Goal: Task Accomplishment & Management: Manage account settings

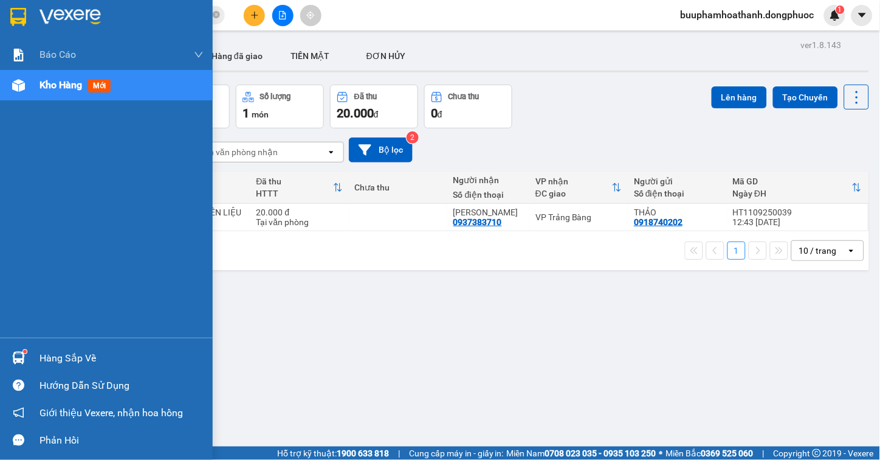
click at [62, 357] on div "Hàng sắp về" at bounding box center [122, 358] width 164 height 18
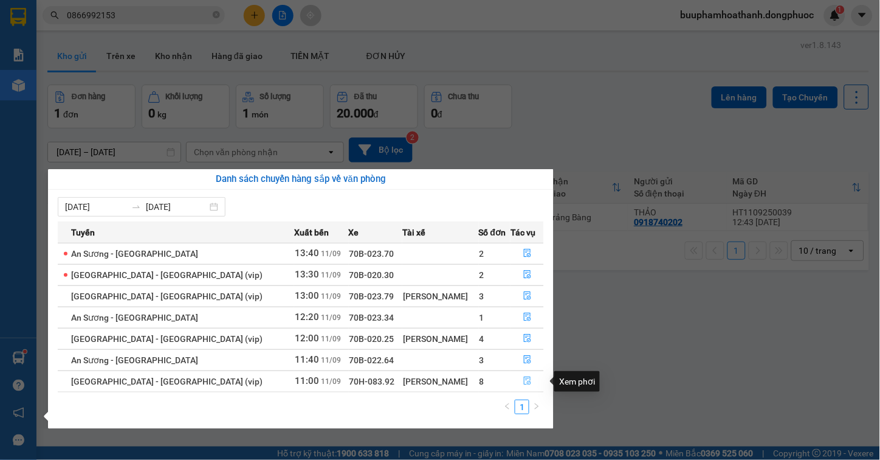
drag, startPoint x: 531, startPoint y: 379, endPoint x: 523, endPoint y: 380, distance: 7.4
click at [525, 379] on button "button" at bounding box center [527, 380] width 32 height 19
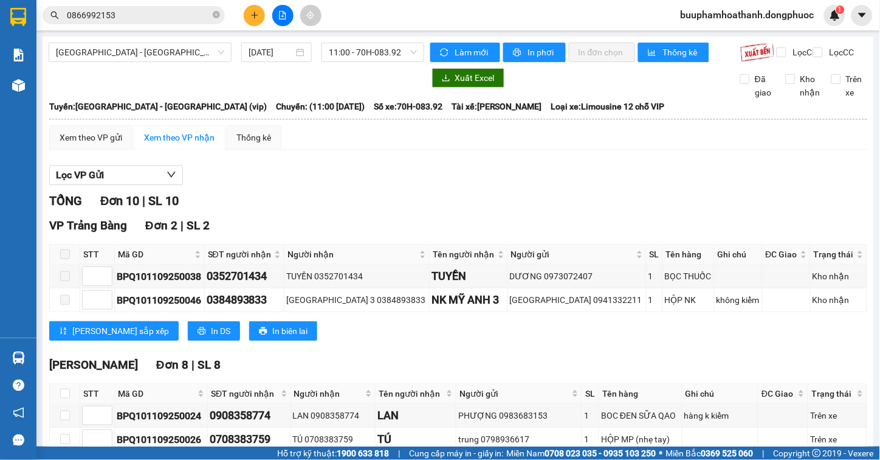
click at [331, 185] on div at bounding box center [458, 185] width 818 height 1
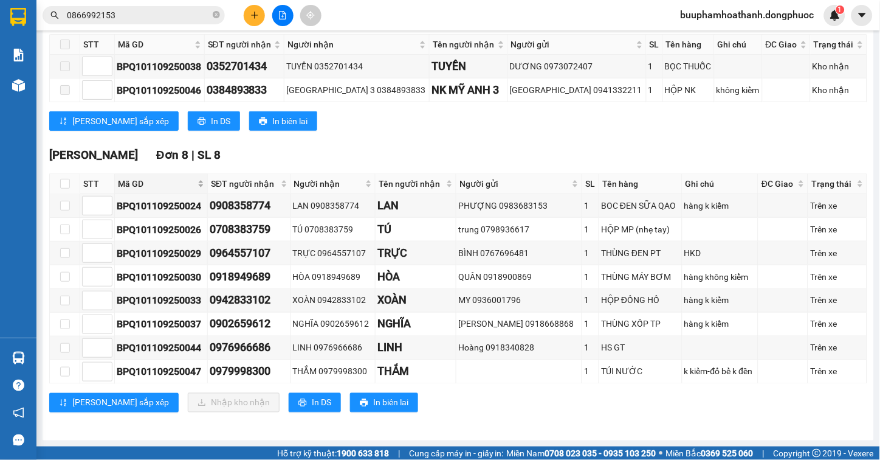
click at [131, 185] on span "Mã GD" at bounding box center [156, 183] width 77 height 13
click at [62, 179] on input "checkbox" at bounding box center [65, 184] width 10 height 10
checkbox input "true"
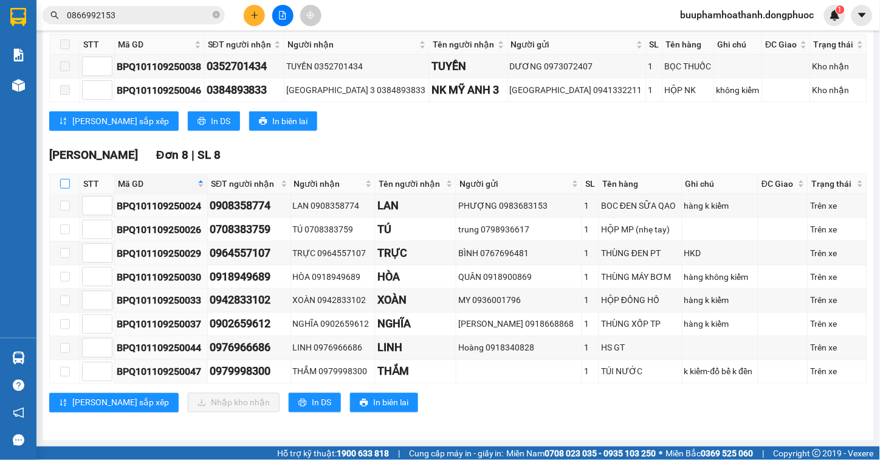
checkbox input "true"
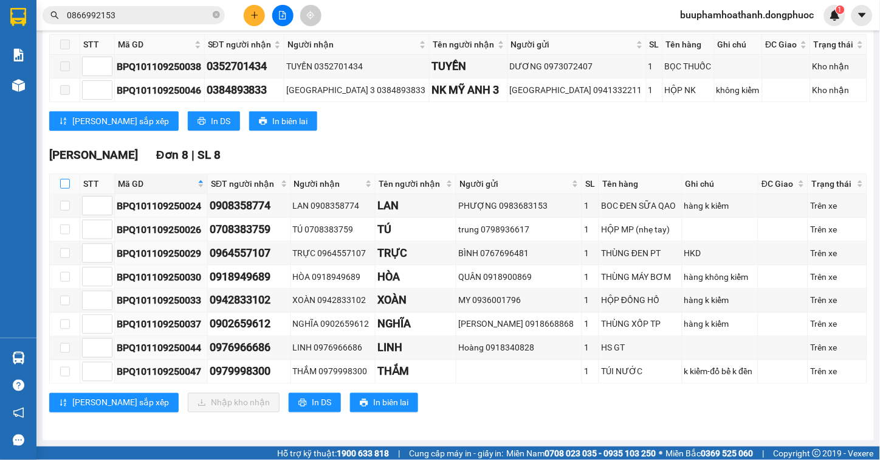
checkbox input "true"
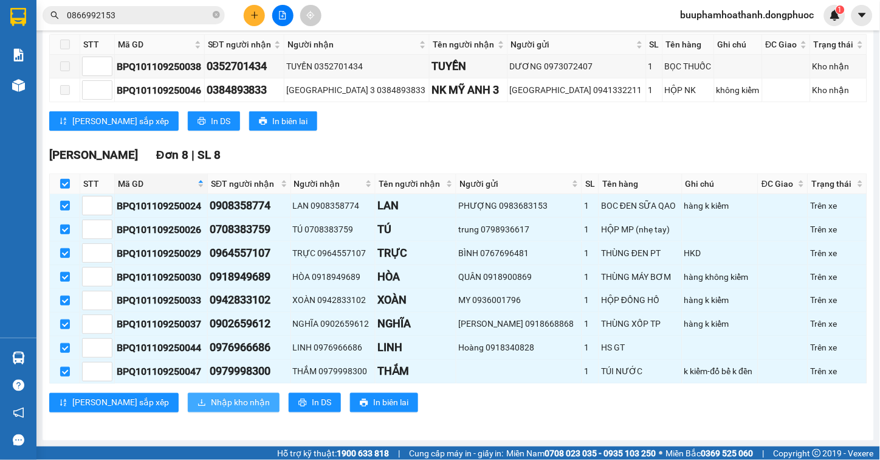
click at [207, 393] on button "Nhập kho nhận" at bounding box center [234, 402] width 92 height 19
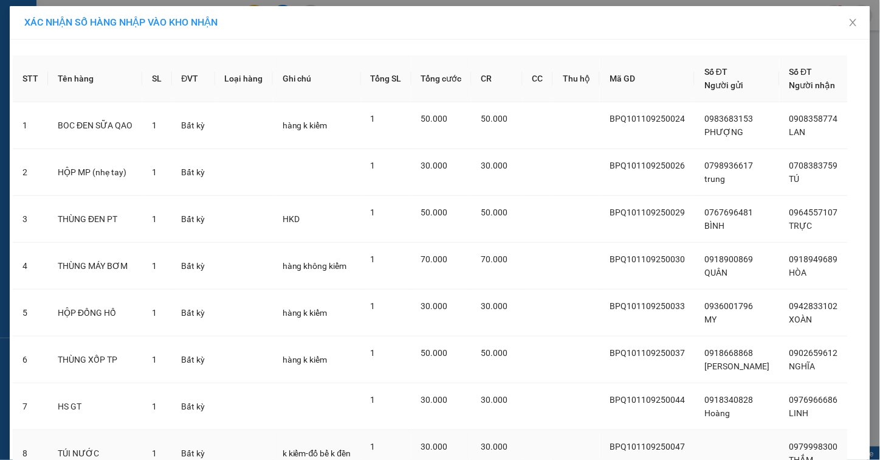
scroll to position [106, 0]
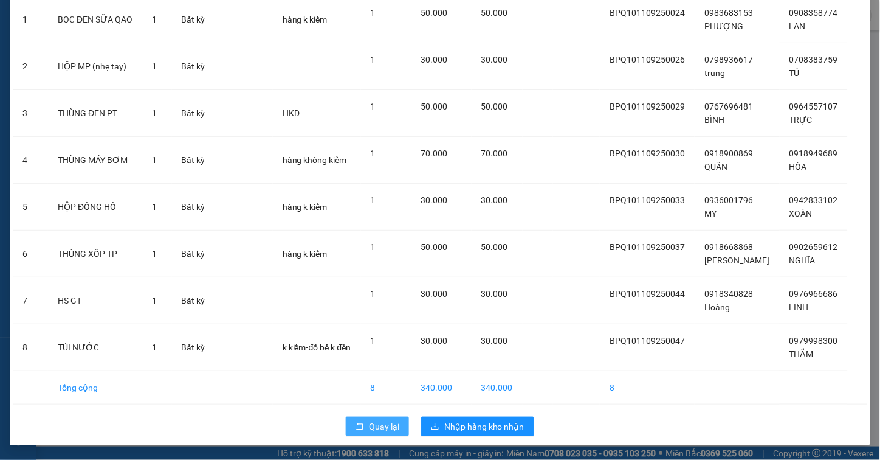
click at [369, 424] on span "Quay lại" at bounding box center [384, 425] width 30 height 13
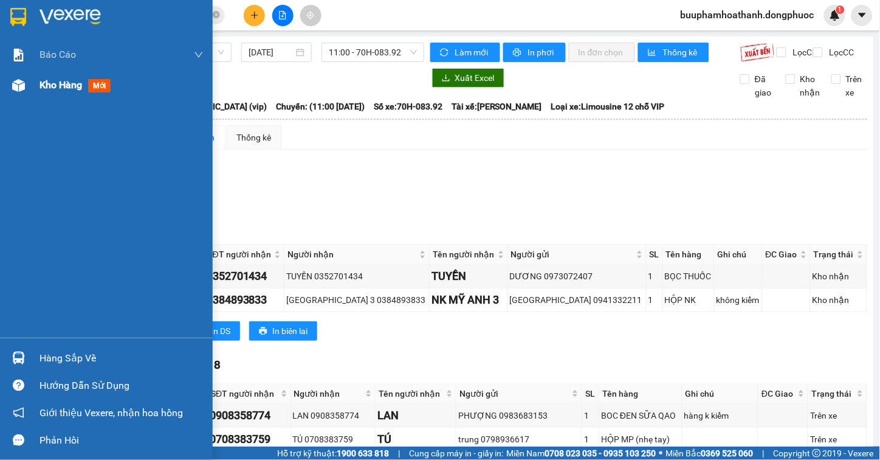
click at [0, 86] on div "Kho hàng mới" at bounding box center [106, 85] width 213 height 30
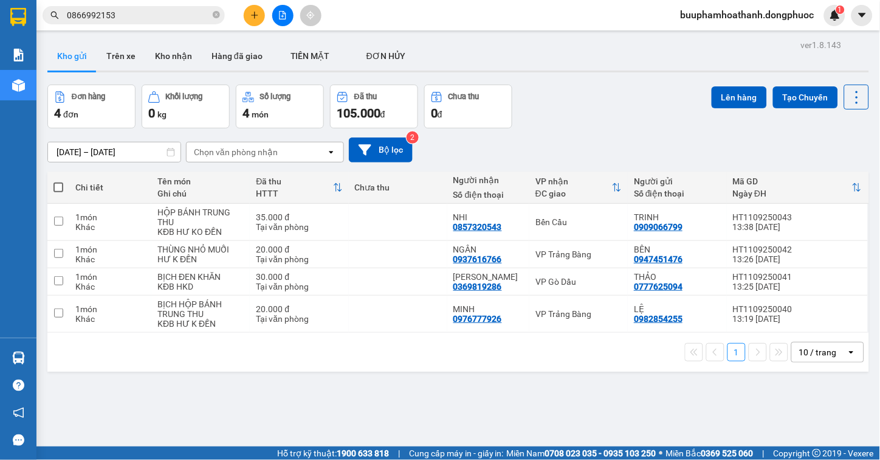
scroll to position [56, 0]
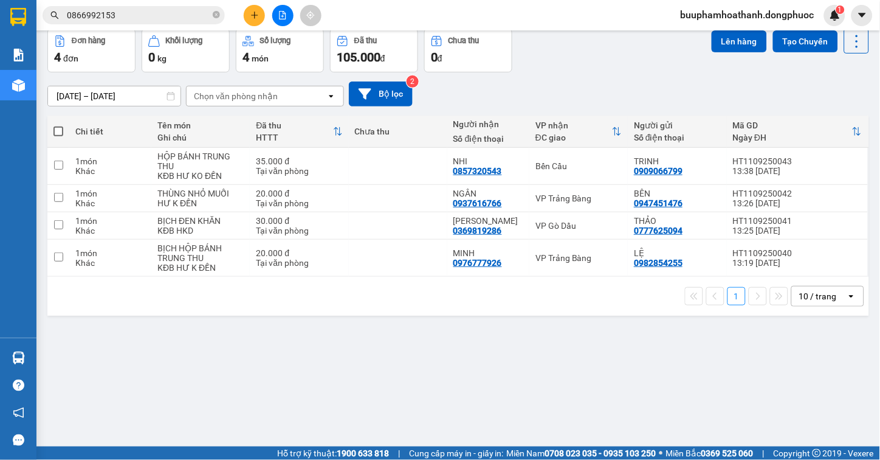
click at [583, 381] on div "ver 1.8.143 Kho gửi Trên xe Kho nhận Hàng đã giao TIỀN MẶT ĐƠN HỦY Đơn hàng 4…" at bounding box center [458, 211] width 831 height 460
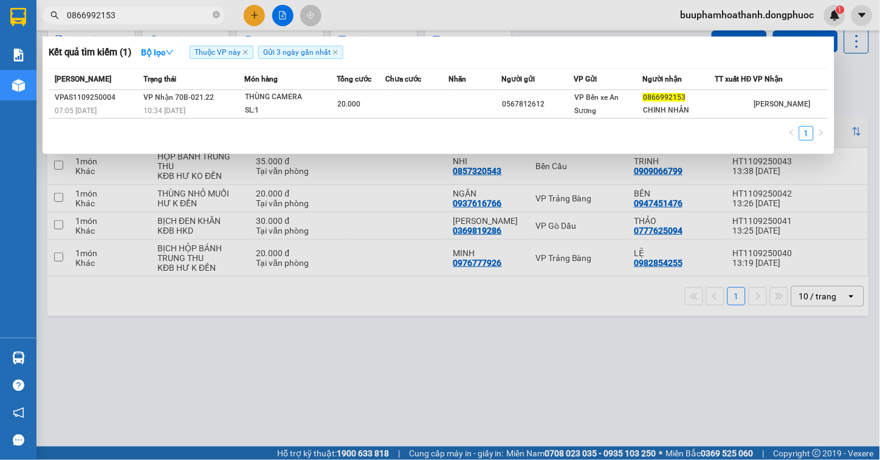
click at [146, 7] on span "0866992153" at bounding box center [134, 15] width 182 height 18
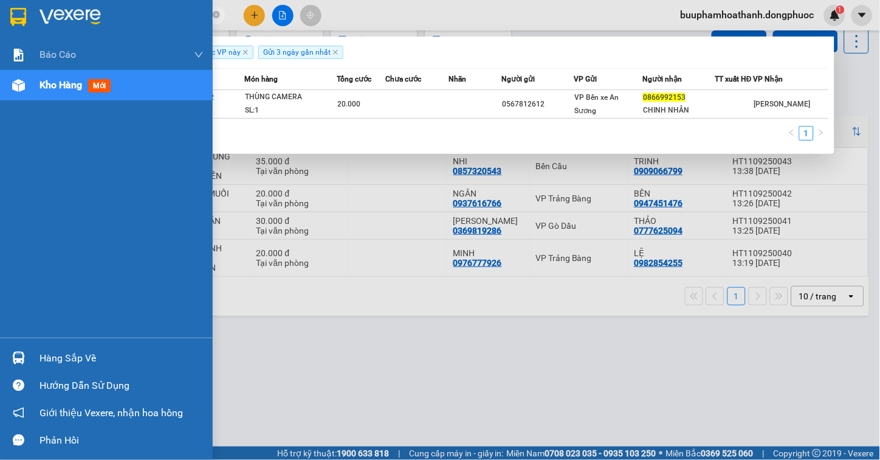
click at [29, 356] on div "Hàng sắp về" at bounding box center [106, 357] width 213 height 27
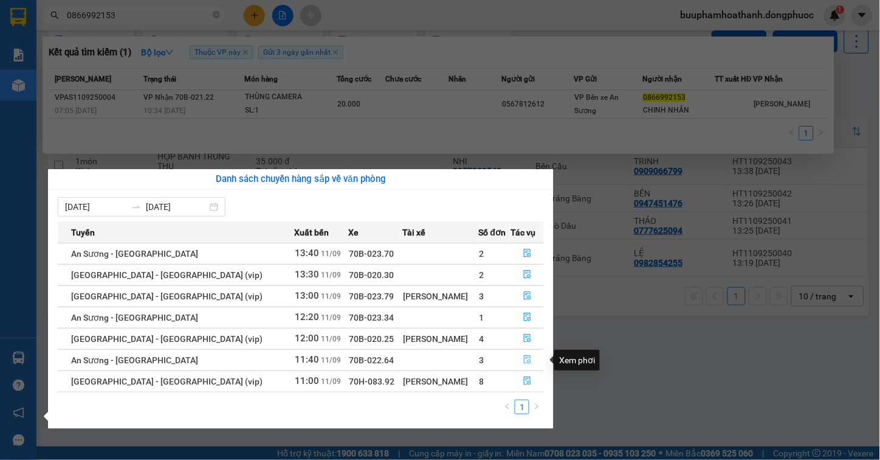
click at [527, 359] on icon "file-done" at bounding box center [527, 359] width 9 height 9
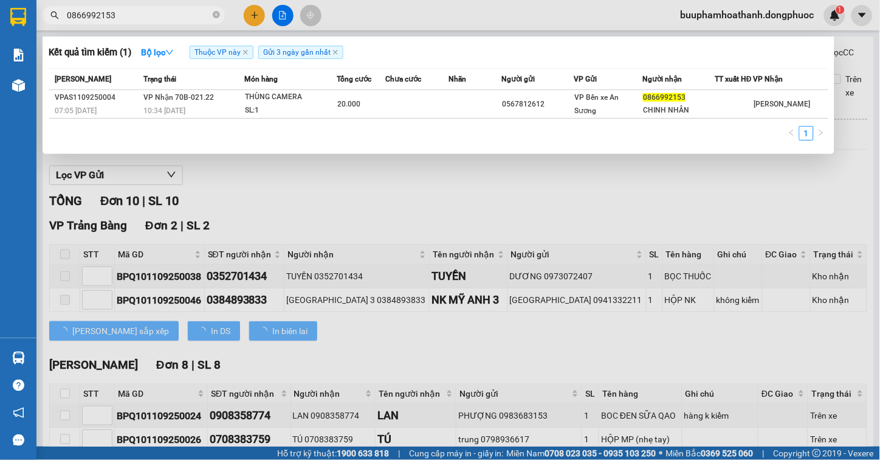
click at [427, 218] on div at bounding box center [440, 230] width 880 height 460
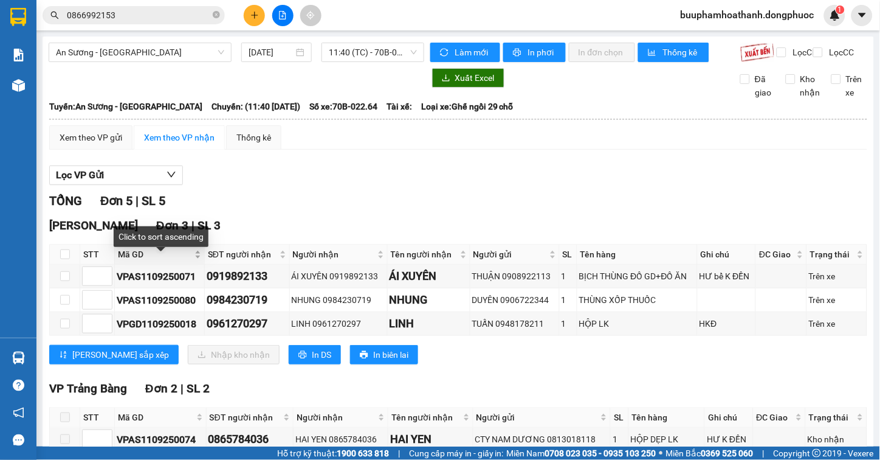
click at [136, 258] on span "Mã GD" at bounding box center [155, 253] width 74 height 13
click at [63, 259] on input "checkbox" at bounding box center [65, 254] width 10 height 10
checkbox input "true"
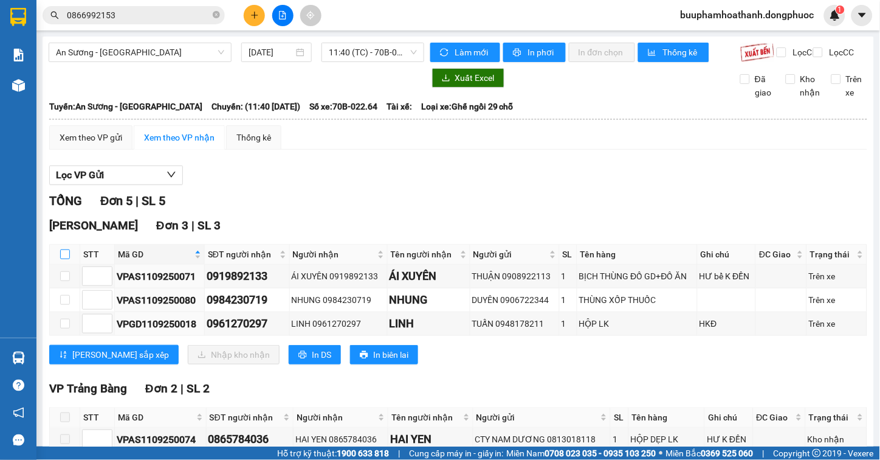
checkbox input "true"
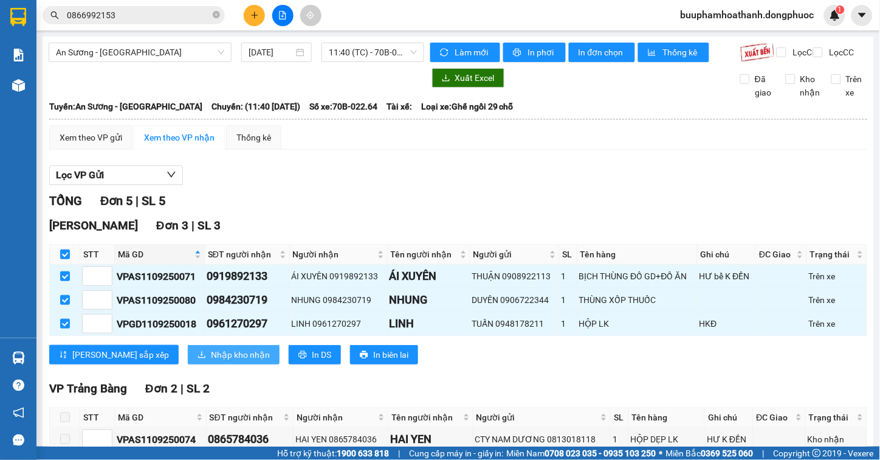
click at [211, 361] on span "Nhập kho nhận" at bounding box center [240, 354] width 59 height 13
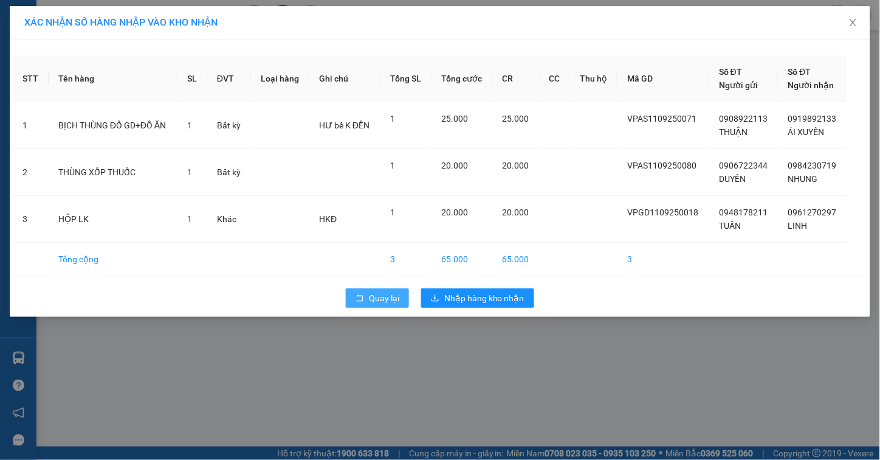
click at [379, 292] on span "Quay lại" at bounding box center [384, 297] width 30 height 13
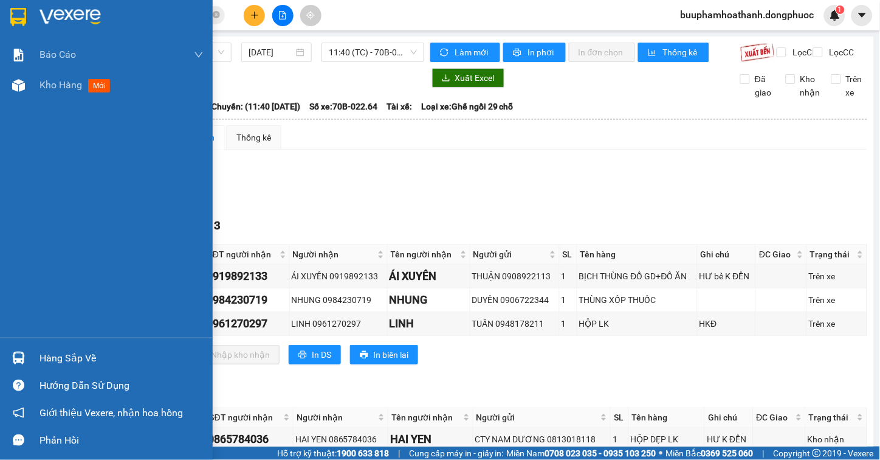
click at [90, 351] on div "Hàng sắp về" at bounding box center [122, 358] width 164 height 18
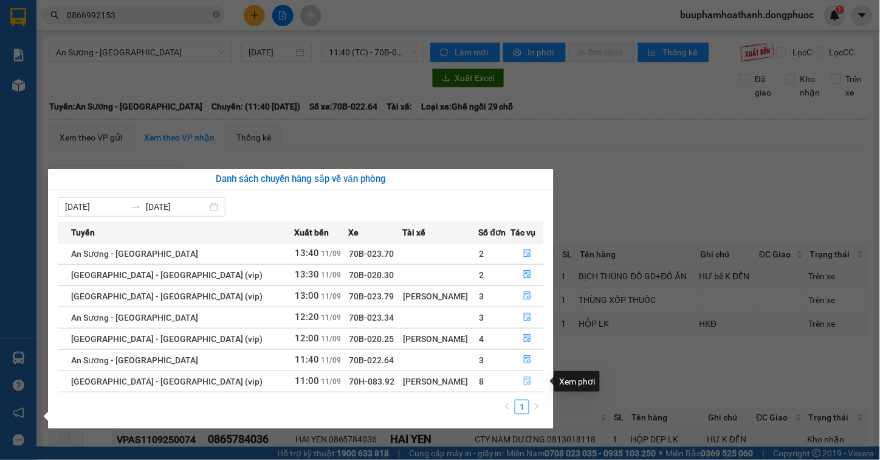
click at [531, 383] on button "button" at bounding box center [527, 380] width 32 height 19
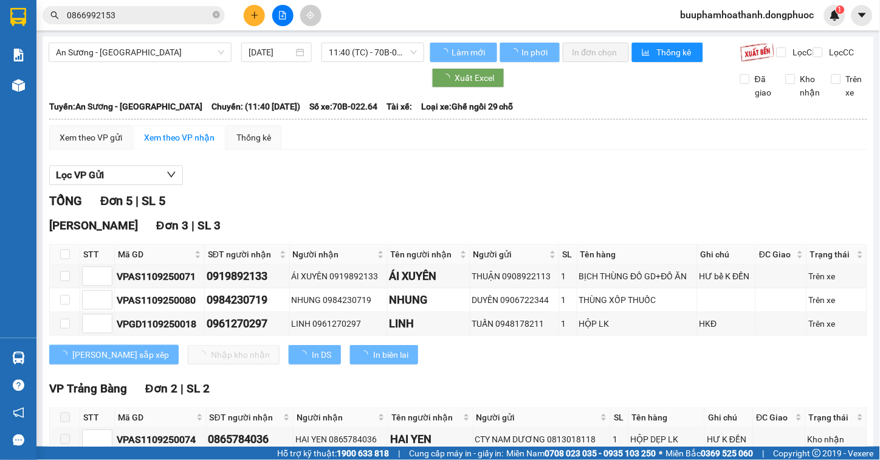
click at [646, 235] on div "Hòa Thành Đơn 3 | SL 3" at bounding box center [458, 225] width 818 height 18
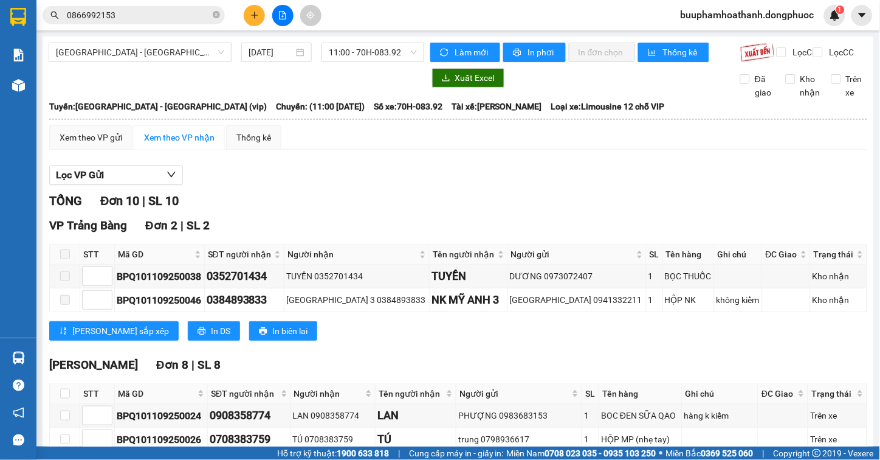
scroll to position [222, 0]
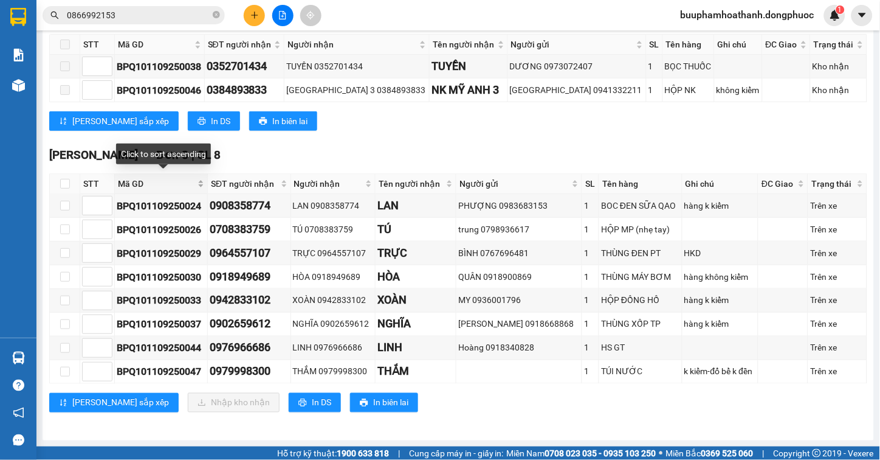
click at [128, 177] on span "Mã GD" at bounding box center [156, 183] width 77 height 13
click at [60, 229] on input "checkbox" at bounding box center [65, 229] width 10 height 10
checkbox input "true"
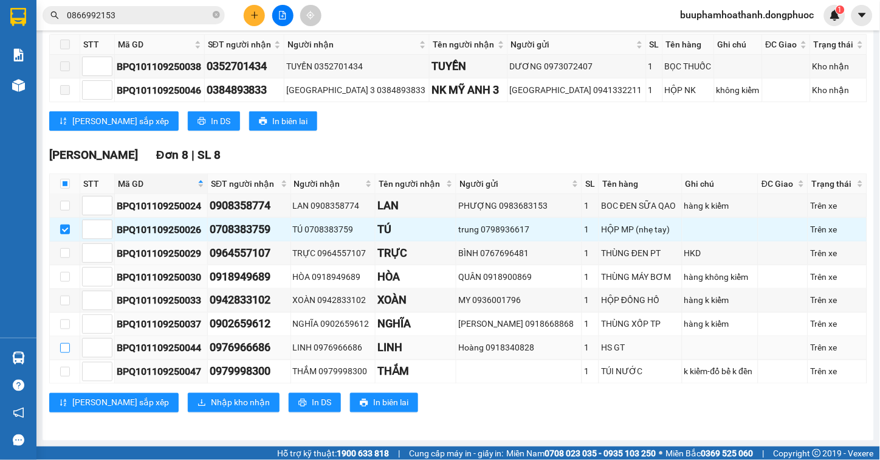
click at [68, 345] on input "checkbox" at bounding box center [65, 348] width 10 height 10
checkbox input "true"
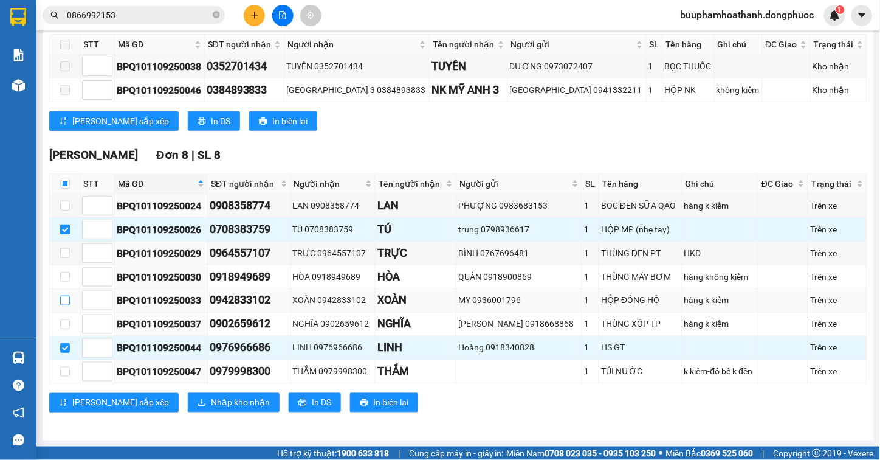
click at [66, 298] on input "checkbox" at bounding box center [65, 300] width 10 height 10
checkbox input "true"
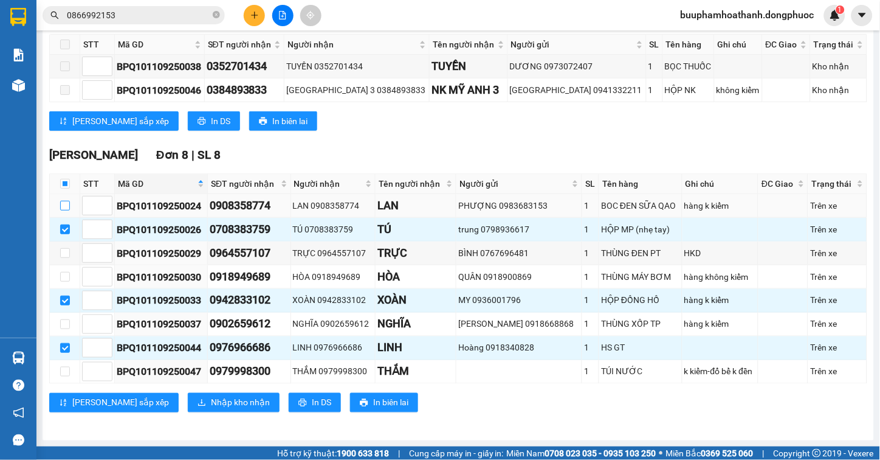
click at [64, 204] on input "checkbox" at bounding box center [65, 206] width 10 height 10
checkbox input "true"
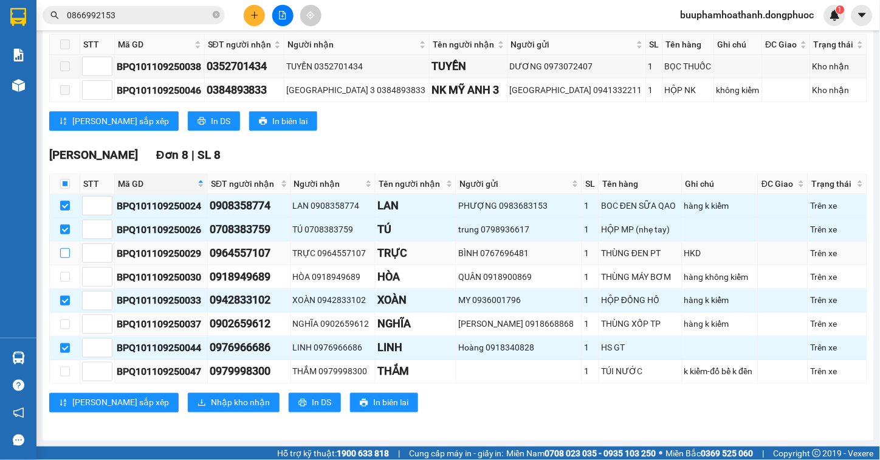
click at [61, 250] on input "checkbox" at bounding box center [65, 253] width 10 height 10
checkbox input "true"
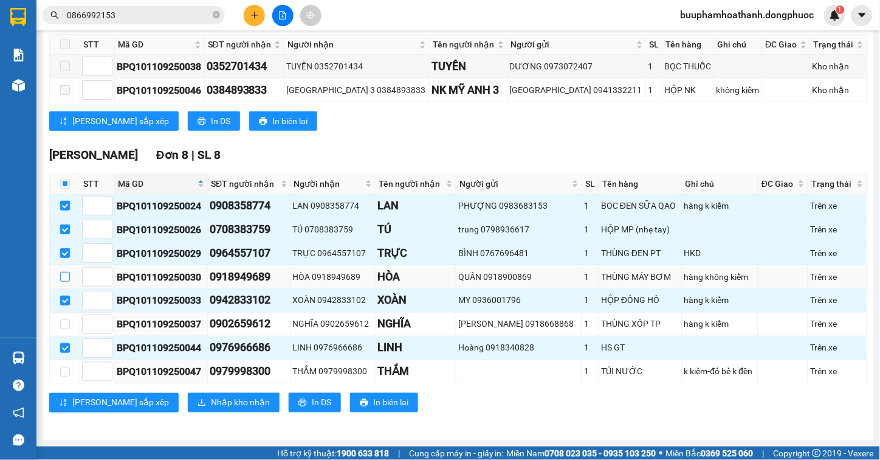
click at [63, 277] on input "checkbox" at bounding box center [65, 277] width 10 height 10
checkbox input "true"
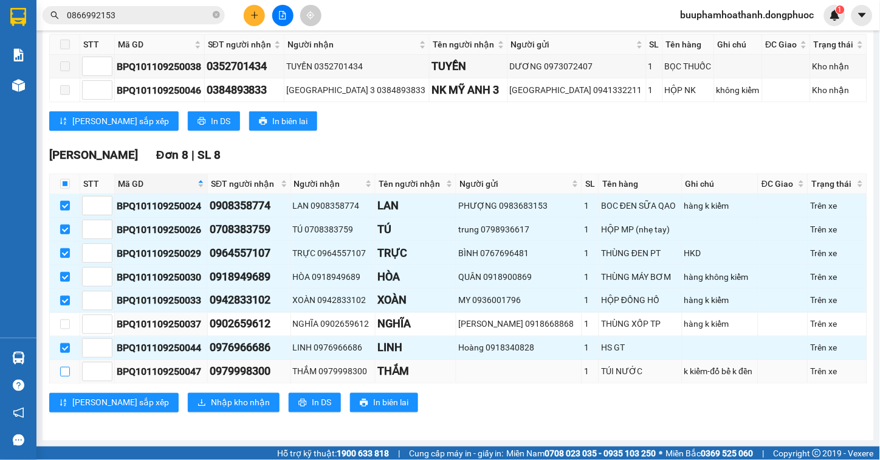
click at [61, 369] on input "checkbox" at bounding box center [65, 372] width 10 height 10
checkbox input "true"
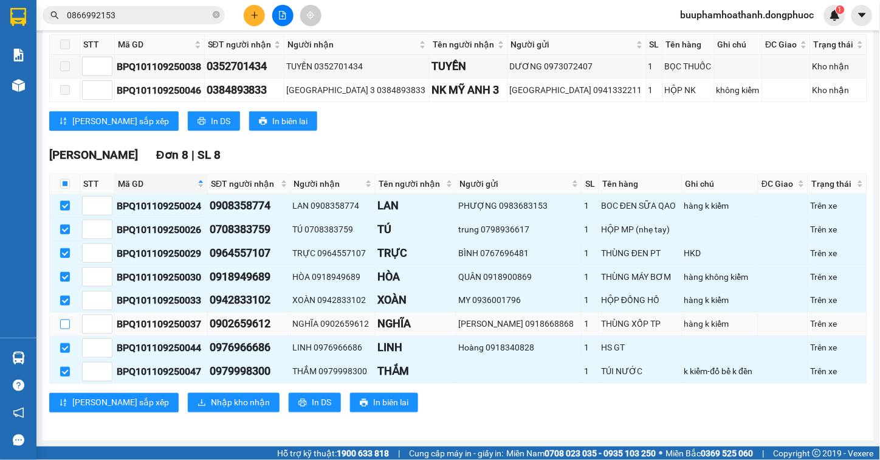
click at [67, 322] on input "checkbox" at bounding box center [65, 324] width 10 height 10
checkbox input "true"
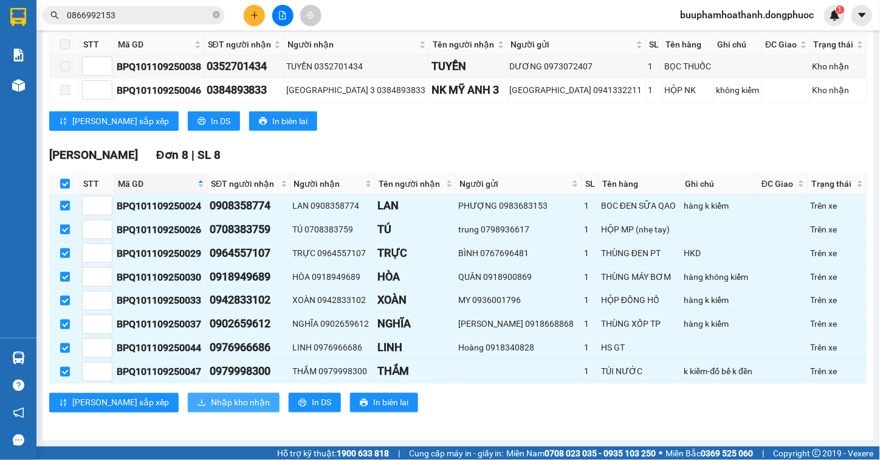
click at [211, 408] on span "Nhập kho nhận" at bounding box center [240, 402] width 59 height 13
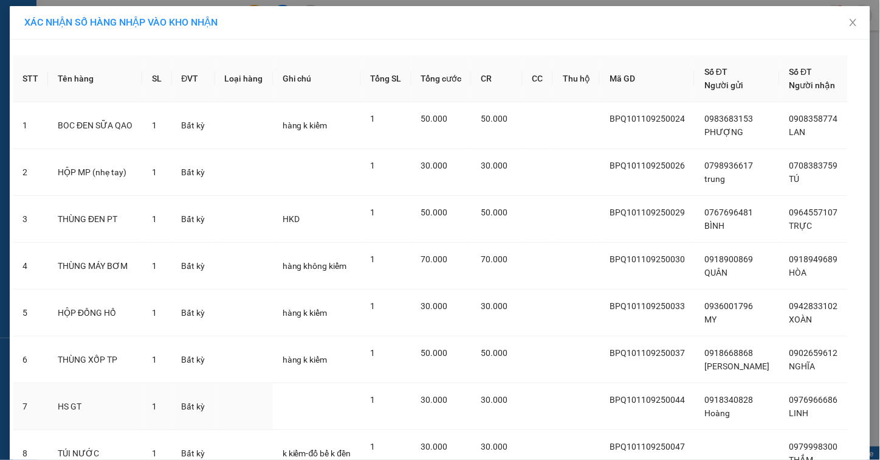
scroll to position [106, 0]
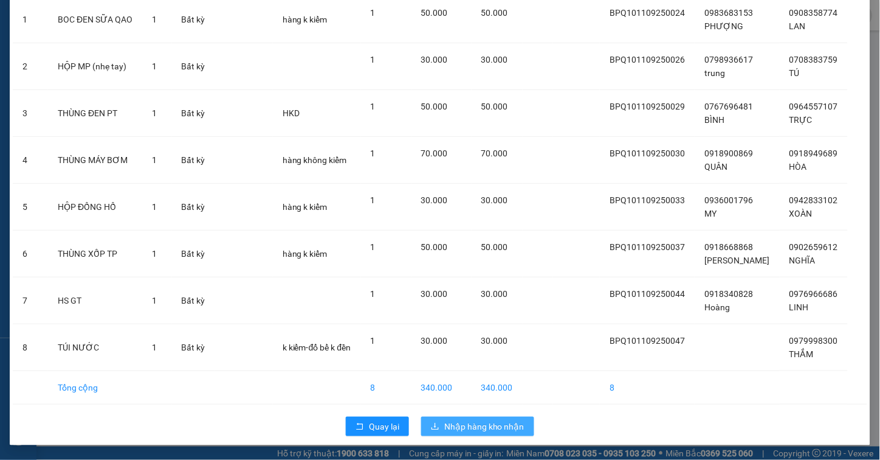
click at [470, 429] on span "Nhập hàng kho nhận" at bounding box center [484, 425] width 80 height 13
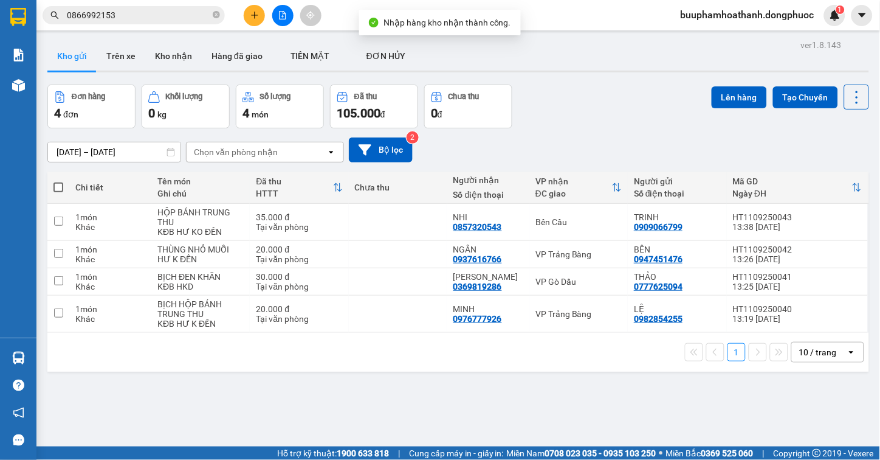
click at [156, 22] on span "0866992153" at bounding box center [134, 15] width 182 height 18
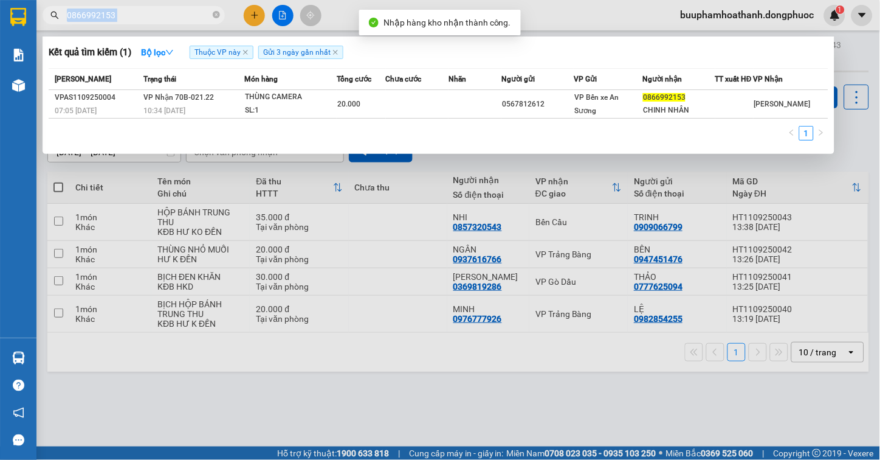
click at [156, 22] on span "0866992153" at bounding box center [134, 15] width 182 height 18
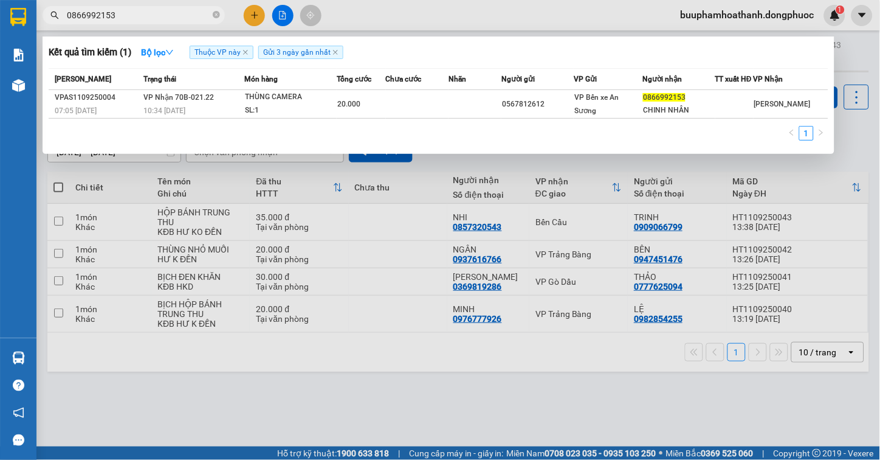
click at [163, 17] on input "0866992153" at bounding box center [138, 15] width 143 height 13
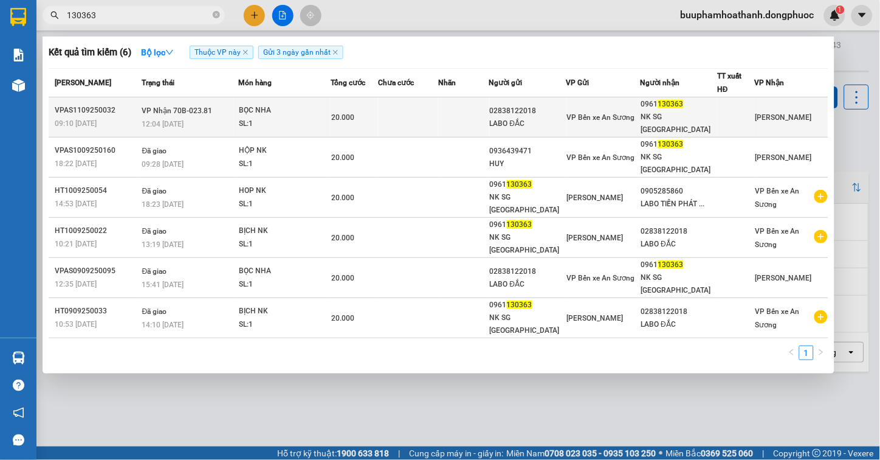
type input "130363"
click at [238, 106] on td "VP Nhận 70B-023.81 12:04 - 11/09" at bounding box center [188, 117] width 99 height 40
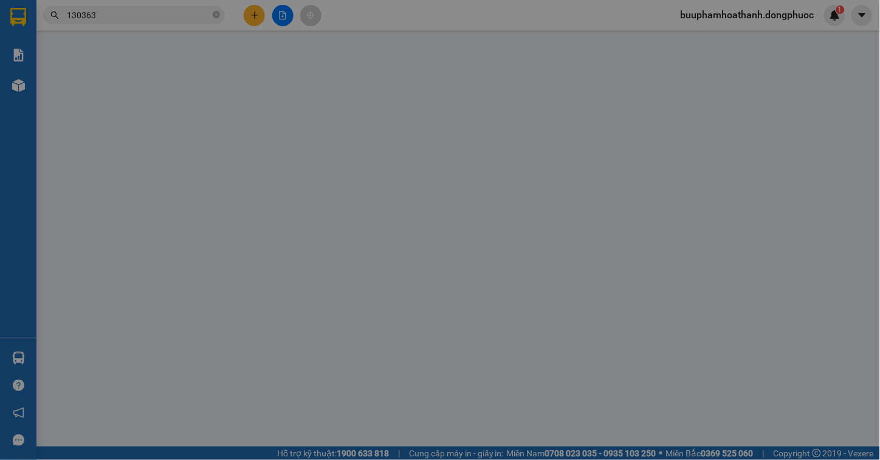
type input "02838122018"
type input "LABO ĐẮC"
type input "0961130363"
type input "NK SG LONG HẢI"
type input "20.000"
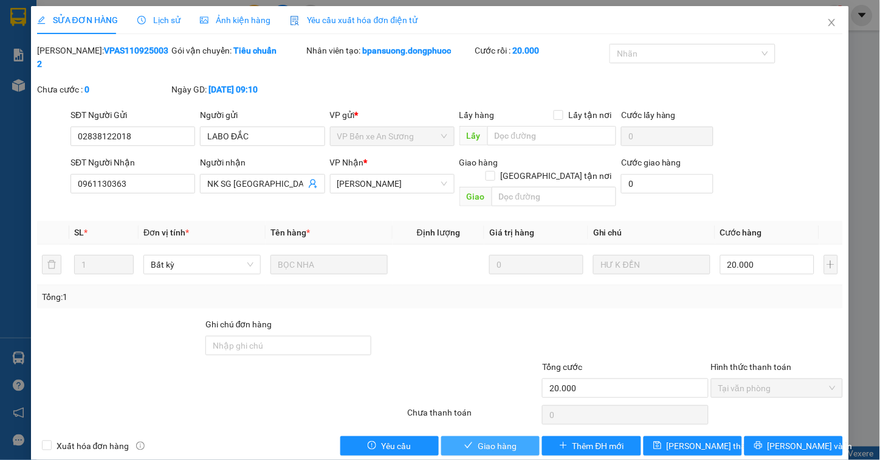
click at [475, 436] on button "Giao hàng" at bounding box center [490, 445] width 98 height 19
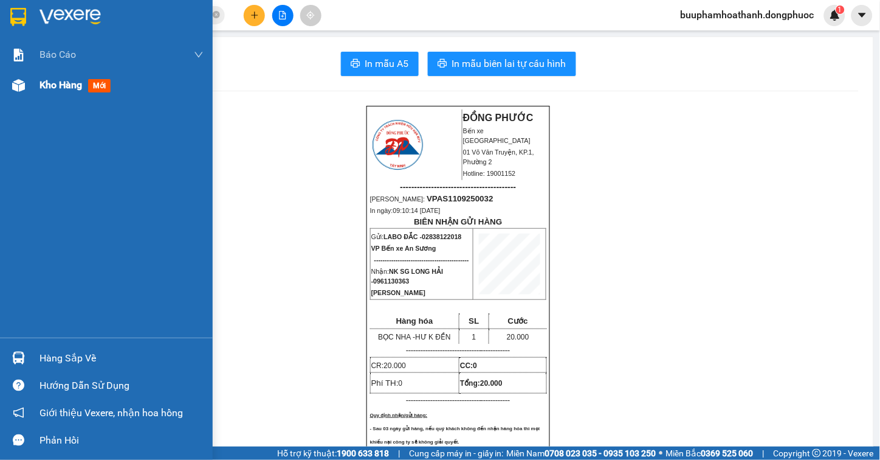
click at [31, 87] on div "Kho hàng mới" at bounding box center [106, 85] width 213 height 30
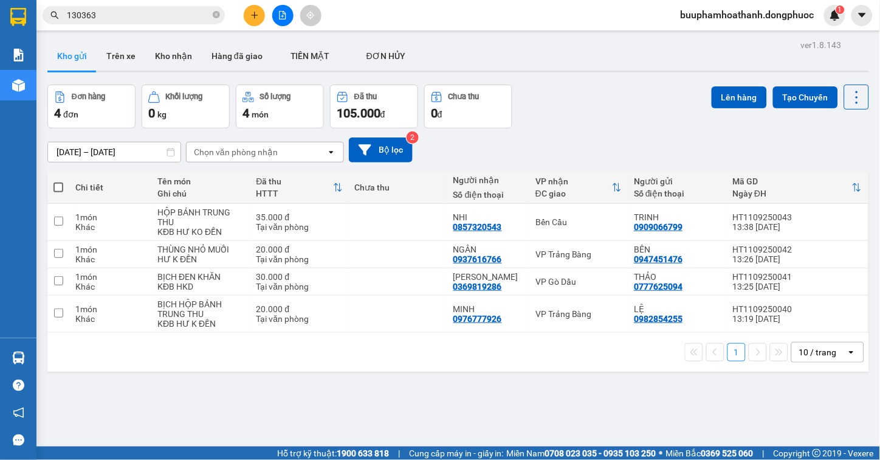
scroll to position [56, 0]
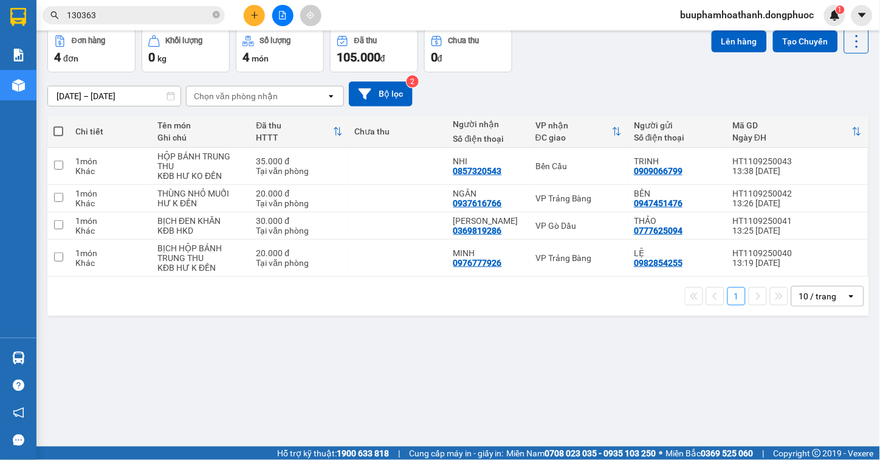
click at [291, 395] on div "ver 1.8.143 Kho gửi Trên xe Kho nhận Hàng đã giao TIỀN MẶT ĐƠN HỦY Đơn hàng 4…" at bounding box center [458, 211] width 831 height 460
click at [527, 368] on div "ver 1.8.143 Kho gửi Trên xe Kho nhận Hàng đã giao TIỀN MẶT ĐƠN HỦY Đơn hàng 4…" at bounding box center [458, 211] width 831 height 460
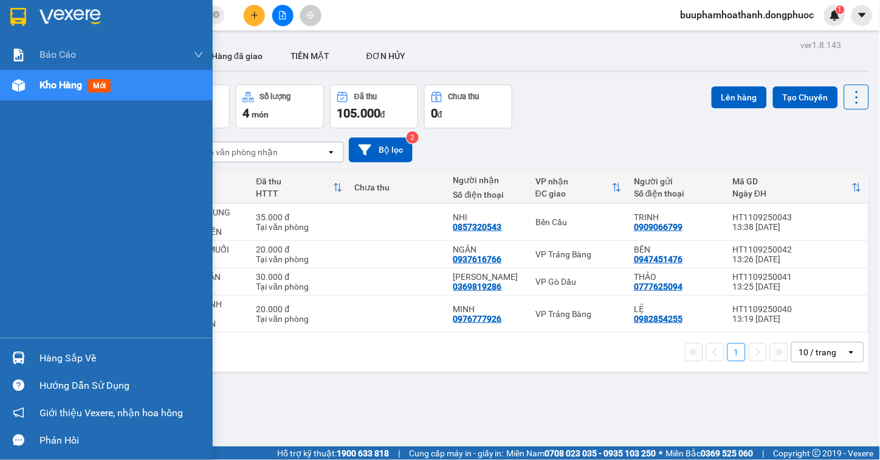
click at [21, 351] on img at bounding box center [18, 357] width 13 height 13
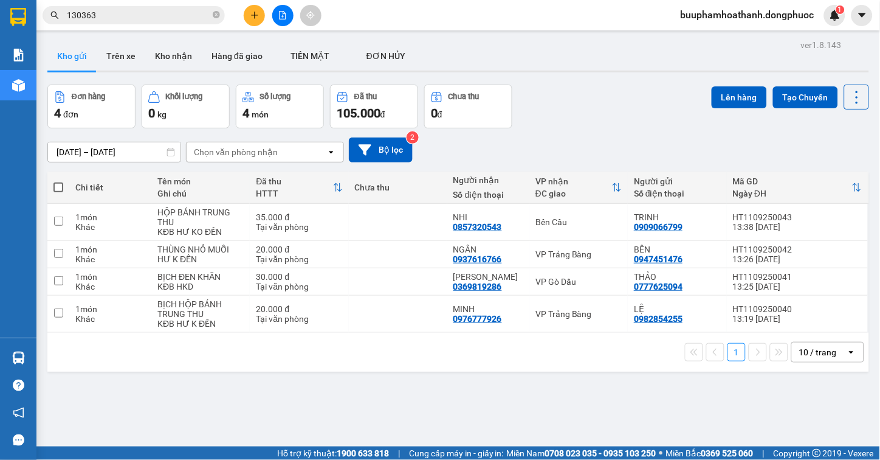
click at [627, 368] on section "Kết quả tìm kiếm ( 6 ) Bộ lọc Thuộc VP này Gửi 3 ngày gần nhất Mã ĐH Trạng thái…" at bounding box center [440, 230] width 880 height 460
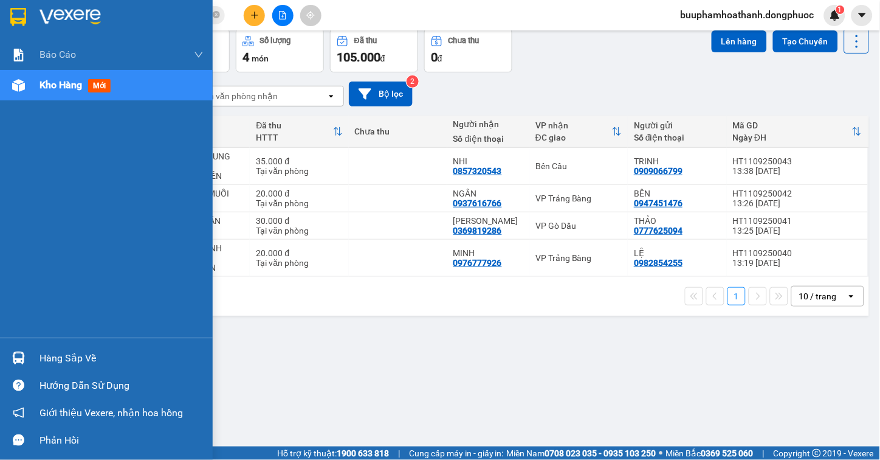
click at [40, 359] on div "Hàng sắp về" at bounding box center [122, 358] width 164 height 18
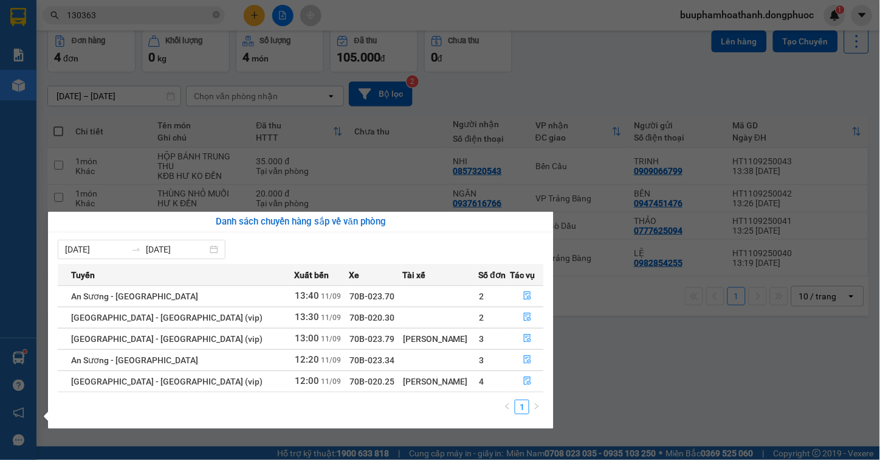
click at [667, 384] on section "Kết quả tìm kiếm ( 6 ) Bộ lọc Thuộc VP này Gửi 3 ngày gần nhất Mã ĐH Trạng thái…" at bounding box center [440, 230] width 880 height 460
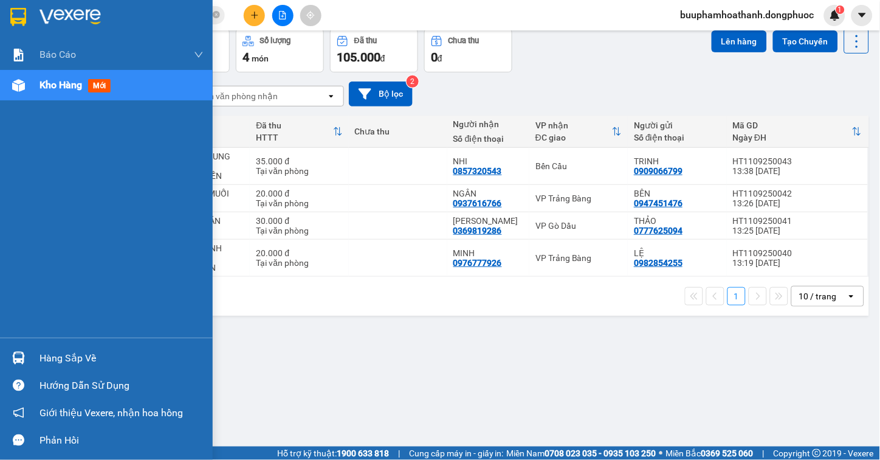
click at [58, 360] on div "Hàng sắp về" at bounding box center [122, 358] width 164 height 18
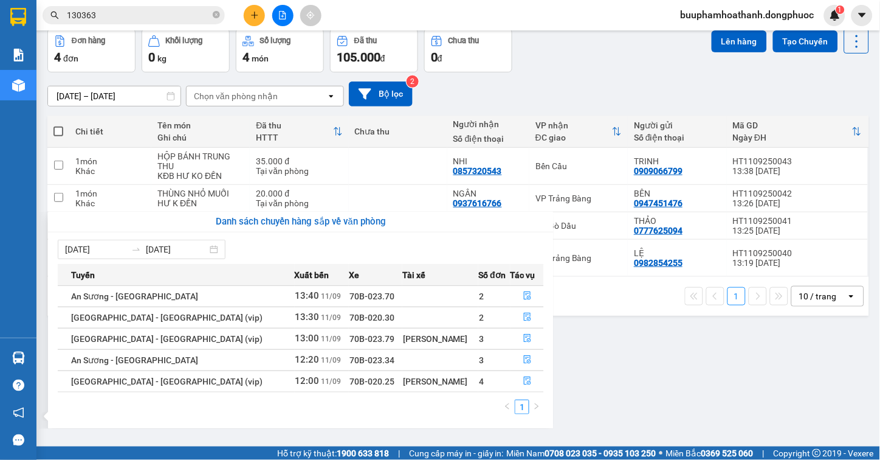
click at [660, 365] on section "Kết quả tìm kiếm ( 6 ) Bộ lọc Thuộc VP này Gửi 3 ngày gần nhất Mã ĐH Trạng thái…" at bounding box center [440, 230] width 880 height 460
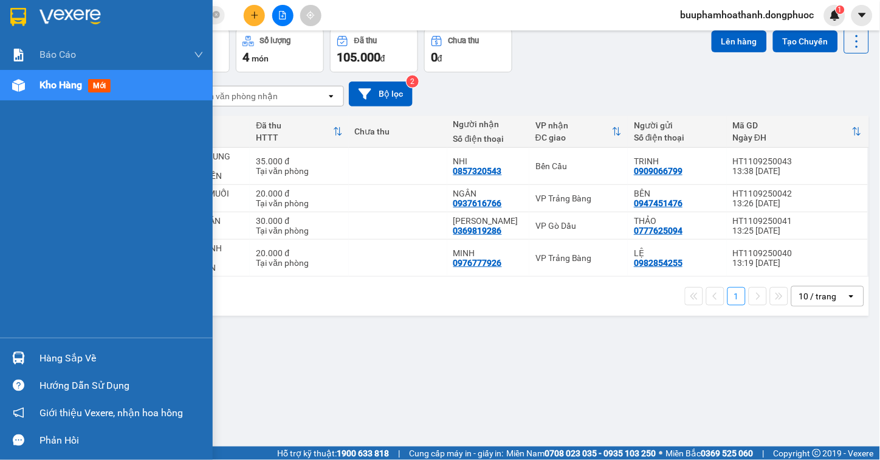
click at [35, 351] on div "Hàng sắp về" at bounding box center [106, 357] width 213 height 27
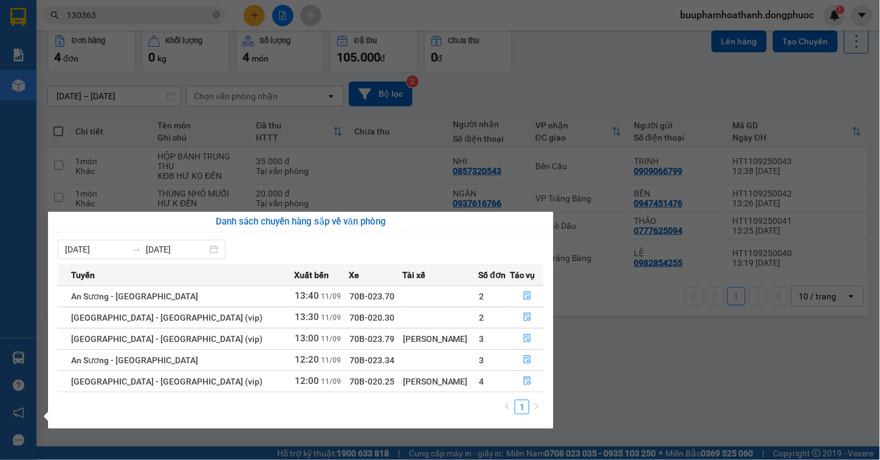
click at [707, 386] on section "Kết quả tìm kiếm ( 6 ) Bộ lọc Thuộc VP này Gửi 3 ngày gần nhất Mã ĐH Trạng thái…" at bounding box center [440, 230] width 880 height 460
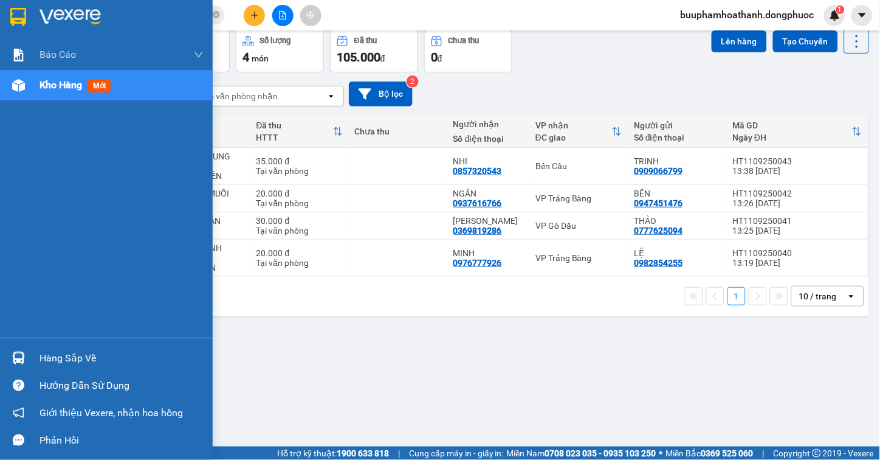
click at [51, 348] on div "Hàng sắp về" at bounding box center [106, 357] width 213 height 27
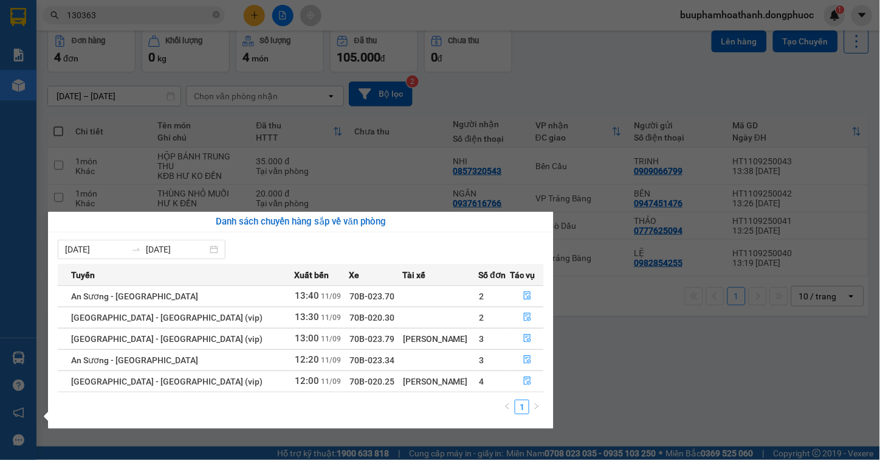
click at [601, 371] on section "Kết quả tìm kiếm ( 6 ) Bộ lọc Thuộc VP này Gửi 3 ngày gần nhất Mã ĐH Trạng thái…" at bounding box center [440, 230] width 880 height 460
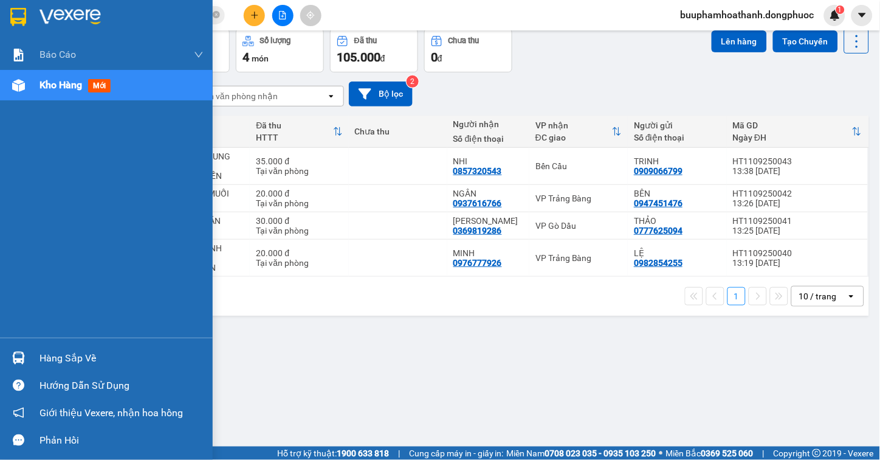
click at [61, 356] on div "Hàng sắp về" at bounding box center [122, 358] width 164 height 18
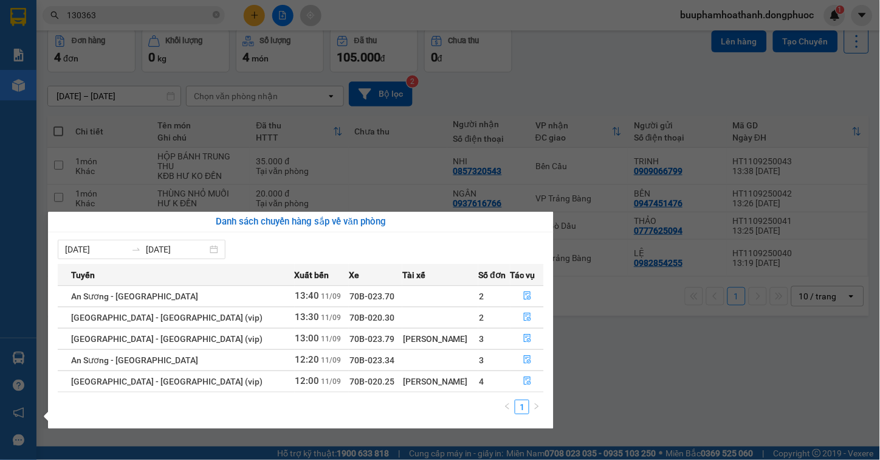
click at [669, 367] on section "Kết quả tìm kiếm ( 6 ) Bộ lọc Thuộc VP này Gửi 3 ngày gần nhất Mã ĐH Trạng thái…" at bounding box center [440, 230] width 880 height 460
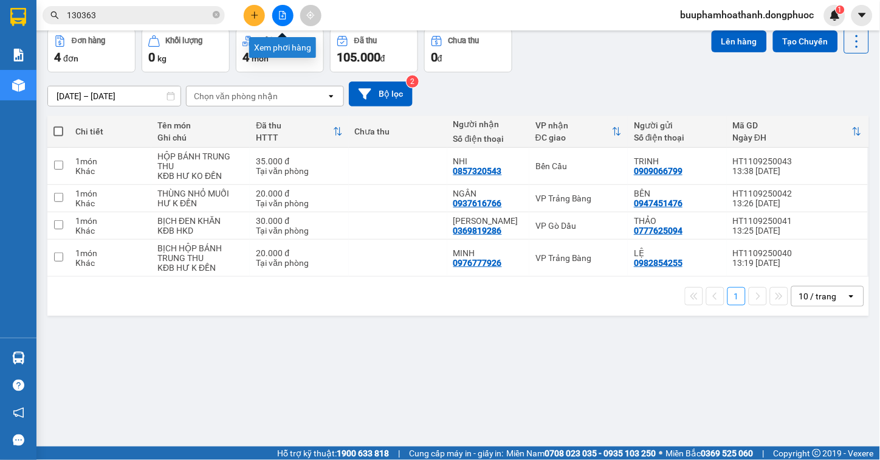
click at [278, 17] on icon "file-add" at bounding box center [282, 15] width 9 height 9
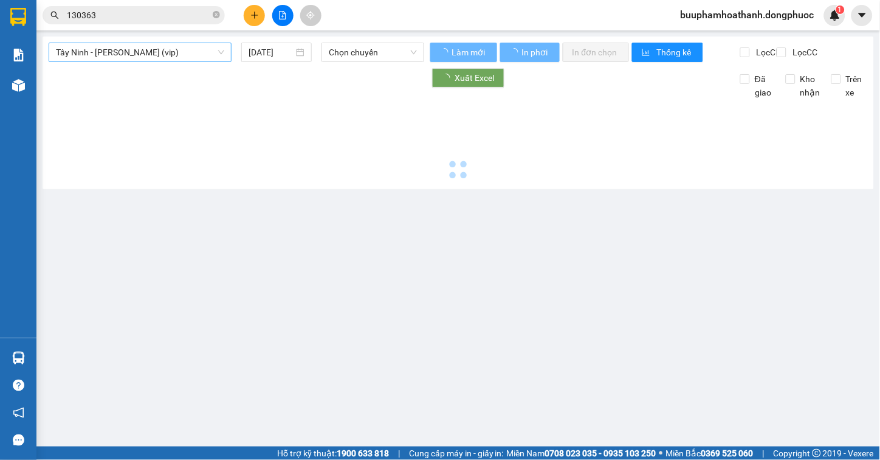
click at [207, 49] on span "Tây Ninh - Hồ Chí Minh (vip)" at bounding box center [140, 52] width 168 height 18
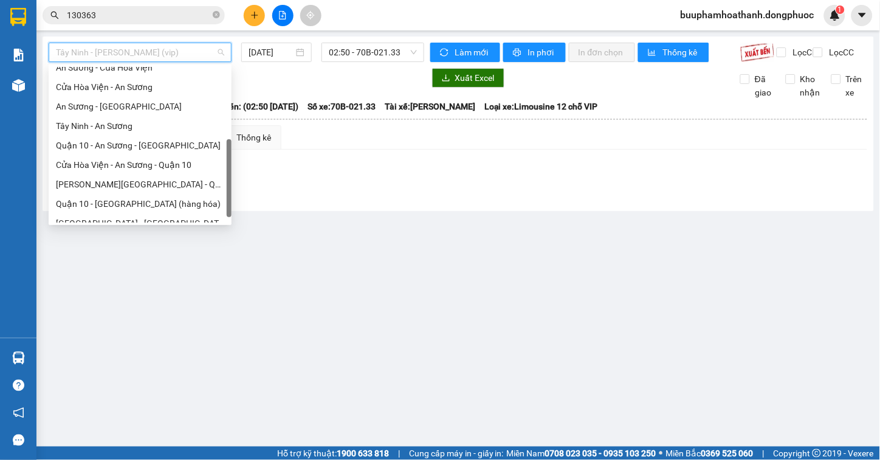
scroll to position [136, 0]
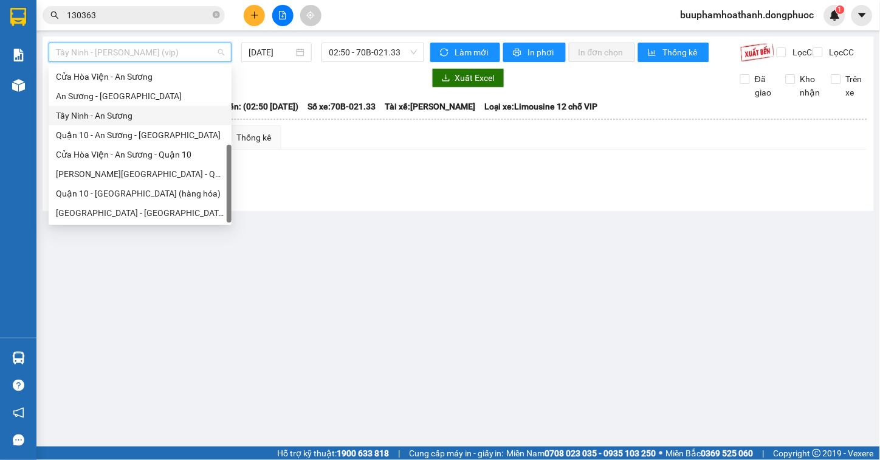
click at [131, 122] on div "Tây Ninh - An Sương" at bounding box center [140, 115] width 168 height 13
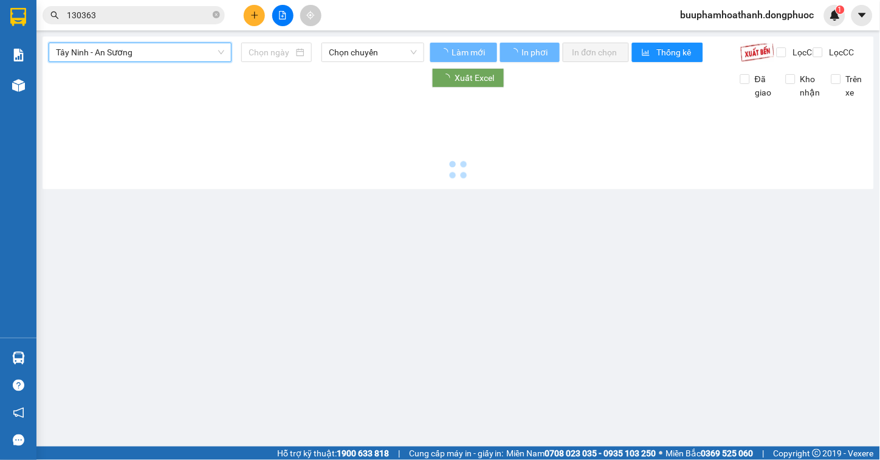
type input "[DATE]"
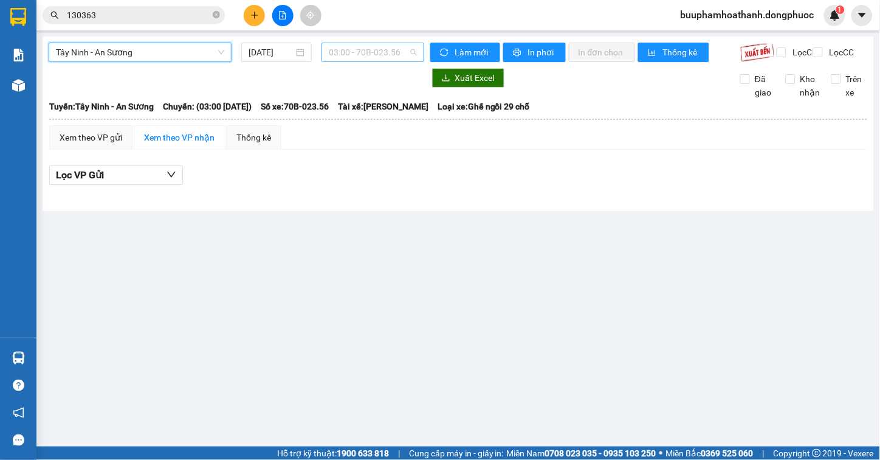
click at [335, 50] on span "03:00 - 70B-023.56" at bounding box center [373, 52] width 88 height 18
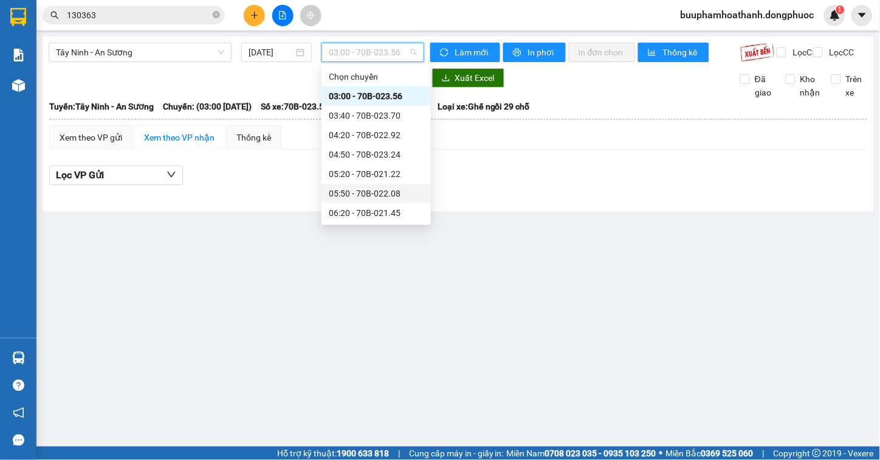
click at [373, 185] on div "05:50 - 70B-022.08" at bounding box center [376, 193] width 109 height 19
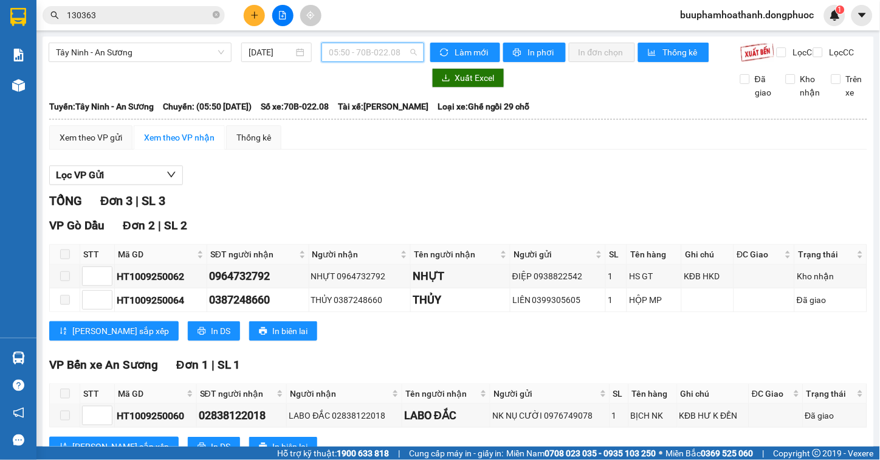
click at [371, 50] on span "05:50 - 70B-022.08" at bounding box center [373, 52] width 88 height 18
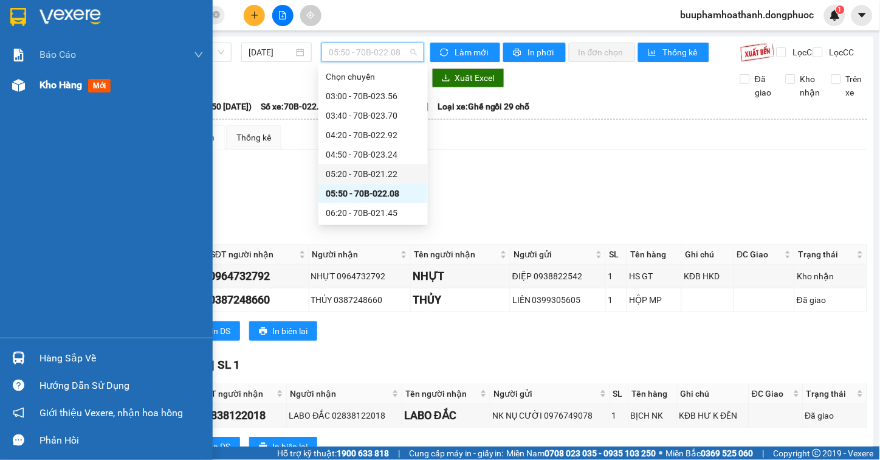
click at [25, 86] on div at bounding box center [18, 85] width 21 height 21
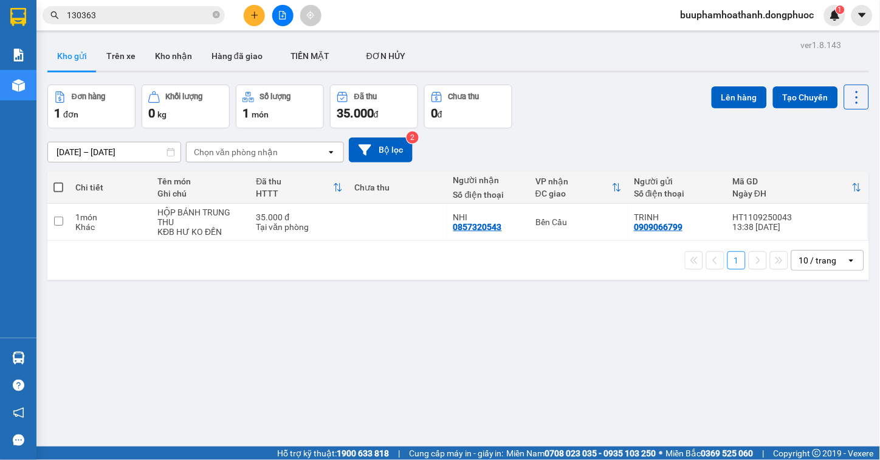
click at [619, 313] on div "ver 1.8.143 Kho gửi Trên xe Kho nhận Hàng đã giao TIỀN MẶT ĐƠN HỦY Đơn hàng 1…" at bounding box center [458, 266] width 831 height 460
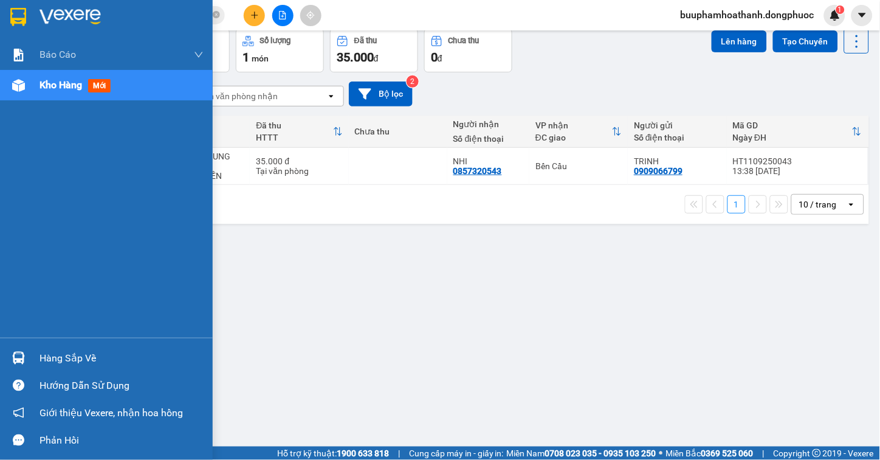
click at [64, 363] on div "Hàng sắp về" at bounding box center [122, 358] width 164 height 18
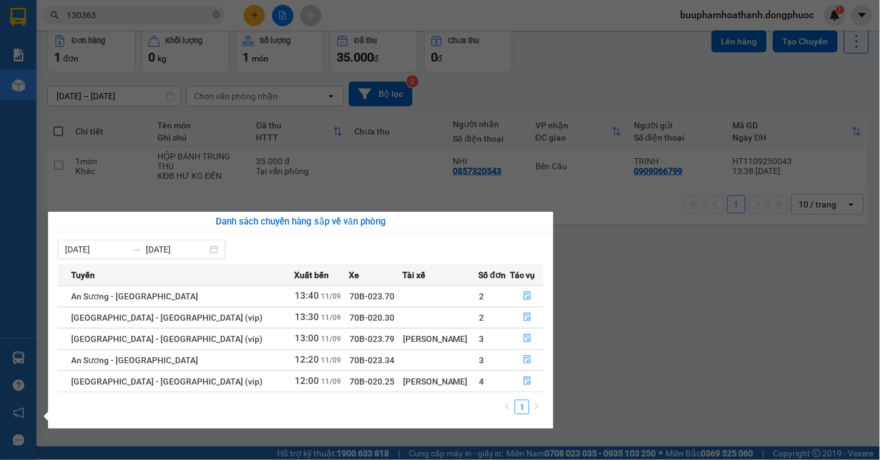
click at [637, 374] on section "Kết quả tìm kiếm ( 6 ) Bộ lọc Thuộc VP này Gửi 3 ngày gần nhất Mã ĐH Trạng thái…" at bounding box center [440, 230] width 880 height 460
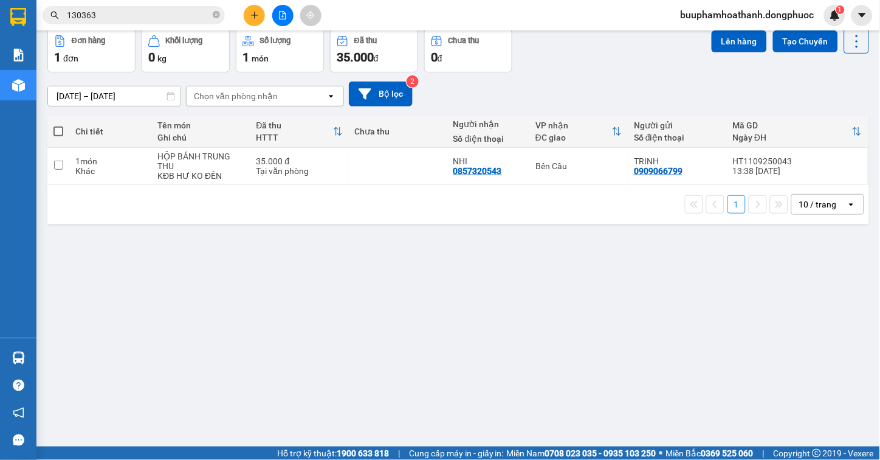
click at [282, 15] on icon "file-add" at bounding box center [282, 15] width 9 height 9
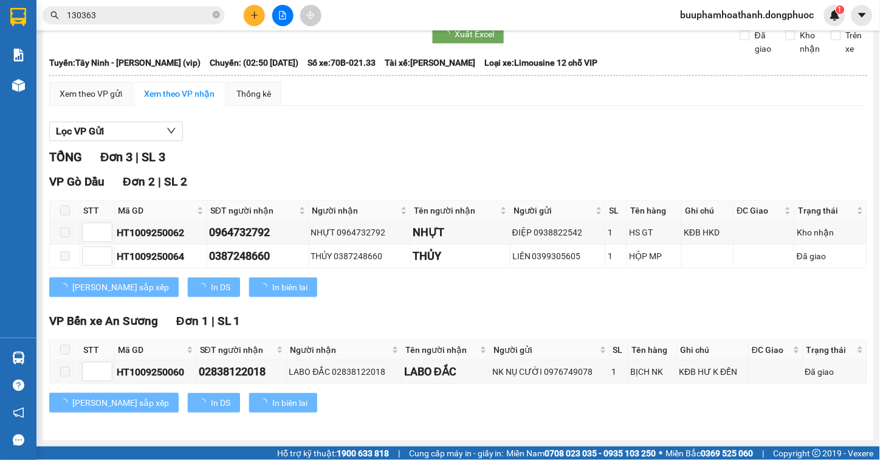
click at [187, 18] on span "Tây Ninh - Hồ Chí Minh (vip)" at bounding box center [140, 8] width 168 height 18
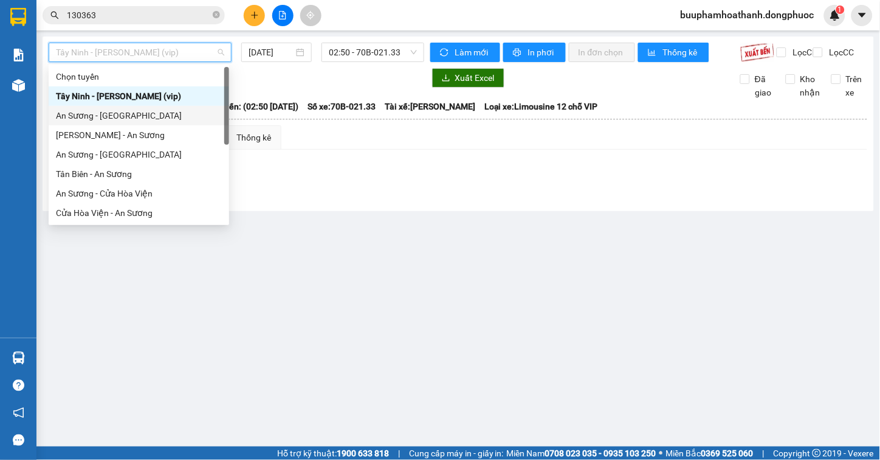
click at [162, 114] on div "An Sương - Châu Thành" at bounding box center [139, 115] width 166 height 13
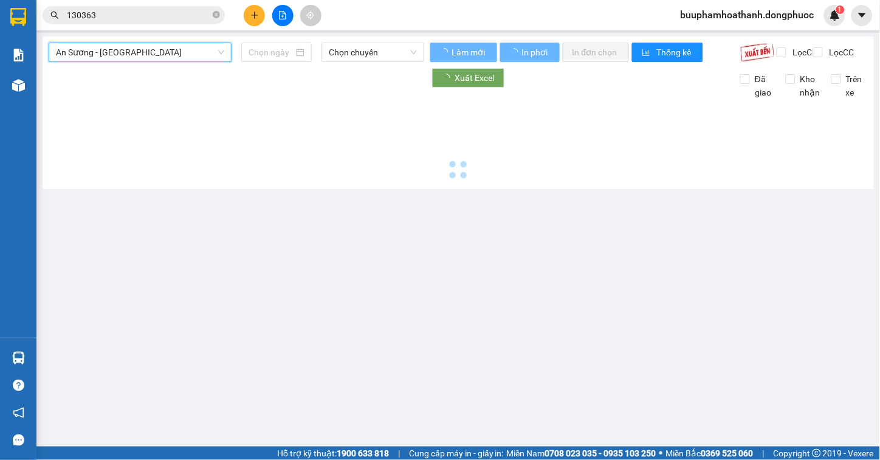
type input "[DATE]"
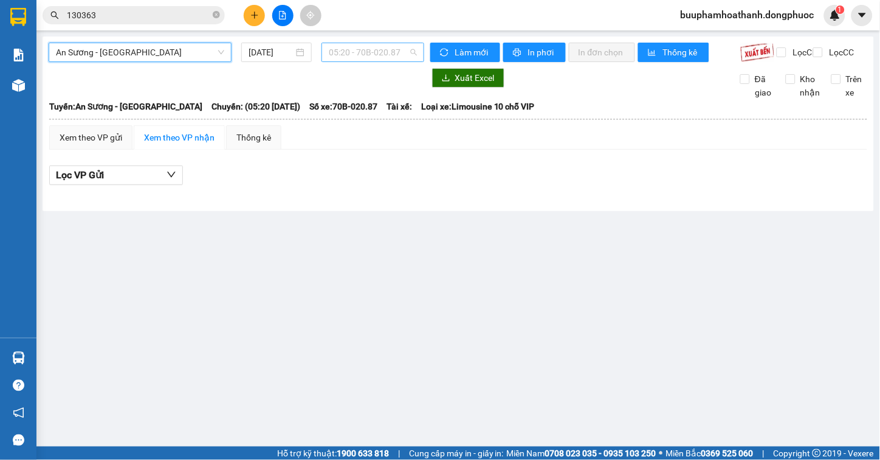
click at [350, 60] on span "05:20 - 70B-020.87" at bounding box center [373, 52] width 88 height 18
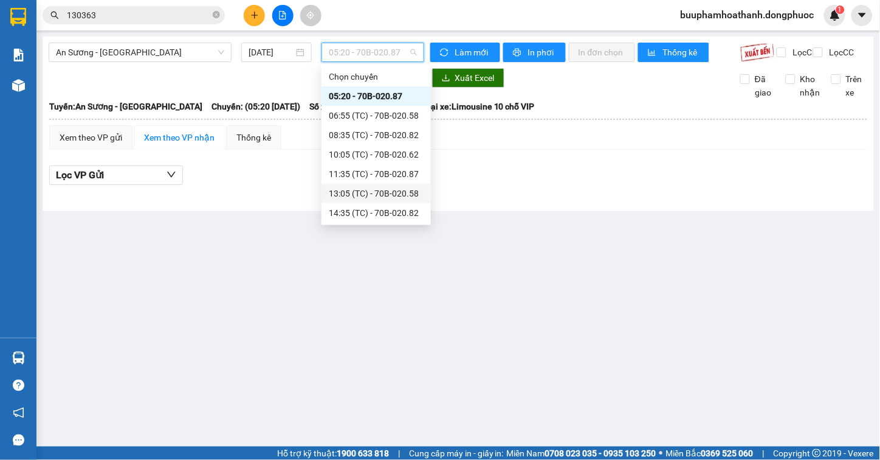
click at [408, 193] on div "13:05 (TC) - 70B-020.58" at bounding box center [376, 193] width 95 height 13
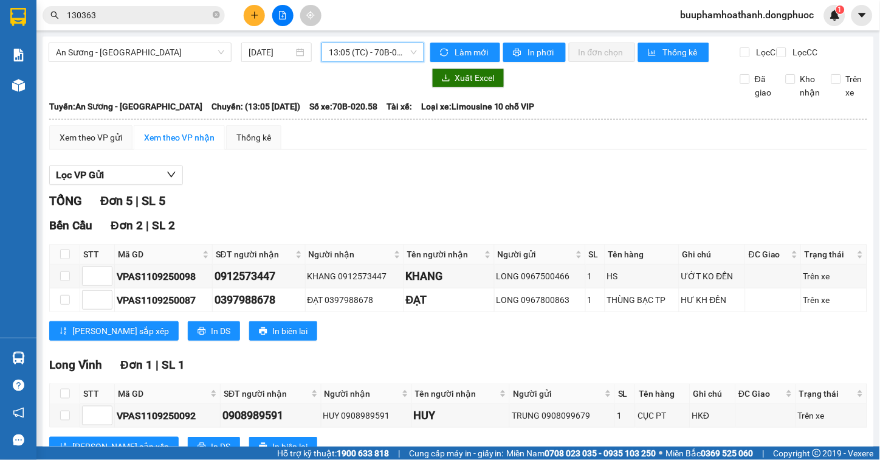
click at [401, 58] on span "13:05 (TC) - 70B-020.58" at bounding box center [373, 52] width 88 height 18
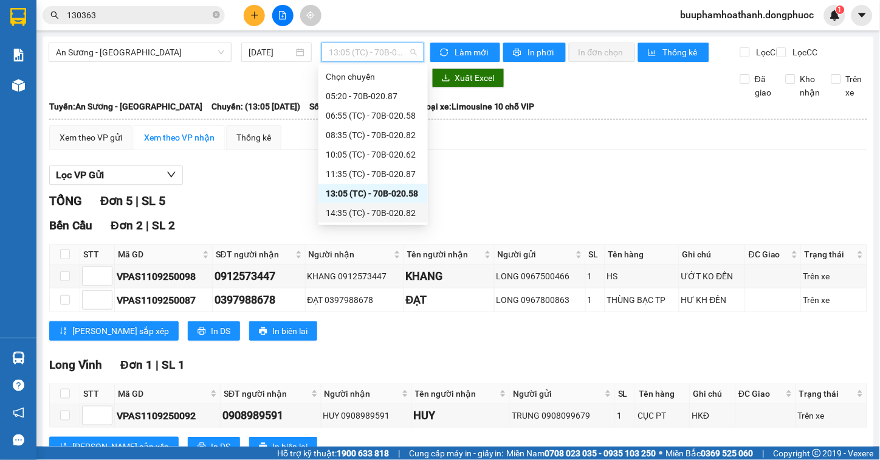
click at [400, 215] on div "14:35 (TC) - 70B-020.82" at bounding box center [373, 212] width 95 height 13
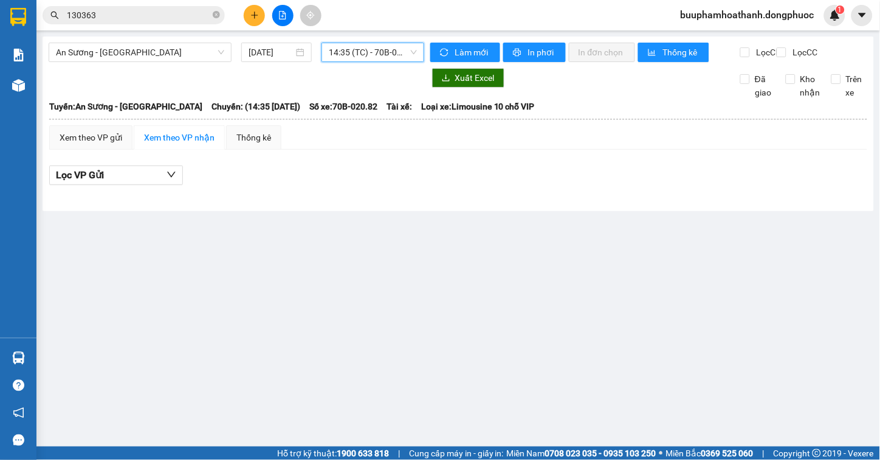
click at [403, 55] on span "14:35 (TC) - 70B-020.82" at bounding box center [373, 52] width 88 height 18
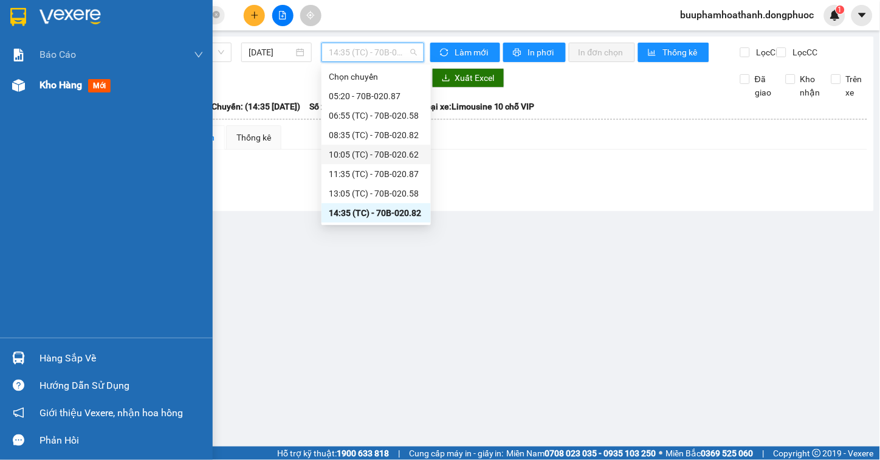
click at [67, 80] on span "Kho hàng" at bounding box center [61, 85] width 43 height 12
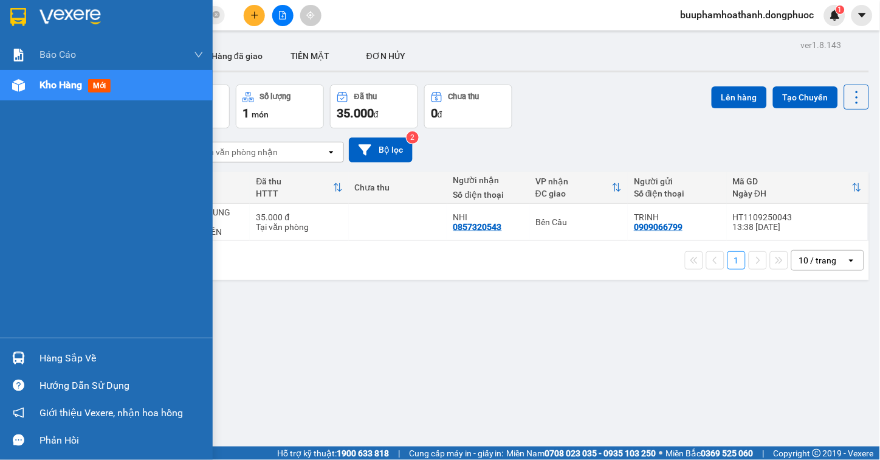
click at [14, 362] on img at bounding box center [18, 357] width 13 height 13
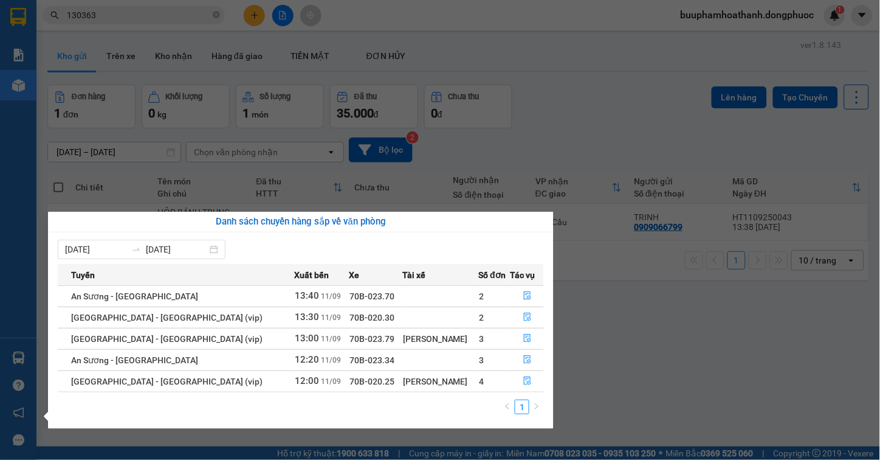
click at [501, 134] on section "Kết quả tìm kiếm ( 6 ) Bộ lọc Thuộc VP này Gửi 3 ngày gần nhất Mã ĐH Trạng thái…" at bounding box center [440, 230] width 880 height 460
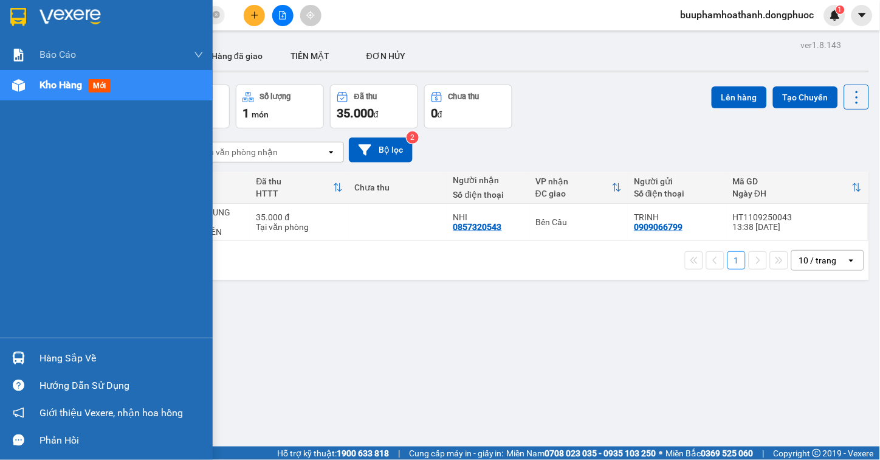
click at [32, 360] on div "Hàng sắp về" at bounding box center [106, 357] width 213 height 27
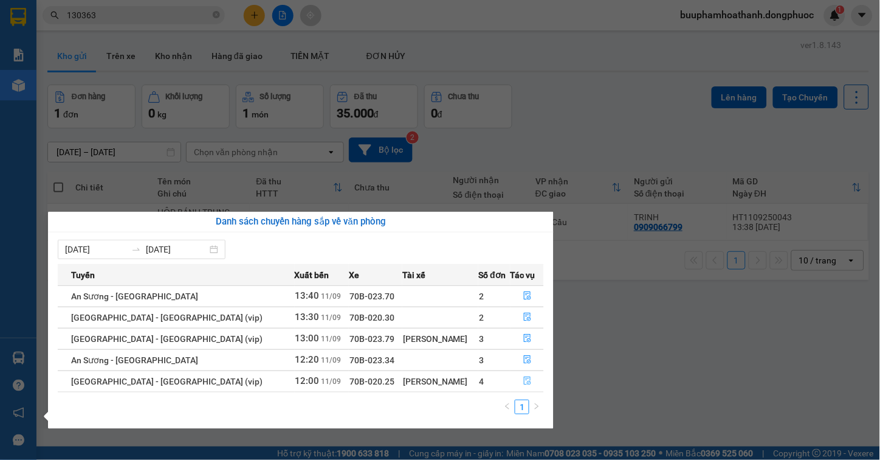
click at [525, 375] on button "button" at bounding box center [527, 380] width 32 height 19
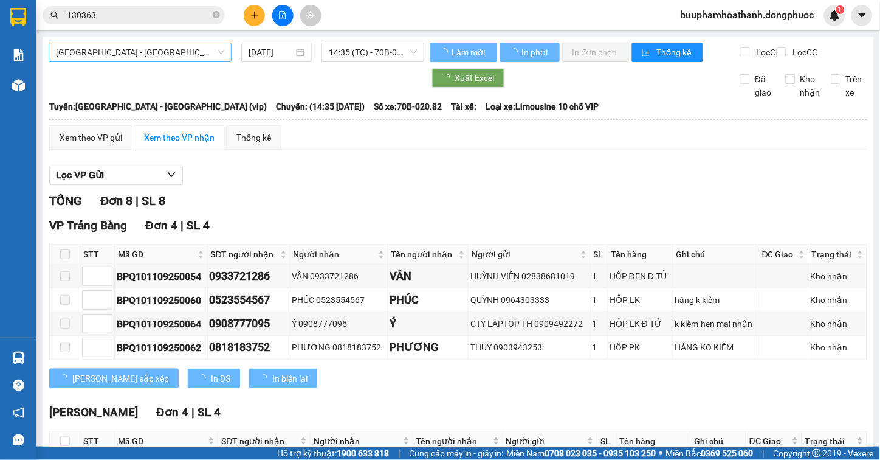
click at [210, 57] on span "[GEOGRAPHIC_DATA] - [GEOGRAPHIC_DATA] (vip)" at bounding box center [140, 52] width 168 height 18
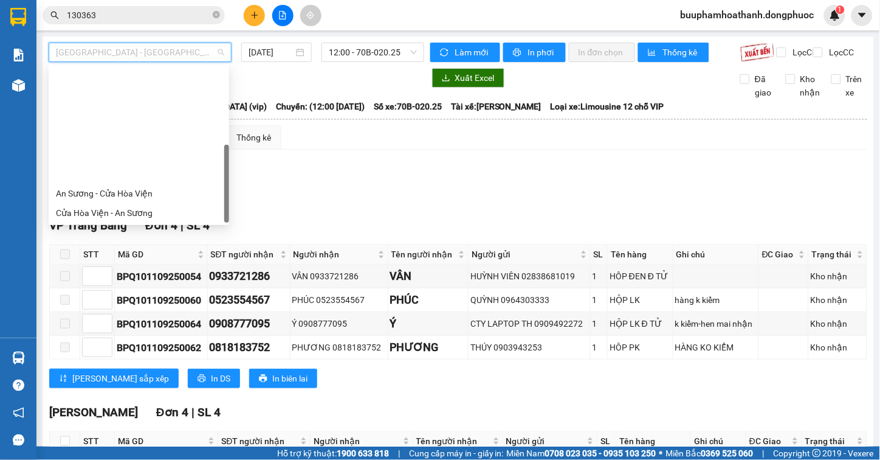
scroll to position [136, 0]
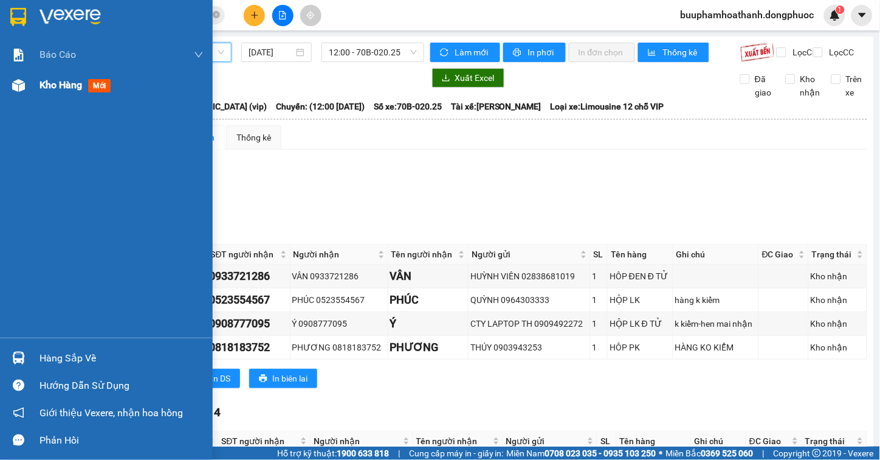
click at [25, 87] on div at bounding box center [18, 85] width 21 height 21
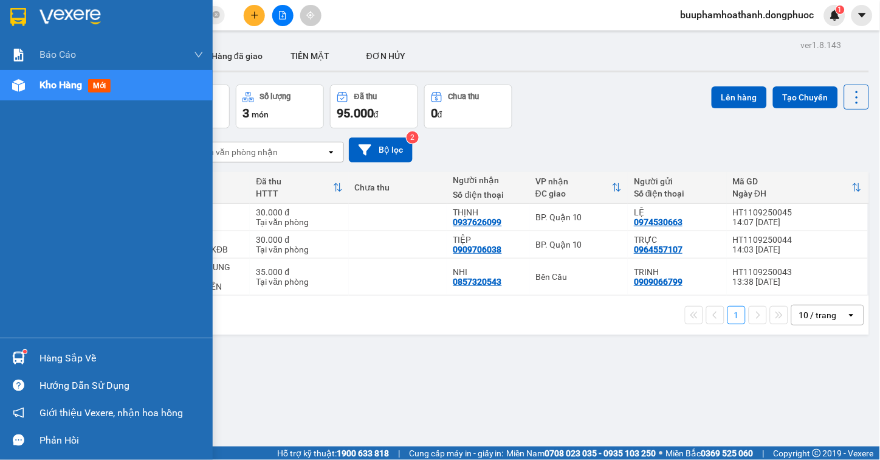
click at [50, 349] on div "Hàng sắp về" at bounding box center [122, 358] width 164 height 18
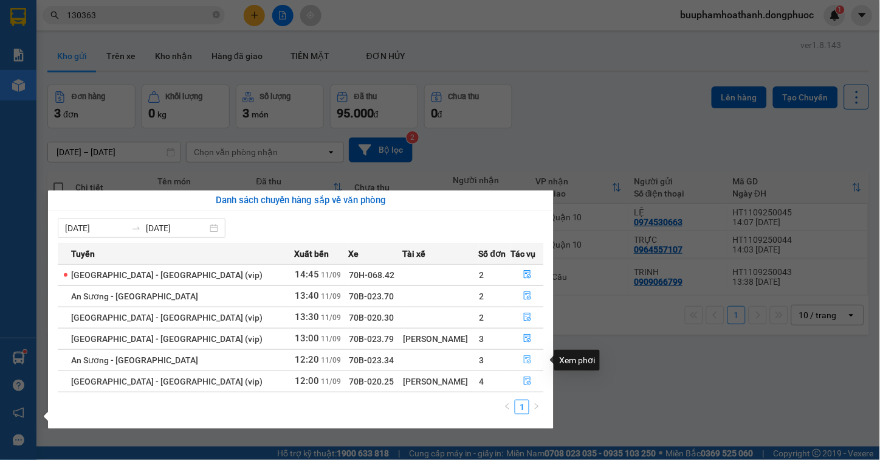
click at [526, 355] on button "button" at bounding box center [527, 359] width 32 height 19
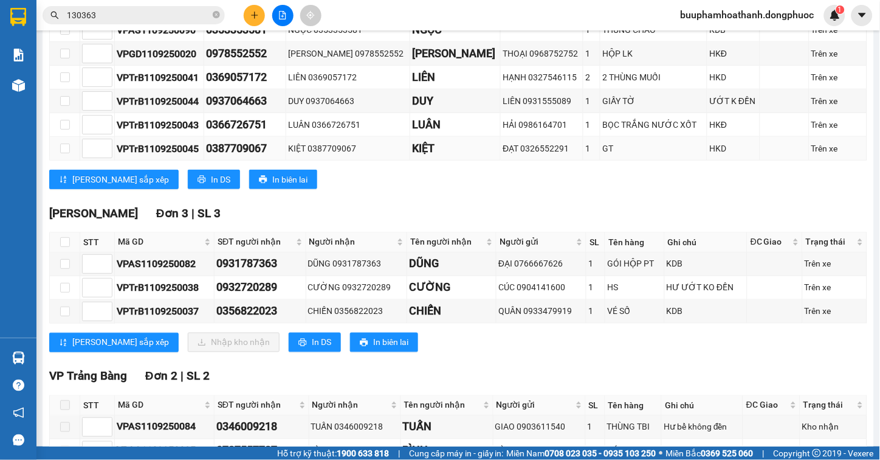
scroll to position [361, 0]
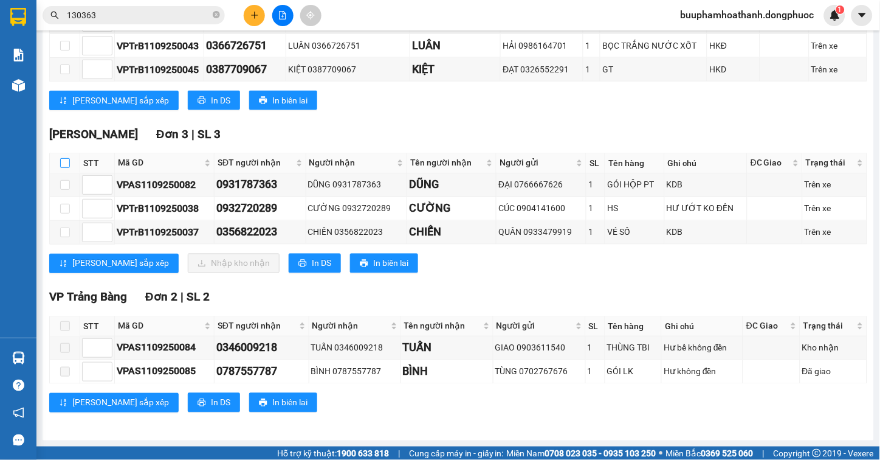
click at [60, 158] on input "checkbox" at bounding box center [65, 163] width 10 height 10
checkbox input "true"
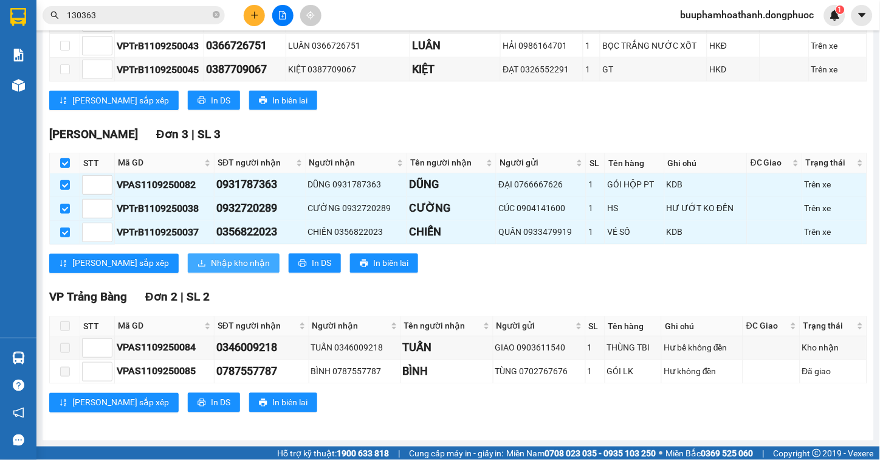
click at [191, 270] on button "Nhập kho nhận" at bounding box center [234, 262] width 92 height 19
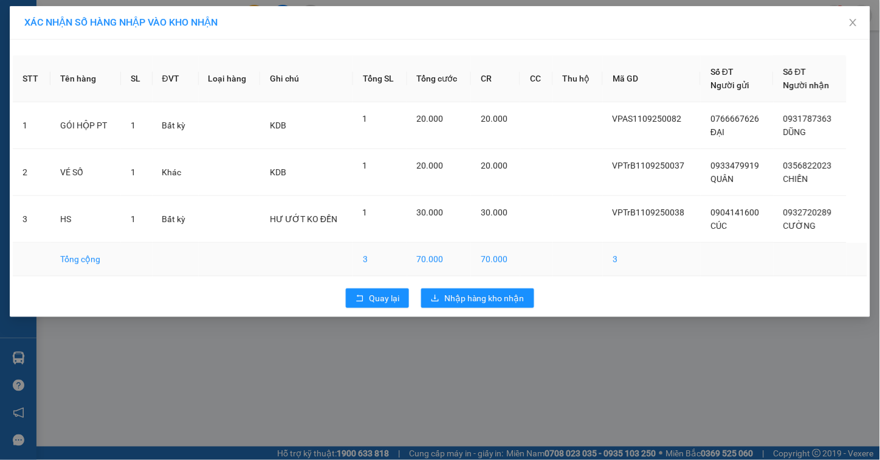
click at [199, 264] on td at bounding box center [229, 259] width 61 height 33
click at [373, 303] on span "Quay lại" at bounding box center [384, 297] width 30 height 13
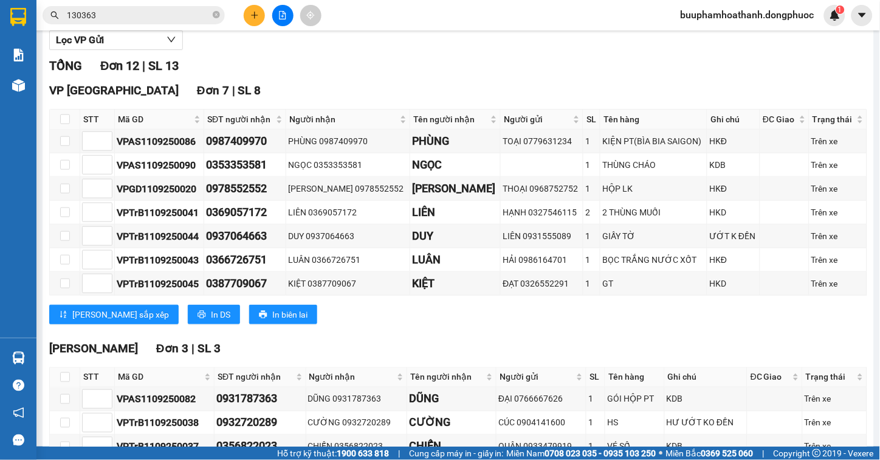
scroll to position [361, 0]
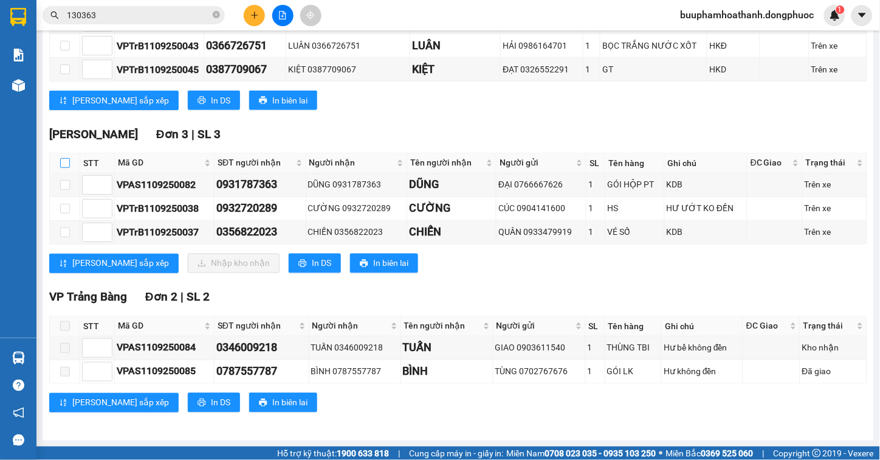
click at [63, 163] on input "checkbox" at bounding box center [65, 163] width 10 height 10
checkbox input "true"
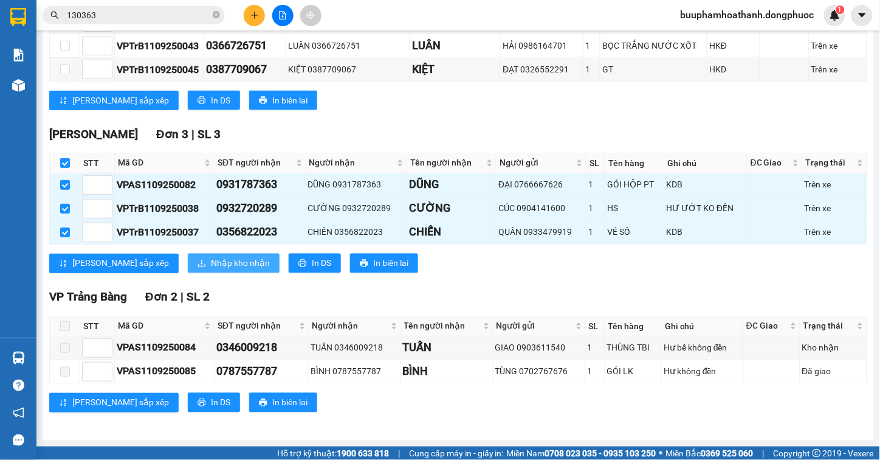
click at [188, 258] on button "Nhập kho nhận" at bounding box center [234, 262] width 92 height 19
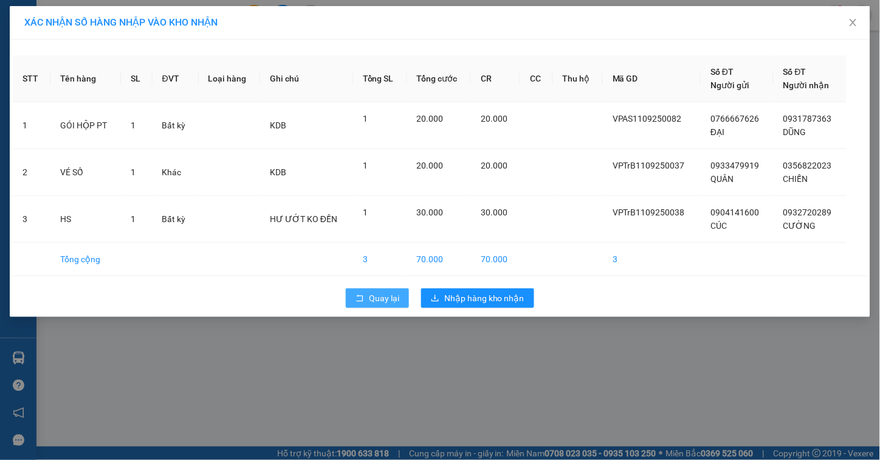
click at [384, 300] on span "Quay lại" at bounding box center [384, 297] width 30 height 13
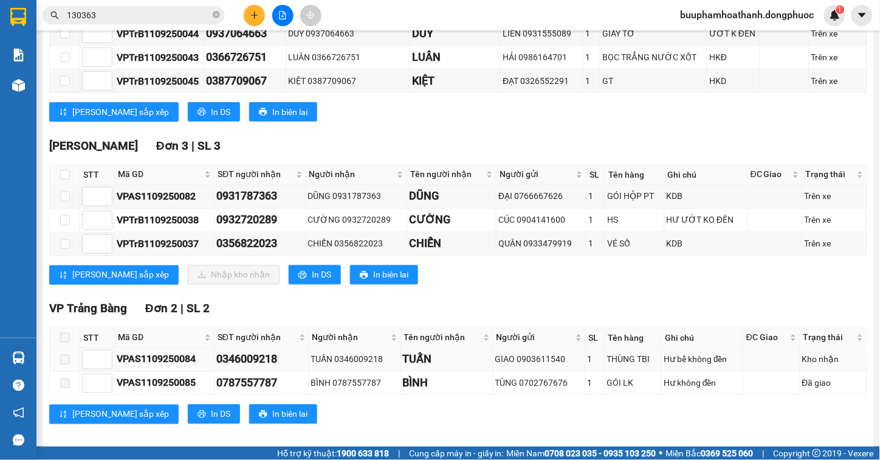
scroll to position [361, 0]
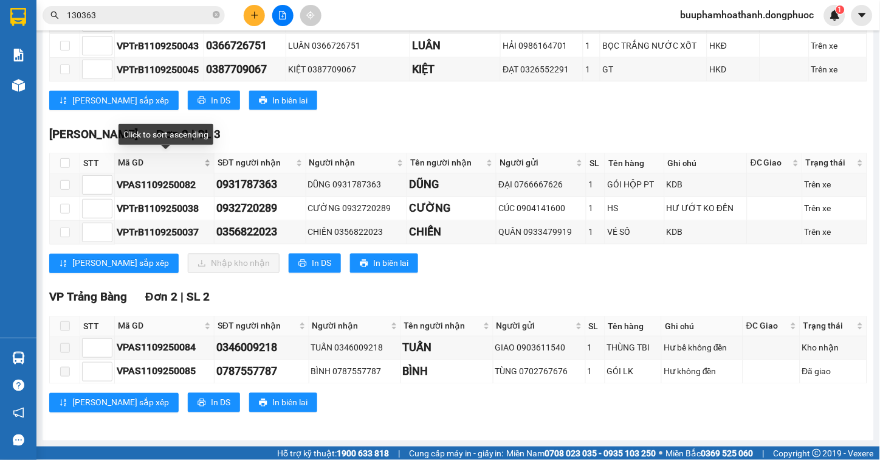
click at [135, 162] on span "Mã GD" at bounding box center [160, 162] width 84 height 13
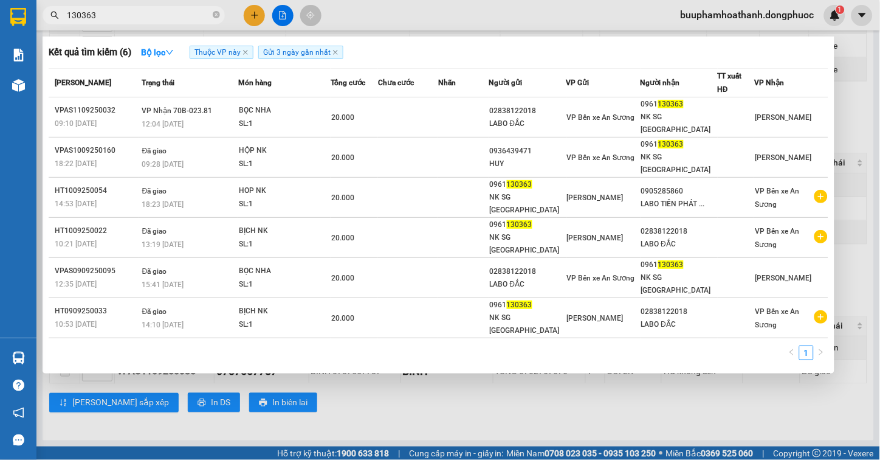
click at [142, 19] on input "130363" at bounding box center [138, 15] width 143 height 13
click at [495, 318] on div at bounding box center [440, 230] width 880 height 460
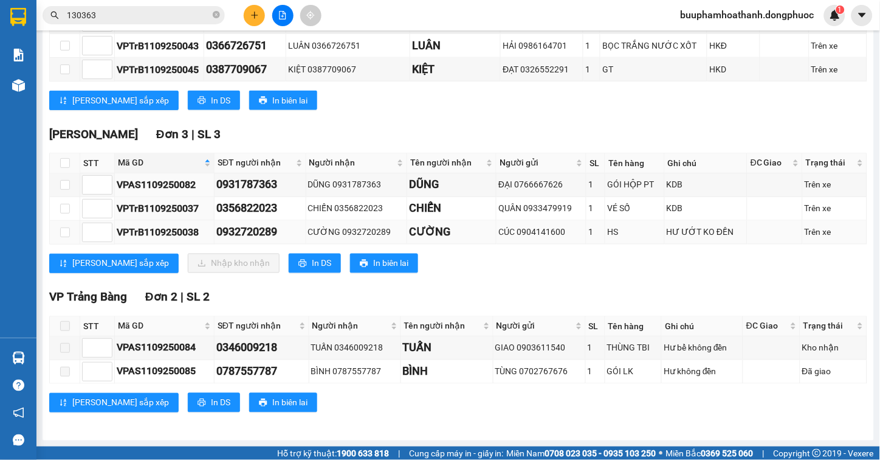
click at [144, 227] on div "VPTrB1109250038" at bounding box center [164, 232] width 95 height 15
click at [275, 236] on div "0932720289" at bounding box center [260, 232] width 88 height 17
click at [272, 232] on div "0932720289" at bounding box center [260, 232] width 88 height 17
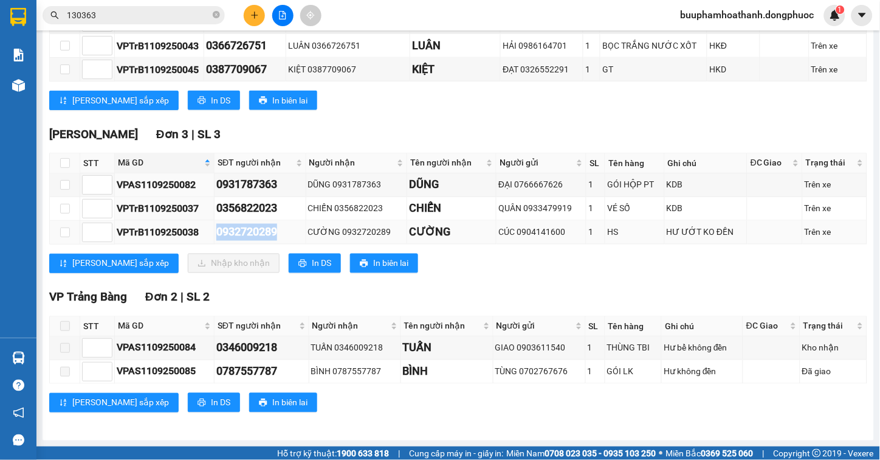
copy div "0932720289"
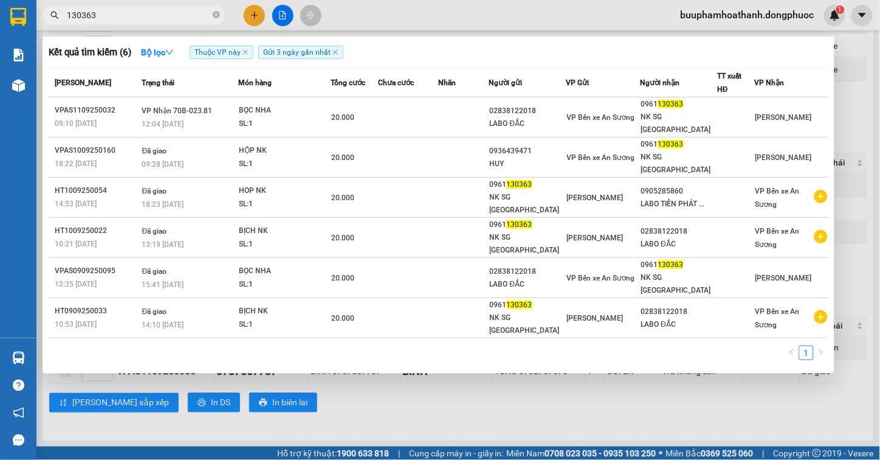
click at [148, 19] on input "130363" at bounding box center [138, 15] width 143 height 13
click at [372, 367] on div at bounding box center [440, 230] width 880 height 460
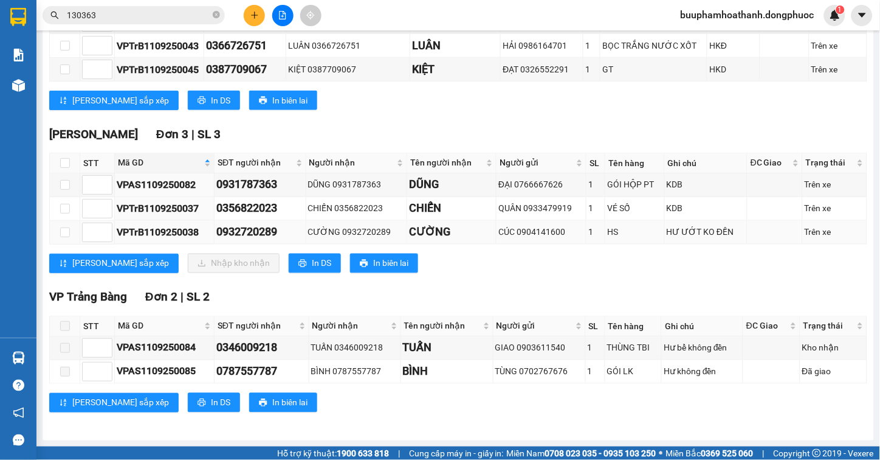
drag, startPoint x: 246, startPoint y: 222, endPoint x: 250, endPoint y: 232, distance: 11.0
click at [246, 223] on td "0932720289" at bounding box center [261, 233] width 92 height 24
click at [251, 234] on div "0932720289" at bounding box center [260, 232] width 88 height 17
copy div "0932720289"
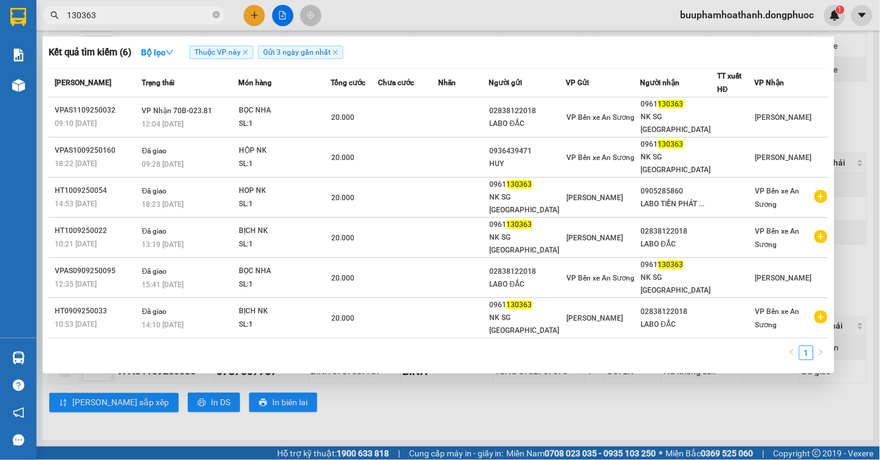
click at [146, 12] on input "130363" at bounding box center [138, 15] width 143 height 13
paste input "0932720289"
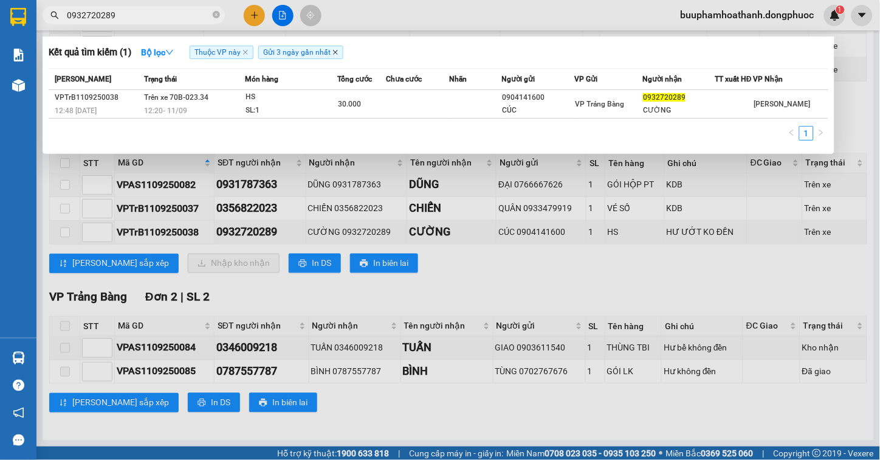
type input "0932720289"
click at [332, 52] on icon "close" at bounding box center [335, 52] width 6 height 6
click at [248, 49] on icon "close" at bounding box center [246, 52] width 6 height 6
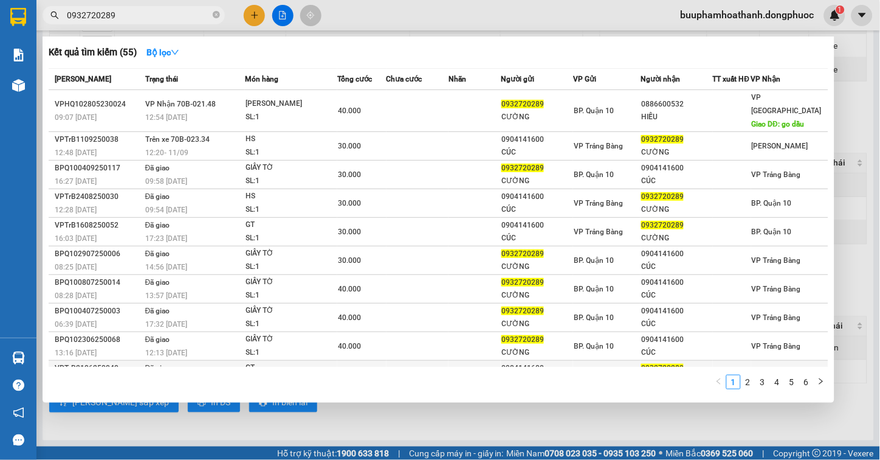
scroll to position [18, 0]
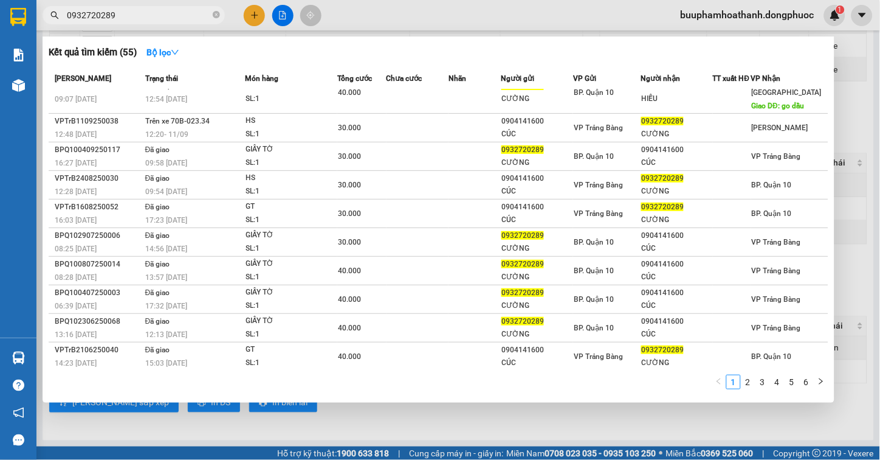
click at [604, 426] on div at bounding box center [440, 230] width 880 height 460
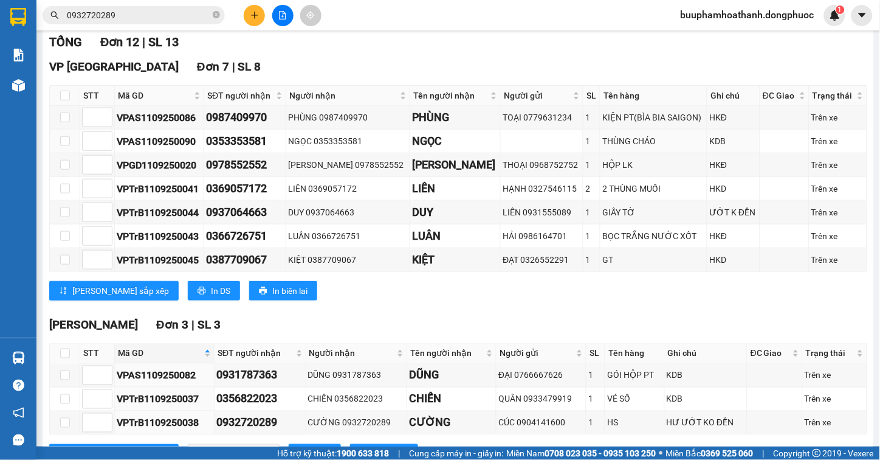
scroll to position [0, 0]
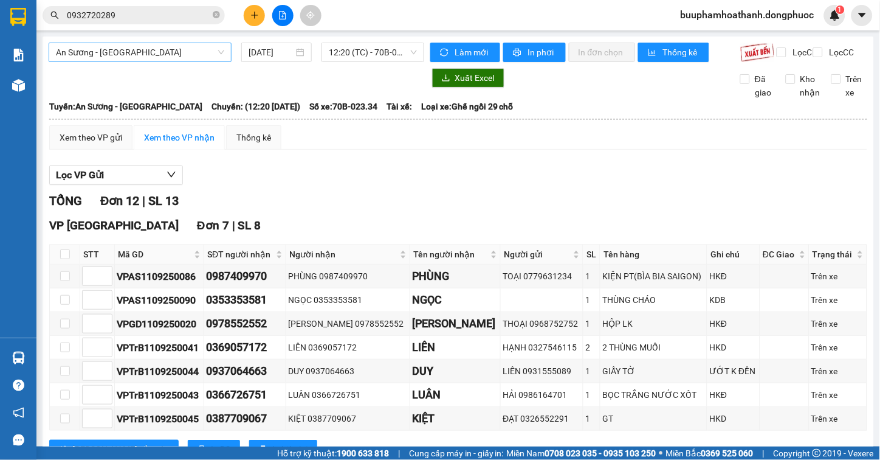
click at [198, 52] on span "An Sương - [GEOGRAPHIC_DATA]" at bounding box center [140, 52] width 168 height 18
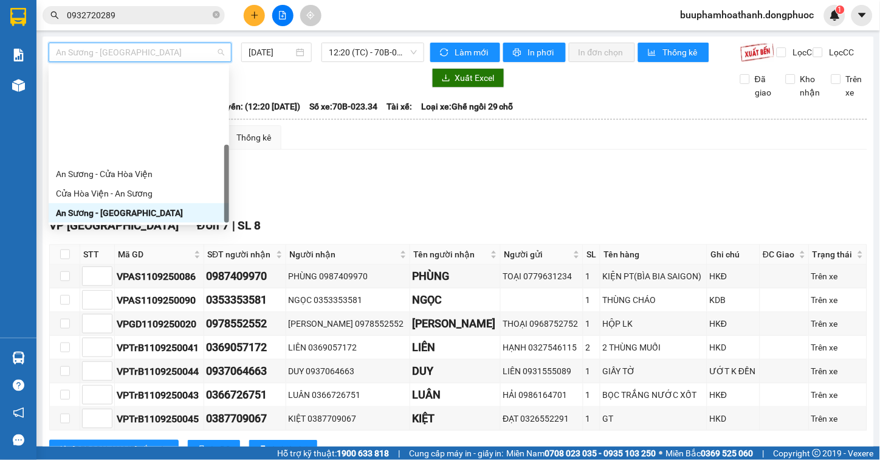
scroll to position [136, 0]
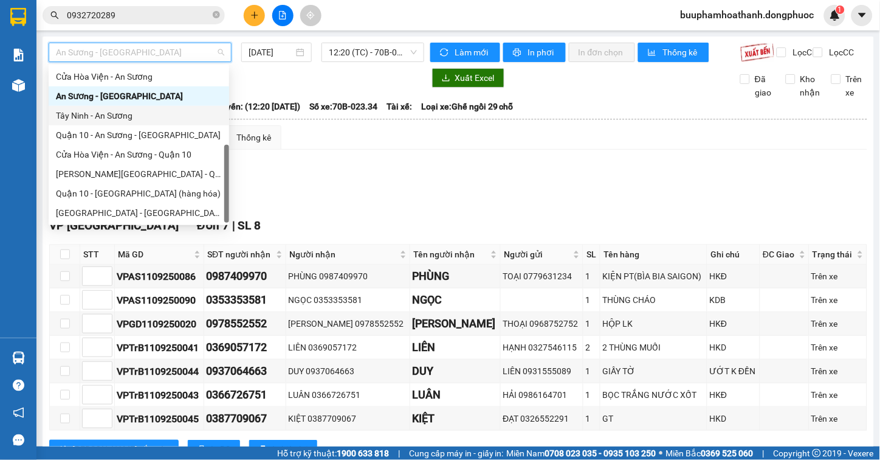
click at [158, 106] on div "Tây Ninh - An Sương" at bounding box center [139, 115] width 181 height 19
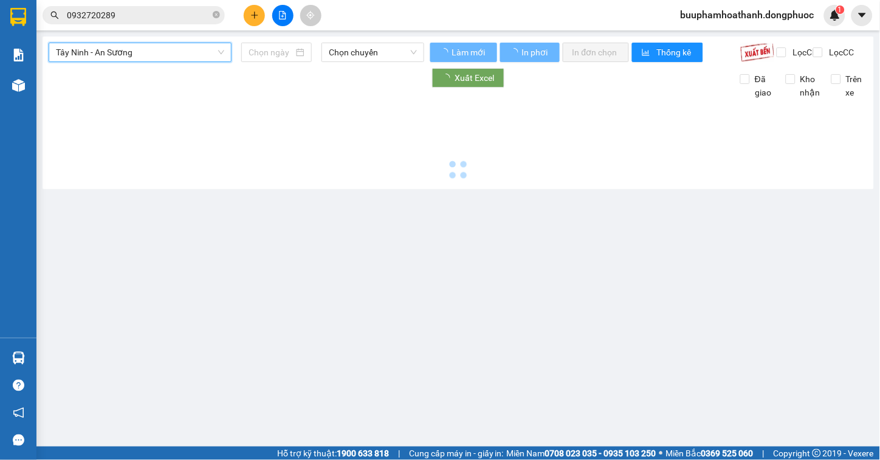
type input "[DATE]"
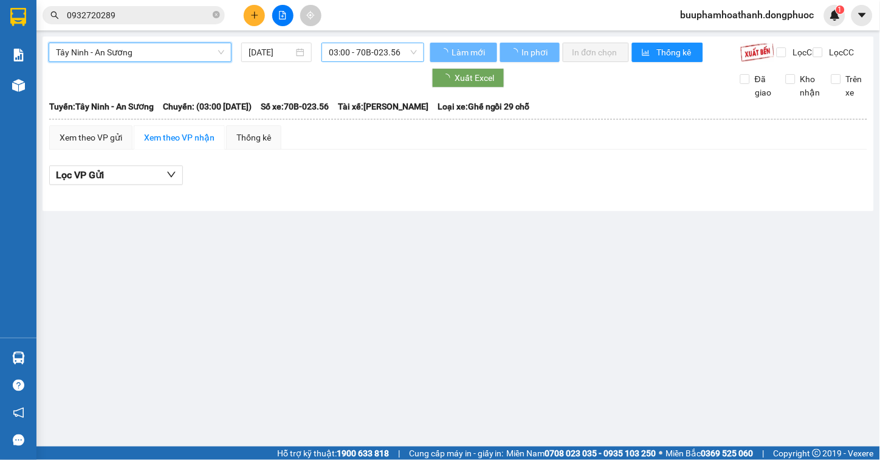
drag, startPoint x: 357, startPoint y: 40, endPoint x: 356, endPoint y: 55, distance: 15.8
click at [357, 44] on div "Tây Ninh - An Sương Tây Ninh - An Sương 11/09/2025 03:00 - 70B-023.56 Làm mới I…" at bounding box center [458, 123] width 831 height 174
click at [356, 55] on span "03:00 - 70B-023.56" at bounding box center [373, 52] width 88 height 18
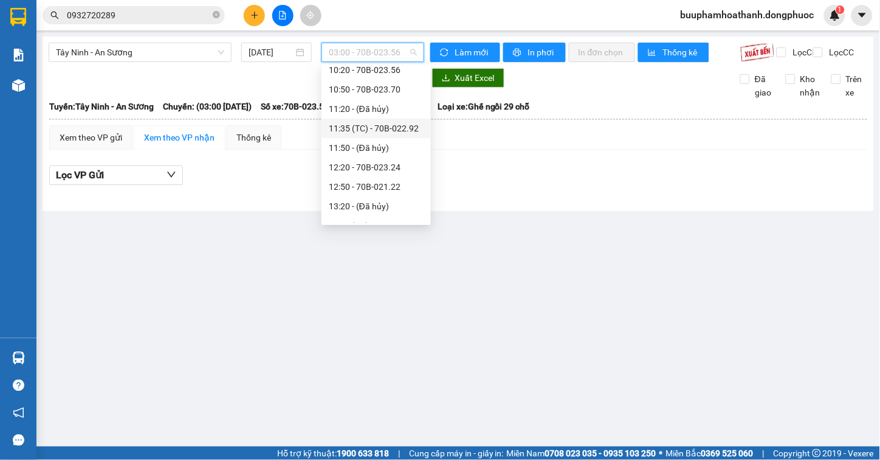
scroll to position [405, 0]
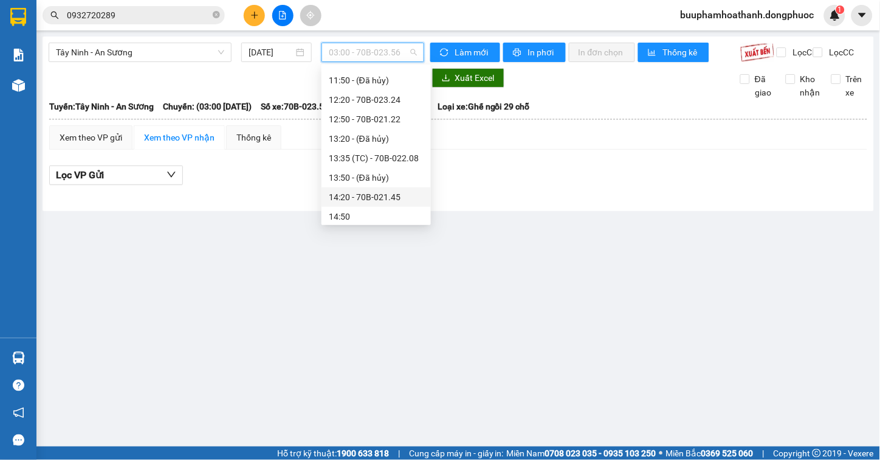
click at [404, 190] on div "14:20 - 70B-021.45" at bounding box center [376, 196] width 95 height 13
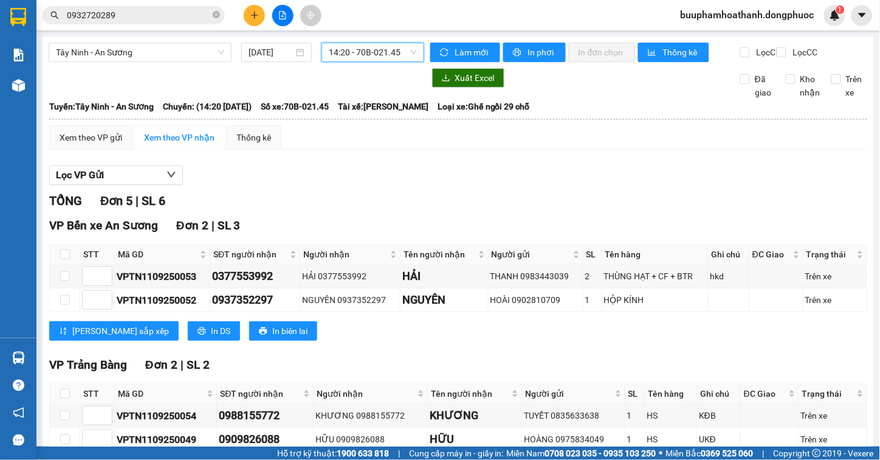
click at [394, 50] on span "14:20 - 70B-021.45" at bounding box center [373, 52] width 88 height 18
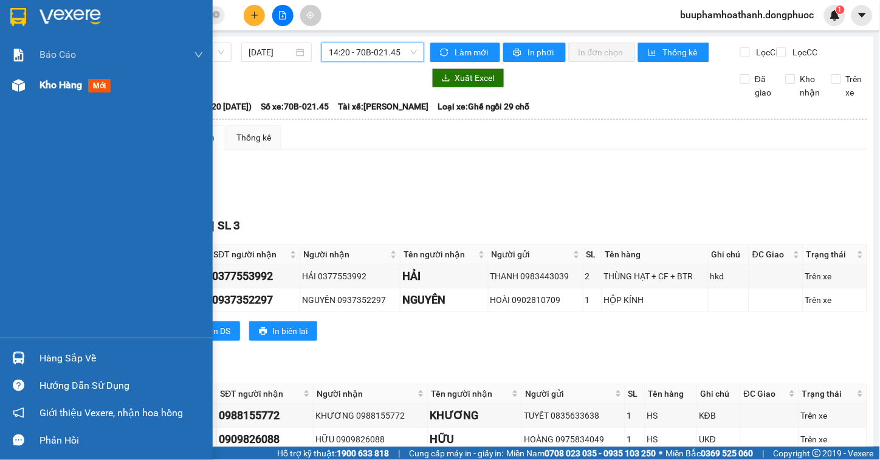
click at [29, 80] on div "Kho hàng mới" at bounding box center [106, 85] width 213 height 30
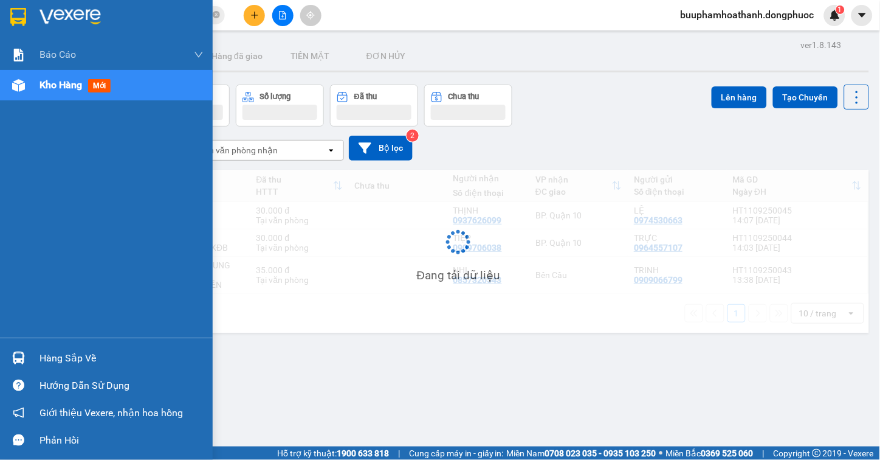
click at [99, 359] on div "Hàng sắp về" at bounding box center [122, 358] width 164 height 18
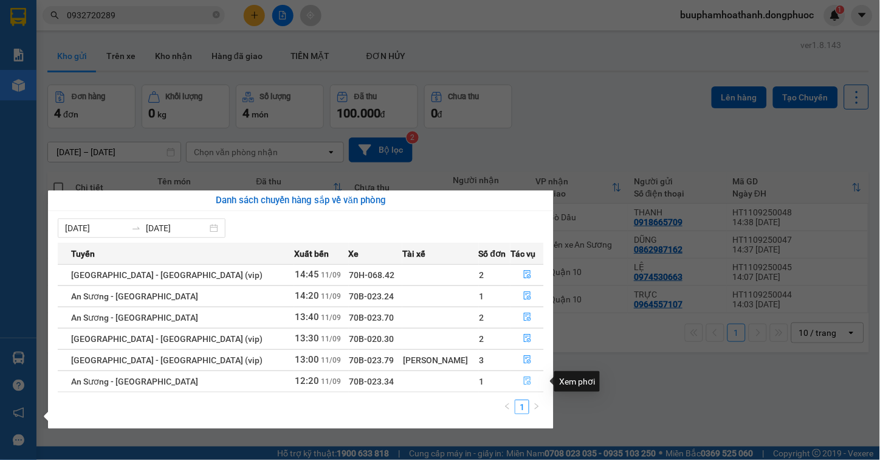
click at [527, 379] on button "button" at bounding box center [527, 380] width 32 height 19
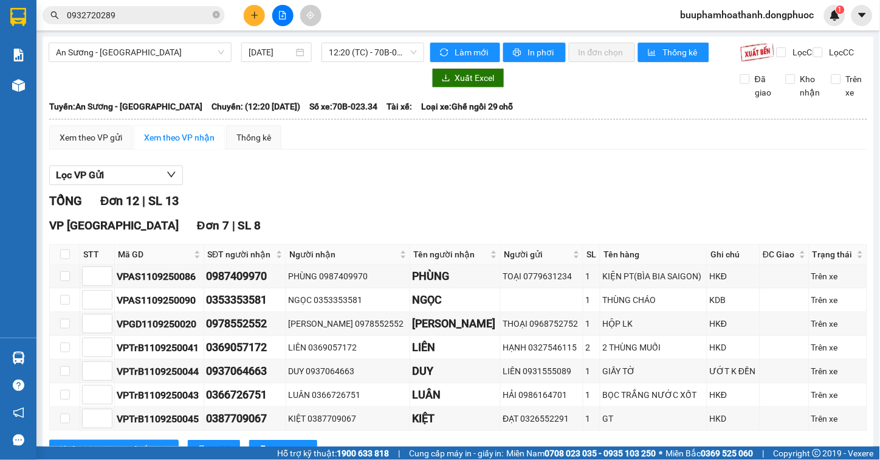
click at [134, 261] on span "Mã GD" at bounding box center [155, 253] width 74 height 13
click at [263, 180] on div "Lọc VP Gửi" at bounding box center [458, 175] width 818 height 20
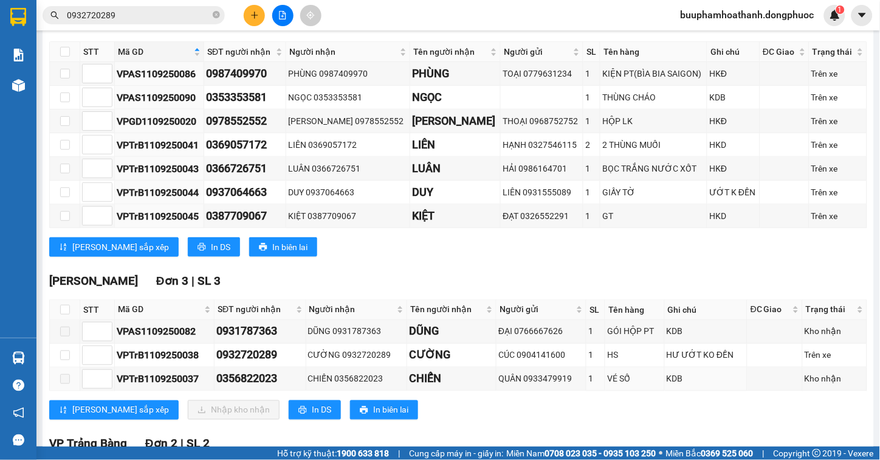
scroll to position [337, 0]
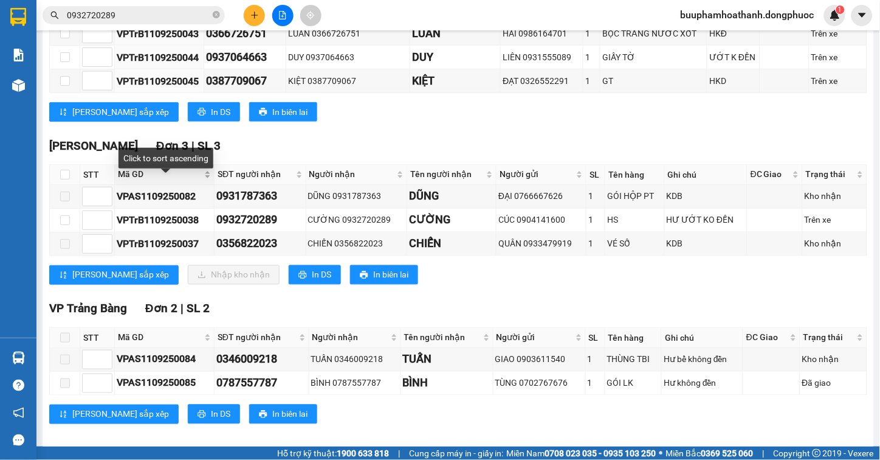
click at [140, 181] on span "Mã GD" at bounding box center [160, 174] width 84 height 13
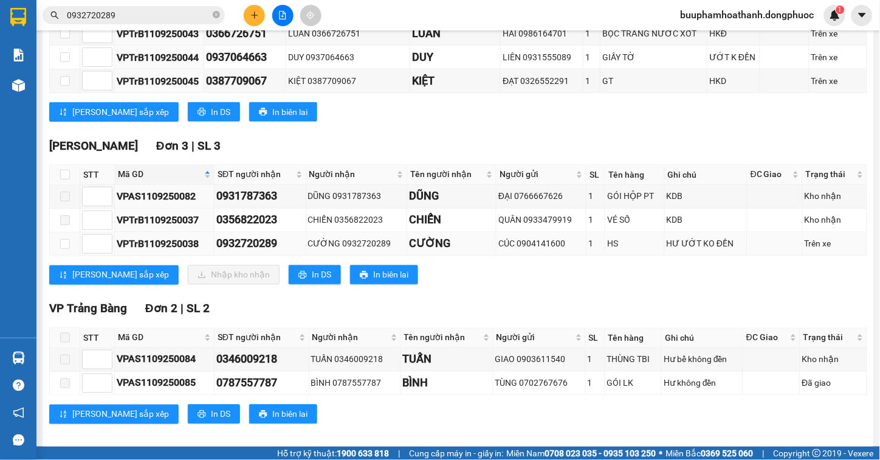
click at [140, 252] on div "VPTrB1109250038" at bounding box center [164, 243] width 95 height 15
click at [520, 250] on div "CÚC 0904141600" at bounding box center [541, 243] width 86 height 13
copy div "0904141600"
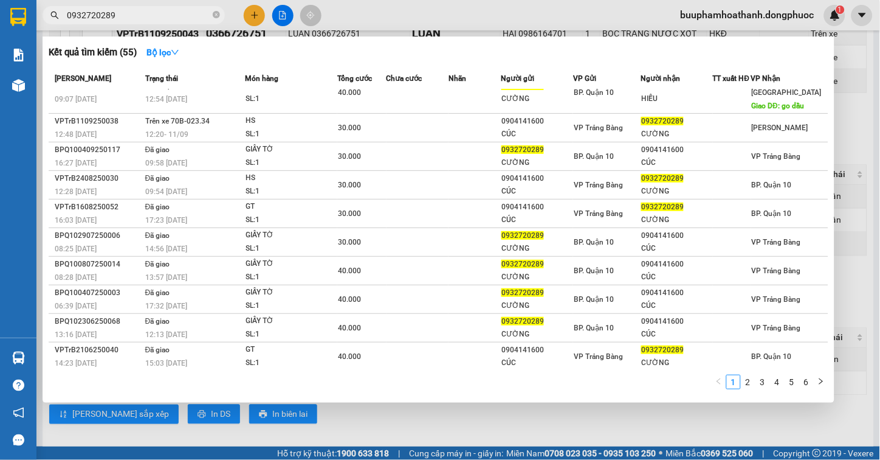
click at [150, 9] on input "0932720289" at bounding box center [138, 15] width 143 height 13
paste input "04141600"
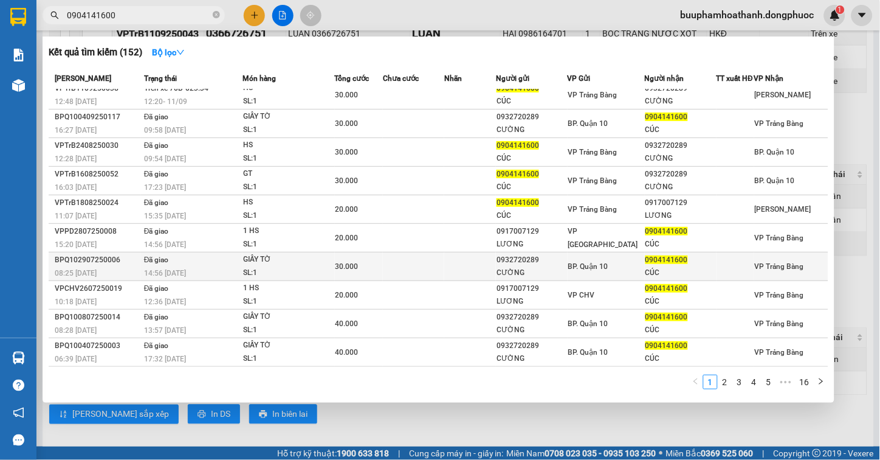
scroll to position [0, 0]
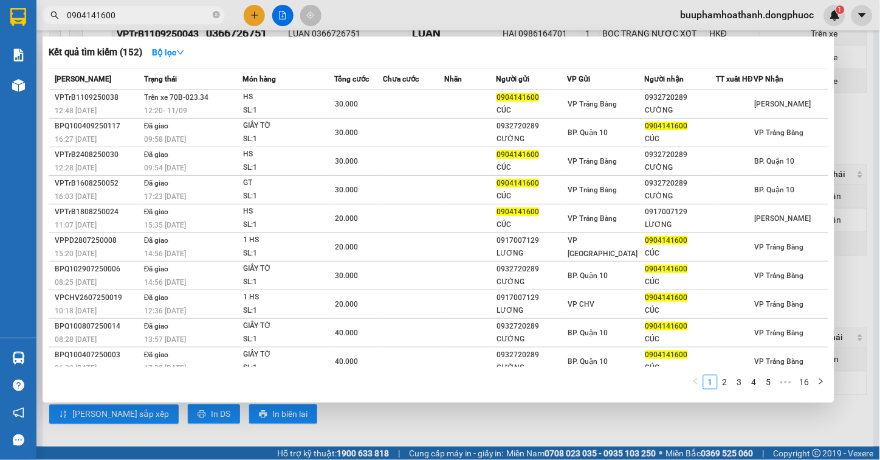
type input "0904141600"
click at [444, 415] on div at bounding box center [440, 230] width 880 height 460
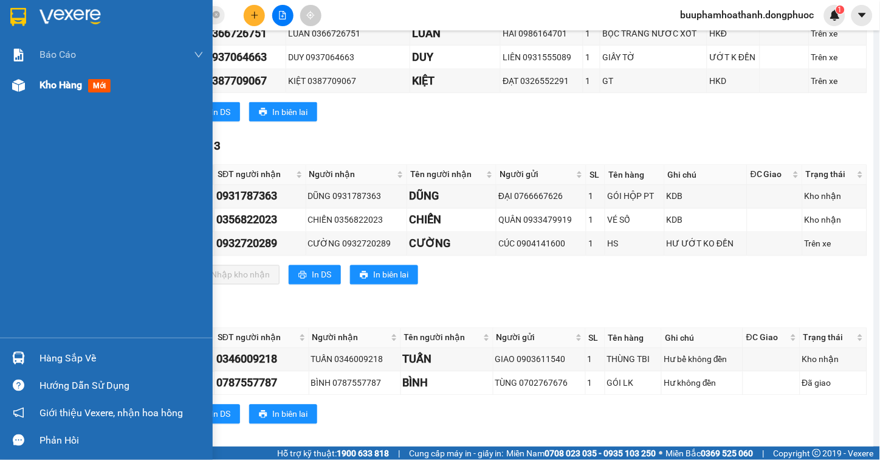
click at [32, 83] on div "Kho hàng mới" at bounding box center [106, 85] width 213 height 30
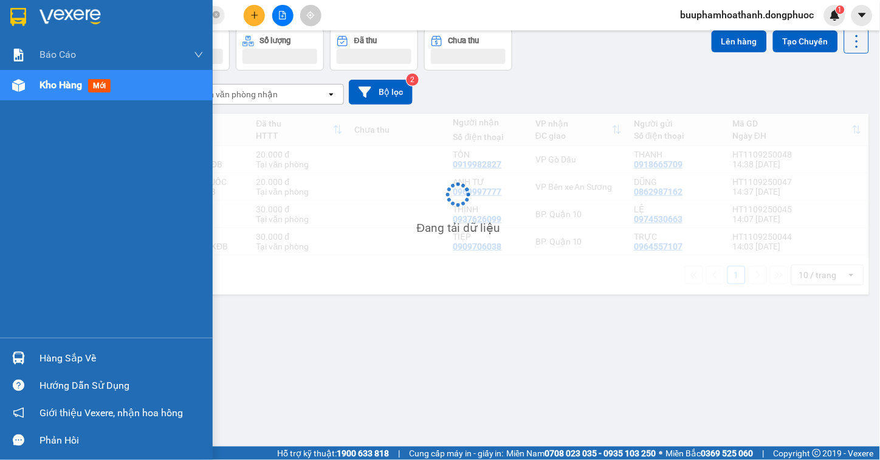
scroll to position [56, 0]
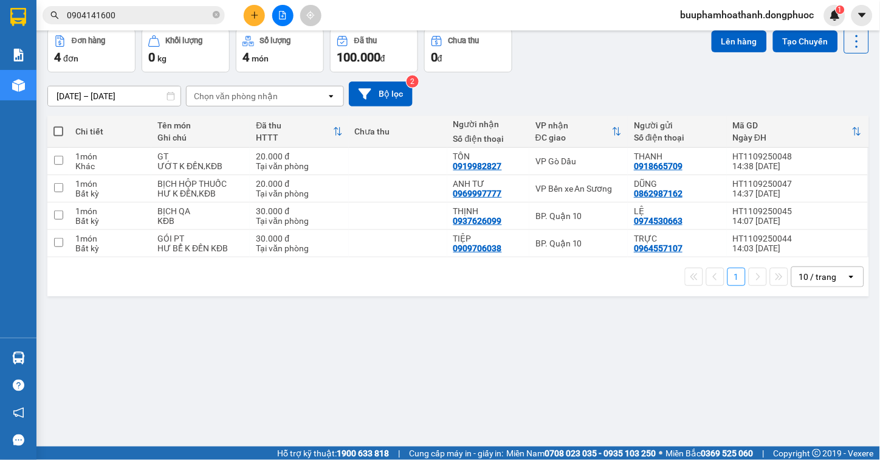
click at [132, 16] on input "0904141600" at bounding box center [138, 15] width 143 height 13
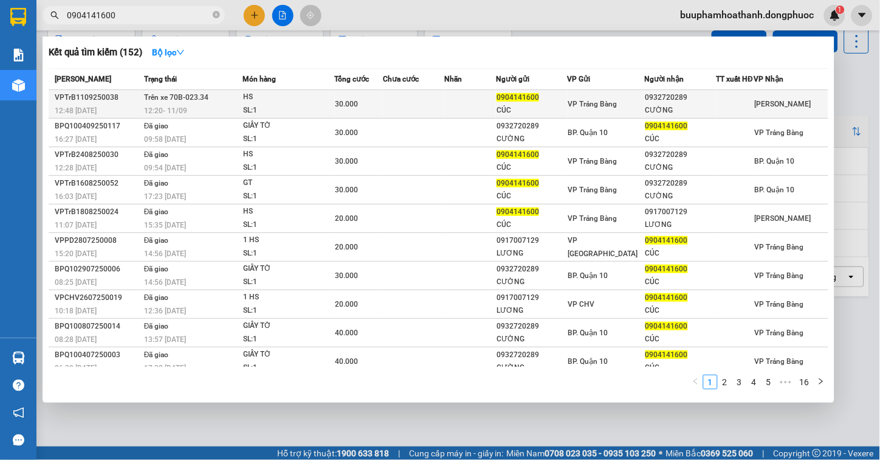
click at [247, 112] on div "SL: 1" at bounding box center [288, 110] width 91 height 13
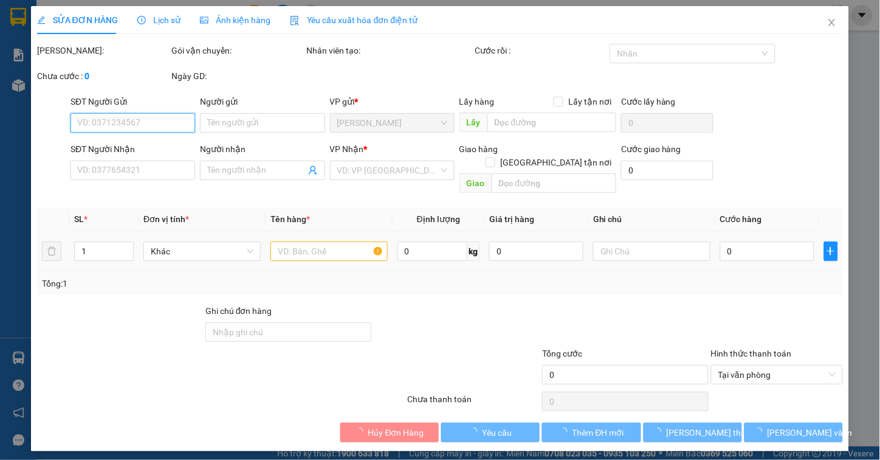
type input "0904141600"
type input "CÚC"
type input "0932720289"
type input "CƯỜNG"
type input "30.000"
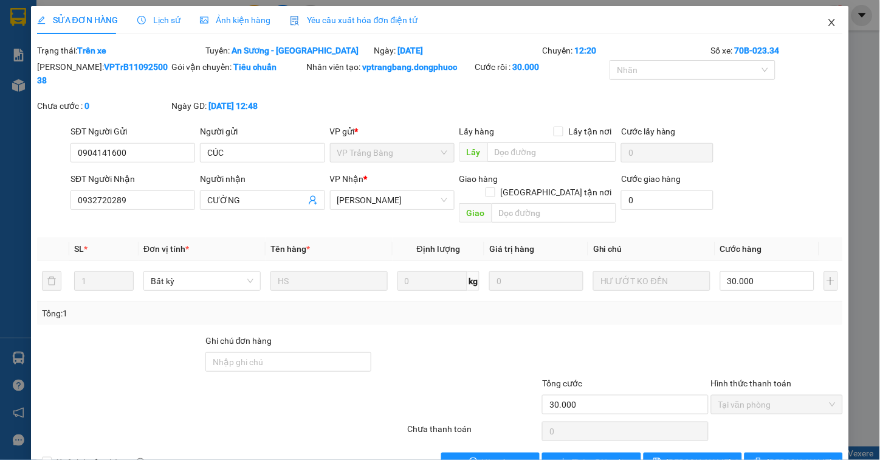
click at [815, 18] on span "Close" at bounding box center [832, 23] width 34 height 34
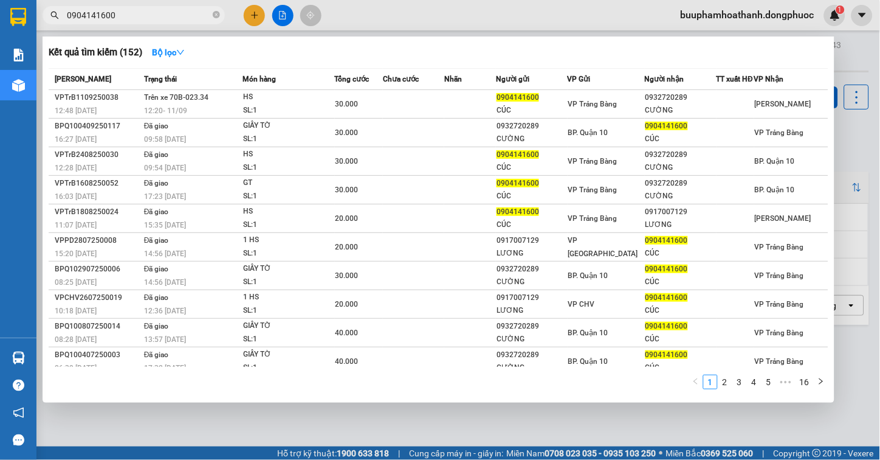
click at [137, 17] on input "0904141600" at bounding box center [138, 15] width 143 height 13
click at [117, 26] on div "Kết quả tìm kiếm ( 152 ) Bộ lọc Mã ĐH Trạng thái Món hàng Tổng cước Chưa cước N…" at bounding box center [118, 15] width 237 height 21
click at [131, 14] on input "0904141600" at bounding box center [138, 15] width 143 height 13
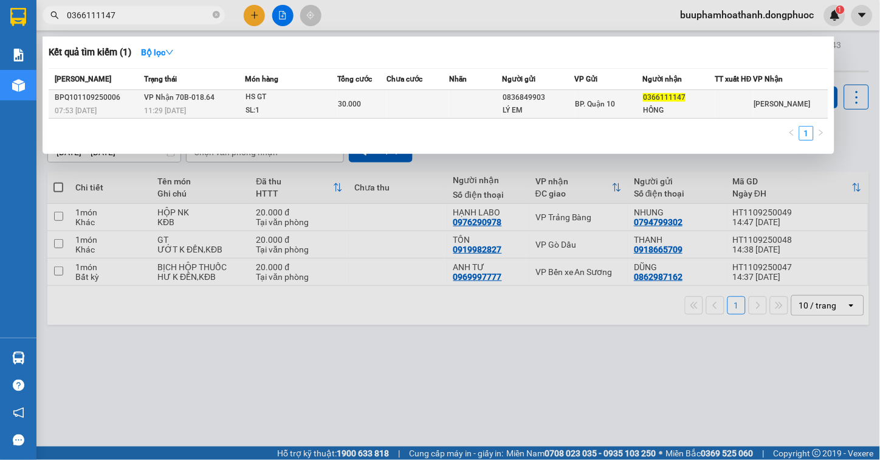
type input "0366111147"
click at [282, 117] on div "SL: 1" at bounding box center [291, 110] width 91 height 13
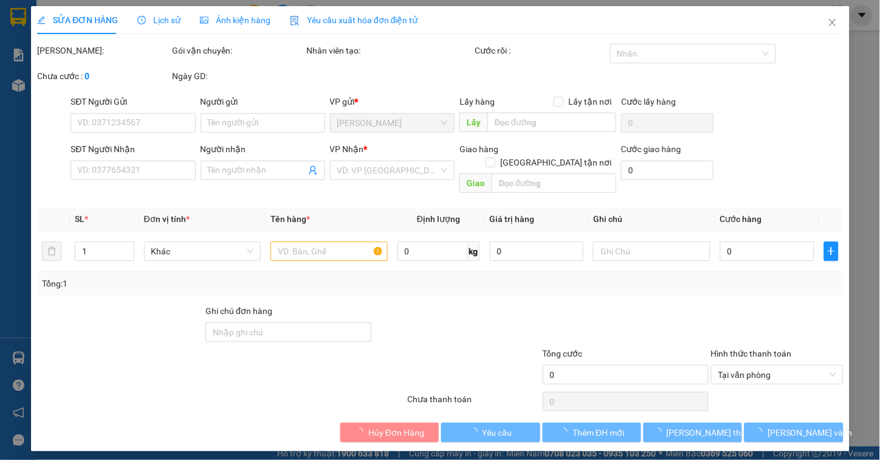
type input "0836849903"
type input "LÝ EM"
type input "0366111147"
type input "HỒNG"
type input "30.000"
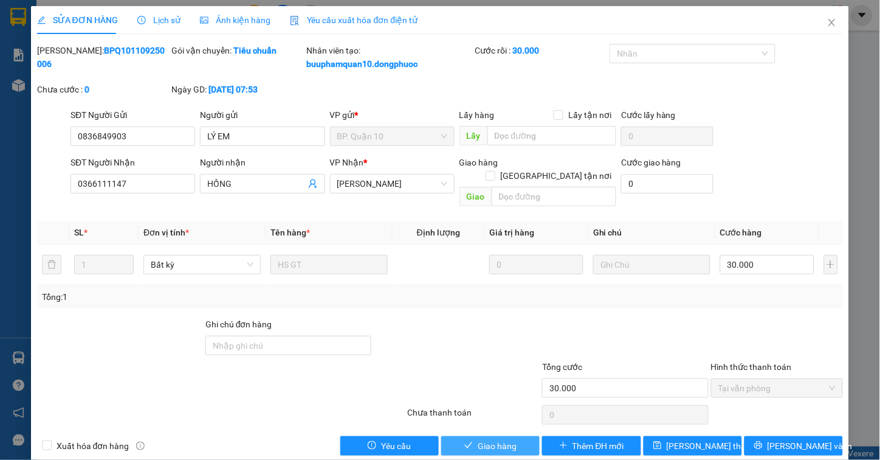
click at [497, 439] on span "Giao hàng" at bounding box center [497, 445] width 39 height 13
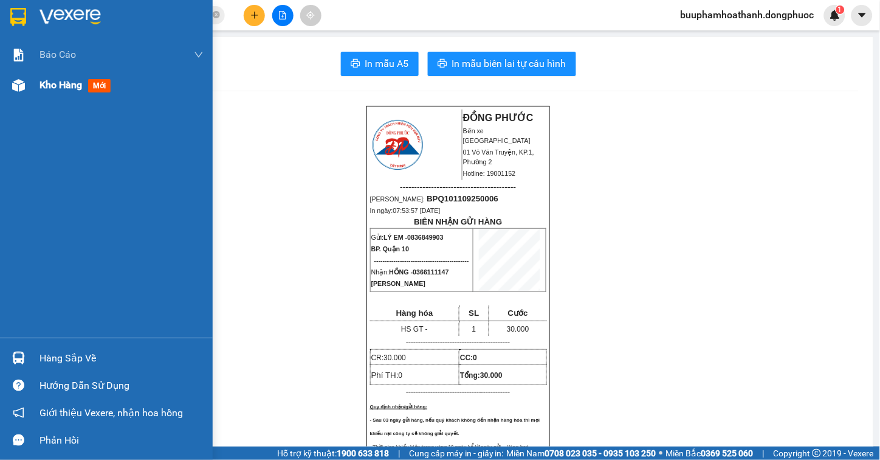
click at [20, 89] on img at bounding box center [18, 85] width 13 height 13
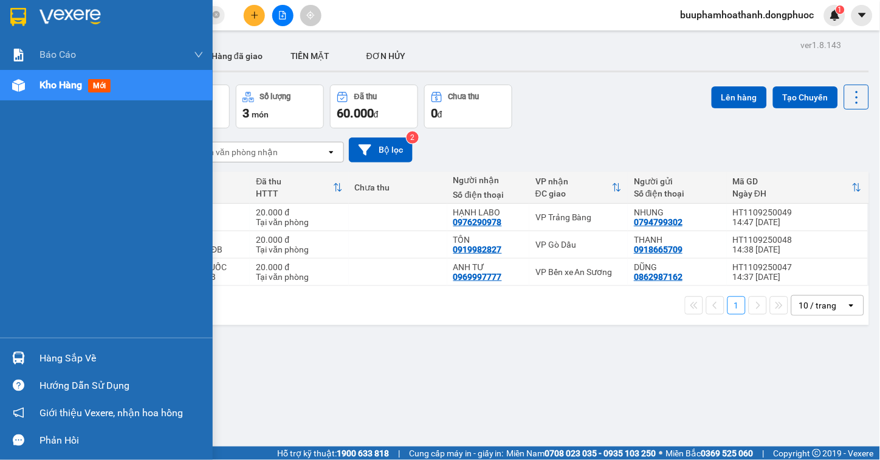
click at [17, 356] on img at bounding box center [18, 357] width 13 height 13
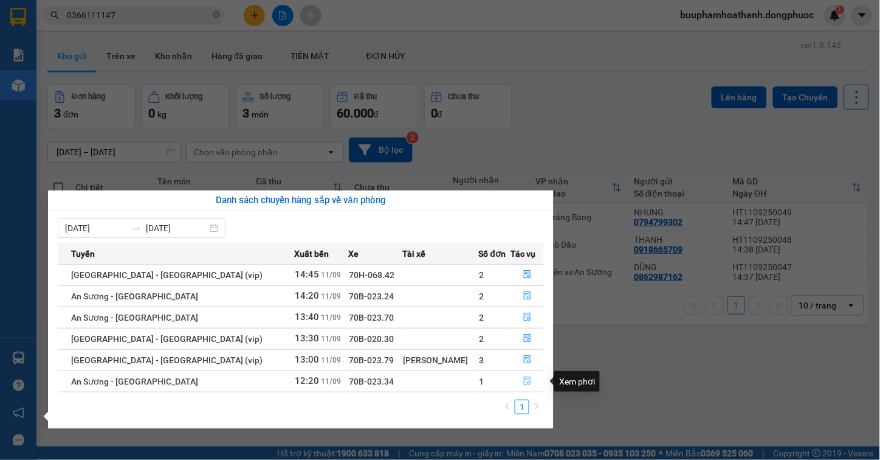
click at [523, 380] on icon "file-done" at bounding box center [527, 380] width 9 height 9
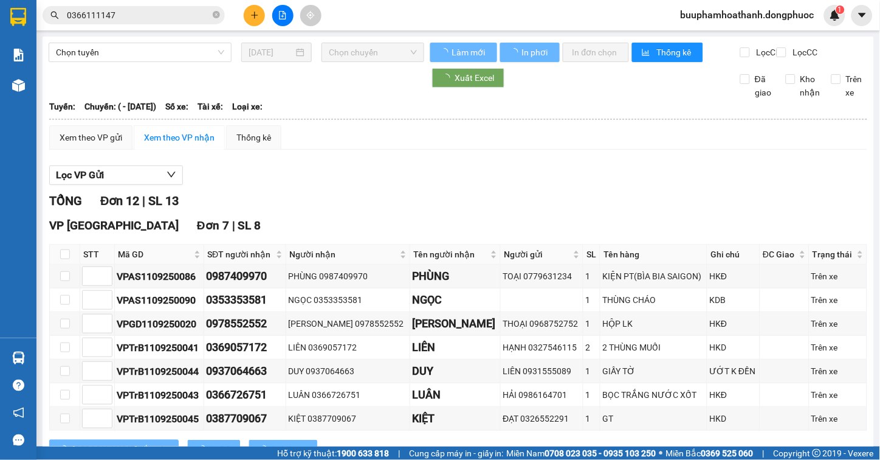
click at [526, 185] on div "Lọc VP Gửi" at bounding box center [458, 175] width 818 height 20
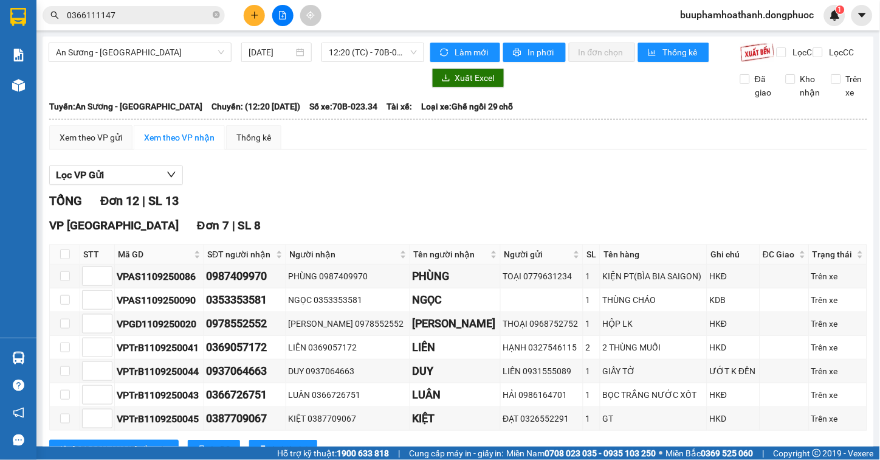
click at [493, 203] on div "TỔNG Đơn 12 | SL 13" at bounding box center [458, 200] width 818 height 19
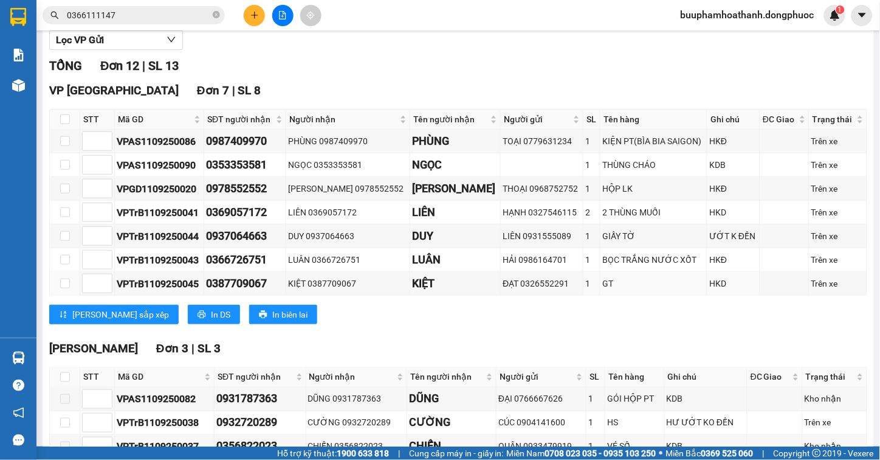
scroll to position [361, 0]
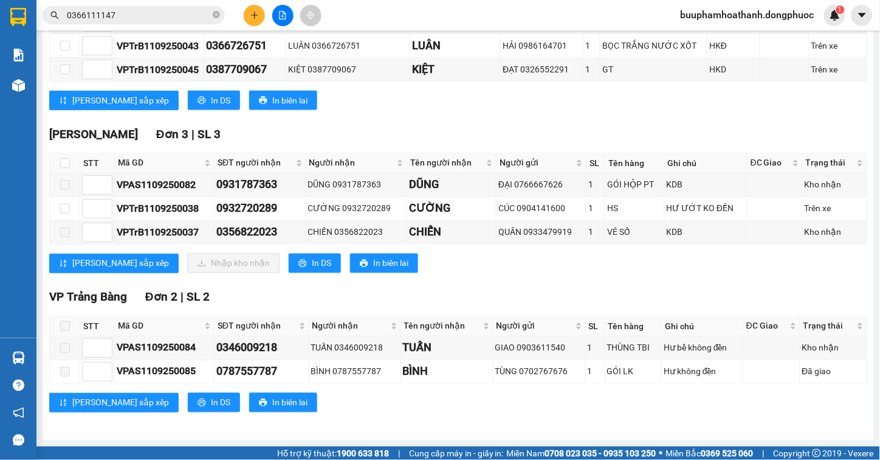
click at [557, 288] on div "VP Trảng Bàng Đơn 2 | SL 2" at bounding box center [458, 297] width 818 height 18
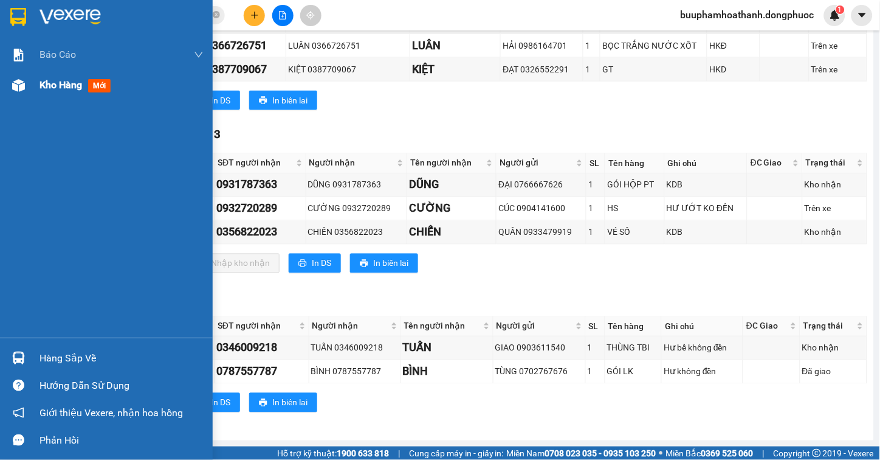
click at [20, 82] on img at bounding box center [18, 85] width 13 height 13
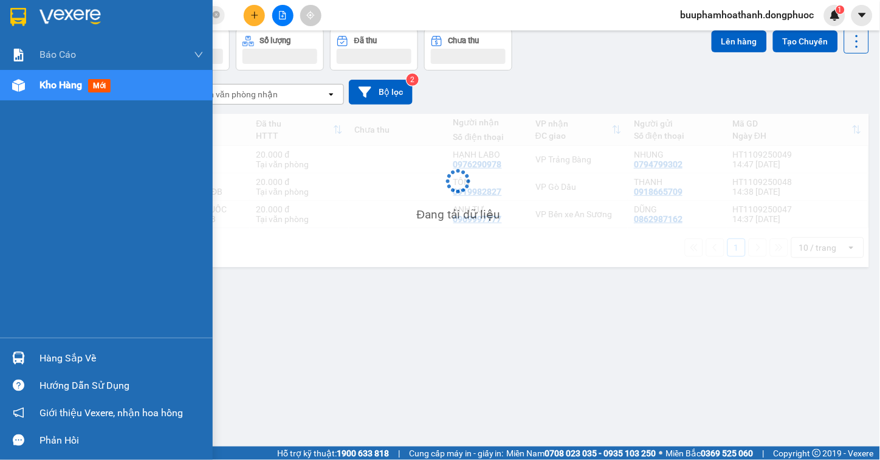
scroll to position [56, 0]
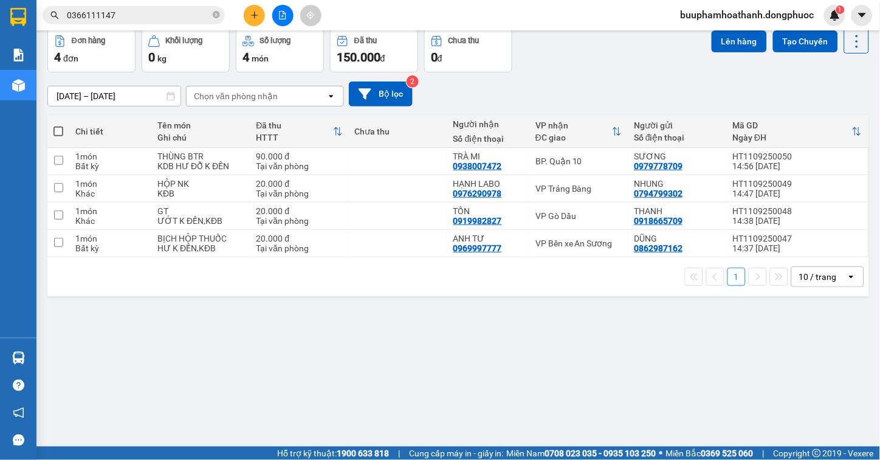
click at [614, 385] on div "ver 1.8.143 Kho gửi Trên xe Kho nhận Hàng đã giao TIỀN MẶT ĐƠN HỦY Đơn hàng 4…" at bounding box center [458, 211] width 831 height 460
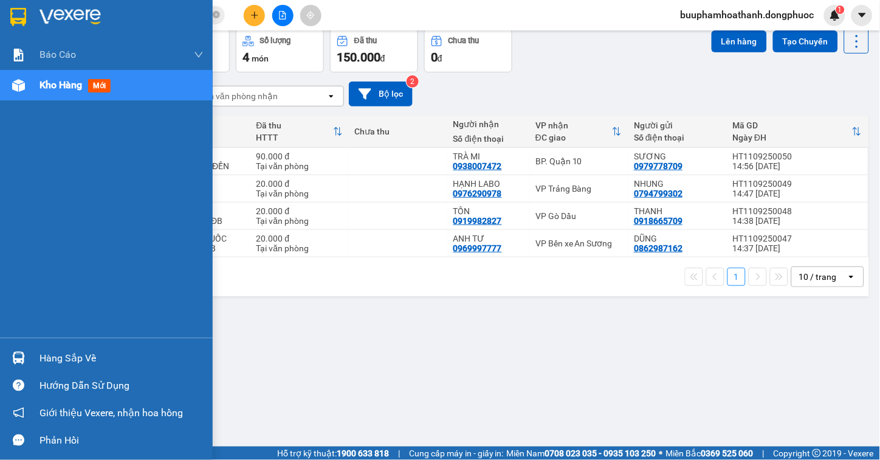
click at [23, 357] on img at bounding box center [18, 357] width 13 height 13
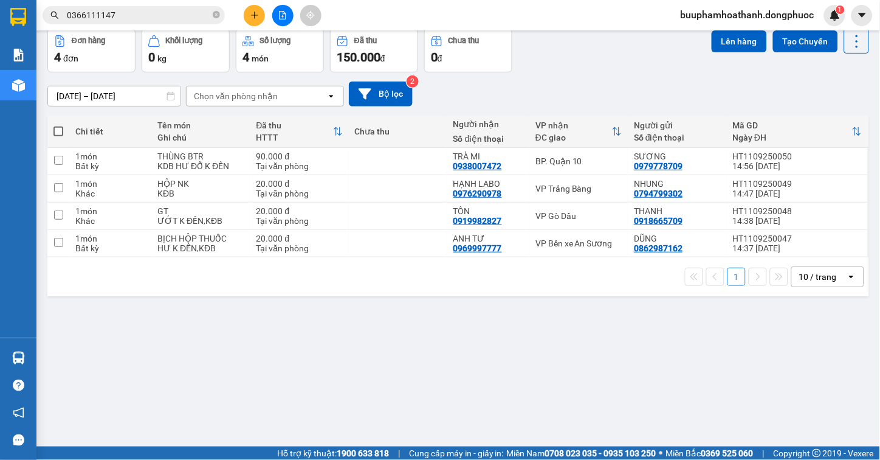
click at [672, 376] on section "Kết quả tìm kiếm ( 1 ) Bộ lọc Mã ĐH Trạng thái Món hàng Tổng cước Chưa cước Nhã…" at bounding box center [440, 230] width 880 height 460
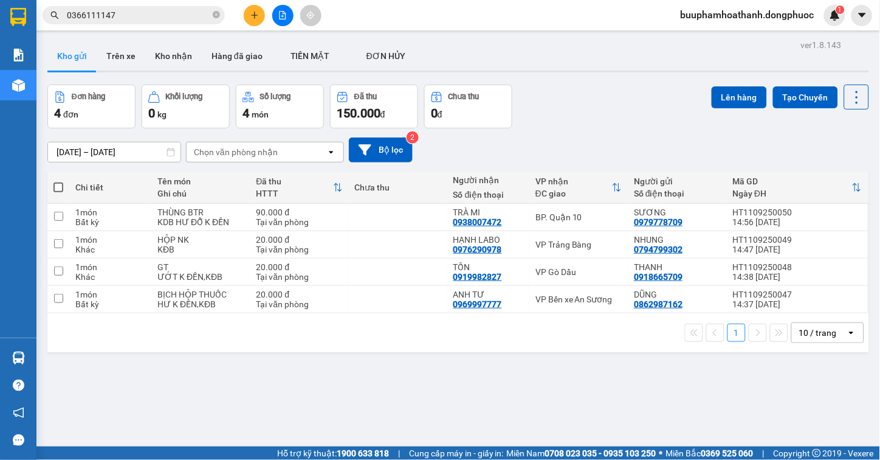
click at [491, 396] on div "ver 1.8.143 Kho gửi Trên xe Kho nhận Hàng đã giao TIỀN MẶT ĐƠN HỦY Đơn hàng 4…" at bounding box center [458, 266] width 831 height 460
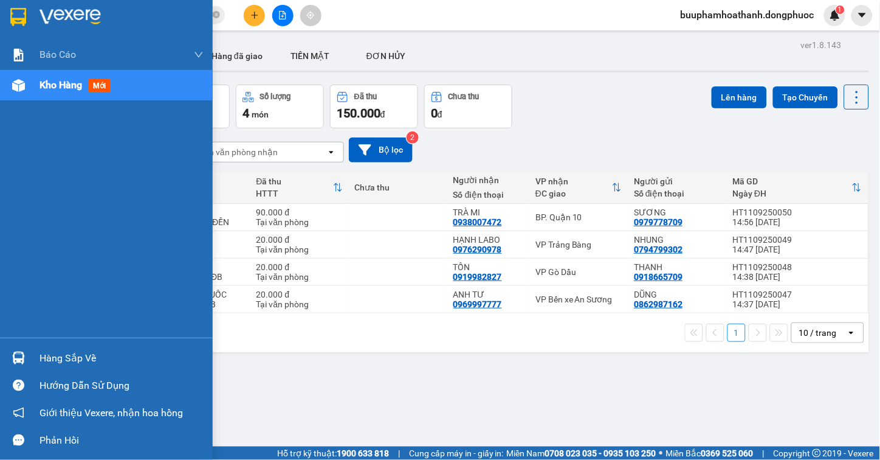
click at [55, 349] on div "Hàng sắp về" at bounding box center [122, 358] width 164 height 18
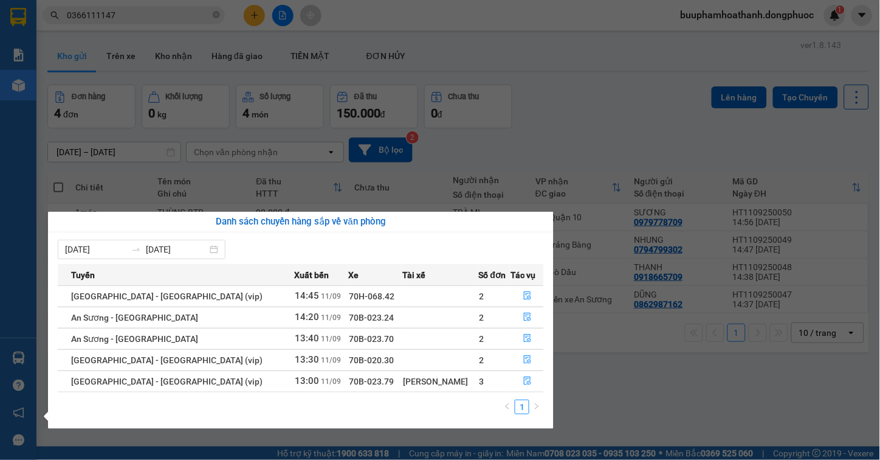
click at [627, 386] on section "Kết quả tìm kiếm ( 1 ) Bộ lọc Mã ĐH Trạng thái Món hàng Tổng cước Chưa cước Nhã…" at bounding box center [440, 230] width 880 height 460
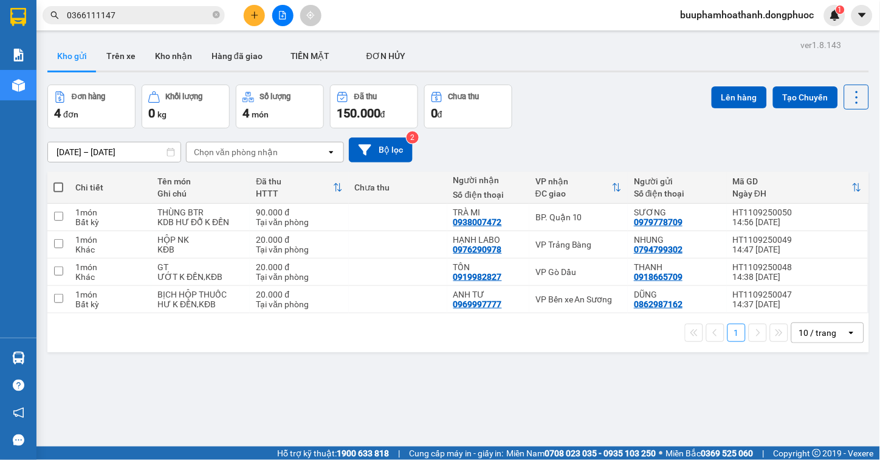
click at [166, 20] on input "0366111147" at bounding box center [138, 15] width 143 height 13
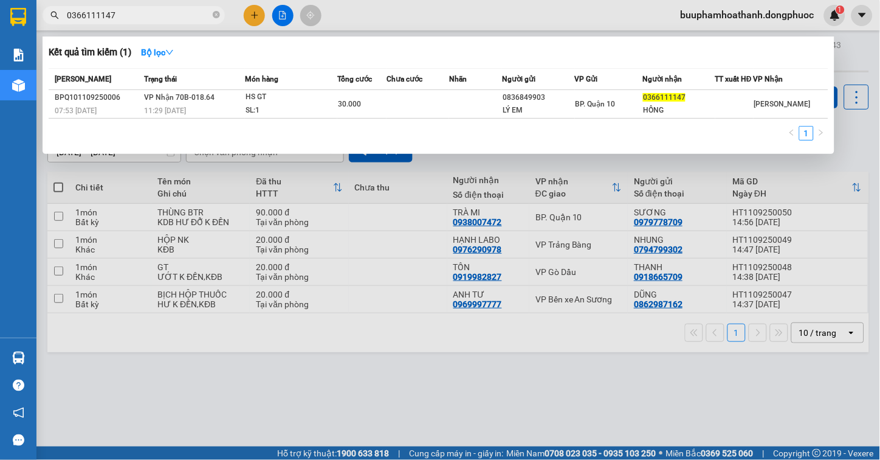
click at [174, 175] on div at bounding box center [440, 230] width 880 height 460
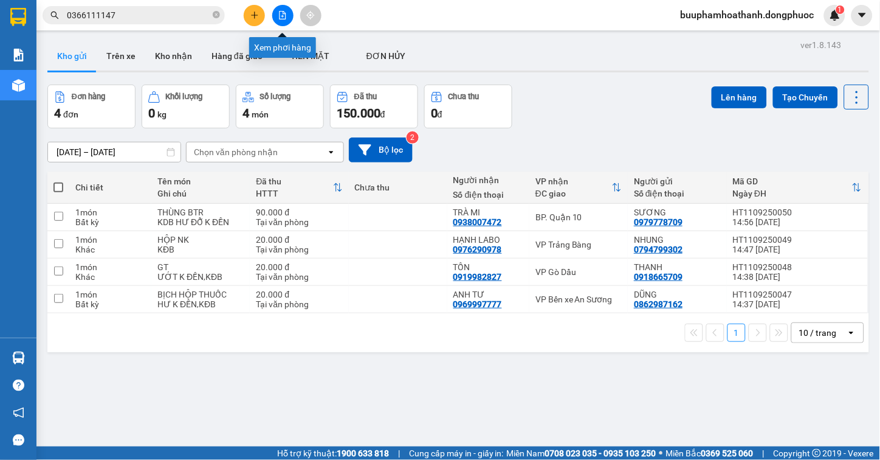
click at [282, 18] on icon "file-add" at bounding box center [282, 15] width 9 height 9
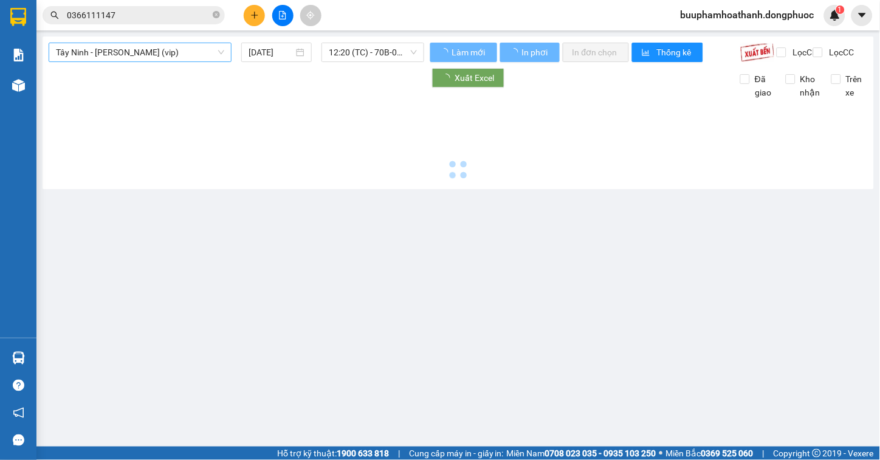
click at [177, 52] on span "Tây Ninh - Hồ Chí Minh (vip)" at bounding box center [140, 52] width 168 height 18
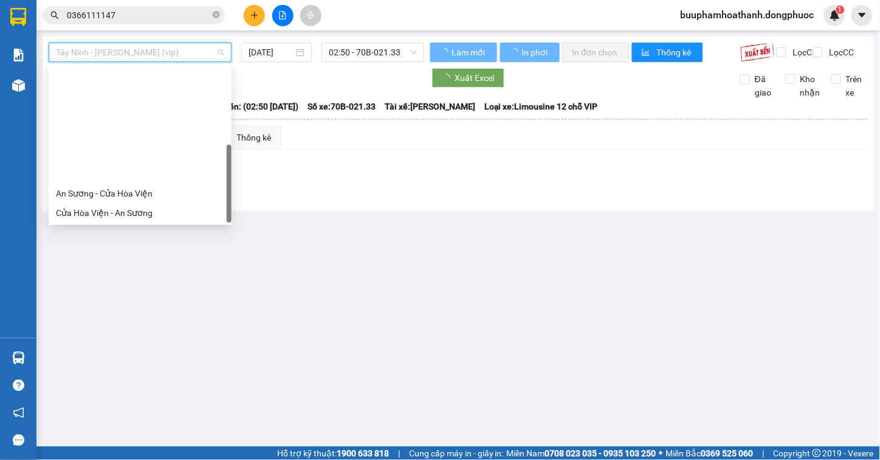
scroll to position [136, 0]
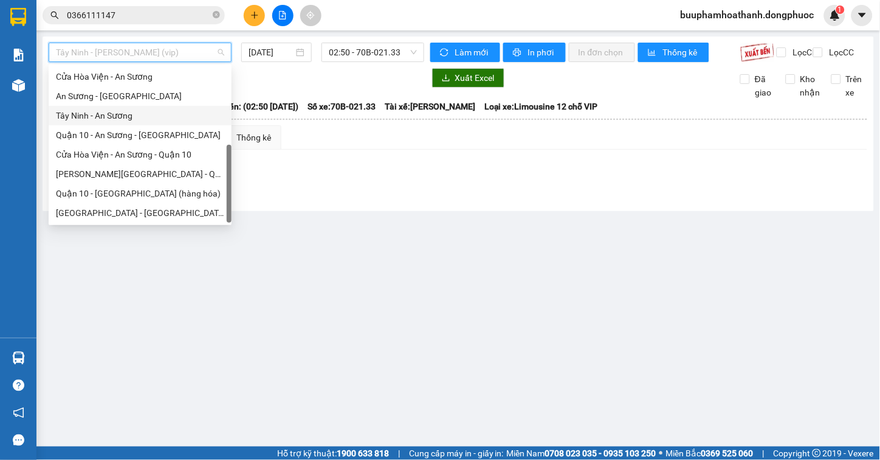
click at [152, 114] on div "Tây Ninh - An Sương" at bounding box center [140, 115] width 168 height 13
type input "[DATE]"
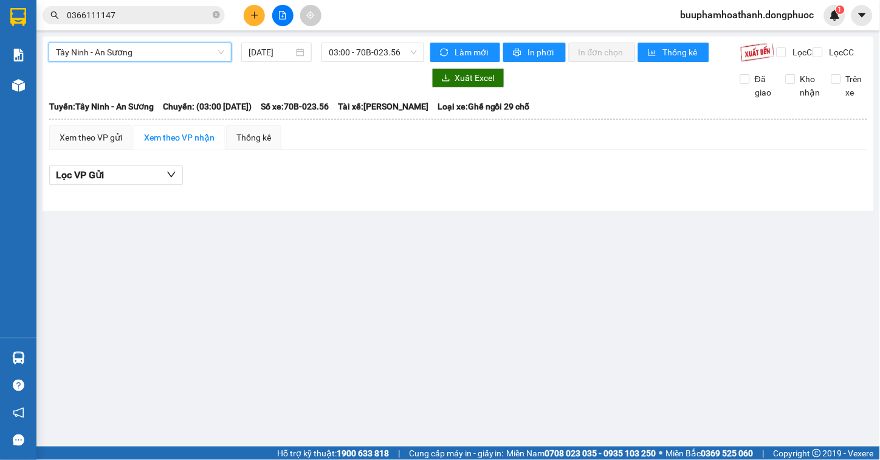
click at [320, 49] on div "03:00 - 70B-023.56" at bounding box center [373, 52] width 112 height 19
click at [329, 51] on span "03:00 - 70B-023.56" at bounding box center [373, 52] width 88 height 18
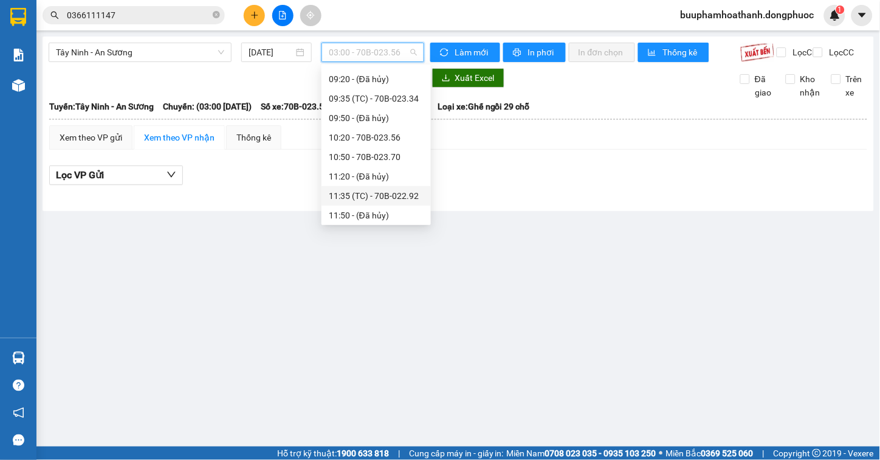
scroll to position [540, 0]
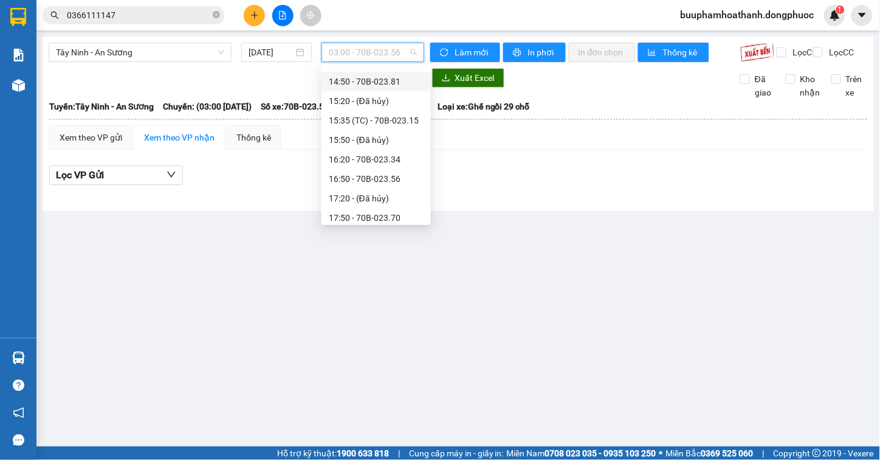
click at [405, 88] on div "14:50 - 70B-023.81" at bounding box center [376, 81] width 109 height 19
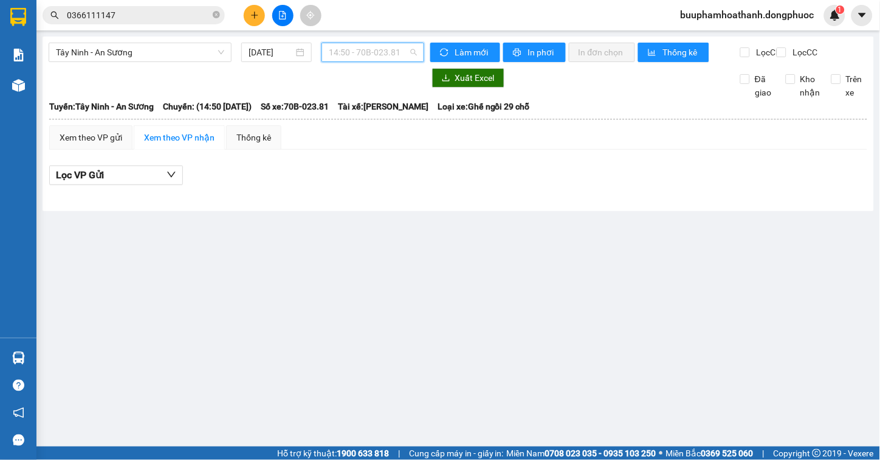
click at [400, 53] on span "14:50 - 70B-023.81" at bounding box center [373, 52] width 88 height 18
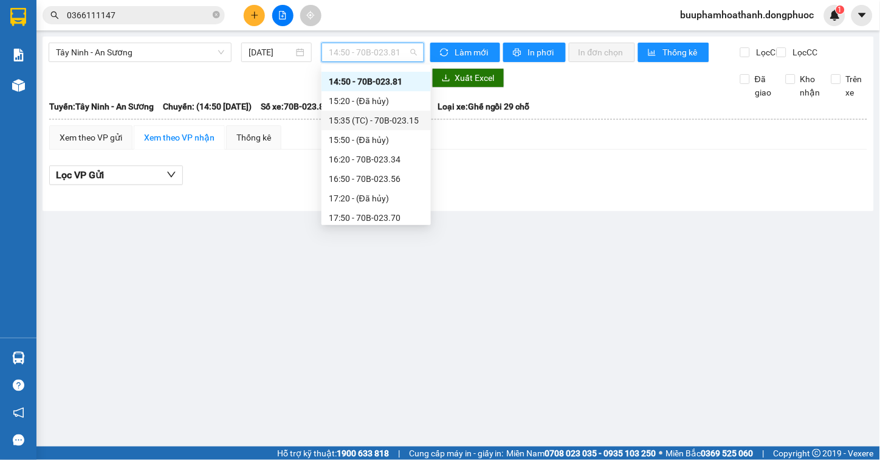
click at [402, 120] on div "15:35 (TC) - 70B-023.15" at bounding box center [376, 120] width 95 height 13
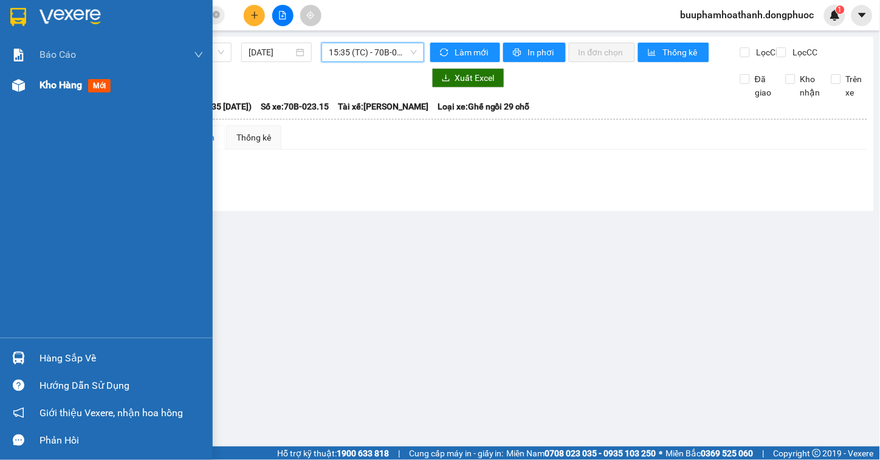
click at [26, 88] on div at bounding box center [18, 85] width 21 height 21
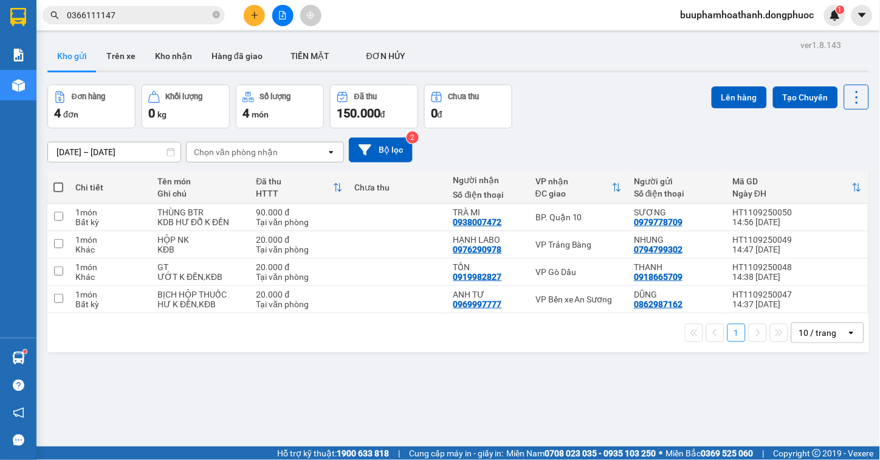
click at [116, 9] on input "0366111147" at bounding box center [138, 15] width 143 height 13
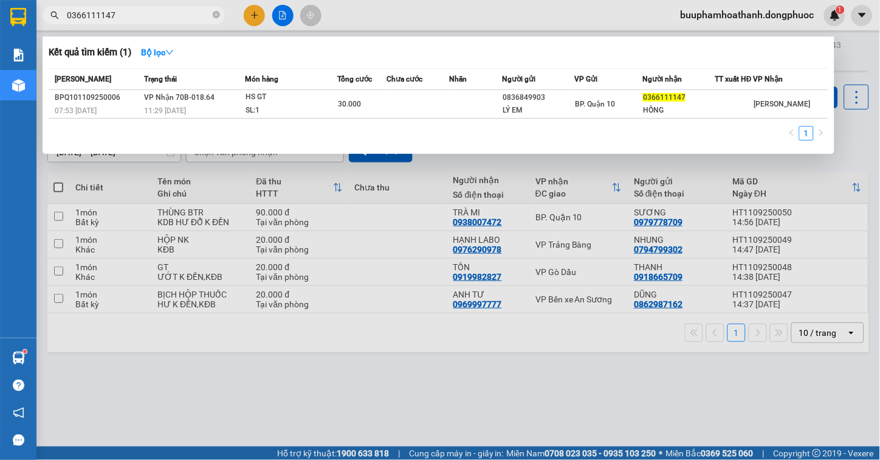
click at [116, 9] on input "0366111147" at bounding box center [138, 15] width 143 height 13
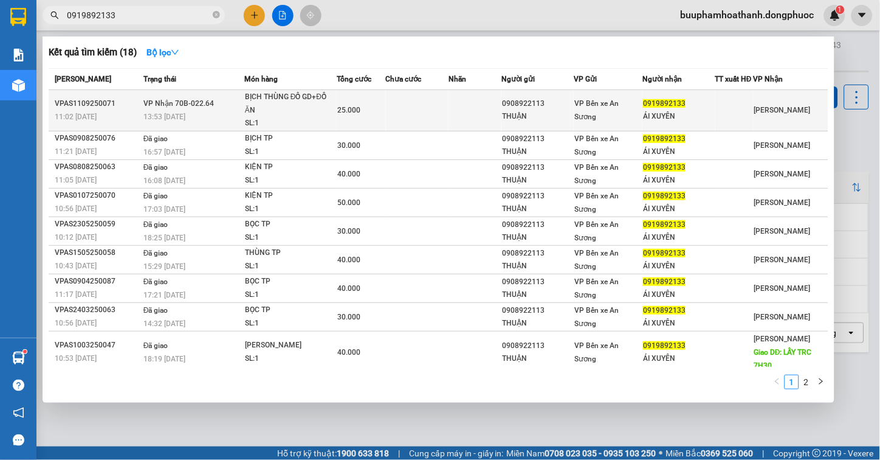
type input "0919892133"
click at [243, 123] on div "13:53 - 11/09" at bounding box center [193, 116] width 100 height 13
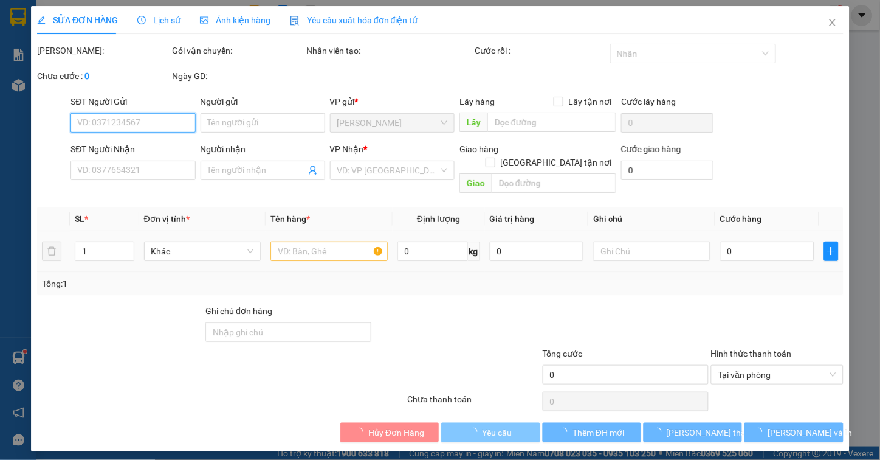
type input "0908922113"
type input "THUẬN"
type input "0919892133"
type input "ÁI XUYÊN"
type input "25.000"
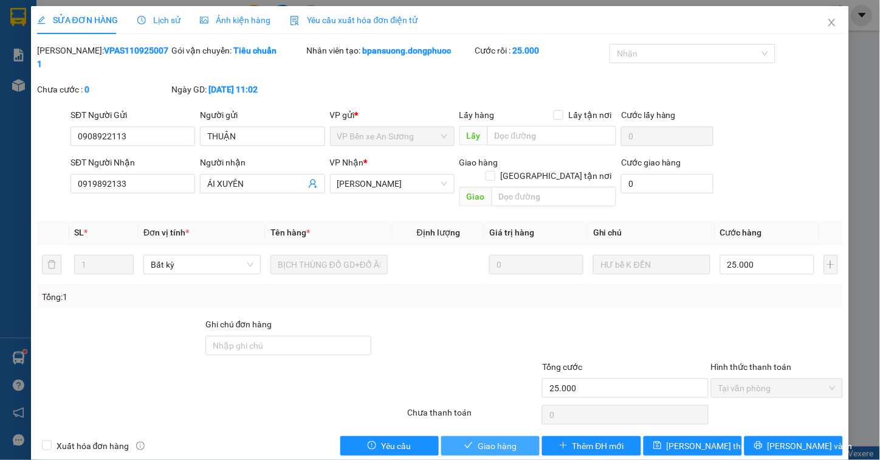
click at [466, 441] on icon "check" at bounding box center [468, 445] width 9 height 9
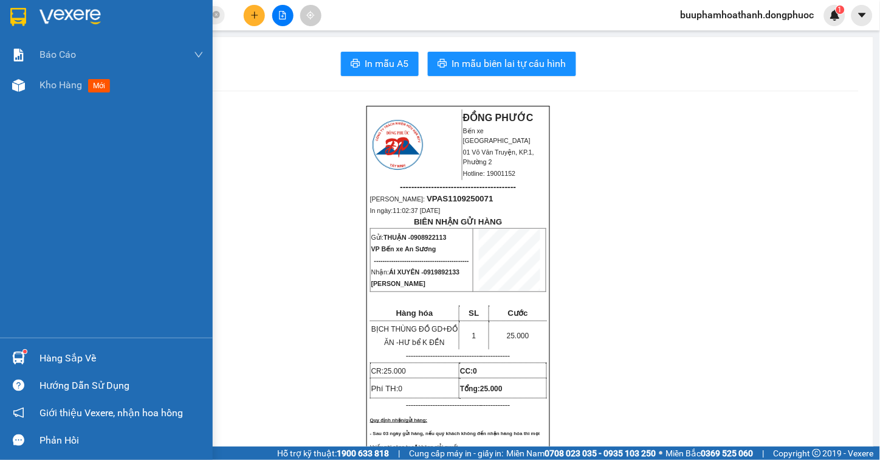
click at [41, 354] on div "Hàng sắp về" at bounding box center [122, 358] width 164 height 18
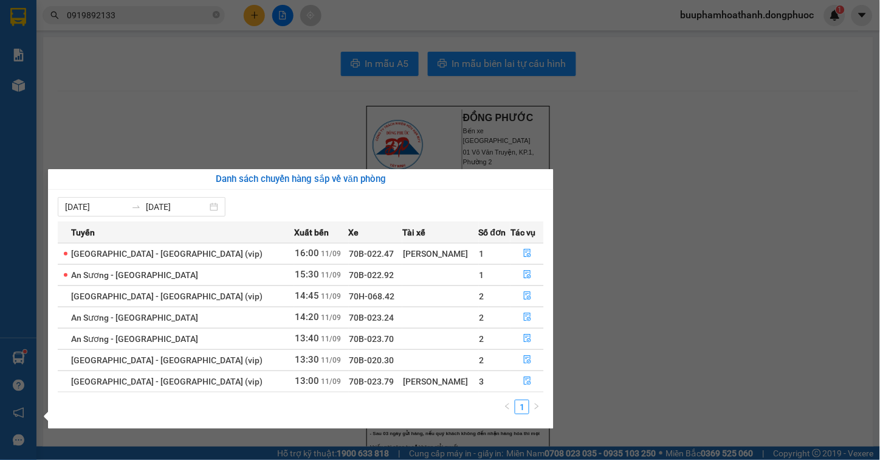
click at [300, 57] on section "Kết quả tìm kiếm ( 18 ) Bộ lọc Mã ĐH Trạng thái Món hàng Tổng cước Chưa cước Nh…" at bounding box center [440, 230] width 880 height 460
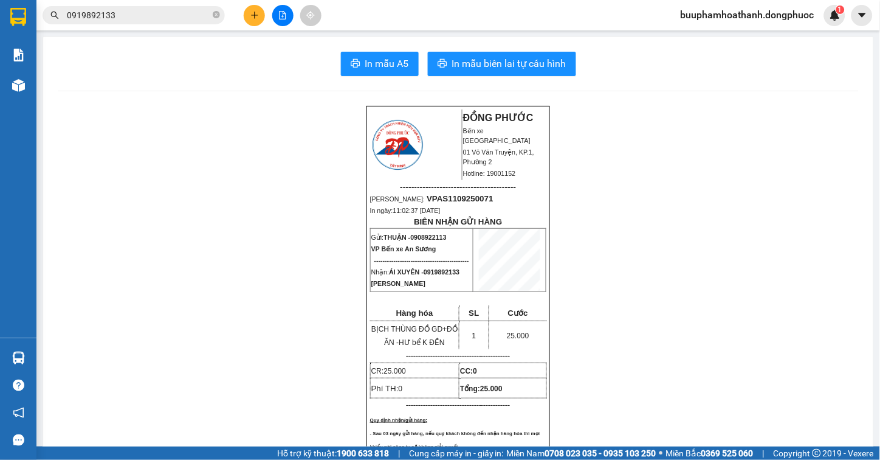
click at [286, 16] on icon "file-add" at bounding box center [282, 15] width 9 height 9
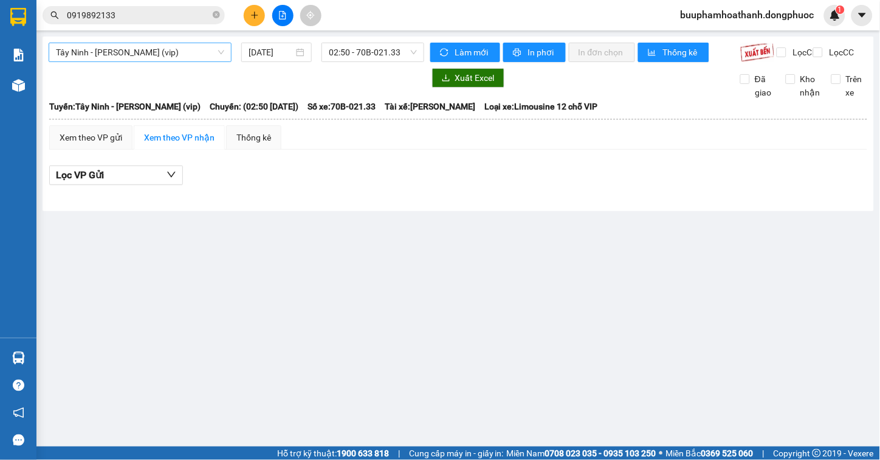
click at [147, 50] on span "Tây Ninh - Hồ Chí Minh (vip)" at bounding box center [140, 52] width 168 height 18
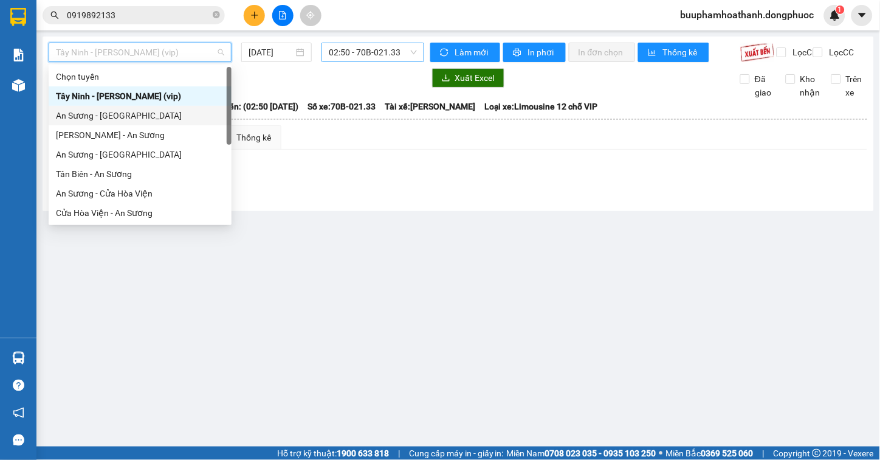
click at [368, 51] on span "02:50 - 70B-021.33" at bounding box center [373, 52] width 88 height 18
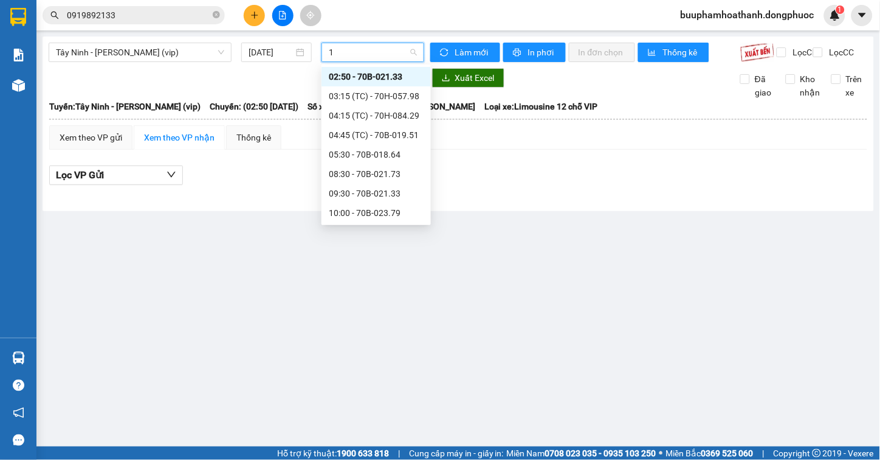
type input "15"
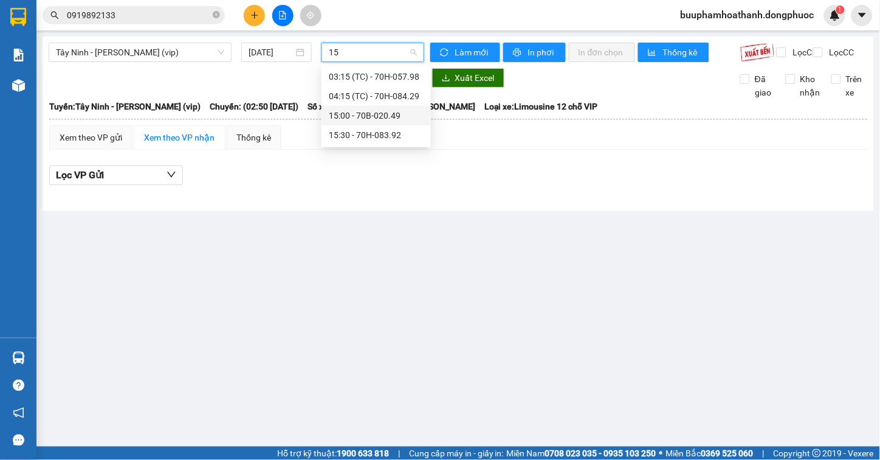
click at [368, 123] on div "15:00 - 70B-020.49" at bounding box center [376, 115] width 109 height 19
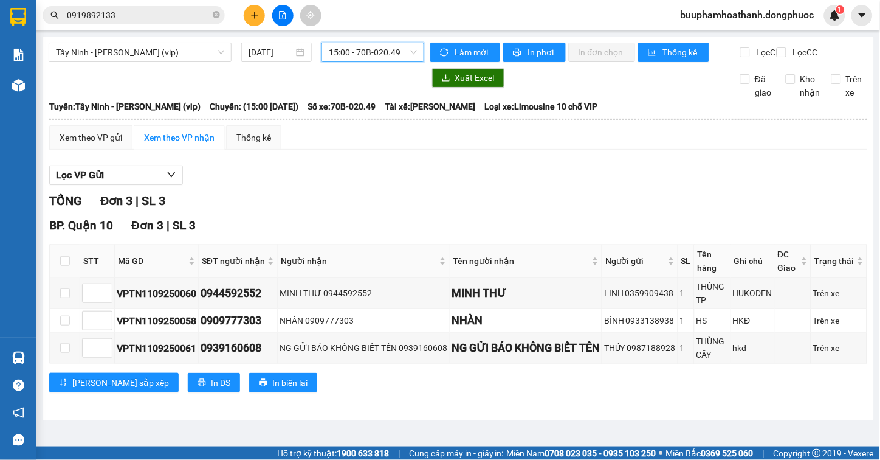
click at [396, 53] on span "15:00 - 70B-020.49" at bounding box center [373, 52] width 88 height 18
click at [687, 201] on div "Lọc VP Gửi TỔNG Đơn 3 | SL 3 BP. Quận 10 Đơn 3 | SL 3 STT Mã GD SĐT người nhận…" at bounding box center [458, 283] width 818 height 248
click at [465, 392] on div "Lưu sắp xếp In DS In biên lai" at bounding box center [458, 382] width 818 height 19
click at [367, 47] on span "15:00 - 70B-020.49" at bounding box center [373, 52] width 88 height 18
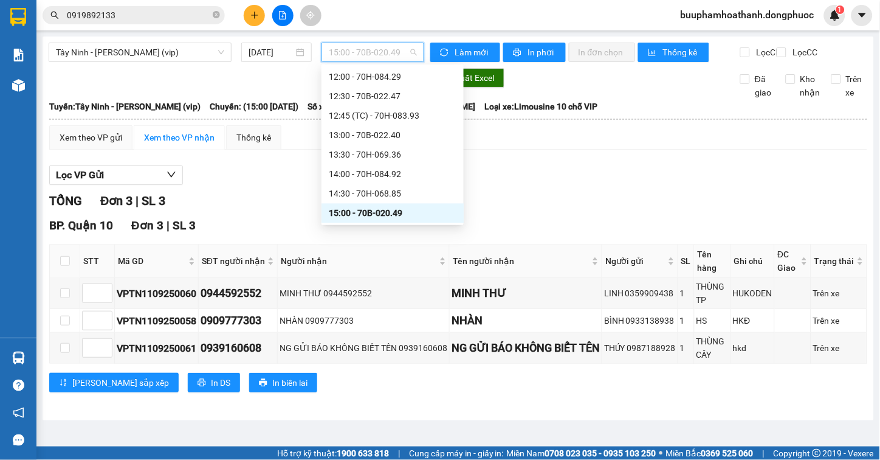
scroll to position [611, 0]
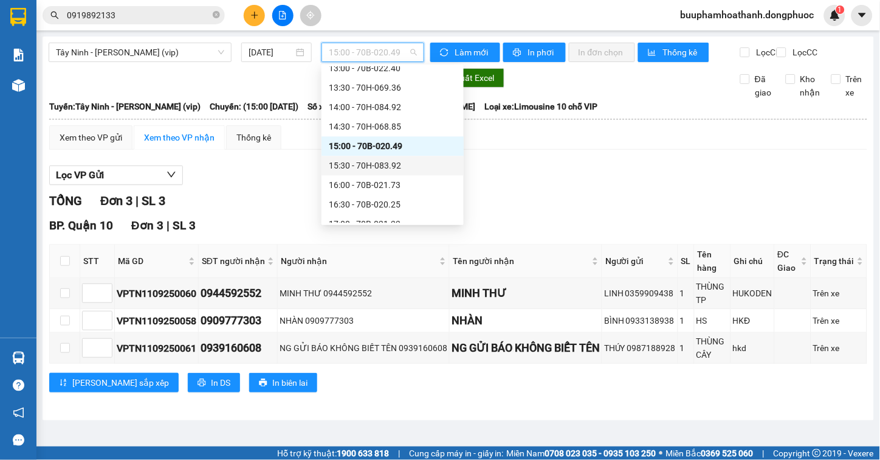
click at [394, 162] on div "15:30 - 70H-083.92" at bounding box center [393, 165] width 128 height 13
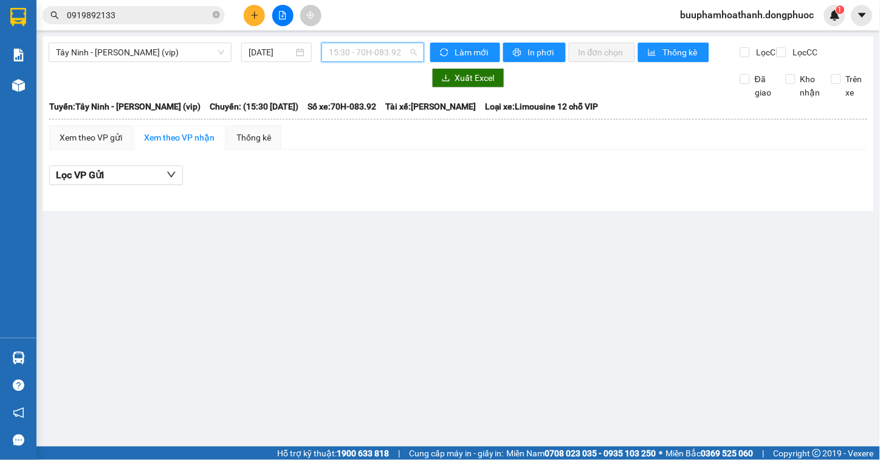
click at [397, 52] on span "15:30 - 70H-083.92" at bounding box center [373, 52] width 88 height 18
click at [569, 248] on main "Tây Ninh - Hồ Chí Minh (vip) 11/09/2025 15:30 - 70H-083.92 Làm mới In phơi In đ…" at bounding box center [440, 223] width 880 height 446
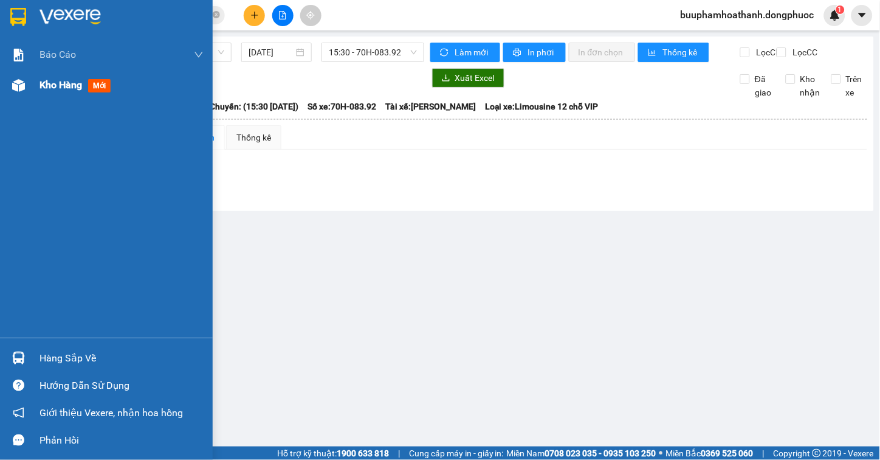
click at [22, 86] on img at bounding box center [18, 85] width 13 height 13
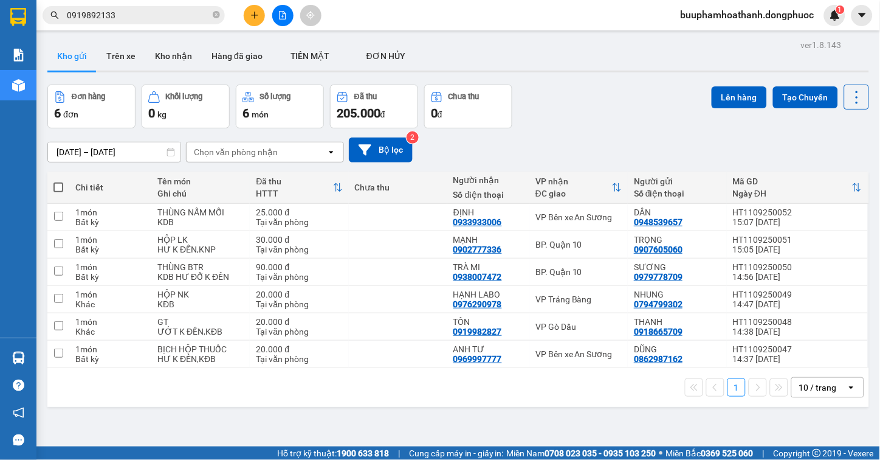
scroll to position [56, 0]
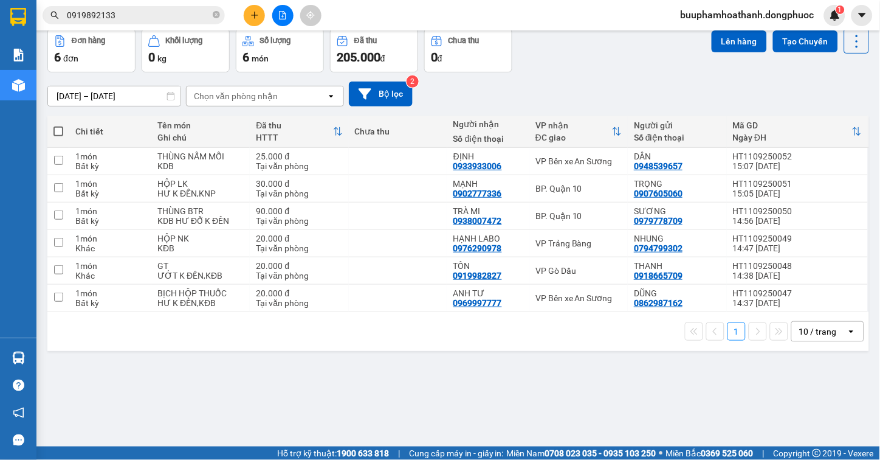
click at [556, 407] on div "ver 1.8.143 Kho gửi Trên xe Kho nhận Hàng đã giao TIỀN MẶT ĐƠN HỦY Đơn hàng 6…" at bounding box center [458, 211] width 831 height 460
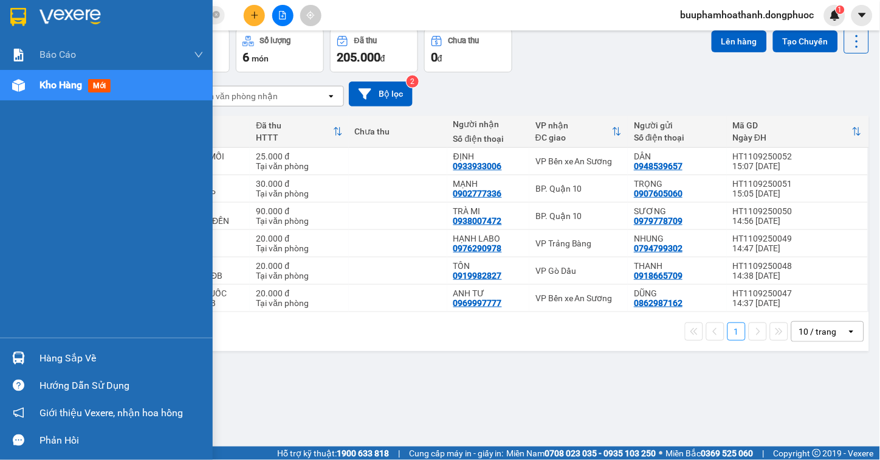
click at [40, 357] on div "Hàng sắp về" at bounding box center [122, 358] width 164 height 18
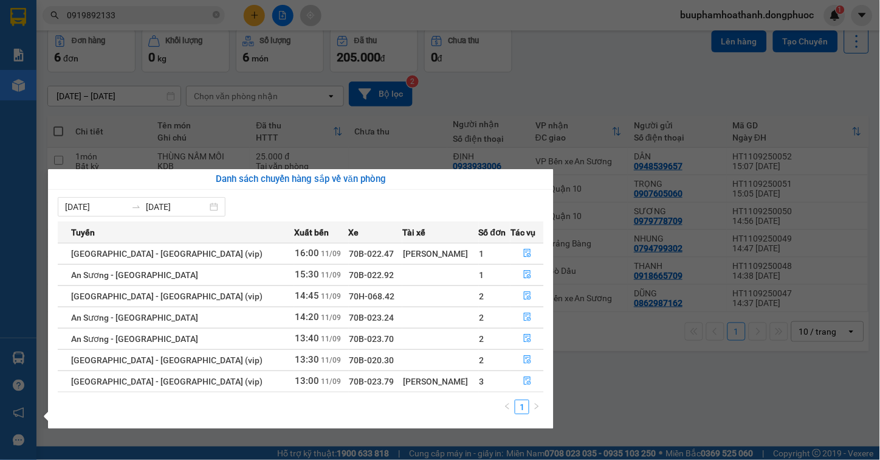
click at [616, 383] on section "Kết quả tìm kiếm ( 18 ) Bộ lọc Mã ĐH Trạng thái Món hàng Tổng cước Chưa cước Nh…" at bounding box center [440, 230] width 880 height 460
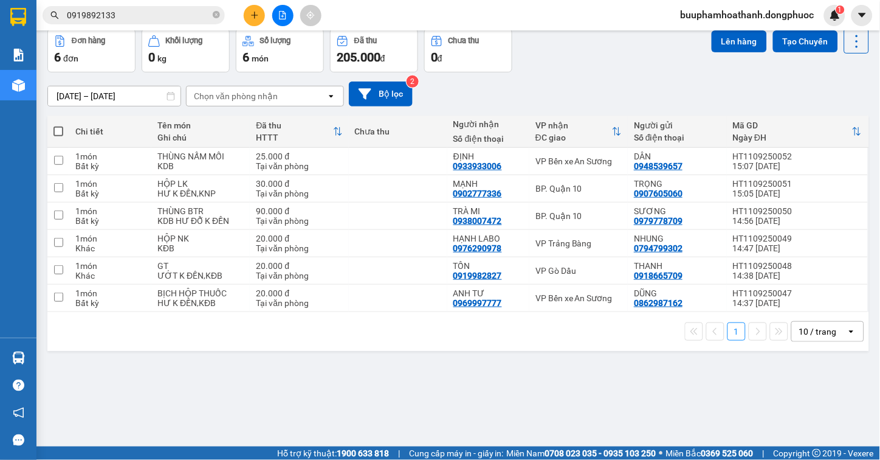
scroll to position [0, 0]
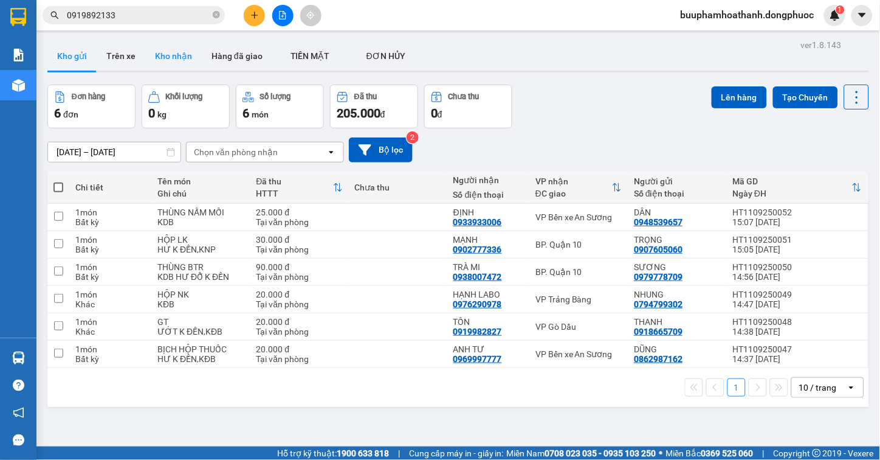
click at [176, 67] on button "Kho nhận" at bounding box center [173, 55] width 57 height 29
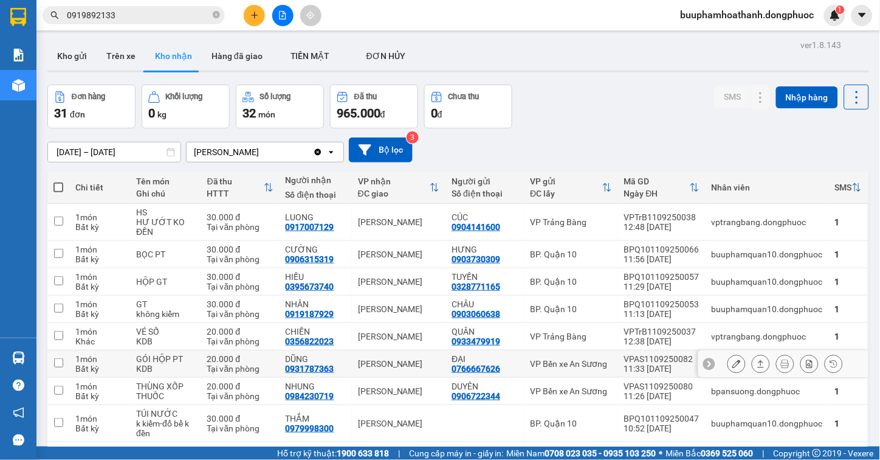
scroll to position [111, 0]
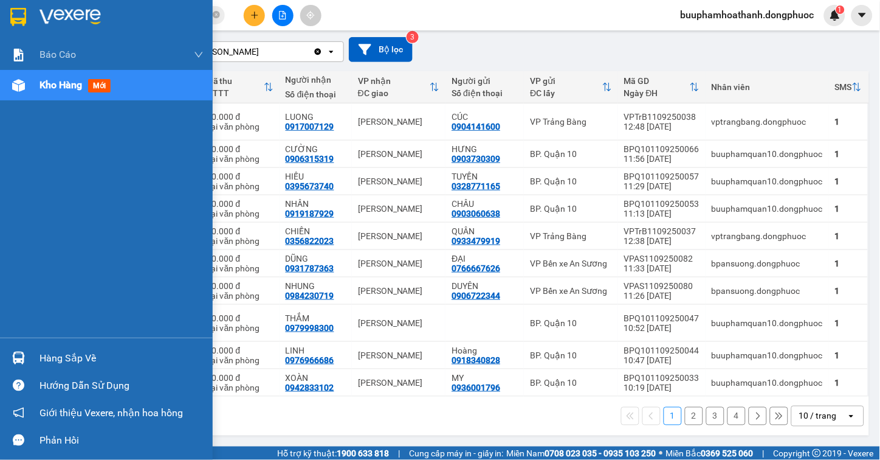
click at [17, 349] on div at bounding box center [18, 357] width 21 height 21
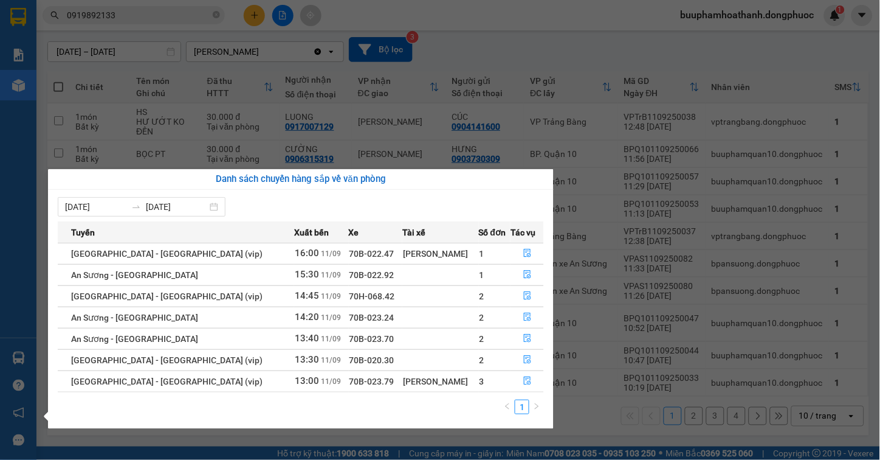
click at [580, 418] on section "Kết quả tìm kiếm ( 18 ) Bộ lọc Mã ĐH Trạng thái Món hàng Tổng cước Chưa cước Nh…" at bounding box center [440, 230] width 880 height 460
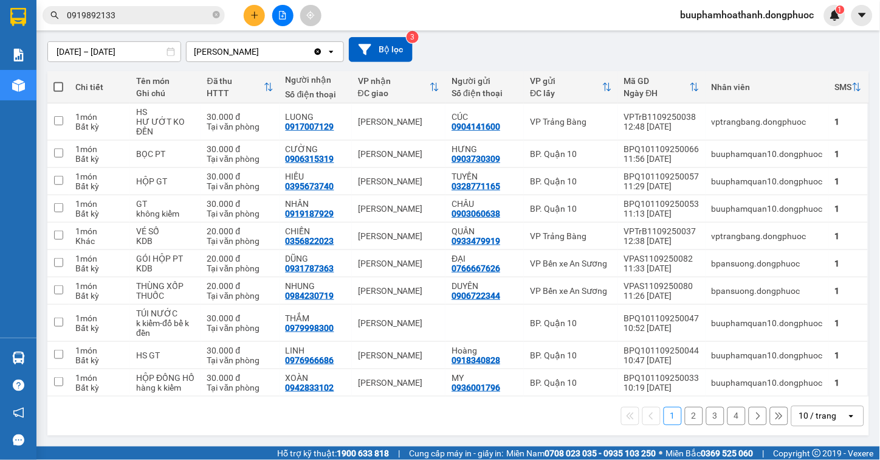
scroll to position [0, 0]
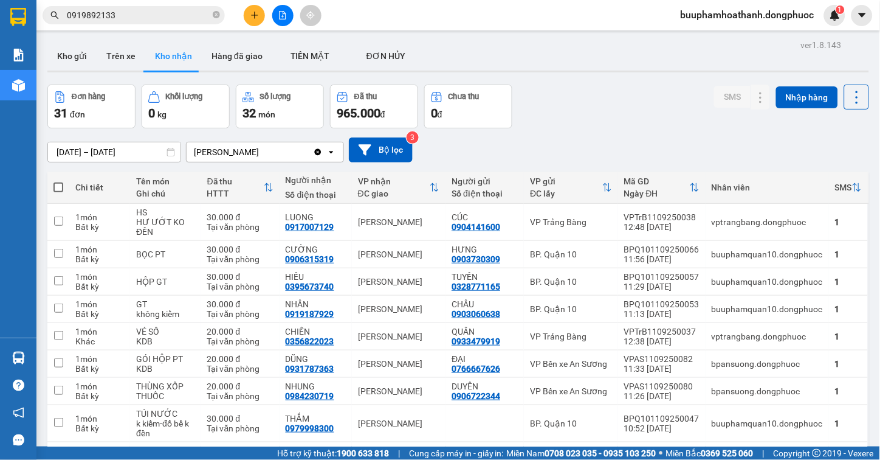
click at [284, 22] on button at bounding box center [282, 15] width 21 height 21
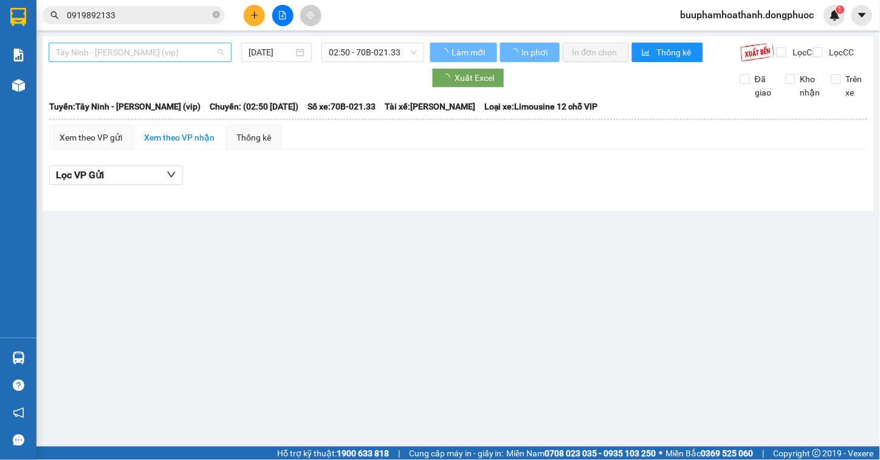
click at [137, 50] on span "Tây Ninh - Hồ Chí Minh (vip)" at bounding box center [140, 52] width 168 height 18
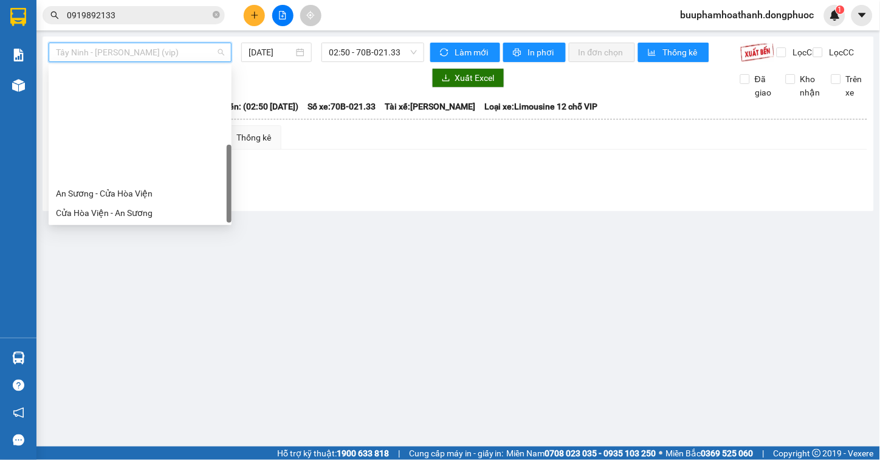
scroll to position [136, 0]
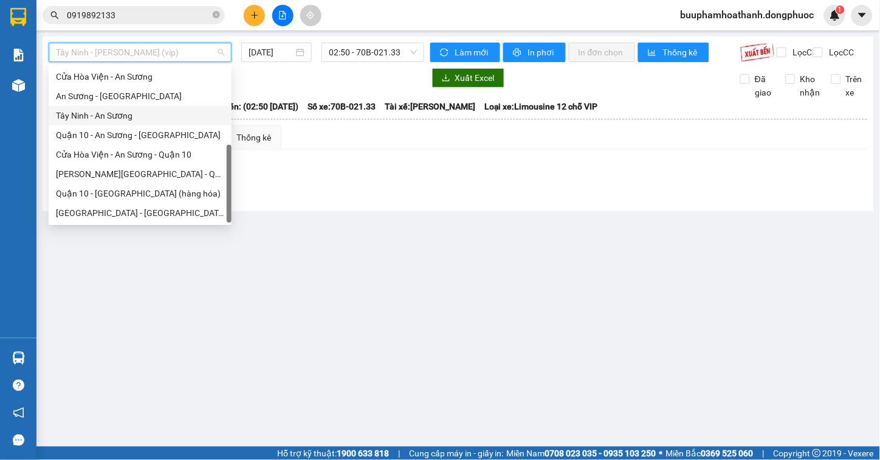
click at [148, 117] on div "Tây Ninh - An Sương" at bounding box center [140, 115] width 168 height 13
type input "[DATE]"
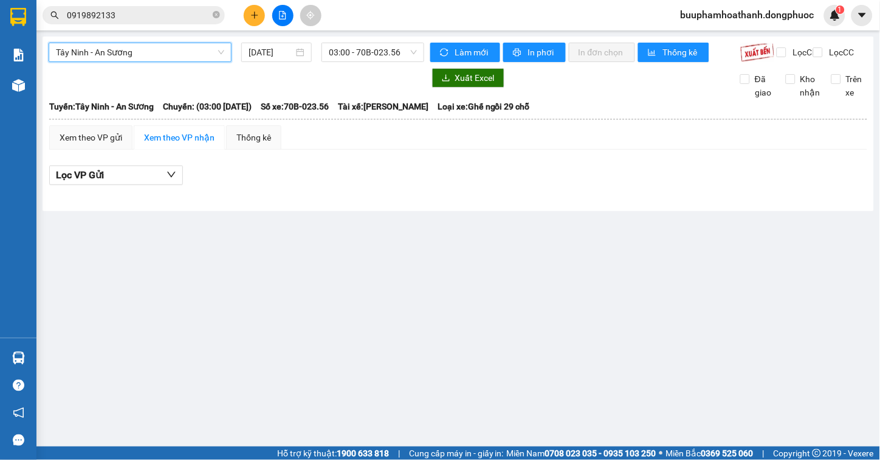
click at [193, 53] on span "Tây Ninh - An Sương" at bounding box center [140, 52] width 168 height 18
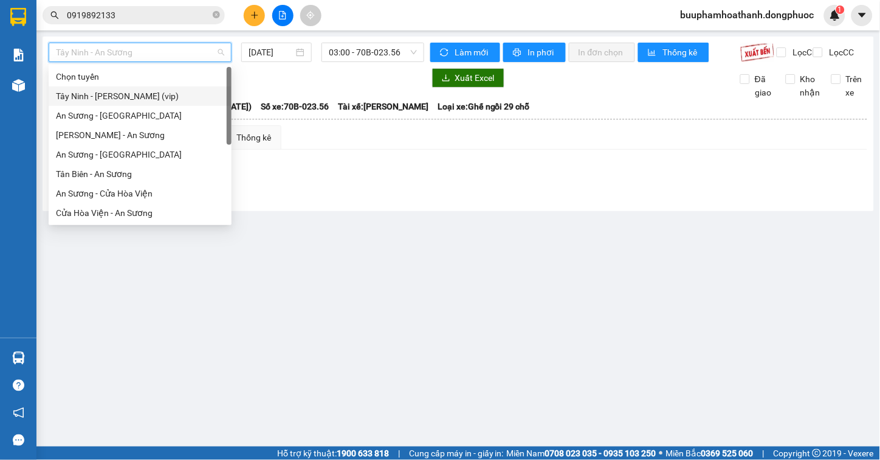
click at [163, 95] on div "Tây Ninh - Hồ Chí Minh (vip)" at bounding box center [140, 95] width 168 height 13
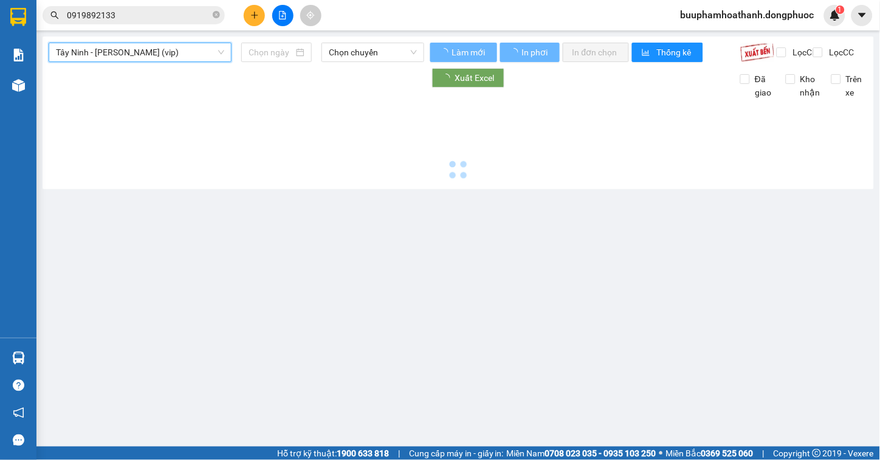
type input "[DATE]"
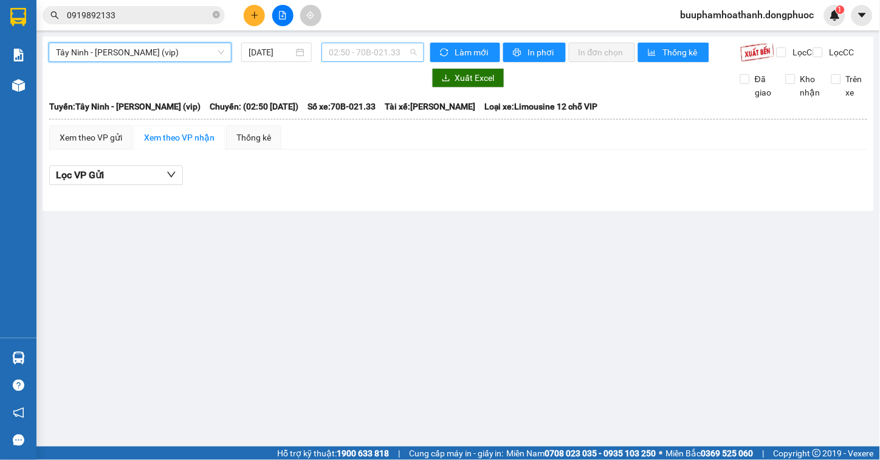
click at [395, 51] on span "02:50 - 70B-021.33" at bounding box center [373, 52] width 88 height 18
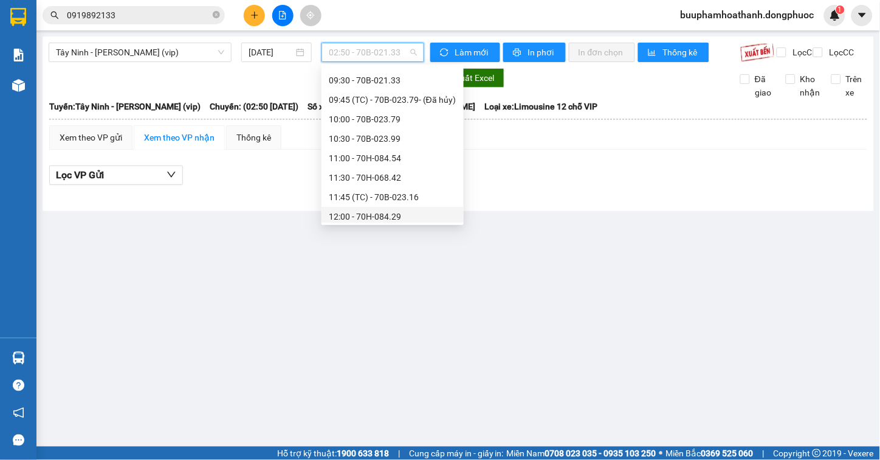
scroll to position [661, 0]
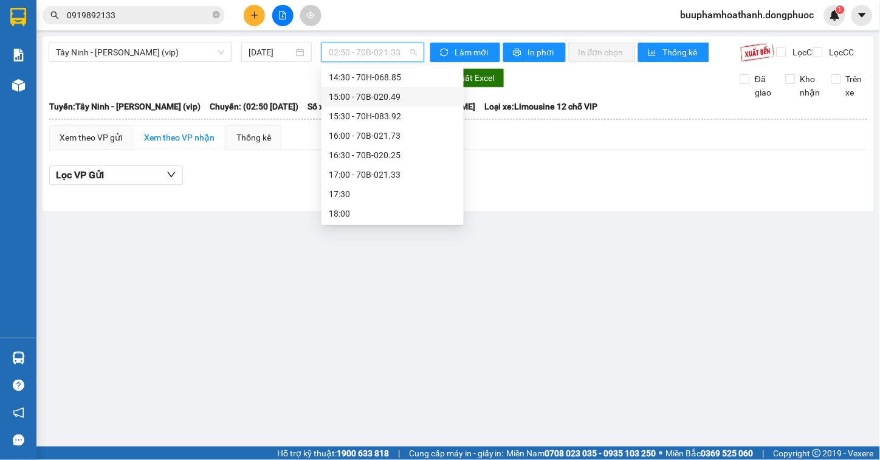
click at [384, 98] on div "15:00 - 70B-020.49" at bounding box center [393, 96] width 128 height 13
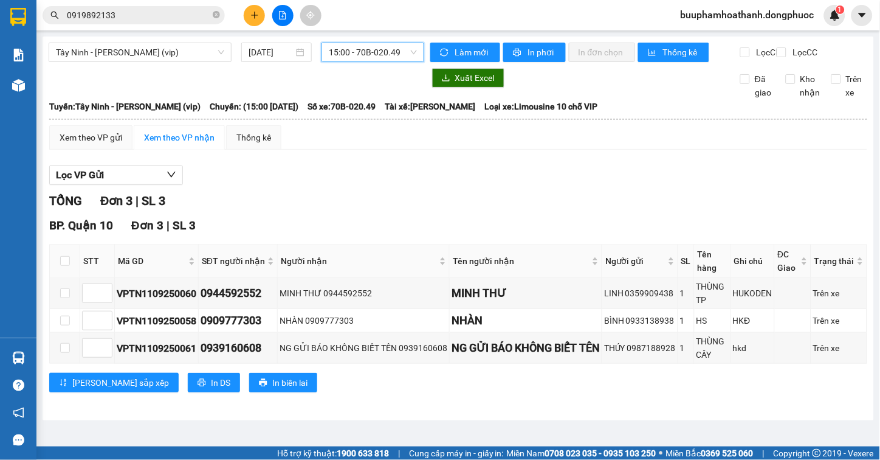
click at [475, 202] on div "TỔNG Đơn 3 | SL 3" at bounding box center [458, 200] width 818 height 19
click at [144, 301] on div "VPTN1109250060" at bounding box center [157, 293] width 80 height 15
copy div "VPTN1109250060"
click at [165, 18] on input "0919892133" at bounding box center [138, 15] width 143 height 13
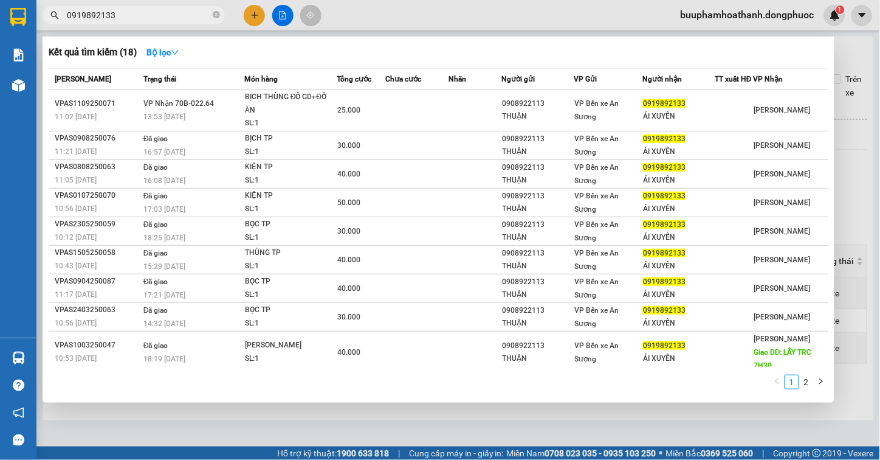
click at [164, 19] on input "0919892133" at bounding box center [138, 15] width 143 height 13
paste input "VPTN1109250060"
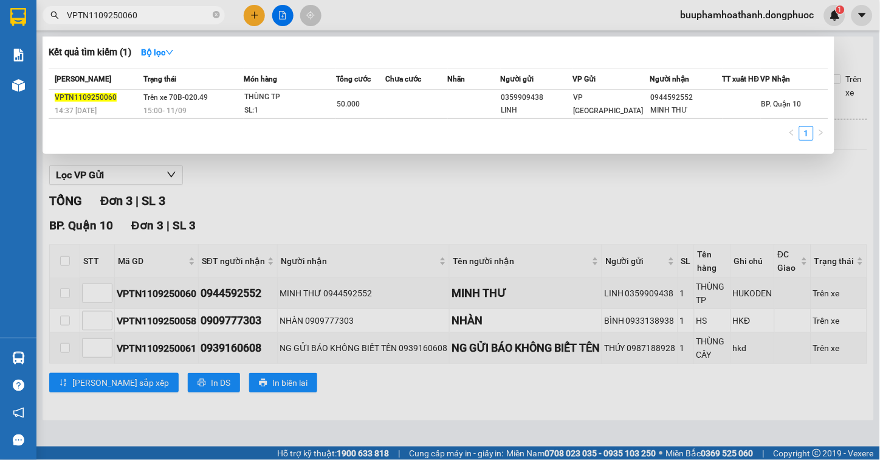
click at [320, 187] on div at bounding box center [440, 230] width 880 height 460
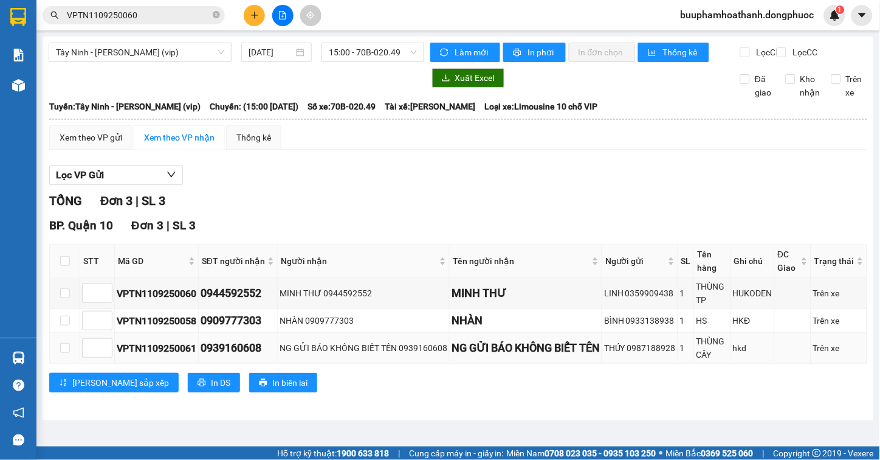
click at [148, 363] on td "VPTN1109250061" at bounding box center [157, 347] width 84 height 31
click at [151, 356] on div "VPTN1109250061" at bounding box center [157, 347] width 80 height 15
copy div "VPTN1109250061"
click at [301, 171] on div "Lọc VP Gửi TỔNG Đơn 3 | SL 3 BP. Quận 10 Đơn 3 | SL 3 STT Mã GD SĐT người nhận…" at bounding box center [458, 283] width 818 height 248
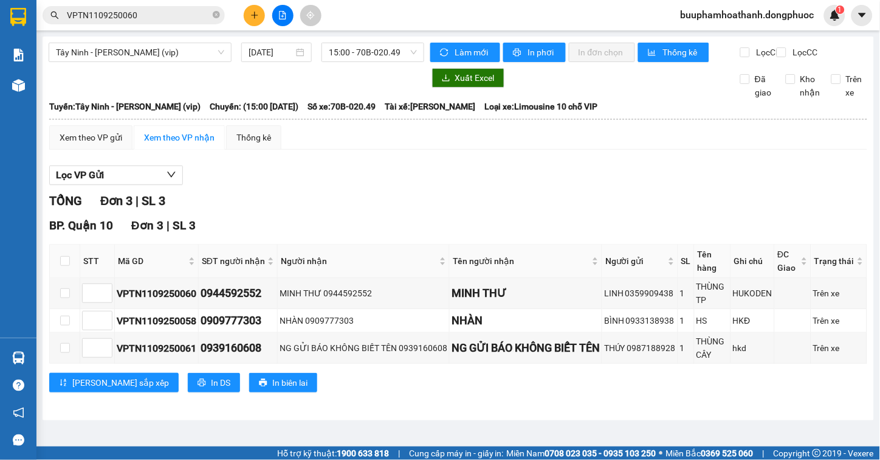
click at [147, 10] on input "VPTN1109250060" at bounding box center [138, 15] width 143 height 13
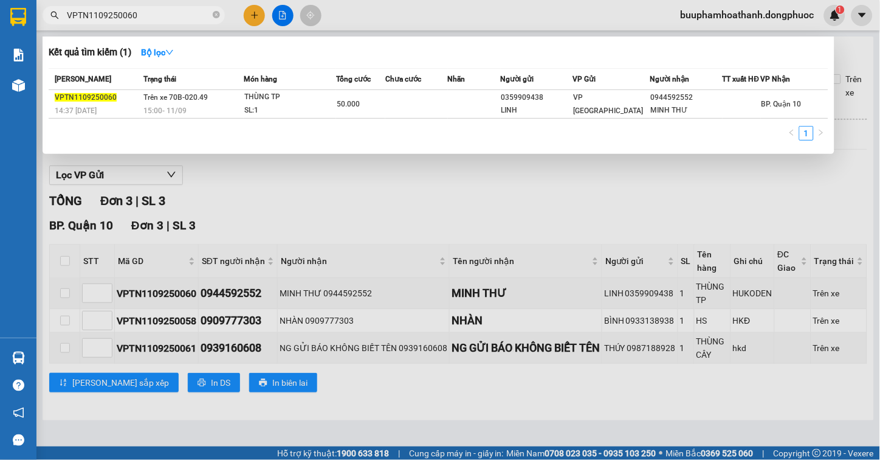
click at [147, 10] on input "VPTN1109250060" at bounding box center [138, 15] width 143 height 13
paste input "1"
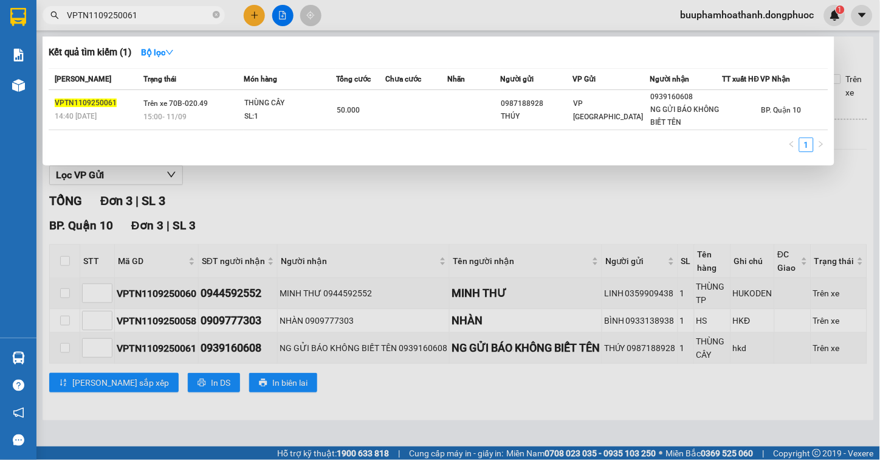
type input "VPTN1109250061"
click at [315, 218] on div at bounding box center [440, 230] width 880 height 460
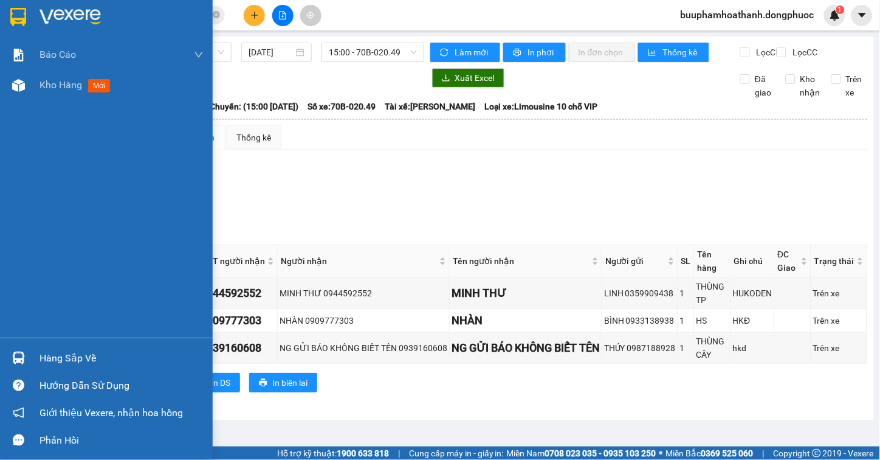
click at [23, 350] on div at bounding box center [18, 357] width 21 height 21
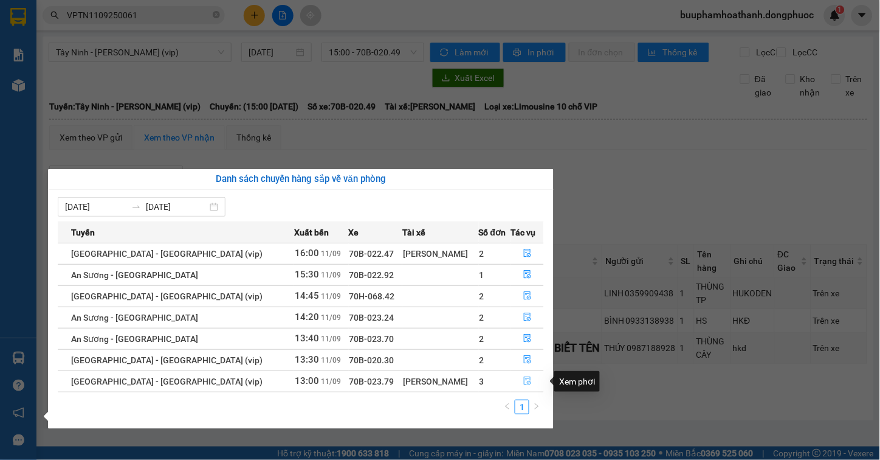
click at [523, 381] on icon "file-done" at bounding box center [527, 380] width 9 height 9
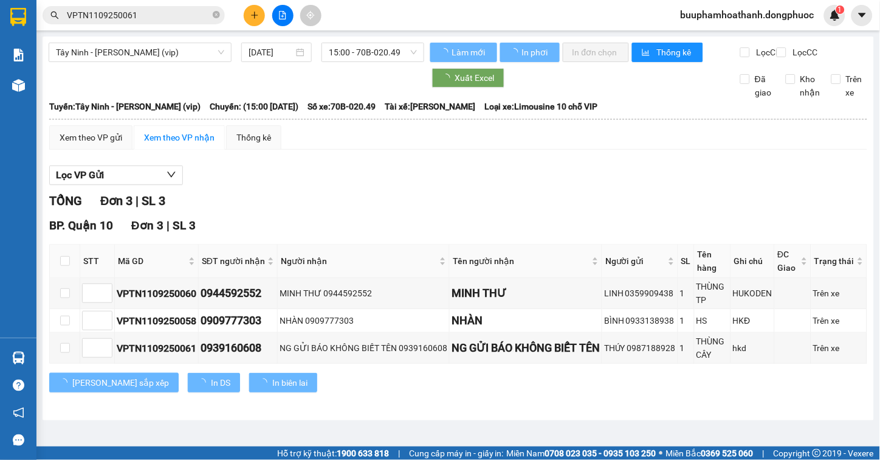
click at [636, 210] on div "TỔNG Đơn 3 | SL 3" at bounding box center [458, 200] width 818 height 19
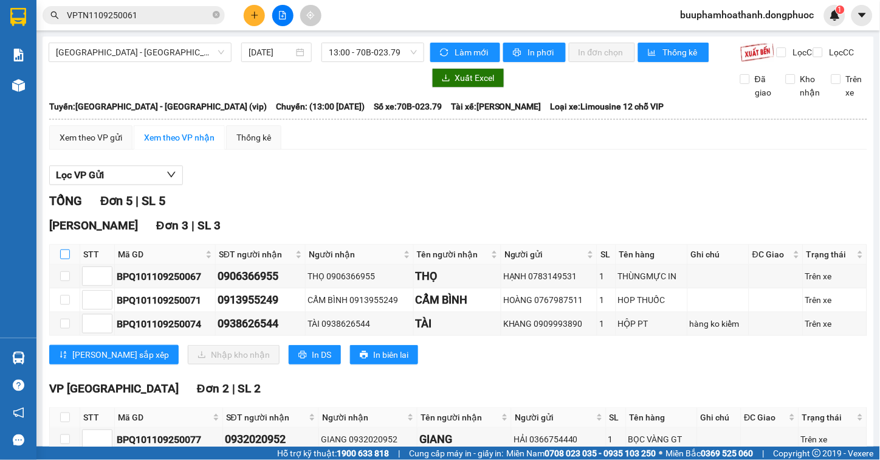
click at [64, 259] on input "checkbox" at bounding box center [65, 254] width 10 height 10
checkbox input "true"
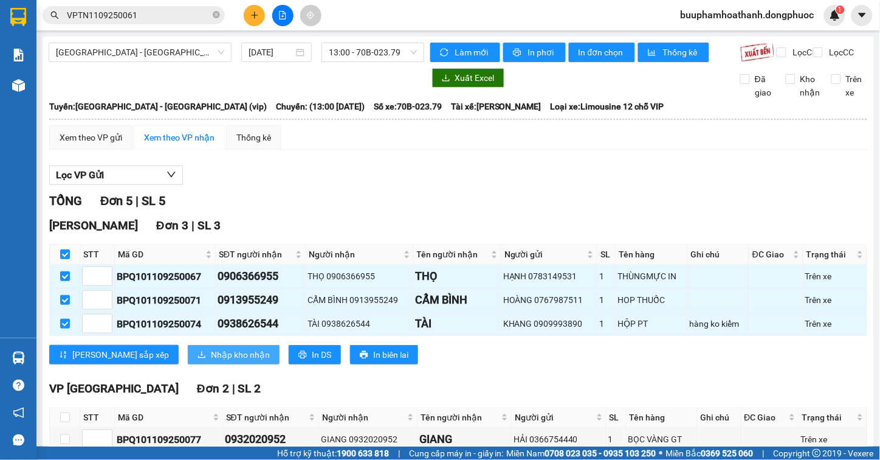
click at [211, 361] on span "Nhập kho nhận" at bounding box center [240, 354] width 59 height 13
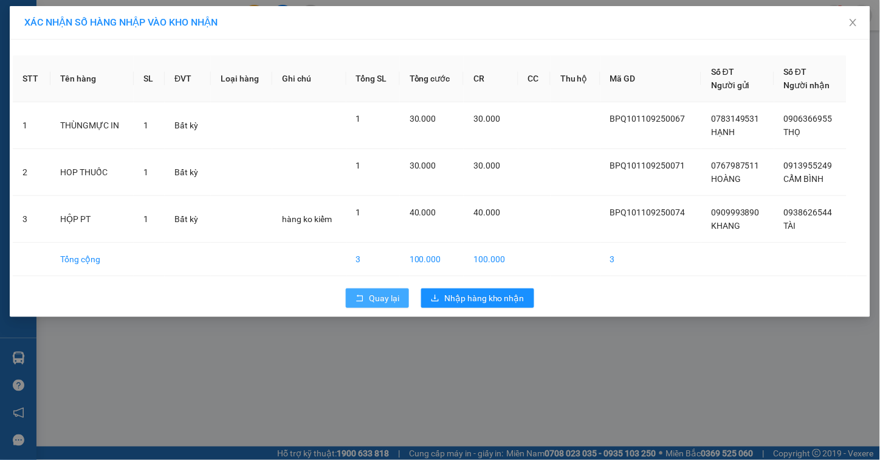
click at [369, 300] on span "Quay lại" at bounding box center [384, 297] width 30 height 13
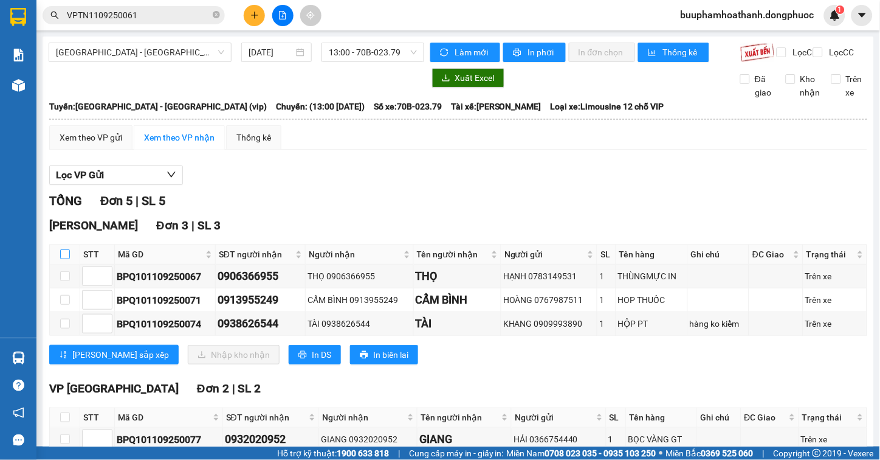
click at [66, 259] on input "checkbox" at bounding box center [65, 254] width 10 height 10
checkbox input "true"
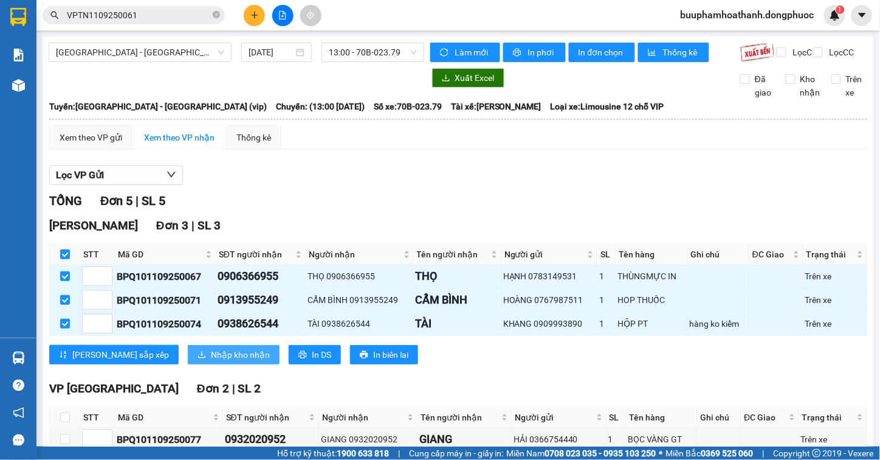
click at [211, 361] on span "Nhập kho nhận" at bounding box center [240, 354] width 59 height 13
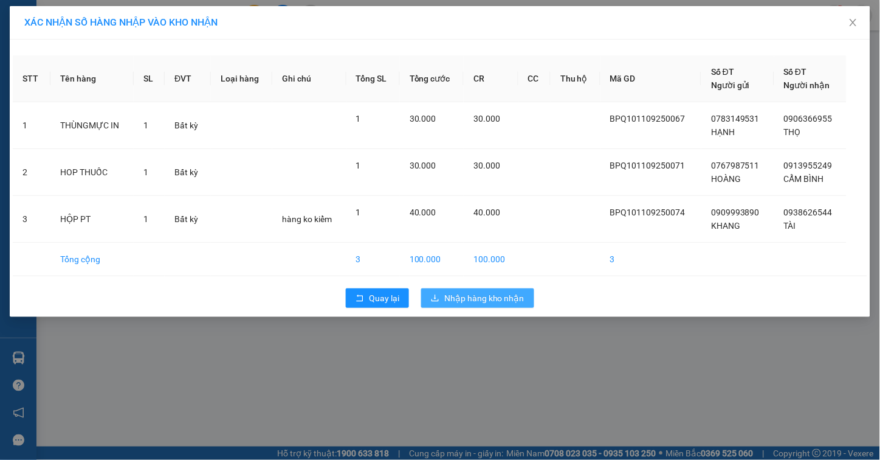
click at [448, 296] on span "Nhập hàng kho nhận" at bounding box center [484, 297] width 80 height 13
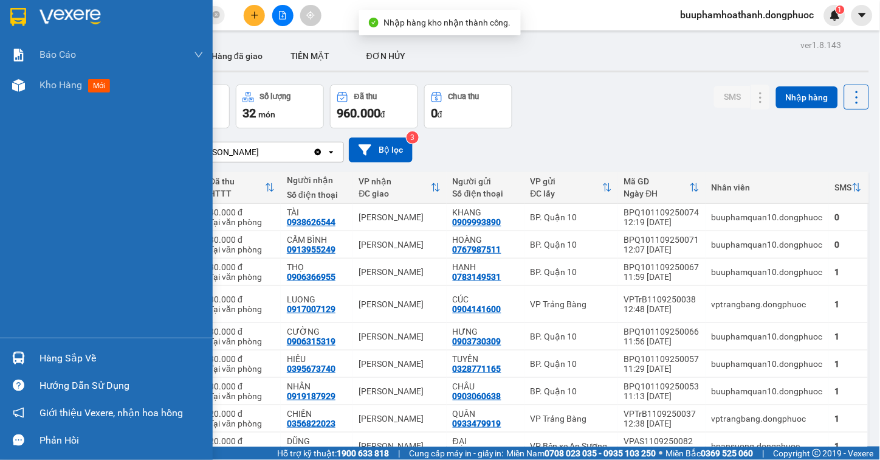
drag, startPoint x: 47, startPoint y: 349, endPoint x: 53, endPoint y: 354, distance: 7.4
click at [51, 349] on div "Hàng sắp về" at bounding box center [122, 358] width 164 height 18
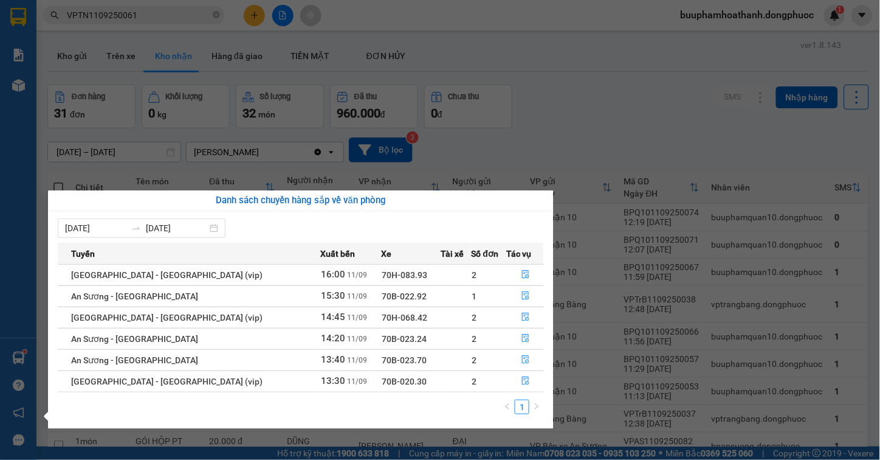
click at [630, 45] on section "Kết quả tìm kiếm ( 1 ) Bộ lọc Mã ĐH Trạng thái Món hàng Tổng cước Chưa cước Nhã…" at bounding box center [440, 230] width 880 height 460
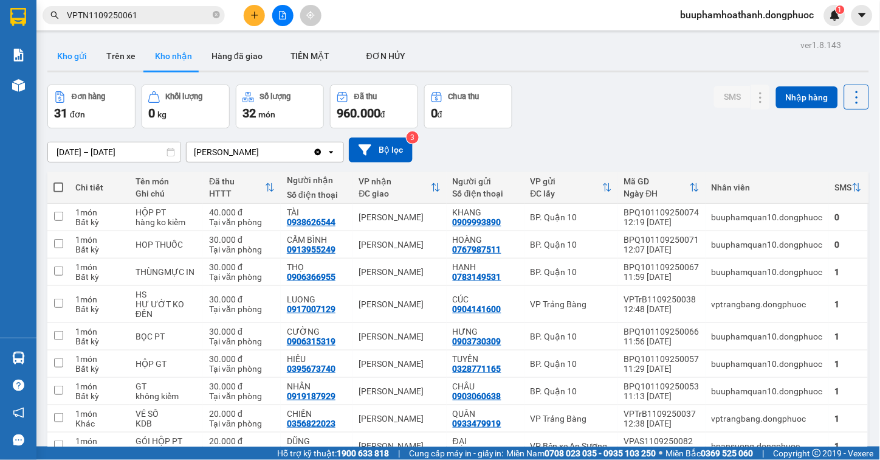
click at [76, 45] on button "Kho gửi" at bounding box center [71, 55] width 49 height 29
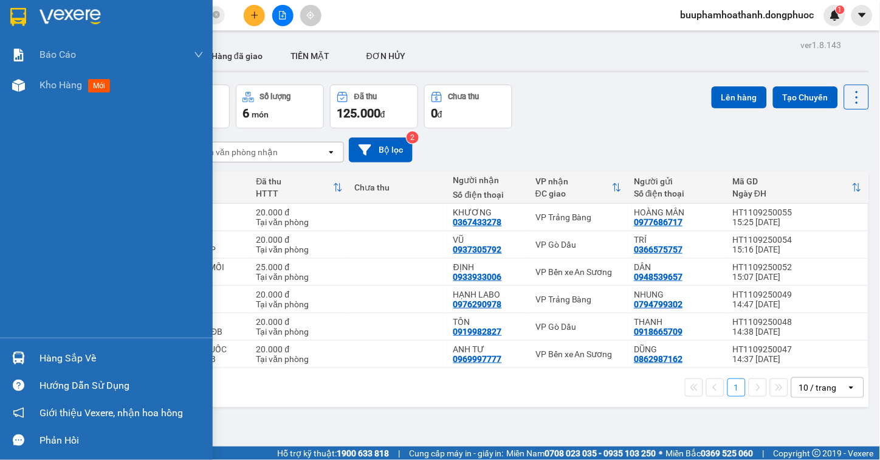
click at [40, 362] on div "Hàng sắp về" at bounding box center [122, 358] width 164 height 18
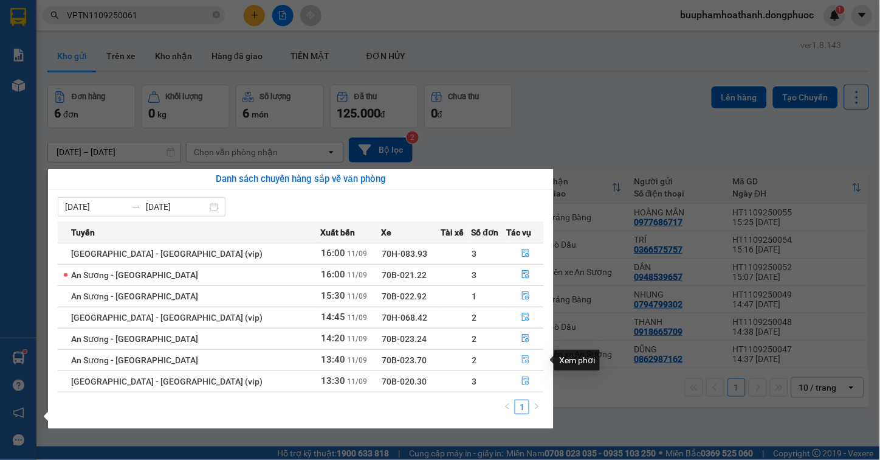
click at [525, 356] on button "button" at bounding box center [526, 359] width 36 height 19
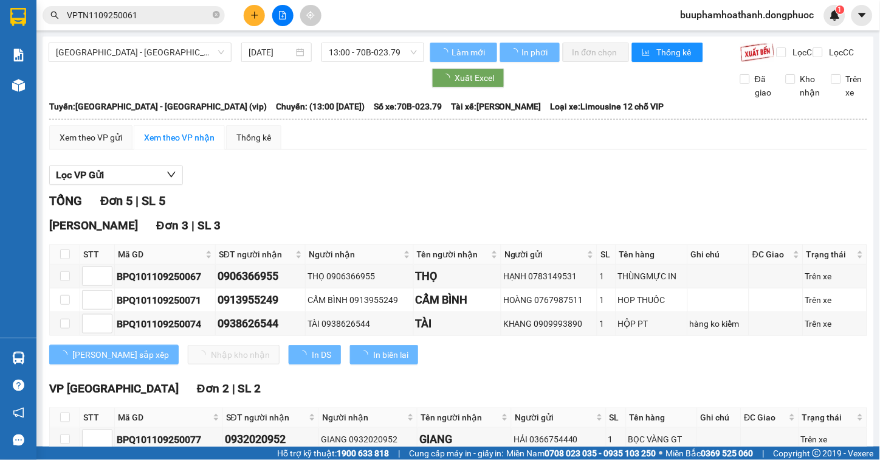
click at [647, 181] on div "Lọc VP Gửi" at bounding box center [458, 175] width 818 height 20
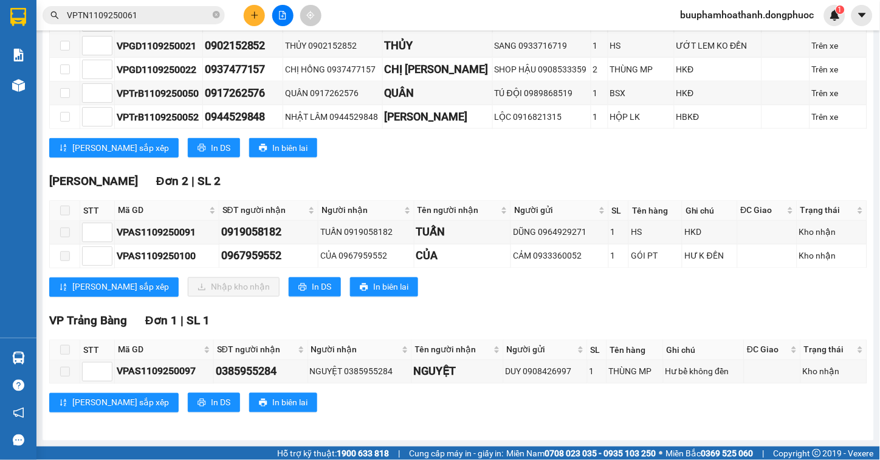
scroll to position [202, 0]
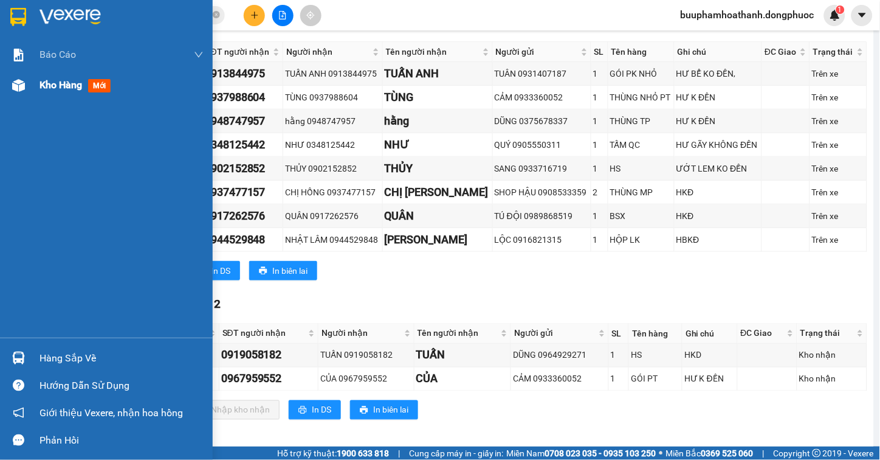
click at [24, 81] on img at bounding box center [18, 85] width 13 height 13
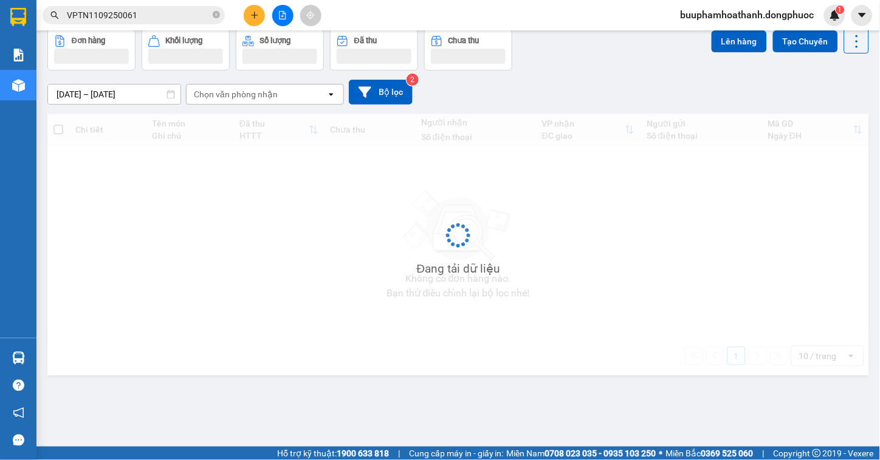
scroll to position [56, 0]
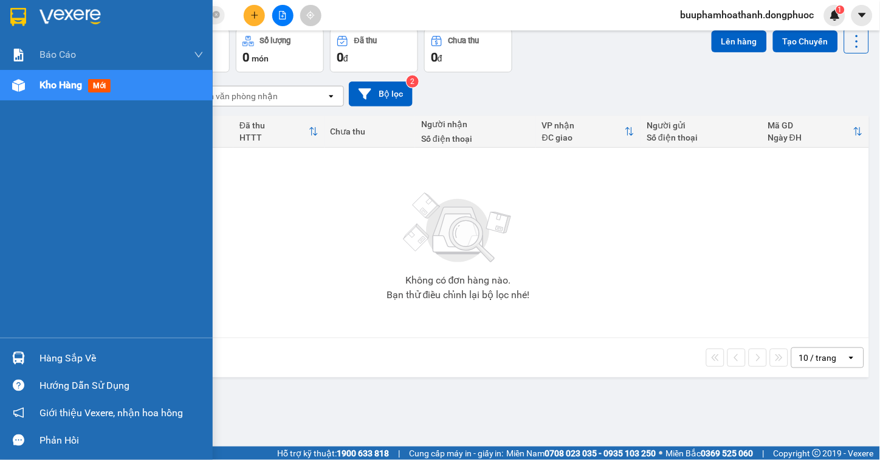
click at [17, 360] on img at bounding box center [18, 357] width 13 height 13
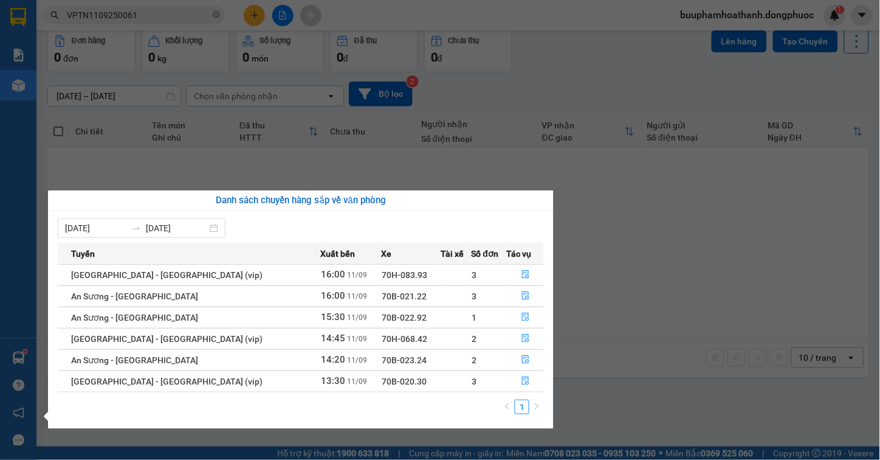
click at [602, 348] on section "Kết quả tìm kiếm ( 1 ) Bộ lọc Mã ĐH Trạng thái Món hàng Tổng cước Chưa cước Nhã…" at bounding box center [440, 230] width 880 height 460
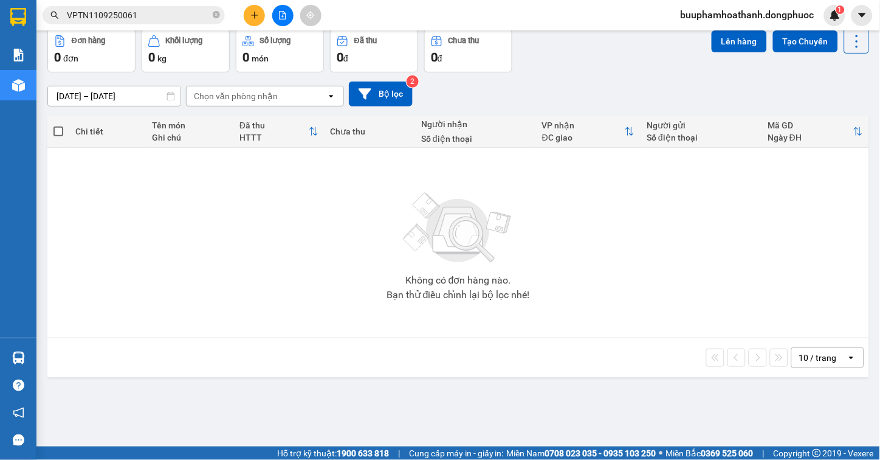
scroll to position [0, 0]
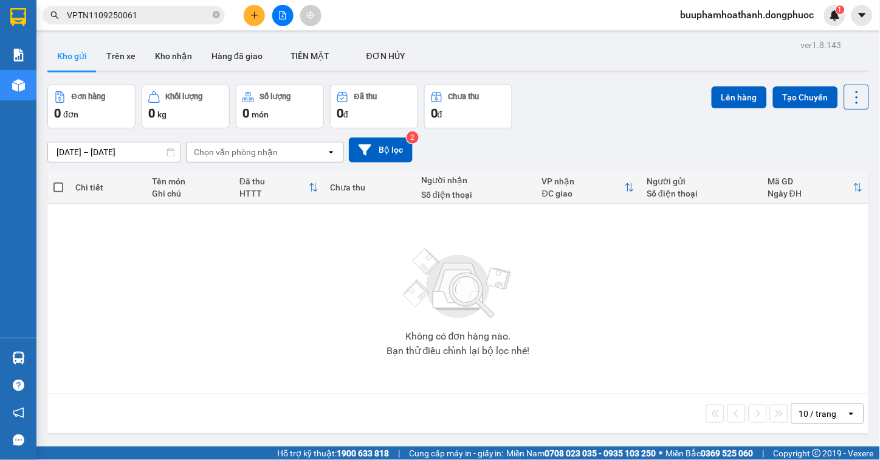
click at [545, 281] on div "Không có đơn hàng nào. Bạn thử điều chỉnh lại bộ lọc nhé!" at bounding box center [458, 298] width 810 height 182
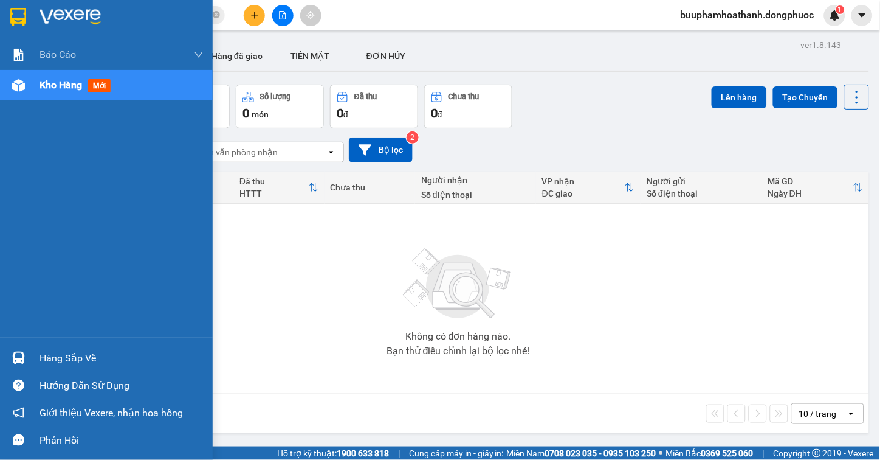
click at [32, 366] on div "Hàng sắp về" at bounding box center [106, 357] width 213 height 27
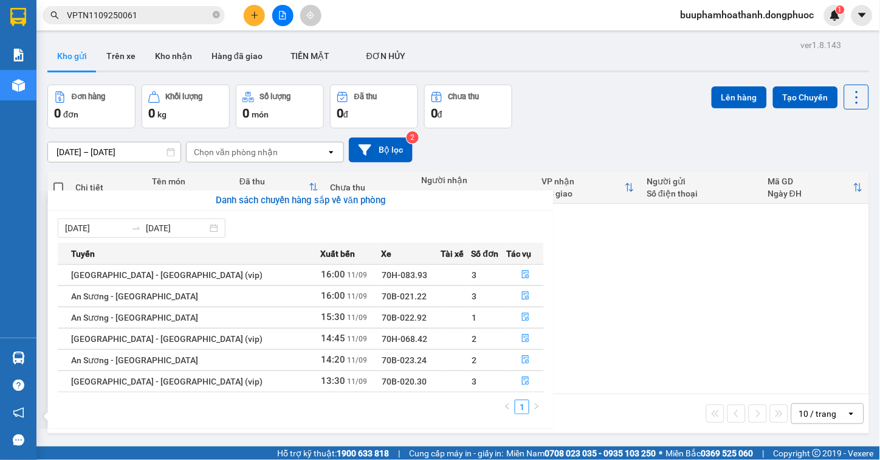
click at [617, 357] on section "Kết quả tìm kiếm ( 1 ) Bộ lọc Mã ĐH Trạng thái Món hàng Tổng cước Chưa cước Nhã…" at bounding box center [440, 230] width 880 height 460
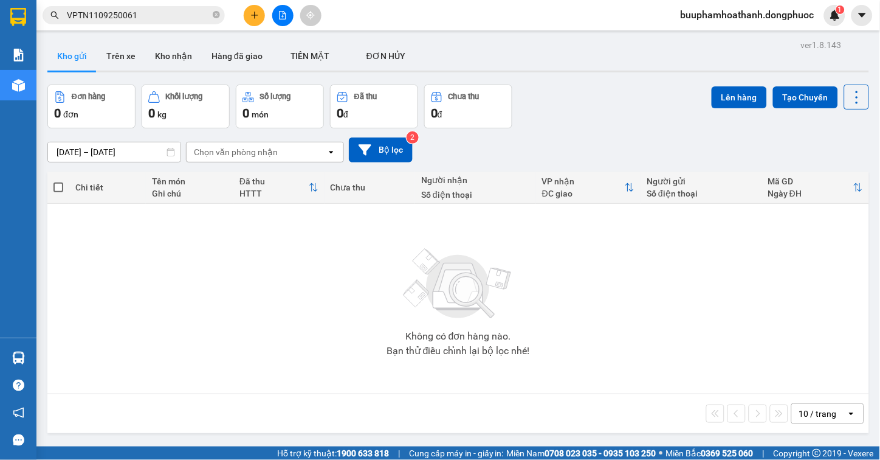
scroll to position [56, 0]
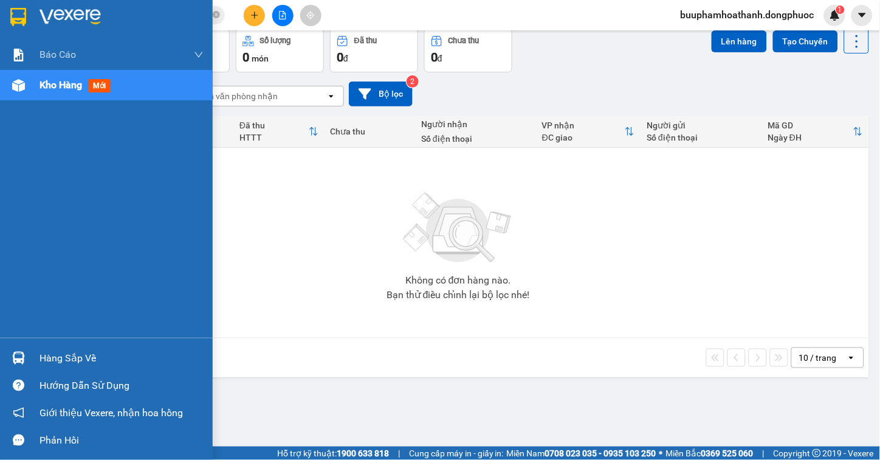
click at [25, 351] on div at bounding box center [18, 357] width 21 height 21
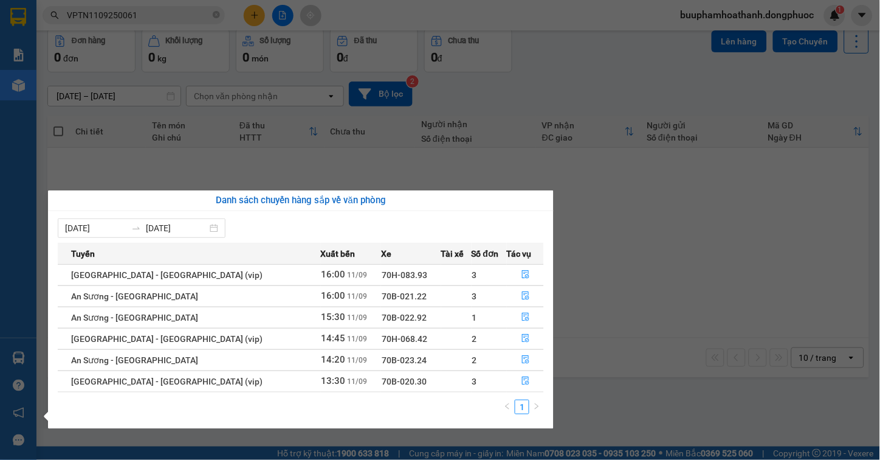
click at [129, 22] on section "Kết quả tìm kiếm ( 1 ) Bộ lọc Mã ĐH Trạng thái Món hàng Tổng cước Chưa cước Nhã…" at bounding box center [440, 230] width 880 height 460
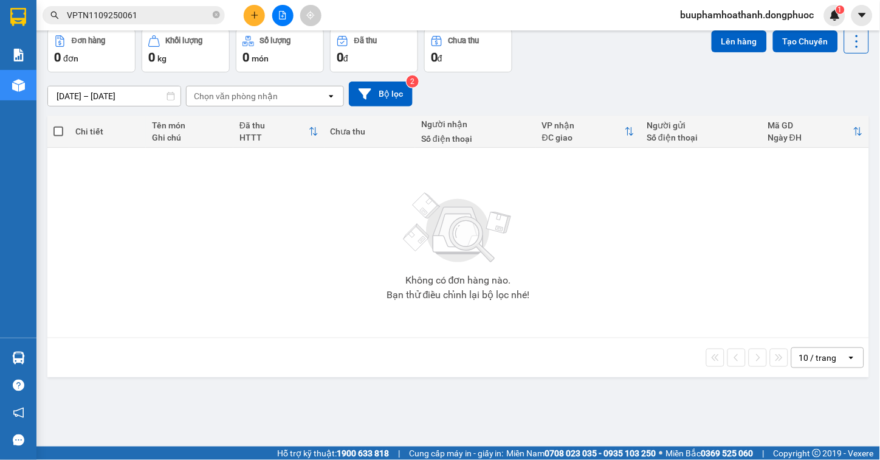
click at [146, 16] on input "VPTN1109250061" at bounding box center [138, 15] width 143 height 13
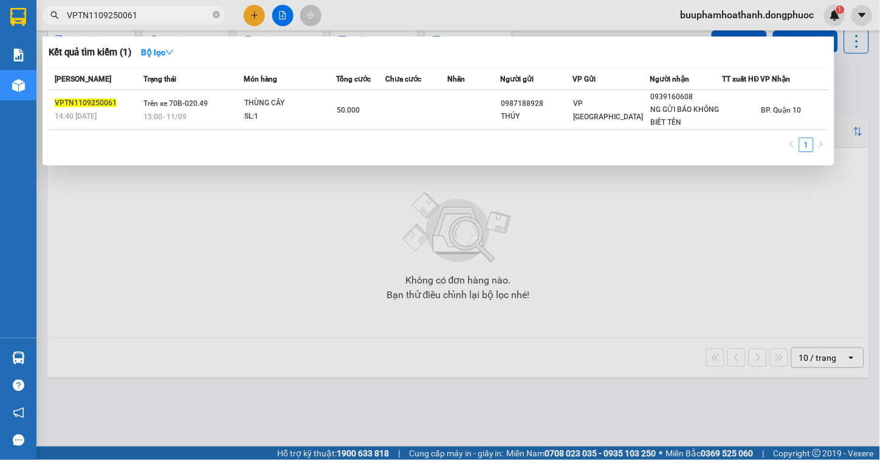
click at [146, 16] on input "VPTN1109250061" at bounding box center [138, 15] width 143 height 13
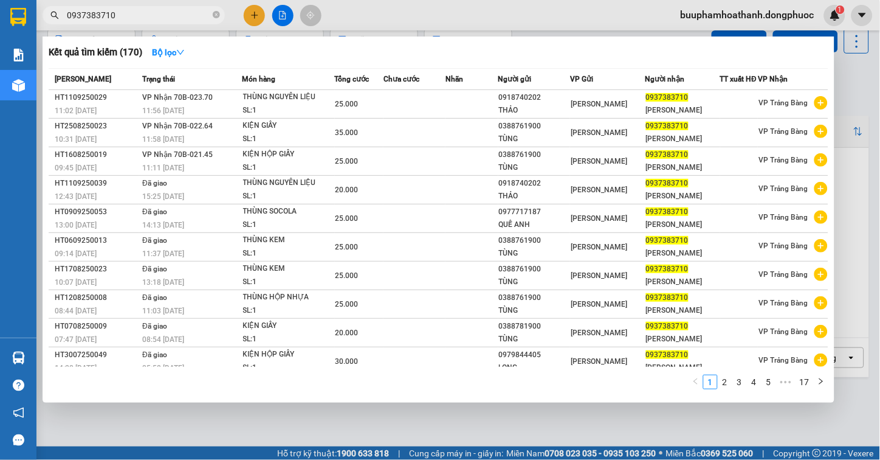
click at [315, 413] on div at bounding box center [440, 230] width 880 height 460
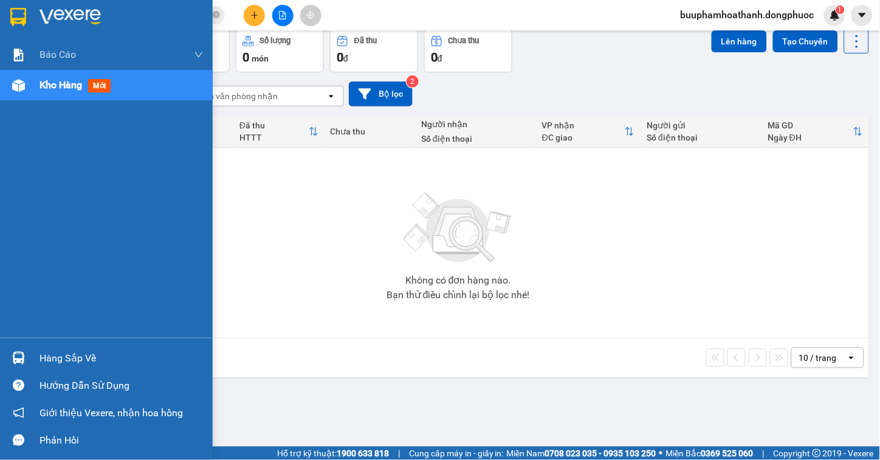
click at [32, 357] on div "Hàng sắp về" at bounding box center [106, 357] width 213 height 27
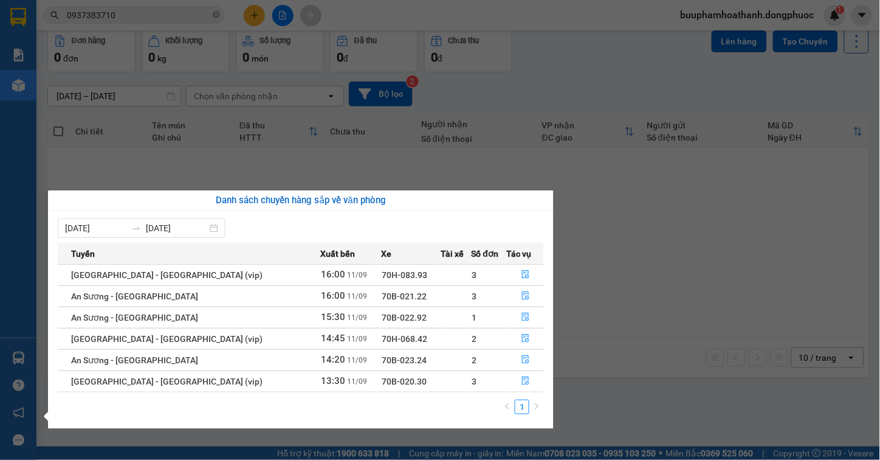
click at [227, 153] on section "Kết quả tìm kiếm ( 170 ) Bộ lọc Mã ĐH Trạng thái Món hàng Tổng cước Chưa cước N…" at bounding box center [440, 230] width 880 height 460
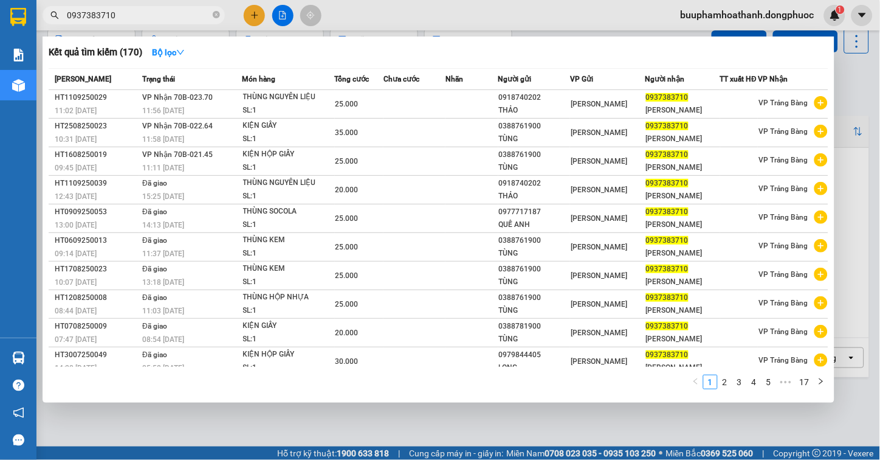
click at [173, 16] on input "0937383710" at bounding box center [138, 15] width 143 height 13
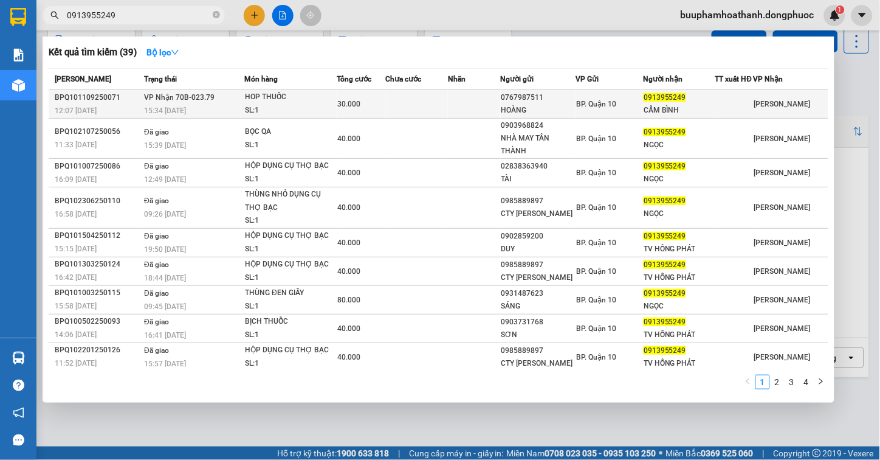
type input "0913955249"
click at [275, 104] on div "HOP THUỐC" at bounding box center [290, 97] width 91 height 13
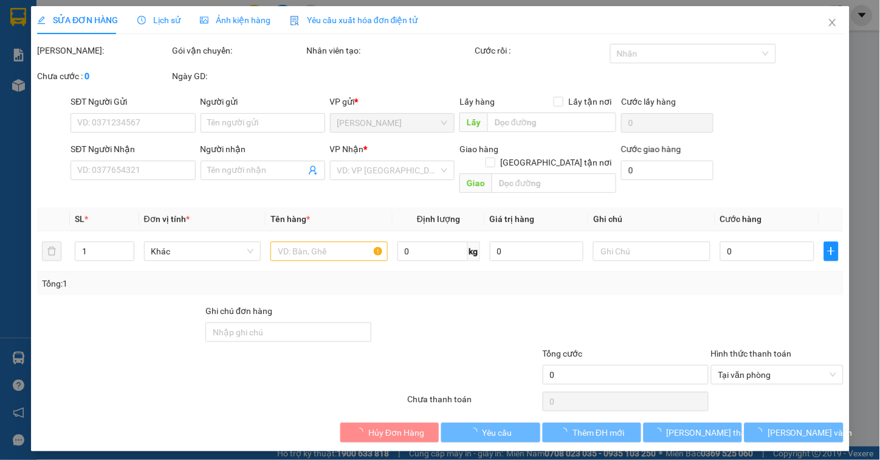
type input "0767987511"
type input "HOÀNG"
type input "0913955249"
type input "CẨM BÌNH"
type input "30.000"
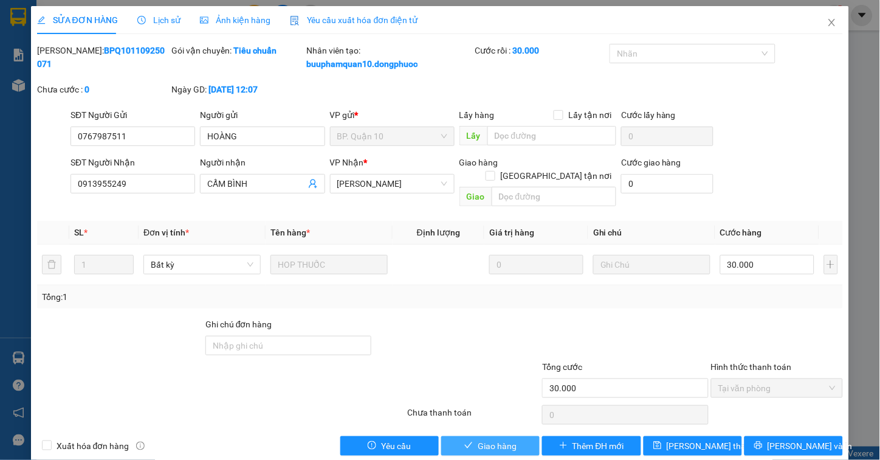
click at [464, 441] on span "check" at bounding box center [468, 446] width 9 height 10
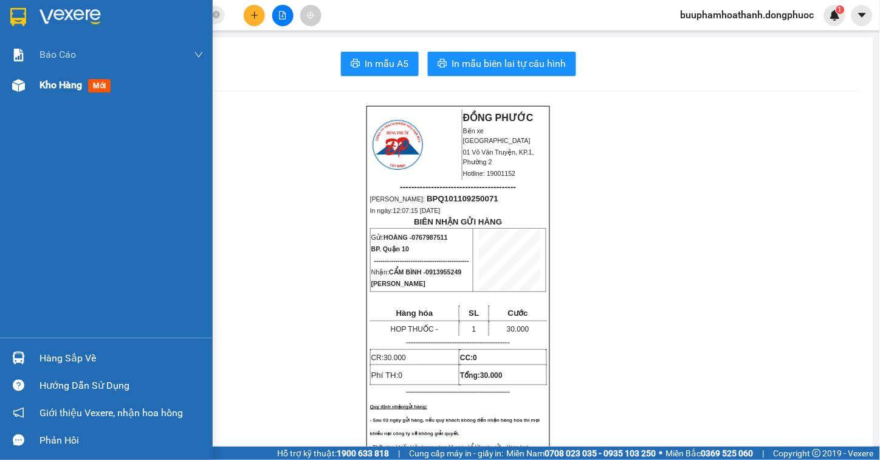
click at [35, 88] on div "Kho hàng mới" at bounding box center [106, 85] width 213 height 30
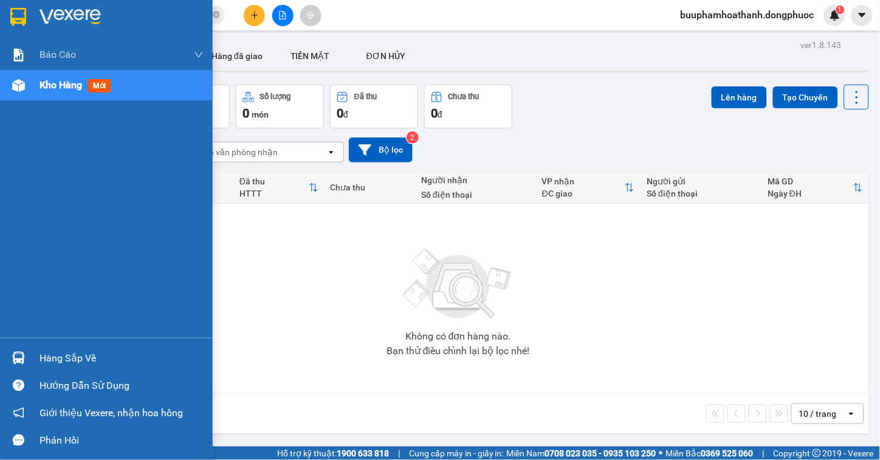
click at [41, 353] on div "Hàng sắp về" at bounding box center [122, 358] width 164 height 18
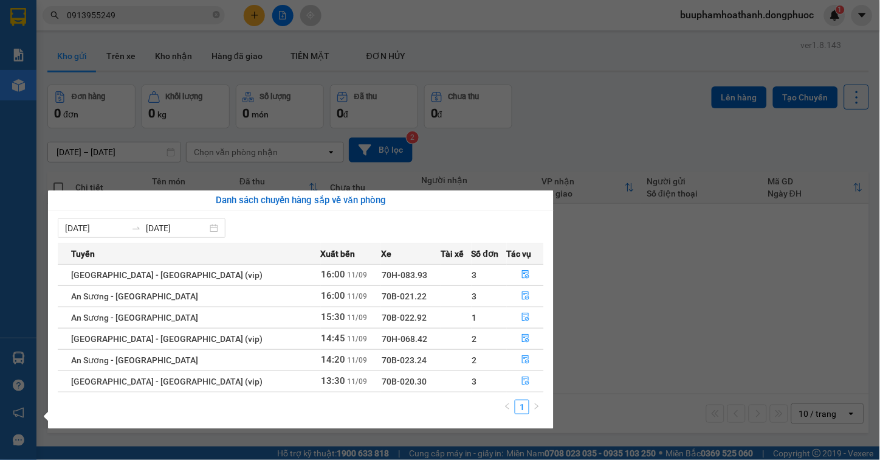
click at [114, 21] on section "Kết quả tìm kiếm ( 39 ) Bộ lọc Mã ĐH Trạng thái Món hàng Tổng cước Chưa cước Nh…" at bounding box center [440, 230] width 880 height 460
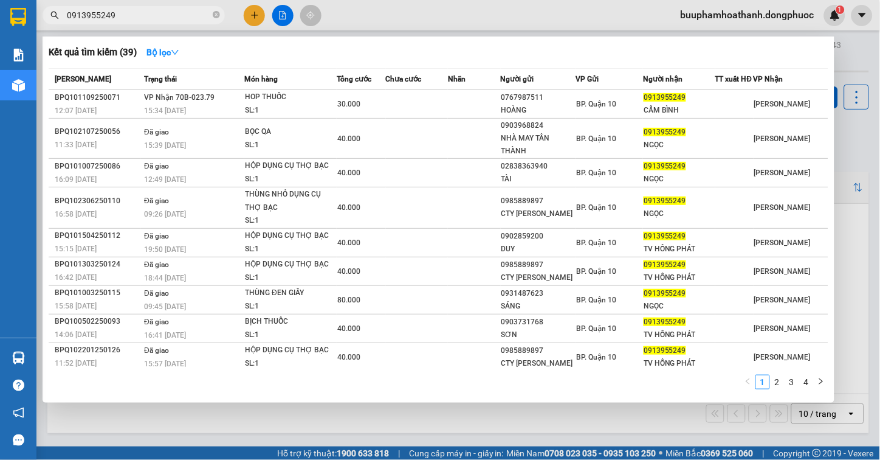
click at [123, 17] on input "0913955249" at bounding box center [138, 15] width 143 height 13
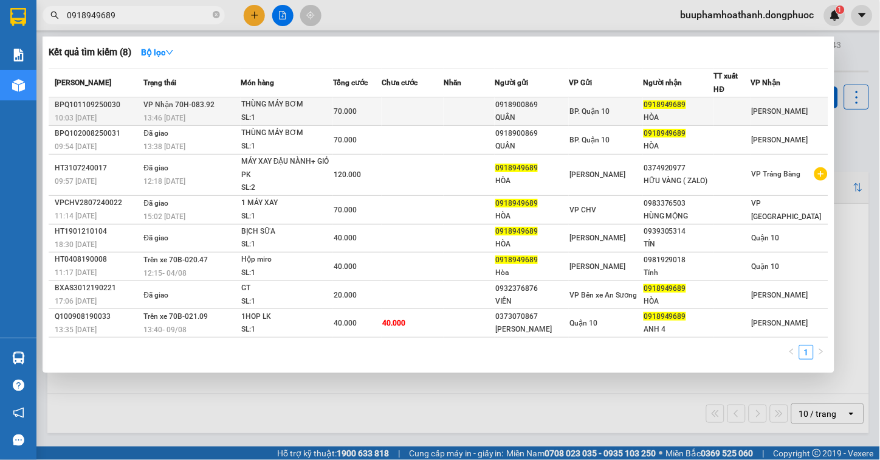
type input "0918949689"
click at [221, 114] on div "13:46 [DATE]" at bounding box center [191, 117] width 97 height 13
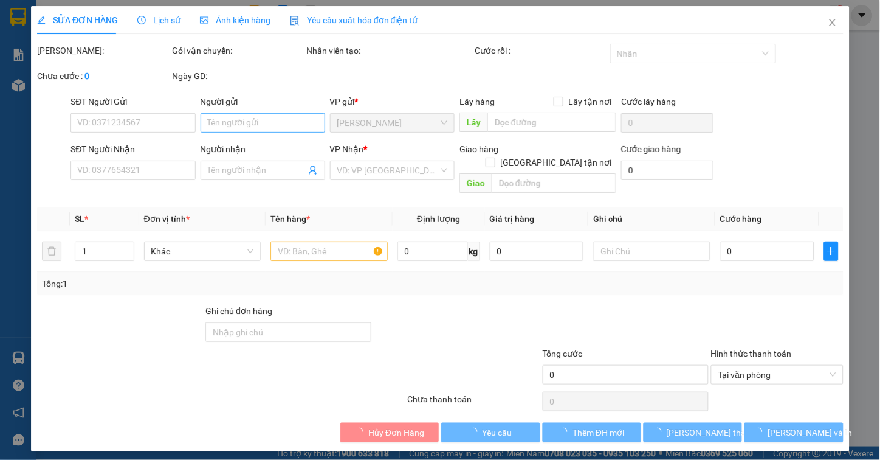
type input "0918900869"
type input "QUÂN"
type input "0918949689"
type input "HÒA"
type input "70.000"
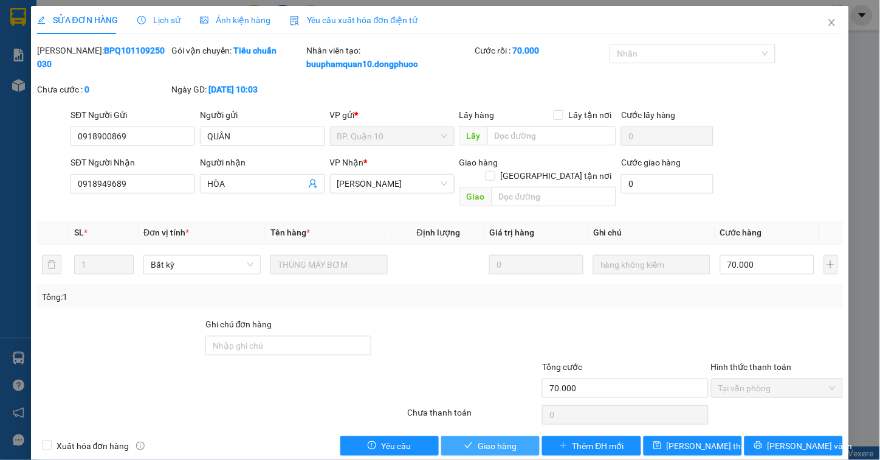
click at [469, 436] on button "Giao hàng" at bounding box center [490, 445] width 98 height 19
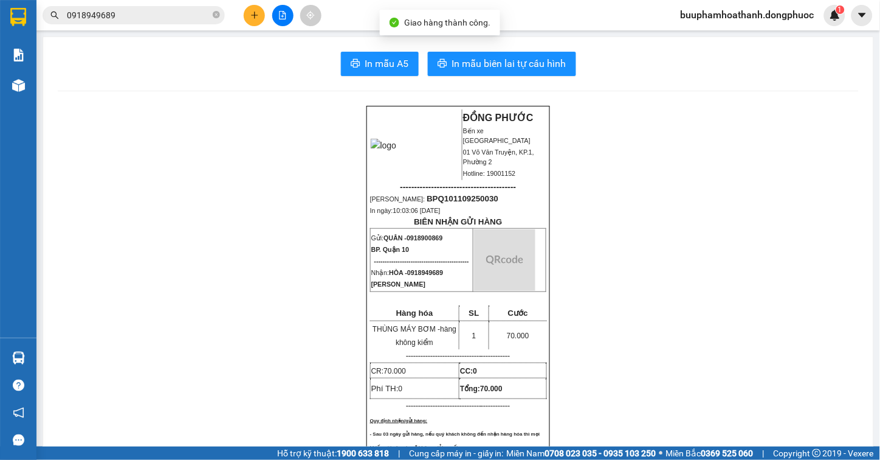
click at [137, 14] on input "0918949689" at bounding box center [138, 15] width 143 height 13
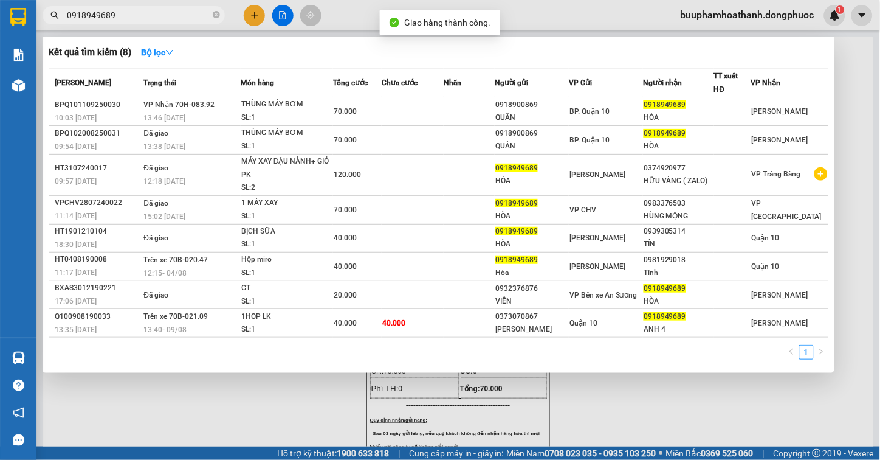
click at [137, 14] on input "0918949689" at bounding box center [138, 15] width 143 height 13
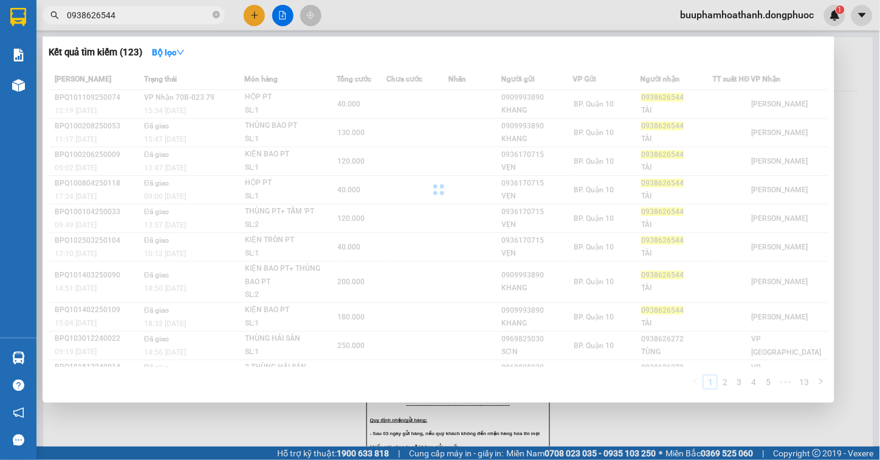
type input "0938626544"
click at [197, 111] on div at bounding box center [439, 189] width 780 height 243
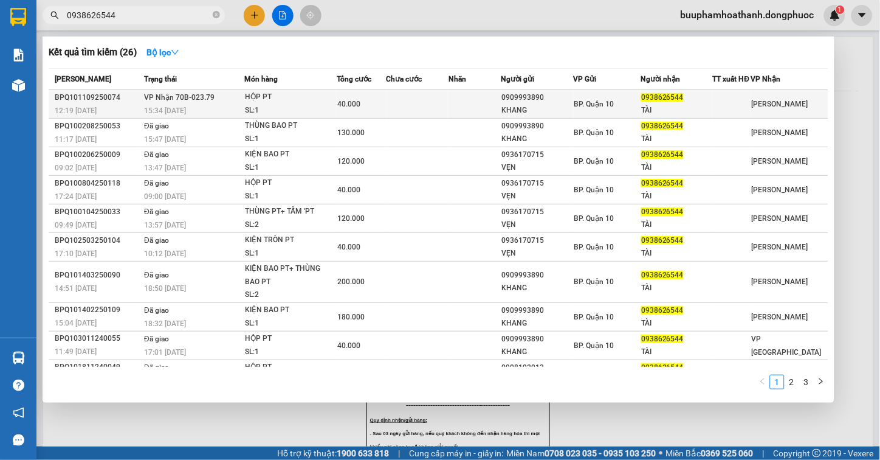
click at [211, 102] on span "VP Nhận 70B-023.79" at bounding box center [179, 97] width 71 height 9
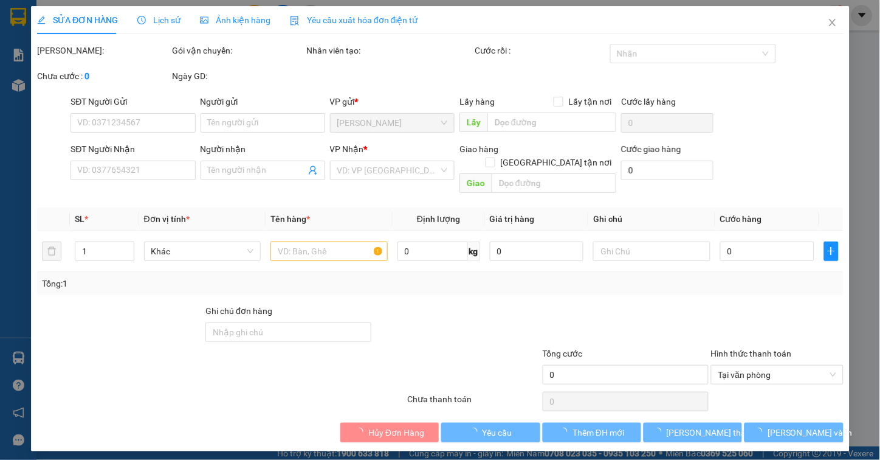
type input "0909993890"
type input "KHANG"
type input "0938626544"
type input "TÀI"
type input "40.000"
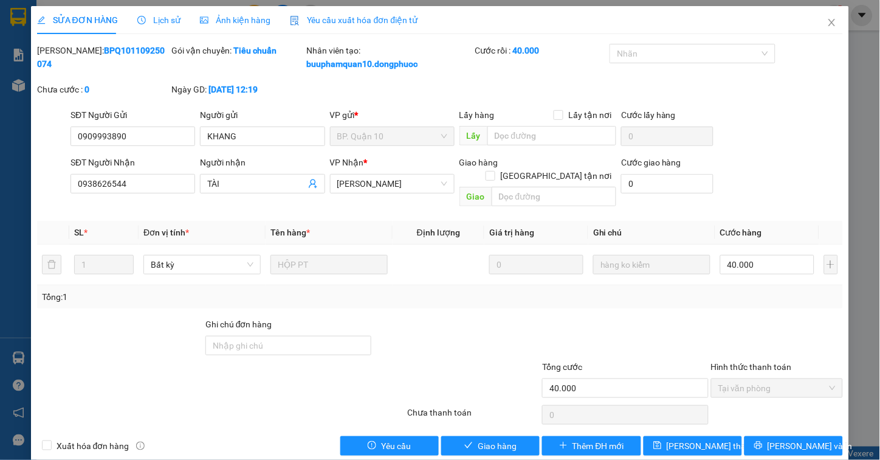
click at [490, 420] on div "Total Paid Fee 40.000 Total UnPaid Fee 0 Cash Collection Total Fee Mã ĐH: BPQ10…" at bounding box center [440, 249] width 807 height 411
click at [485, 439] on span "Giao hàng" at bounding box center [497, 445] width 39 height 13
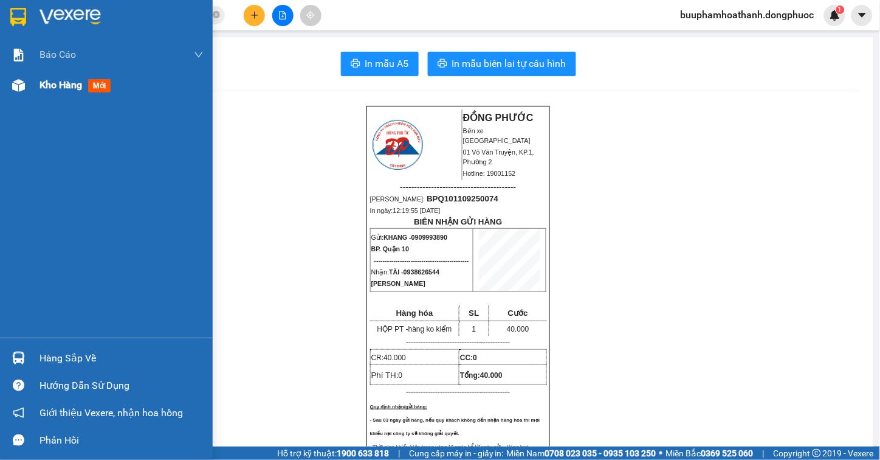
click at [27, 81] on div at bounding box center [18, 85] width 21 height 21
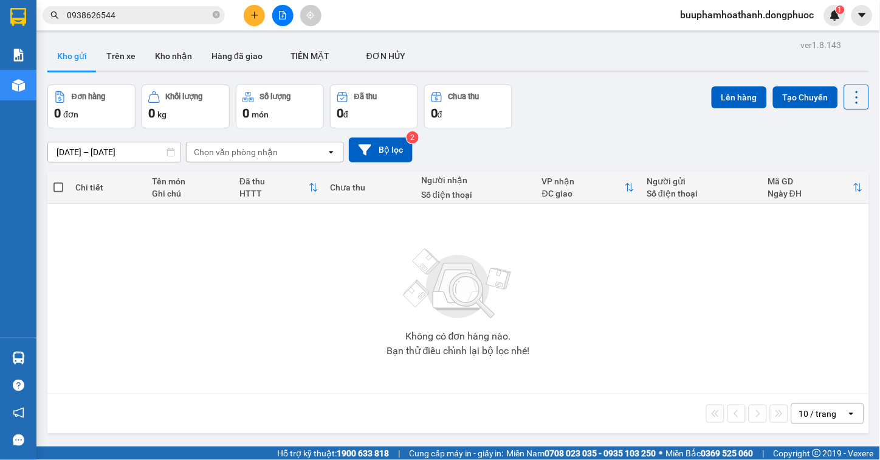
scroll to position [56, 0]
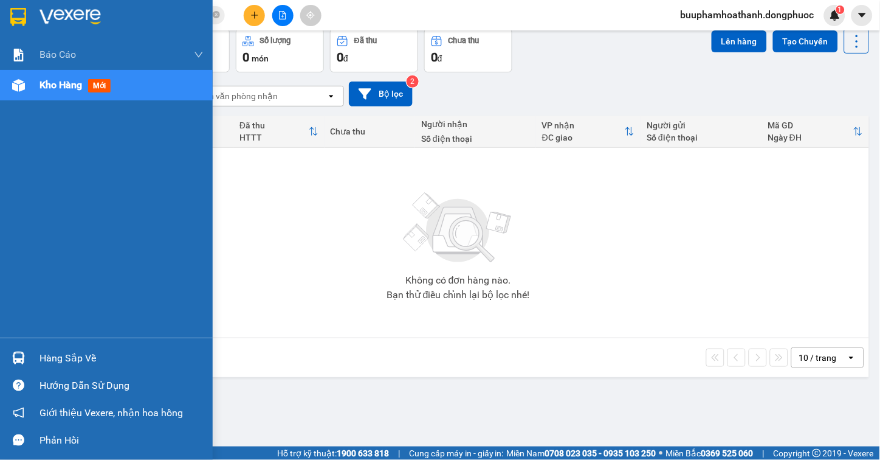
click at [28, 357] on div at bounding box center [18, 357] width 21 height 21
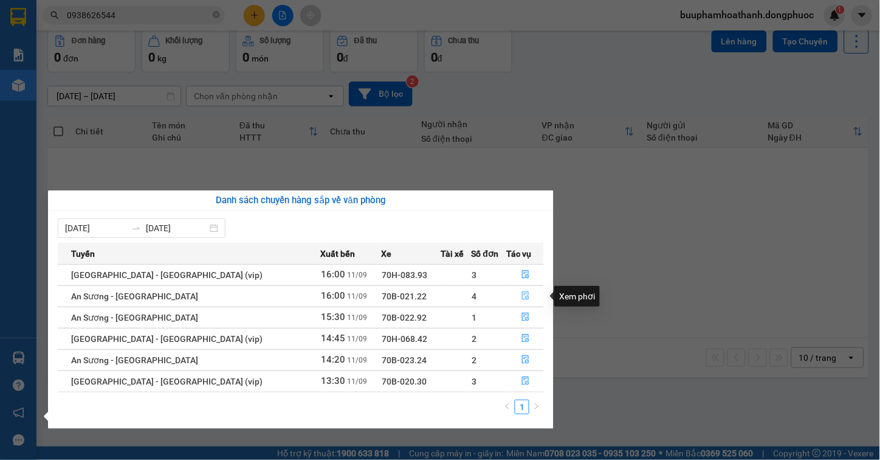
click at [522, 292] on icon "file-done" at bounding box center [526, 295] width 9 height 9
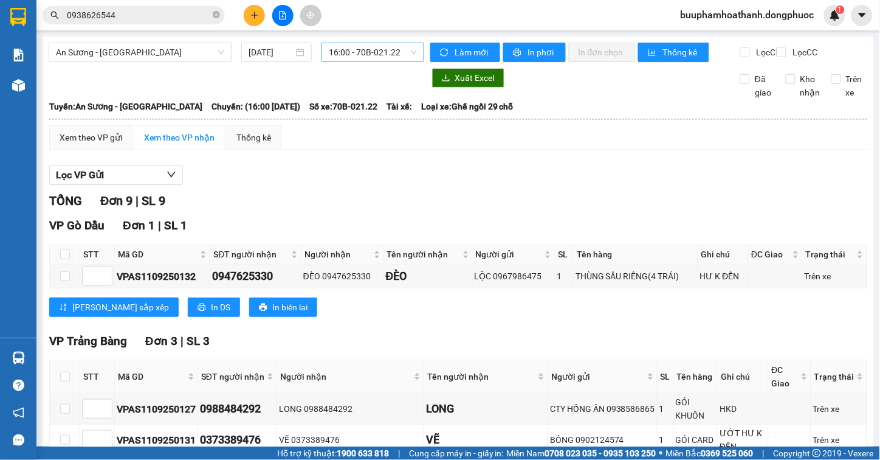
click at [385, 47] on span "16:00 - 70B-021.22" at bounding box center [373, 52] width 88 height 18
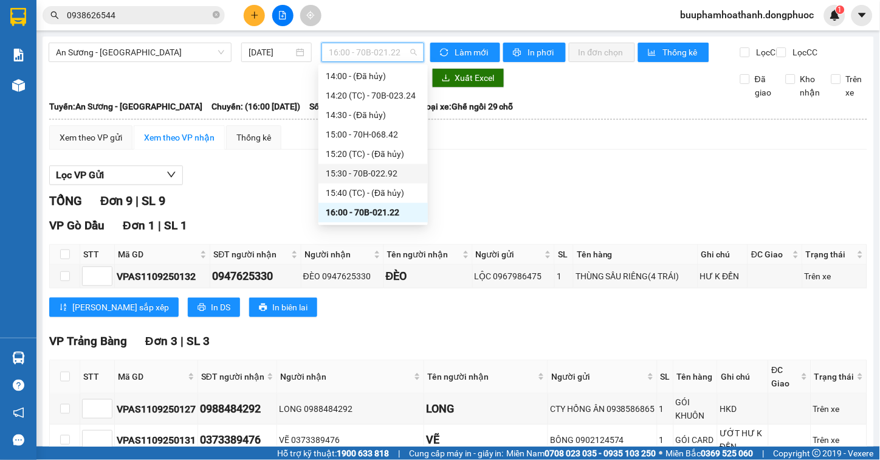
click at [368, 170] on div "15:30 - 70B-022.92" at bounding box center [373, 173] width 95 height 13
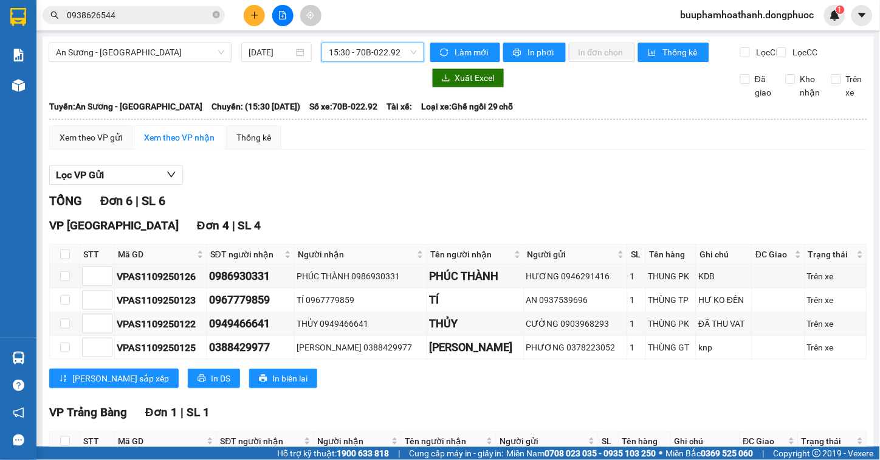
click at [373, 62] on div "An Sương - Tây Ninh 11/09/2025 15:30 15:30 - 70B-022.92" at bounding box center [237, 52] width 376 height 19
click at [382, 52] on span "15:30 - 70B-022.92" at bounding box center [373, 52] width 88 height 18
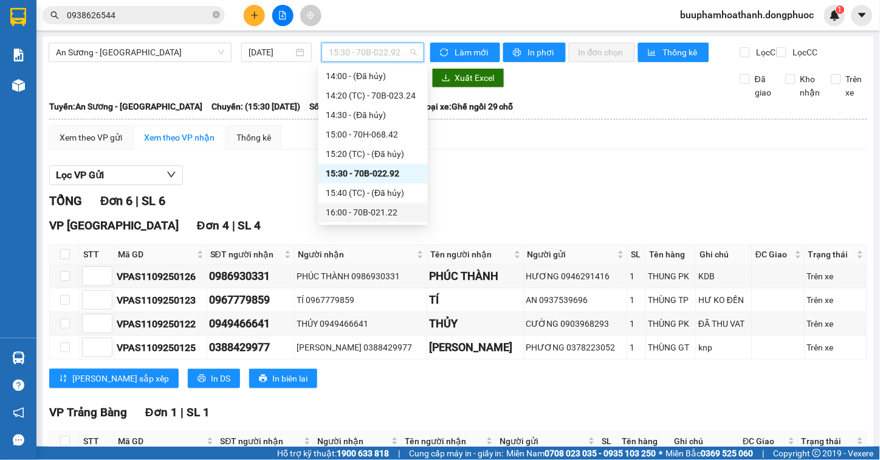
click at [384, 215] on div "16:00 - 70B-021.22" at bounding box center [373, 212] width 95 height 13
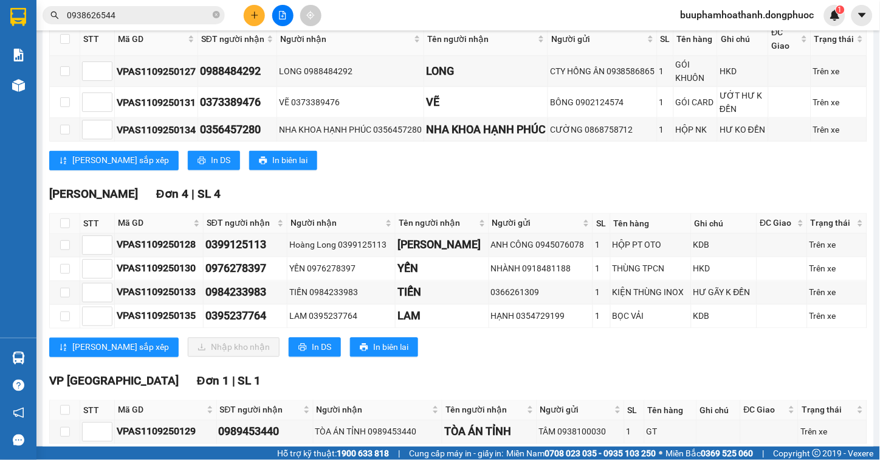
scroll to position [405, 0]
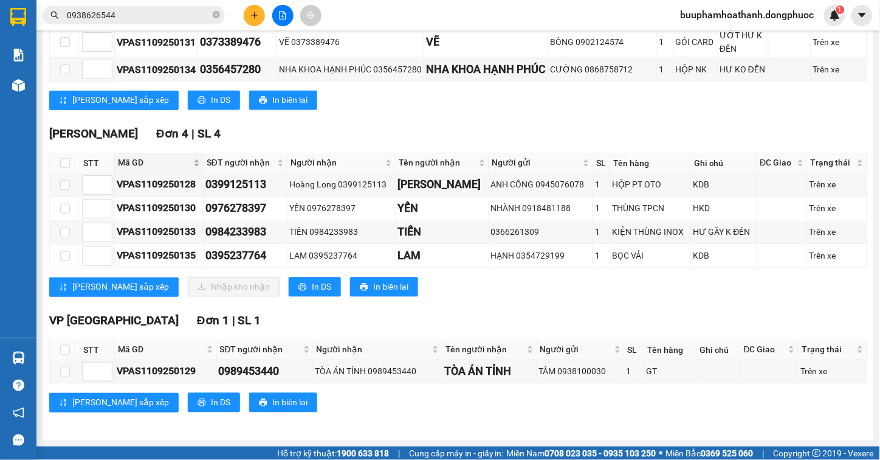
click at [132, 170] on span "Mã GD" at bounding box center [154, 162] width 73 height 13
click at [66, 168] on input "checkbox" at bounding box center [65, 163] width 10 height 10
checkbox input "true"
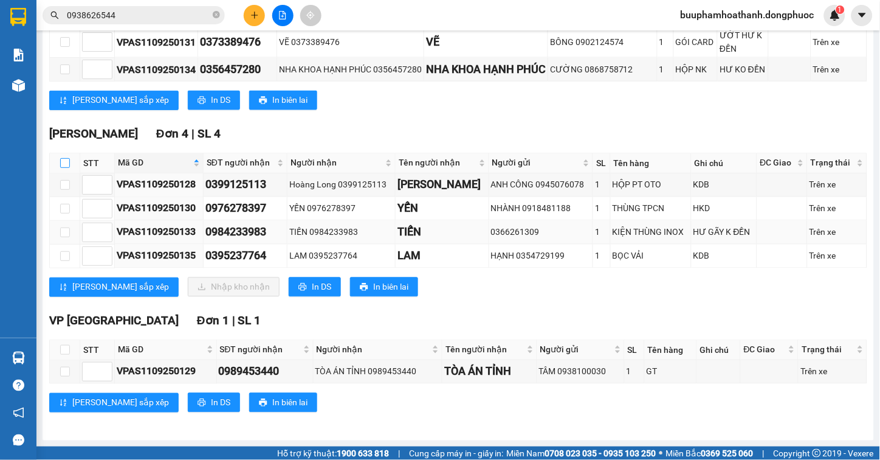
checkbox input "true"
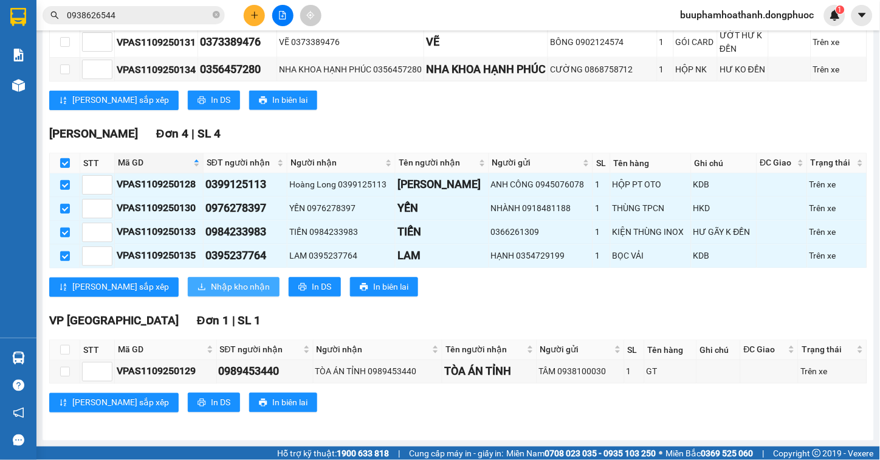
click at [211, 292] on span "Nhập kho nhận" at bounding box center [240, 286] width 59 height 13
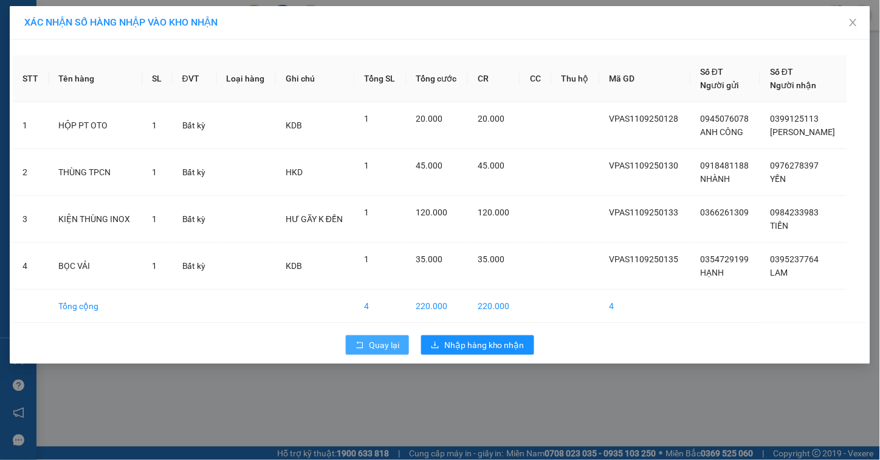
click at [362, 351] on button "Quay lại" at bounding box center [377, 344] width 63 height 19
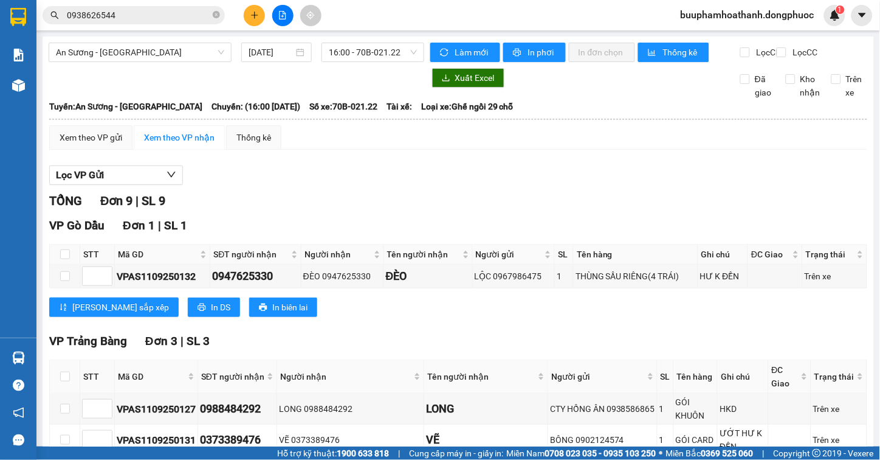
click at [130, 15] on input "0938626544" at bounding box center [138, 15] width 143 height 13
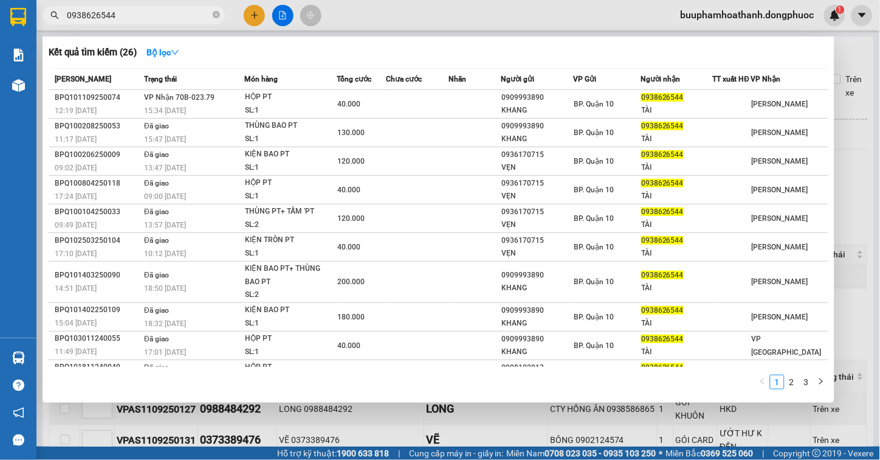
click at [130, 15] on input "0938626544" at bounding box center [138, 15] width 143 height 13
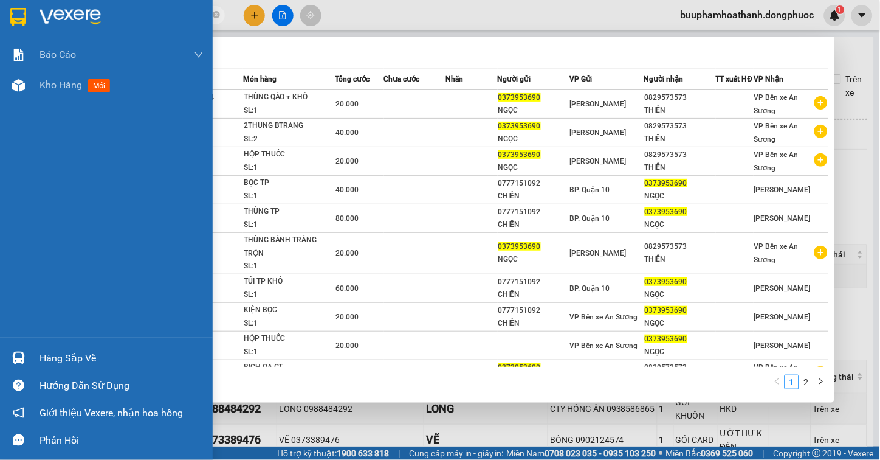
type input "0373953690"
click at [40, 353] on div "Hàng sắp về" at bounding box center [122, 358] width 164 height 18
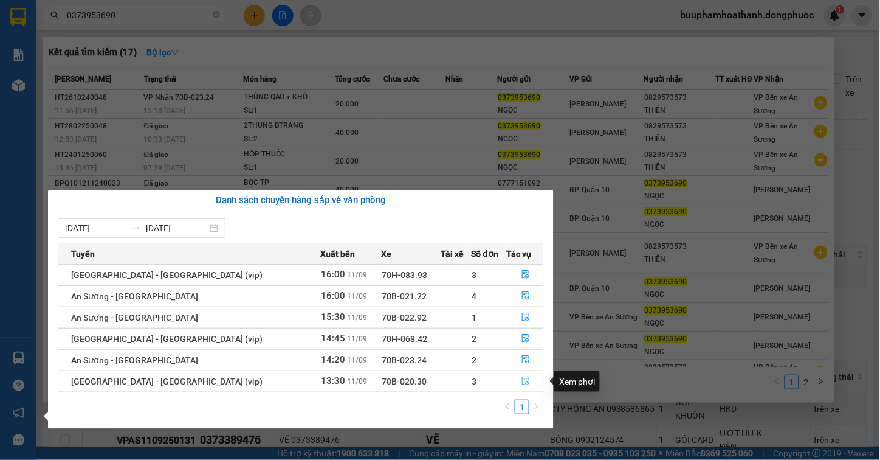
click at [522, 384] on icon "file-done" at bounding box center [526, 380] width 9 height 9
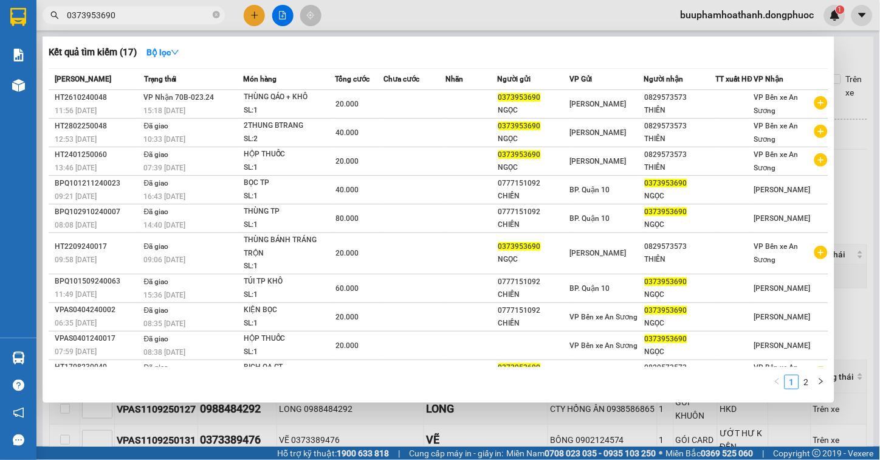
drag, startPoint x: 563, startPoint y: 420, endPoint x: 506, endPoint y: 421, distance: 56.5
click at [563, 421] on div at bounding box center [440, 230] width 880 height 460
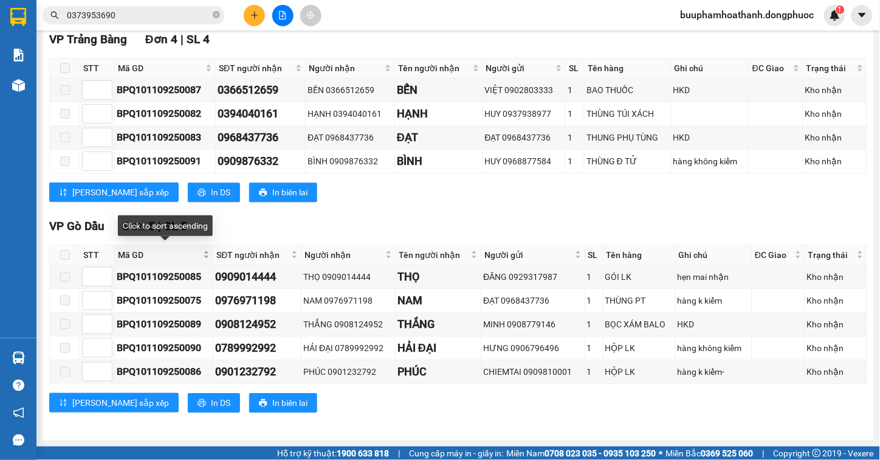
scroll to position [405, 0]
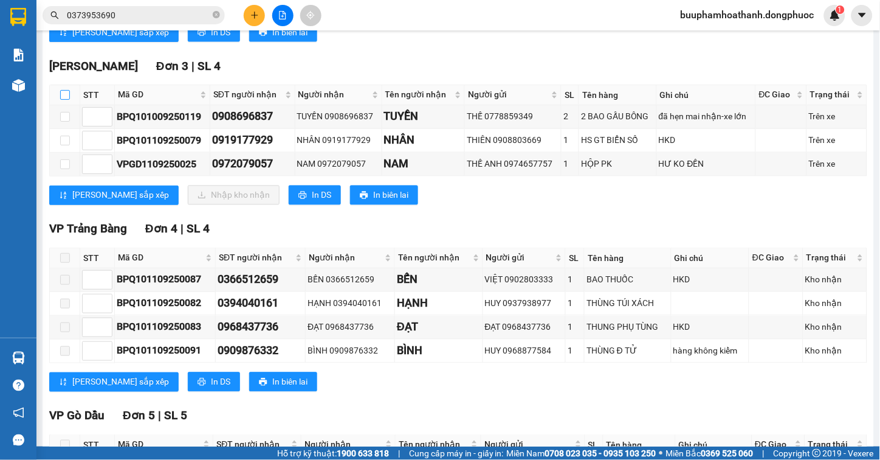
click at [64, 100] on label at bounding box center [65, 94] width 10 height 13
click at [64, 100] on input "checkbox" at bounding box center [65, 95] width 10 height 10
checkbox input "true"
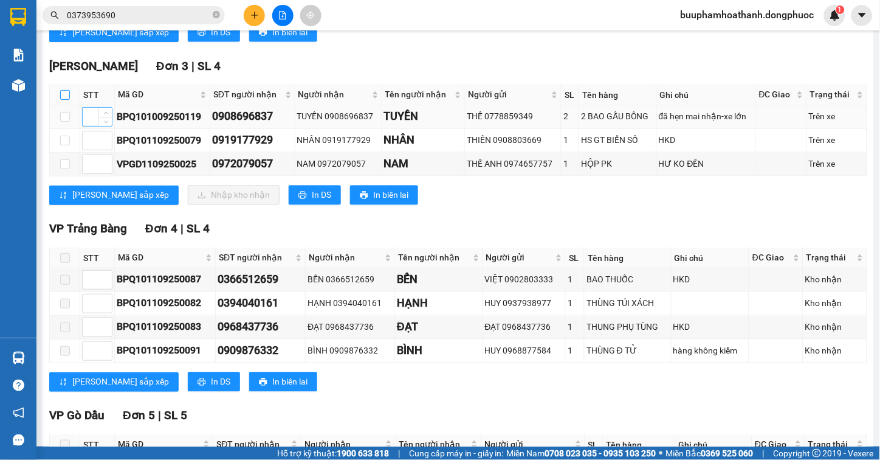
checkbox input "true"
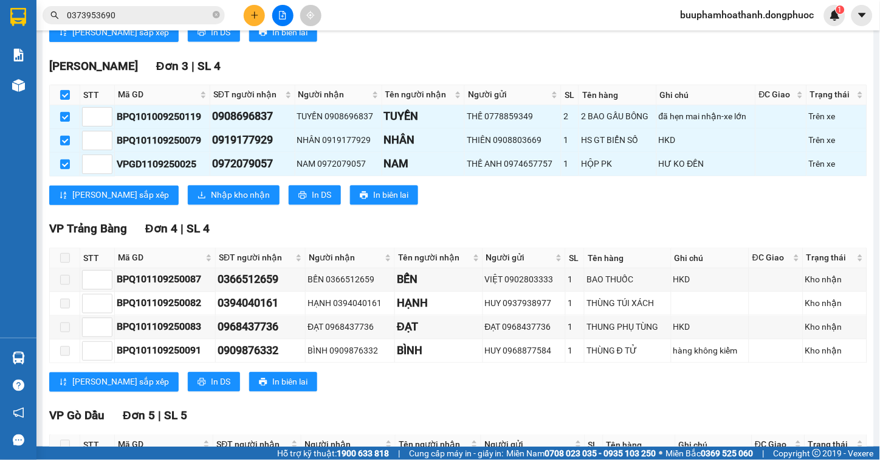
click at [184, 214] on div "Hòa Thành Đơn 3 | SL 4 STT Mã GD SĐT người nhận Người nhận Tên người nhận Người…" at bounding box center [458, 135] width 818 height 157
click at [211, 199] on span "Nhập kho nhận" at bounding box center [240, 194] width 59 height 13
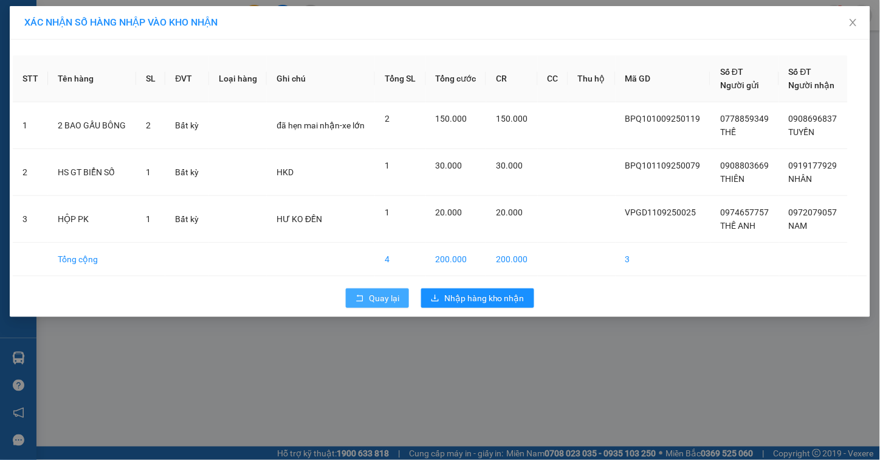
click at [362, 294] on icon "rollback" at bounding box center [360, 298] width 9 height 9
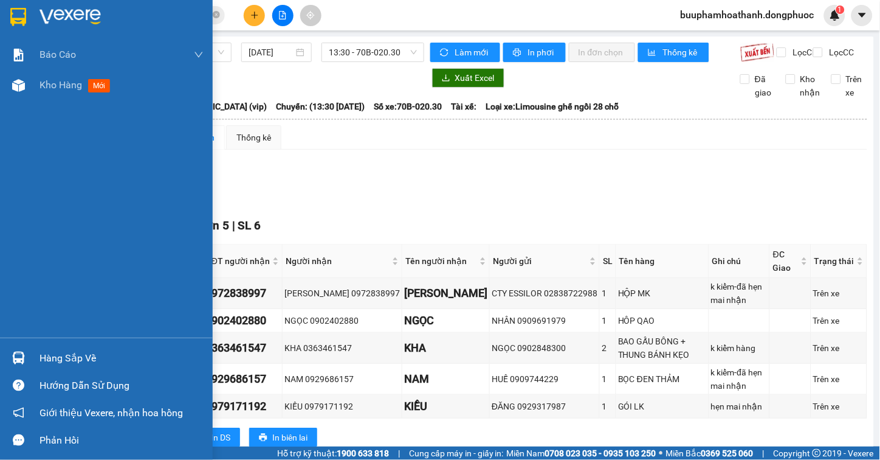
click at [53, 355] on div "Hàng sắp về" at bounding box center [122, 358] width 164 height 18
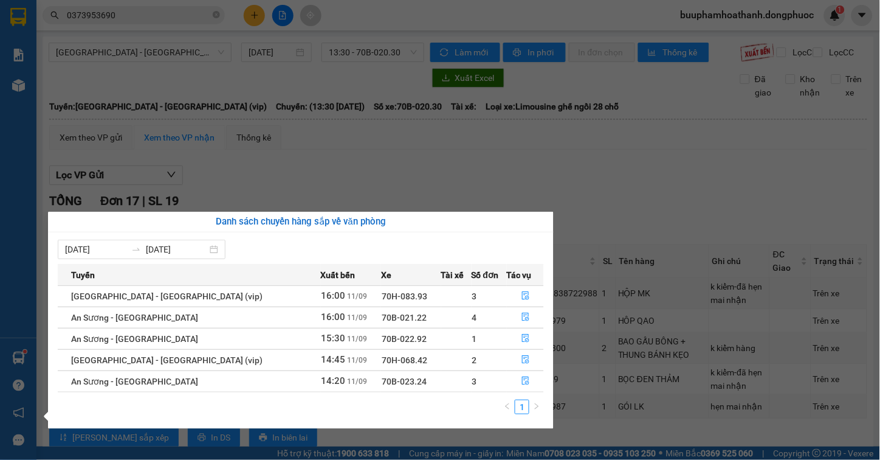
click at [681, 246] on section "Kết quả tìm kiếm ( 17 ) Bộ lọc Mã ĐH Trạng thái Món hàng Tổng cước Chưa cước Nh…" at bounding box center [440, 230] width 880 height 460
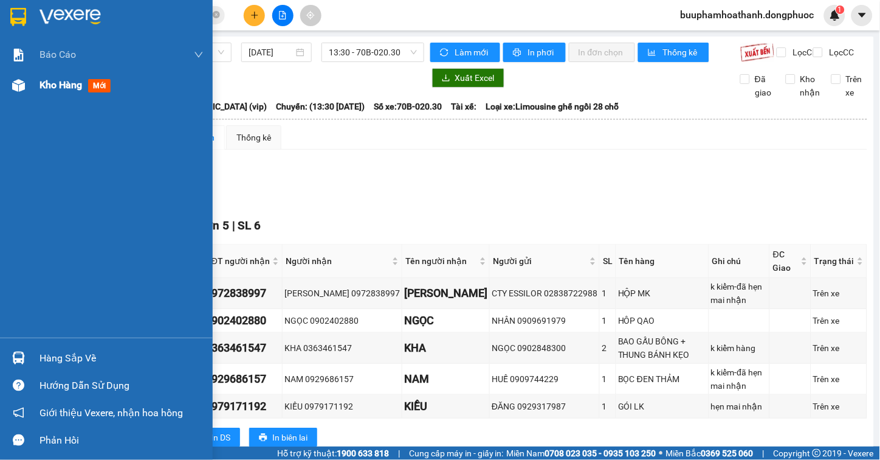
click at [27, 92] on div at bounding box center [18, 85] width 21 height 21
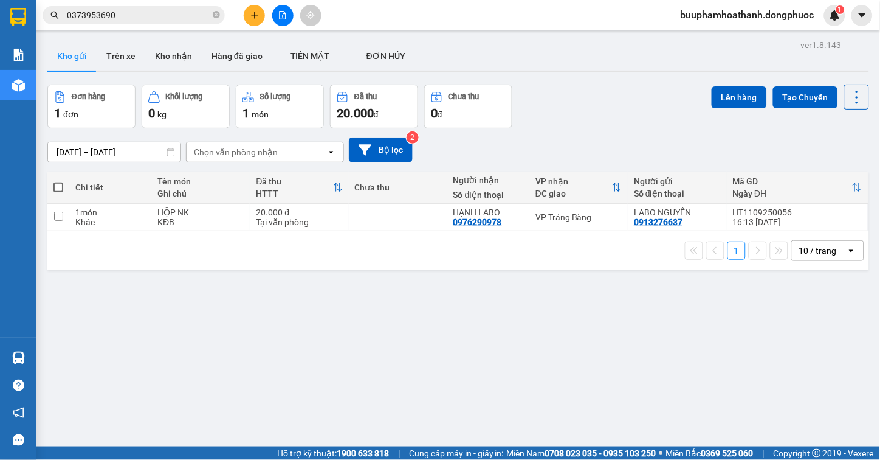
click at [535, 389] on div "ver 1.8.143 Kho gửi Trên xe Kho nhận Hàng đã giao TIỀN MẶT ĐƠN HỦY Đơn hàng 1…" at bounding box center [458, 266] width 831 height 460
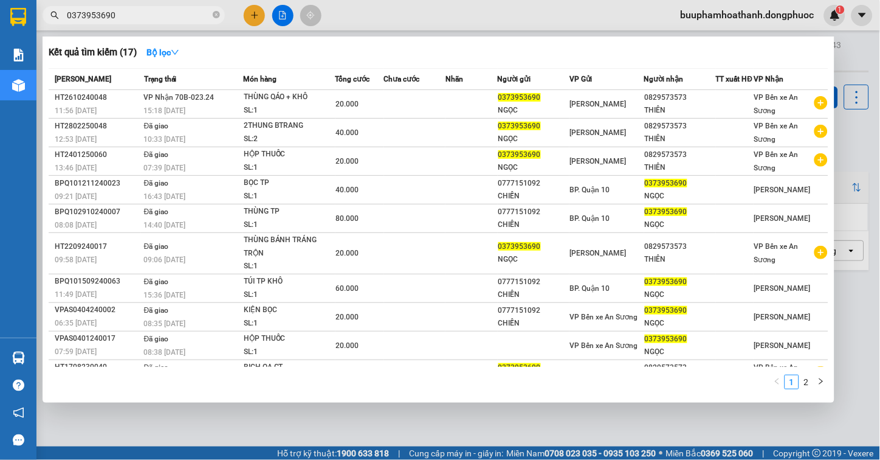
click at [194, 9] on input "0373953690" at bounding box center [138, 15] width 143 height 13
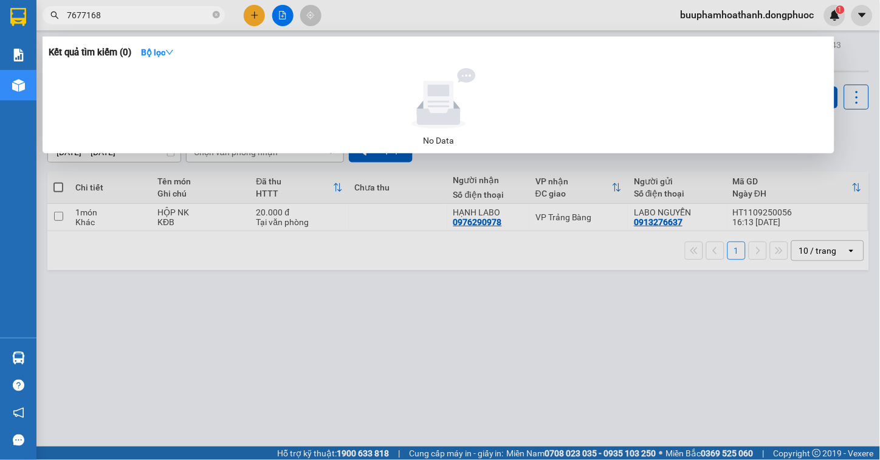
click at [153, 13] on input "7677168" at bounding box center [138, 15] width 143 height 13
click at [151, 16] on input "7677168" at bounding box center [138, 15] width 143 height 13
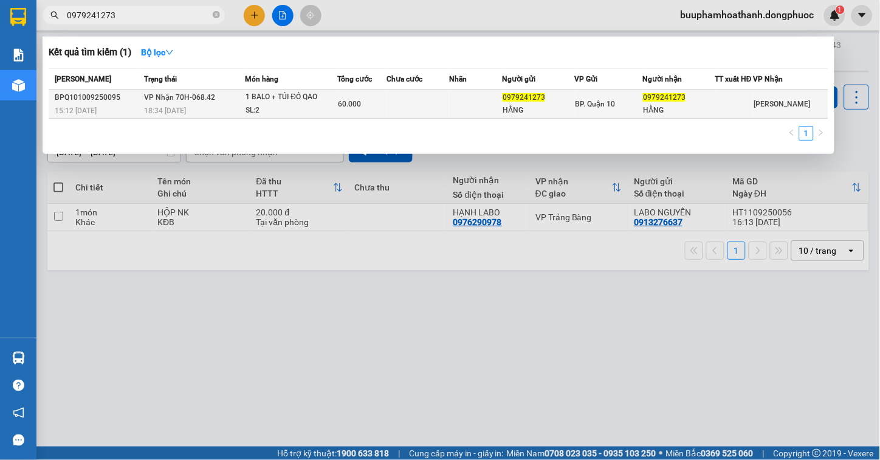
type input "0979241273"
click at [235, 105] on td "VP Nhận 70H-068.42 18:34 - 10/09" at bounding box center [193, 104] width 104 height 29
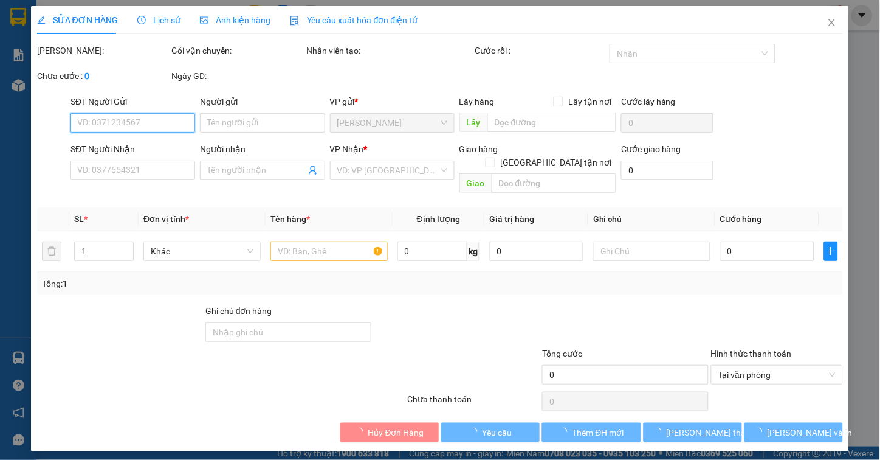
type input "0979241273"
type input "HẰNG"
type input "0979241273"
type input "HẰNG"
type input "60.000"
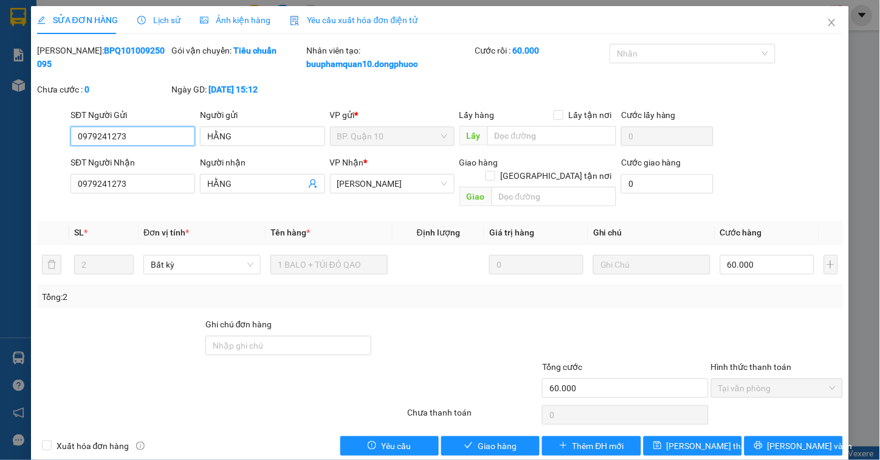
scroll to position [5, 0]
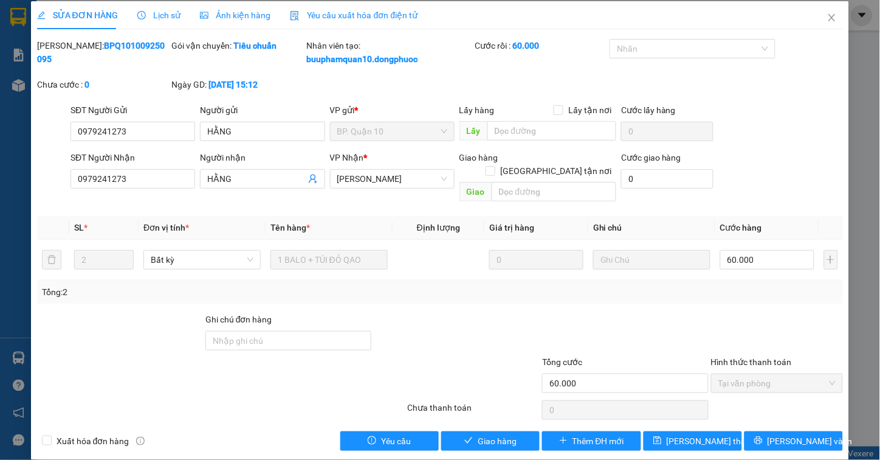
click at [478, 436] on div "SỬA ĐƠN HÀNG Lịch sử Ảnh kiện hàng Yêu cầu xuất hóa đơn điện tử Total Paid Fee …" at bounding box center [440, 230] width 819 height 458
click at [481, 434] on span "Giao hàng" at bounding box center [497, 440] width 39 height 13
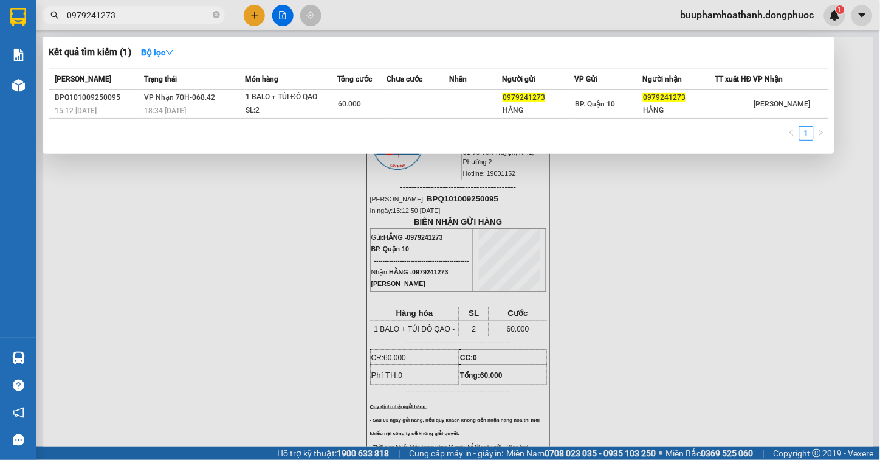
click at [172, 21] on input "0979241273" at bounding box center [138, 15] width 143 height 13
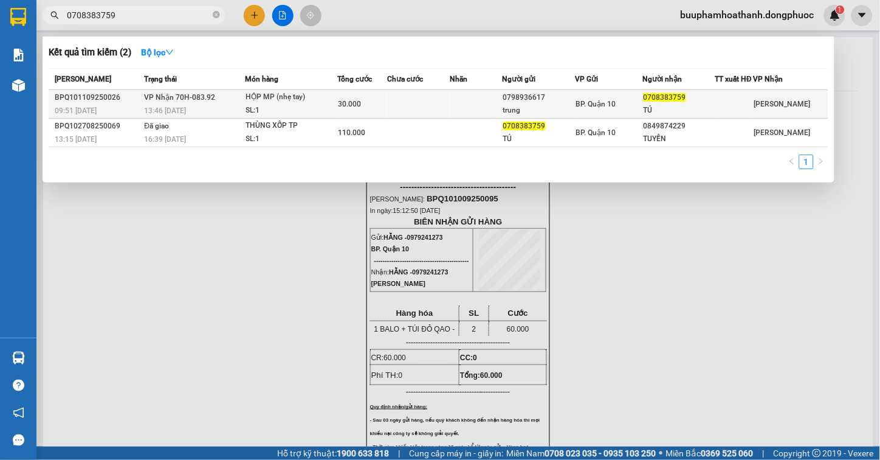
type input "0708383759"
click at [252, 111] on div "SL: 1" at bounding box center [291, 110] width 91 height 13
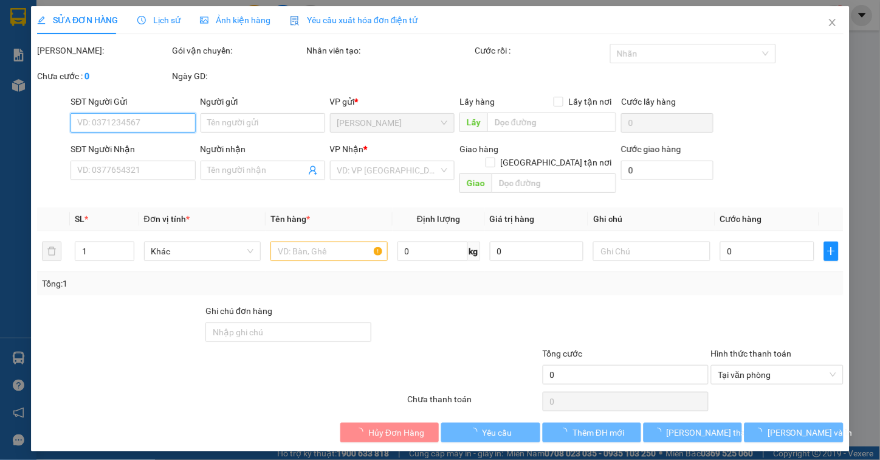
type input "0798936617"
type input "trung"
type input "0708383759"
type input "TÚ"
type input "30.000"
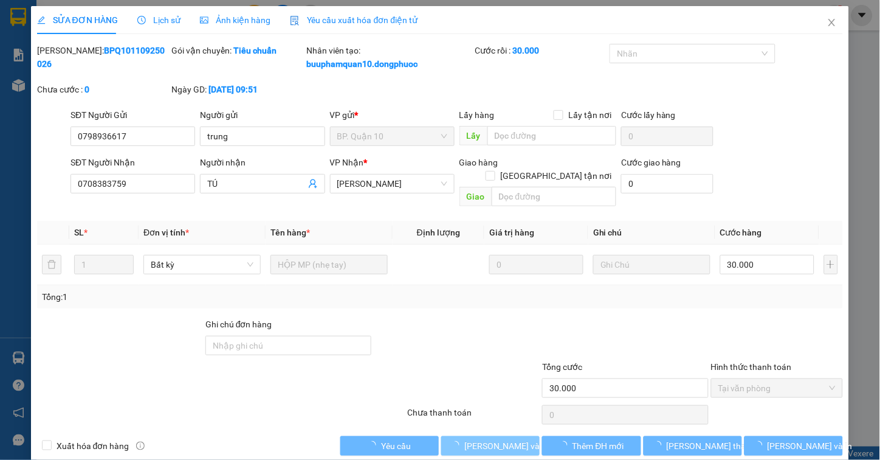
click at [483, 439] on span "Lưu và Giao hàng" at bounding box center [522, 445] width 117 height 13
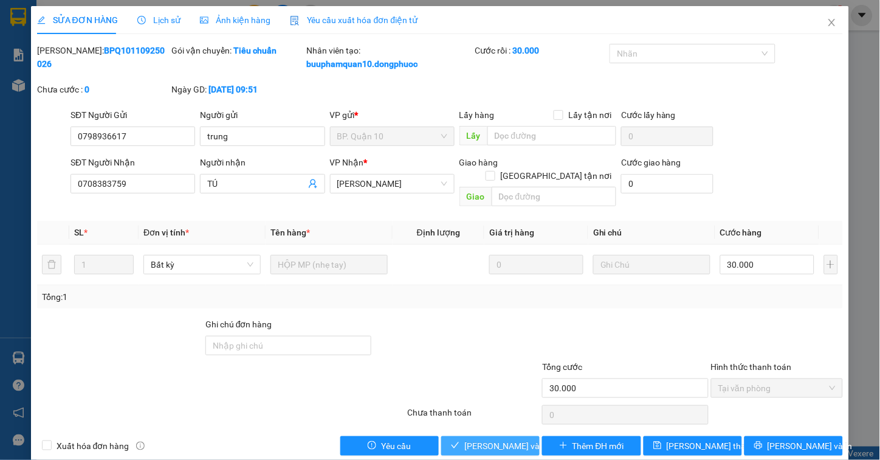
click at [489, 439] on span "Lưu và Giao hàng" at bounding box center [522, 445] width 117 height 13
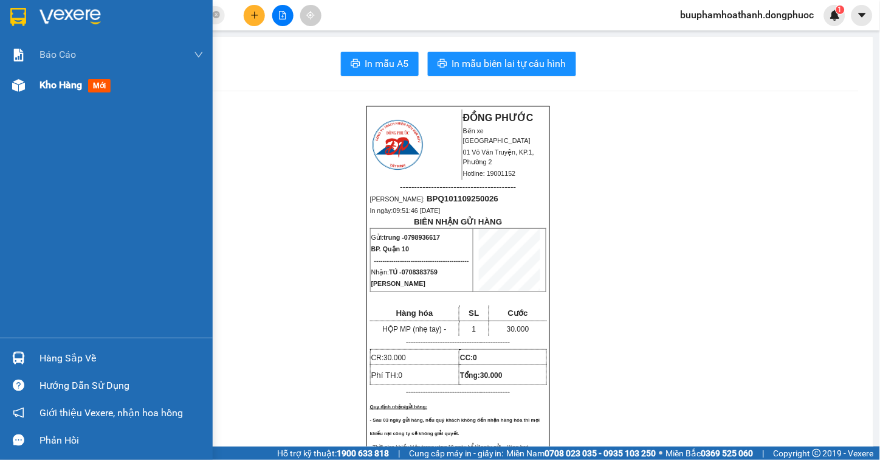
click at [22, 83] on img at bounding box center [18, 85] width 13 height 13
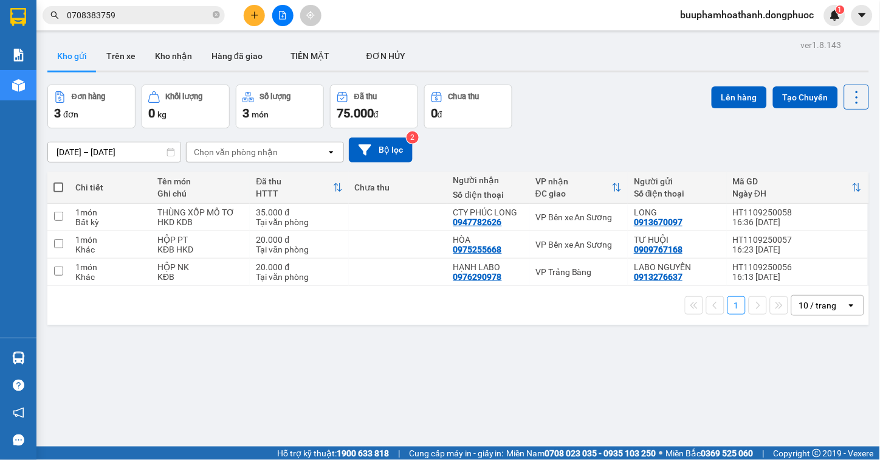
click at [622, 367] on div "ver 1.8.143 Kho gửi Trên xe Kho nhận Hàng đã giao TIỀN MẶT ĐƠN HỦY Đơn hàng 3…" at bounding box center [458, 266] width 831 height 460
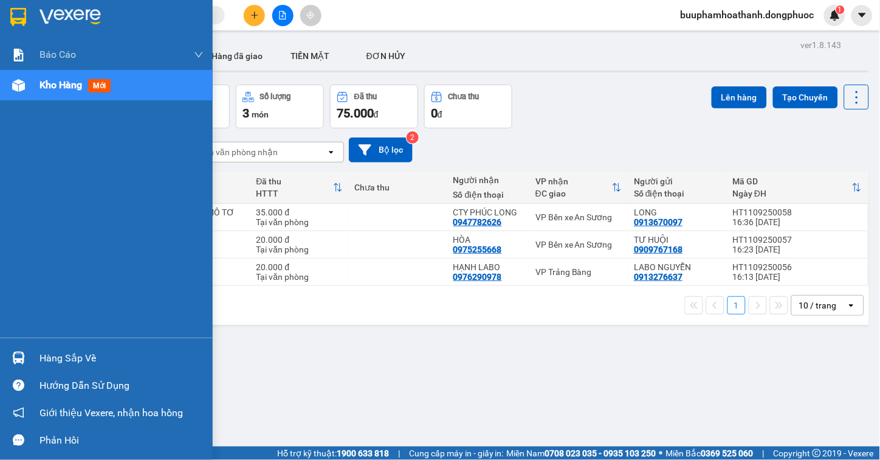
click at [31, 356] on div "Hàng sắp về" at bounding box center [106, 357] width 213 height 27
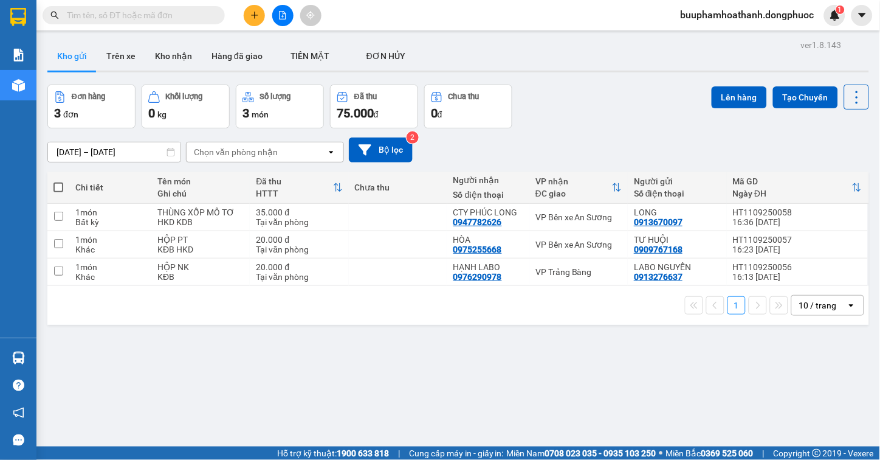
click at [643, 391] on section "Kết quả tìm kiếm ( 0 ) Bộ lọc No Data buuphamhoathanh.dongphuoc 1 Báo cáo Mẫu 1…" at bounding box center [440, 230] width 880 height 460
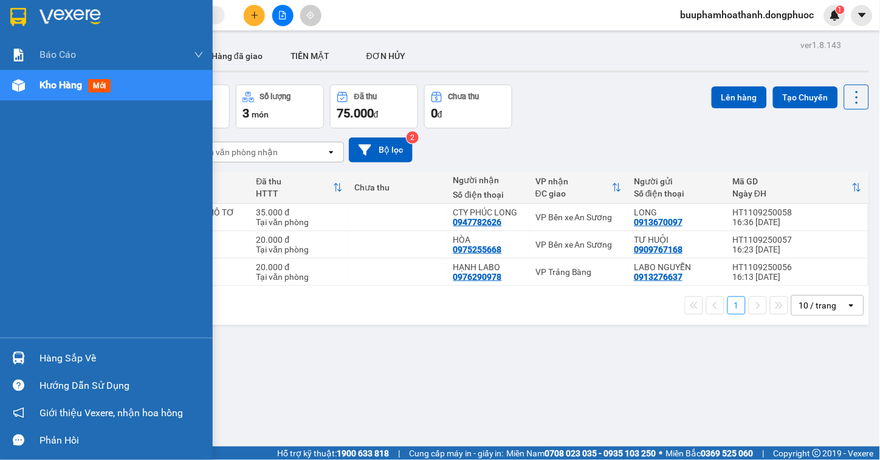
click at [22, 353] on img at bounding box center [18, 357] width 13 height 13
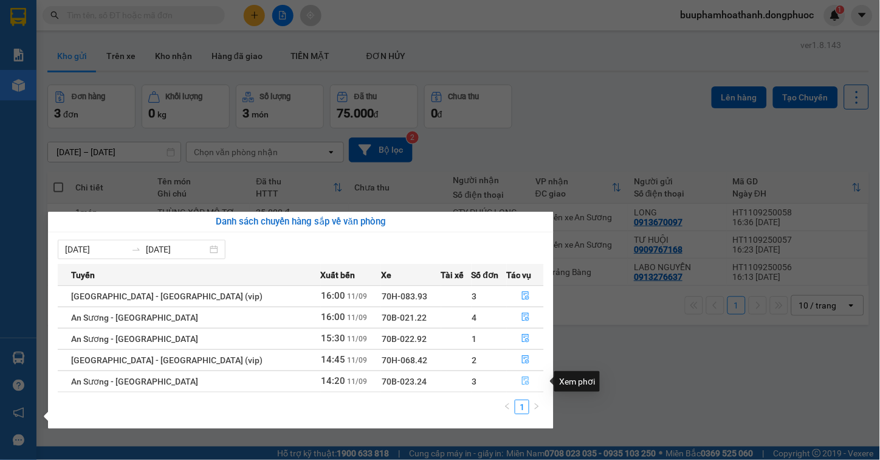
click at [515, 373] on button "button" at bounding box center [526, 380] width 36 height 19
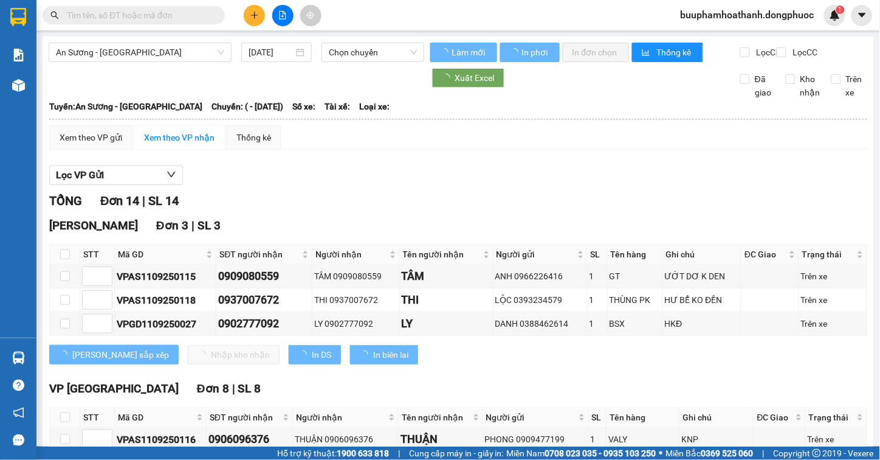
click at [415, 185] on div "Lọc VP Gửi" at bounding box center [458, 175] width 818 height 20
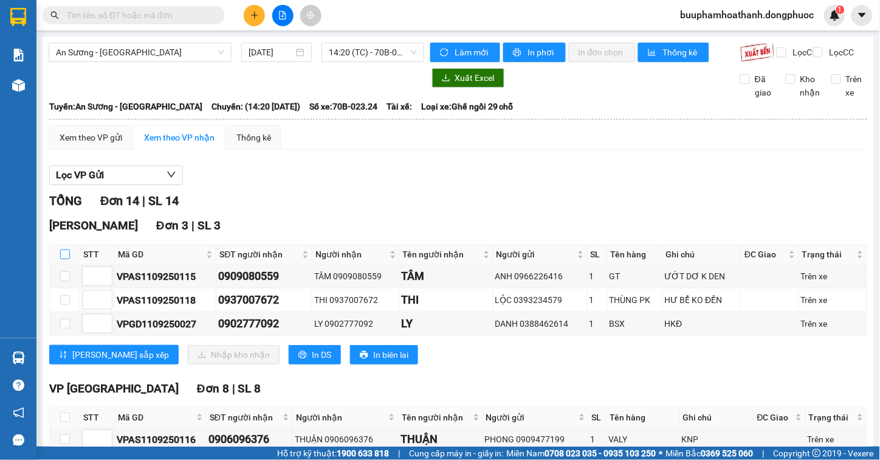
click at [63, 259] on input "checkbox" at bounding box center [65, 254] width 10 height 10
checkbox input "true"
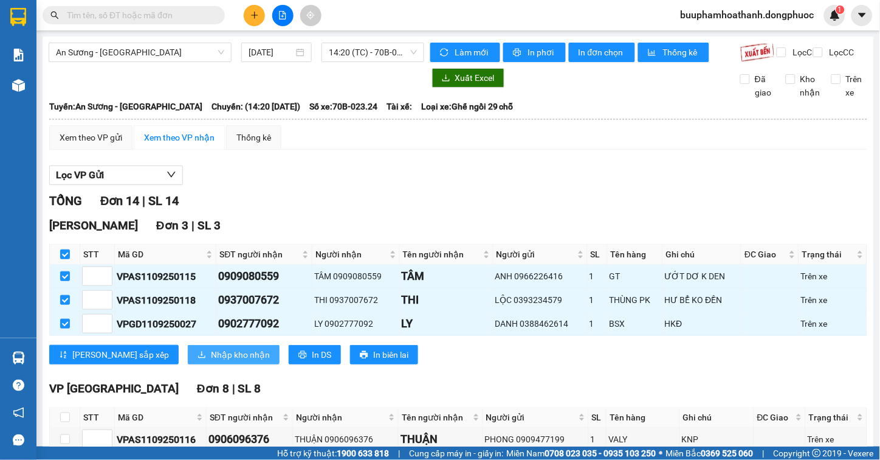
click at [188, 363] on button "Nhập kho nhận" at bounding box center [234, 354] width 92 height 19
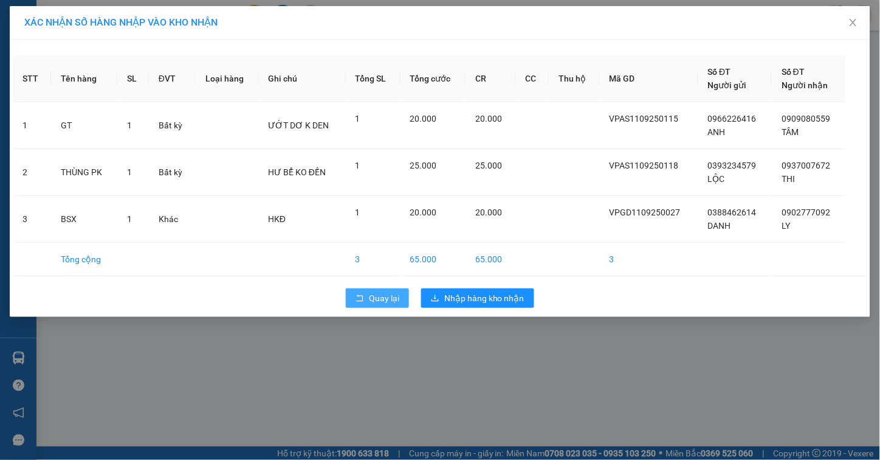
click at [376, 300] on span "Quay lại" at bounding box center [384, 297] width 30 height 13
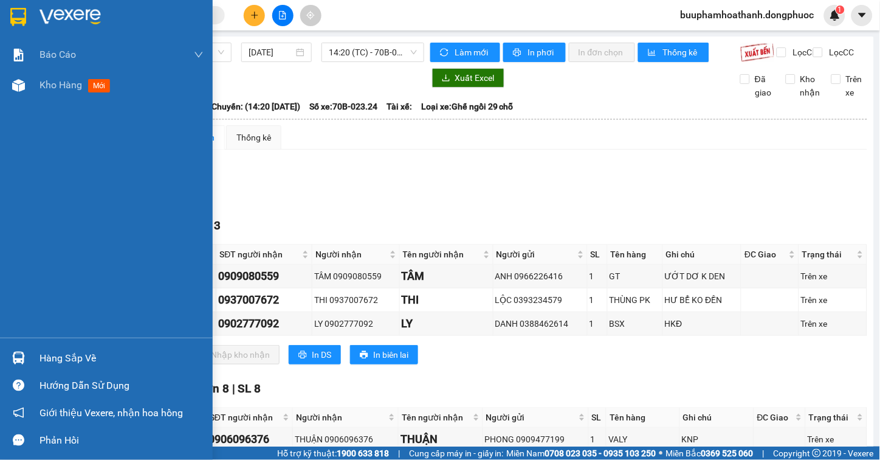
click at [24, 366] on div at bounding box center [18, 357] width 21 height 21
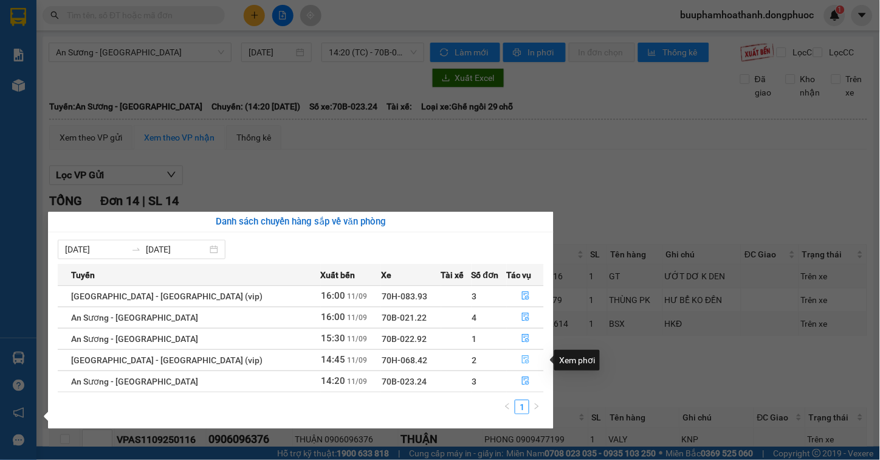
click at [523, 353] on button "button" at bounding box center [526, 359] width 36 height 19
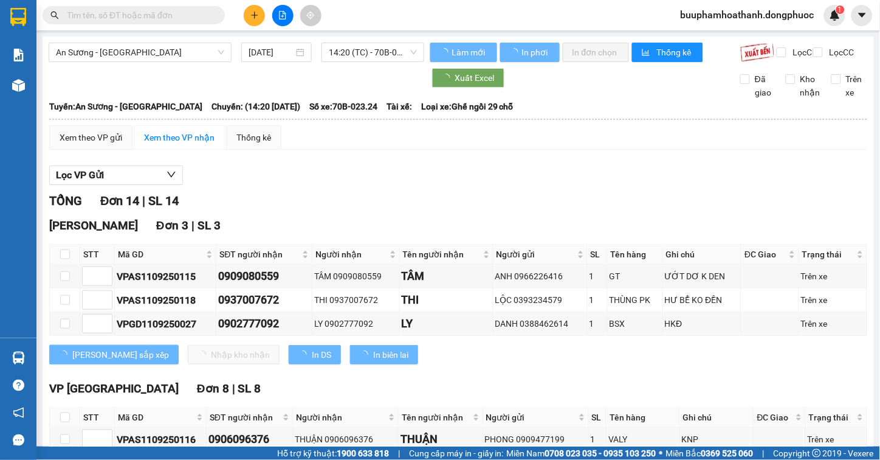
click at [590, 235] on div "Hòa Thành Đơn 3 | SL 3" at bounding box center [458, 225] width 818 height 18
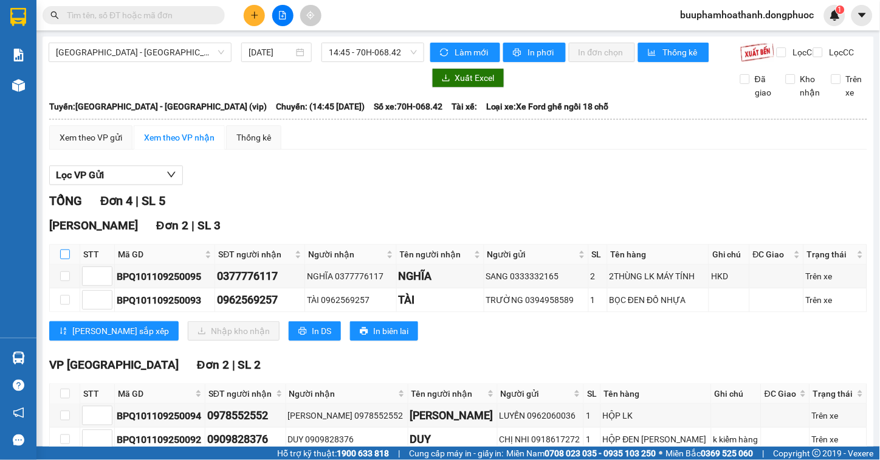
click at [64, 259] on input "checkbox" at bounding box center [65, 254] width 10 height 10
checkbox input "true"
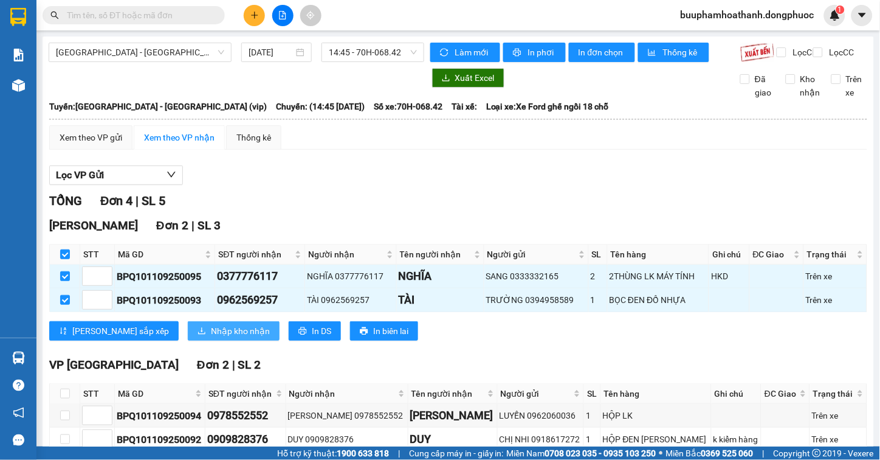
click at [211, 337] on span "Nhập kho nhận" at bounding box center [240, 330] width 59 height 13
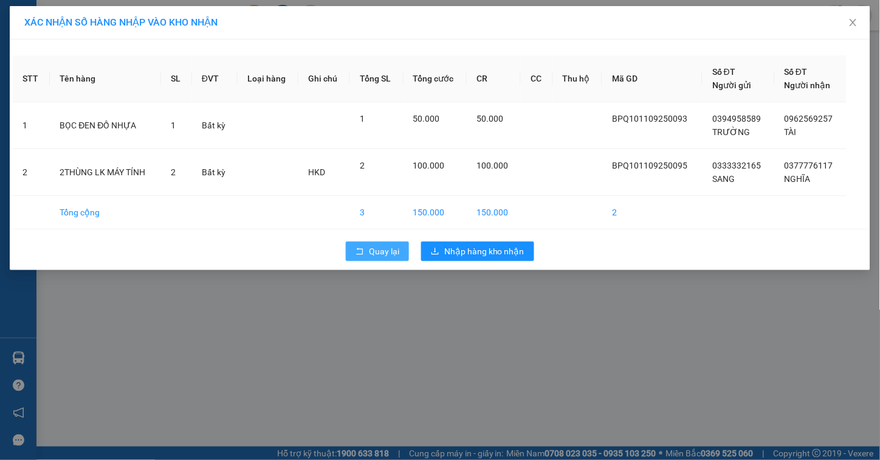
click at [387, 253] on span "Quay lại" at bounding box center [384, 250] width 30 height 13
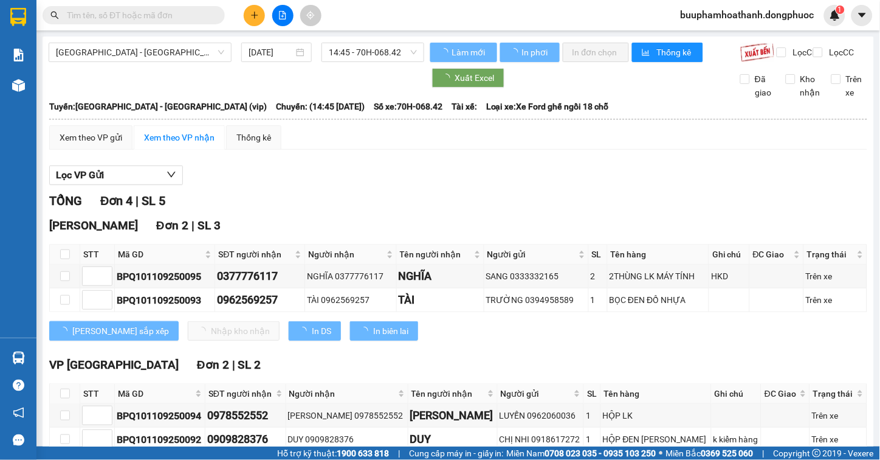
click at [456, 164] on div "Xem theo VP gửi Xem theo VP nhận Thống kê Lọc VP Gửi TỔNG Đơn 4 | SL 5 Hòa Thà…" at bounding box center [458, 310] width 818 height 370
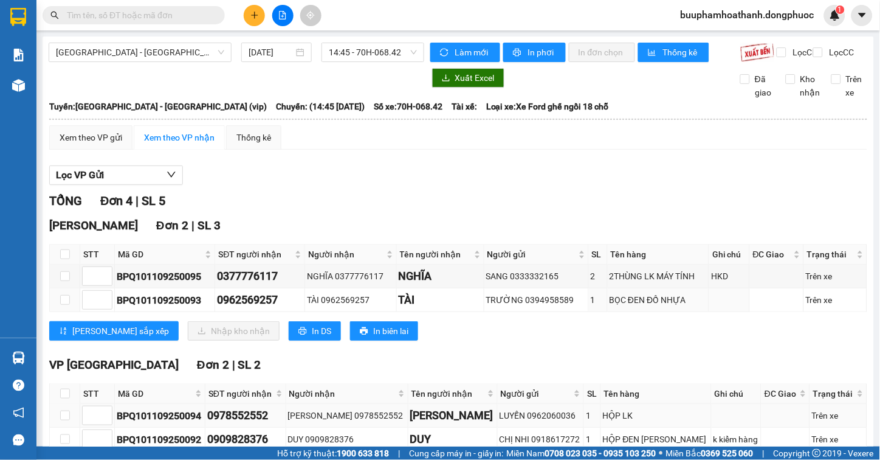
scroll to position [79, 0]
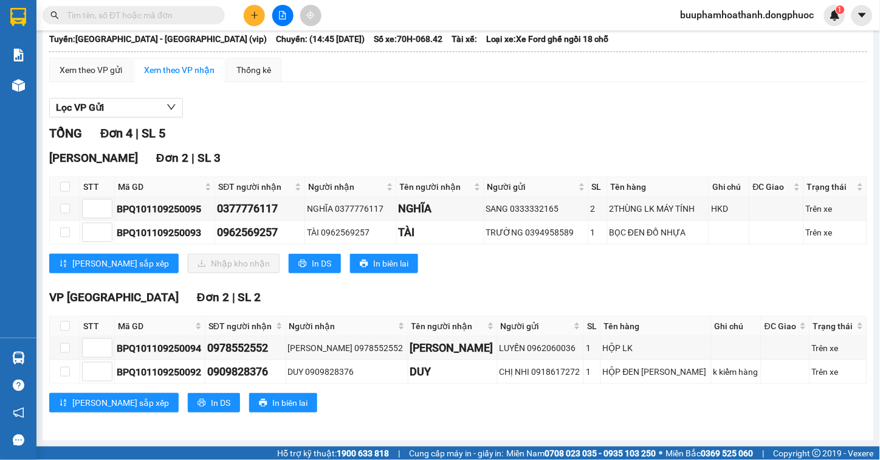
click at [532, 282] on div "TỔNG Đơn 4 | SL 5 Hòa Thành Đơn 2 | SL 3 STT Mã GD SĐT người nhận Người nhận Tê…" at bounding box center [458, 275] width 818 height 303
click at [525, 418] on div "VP Tây Ninh Đơn 2 | SL 2 STT Mã GD SĐT người nhận Người nhận Tên người nhận Ngư…" at bounding box center [458, 354] width 818 height 133
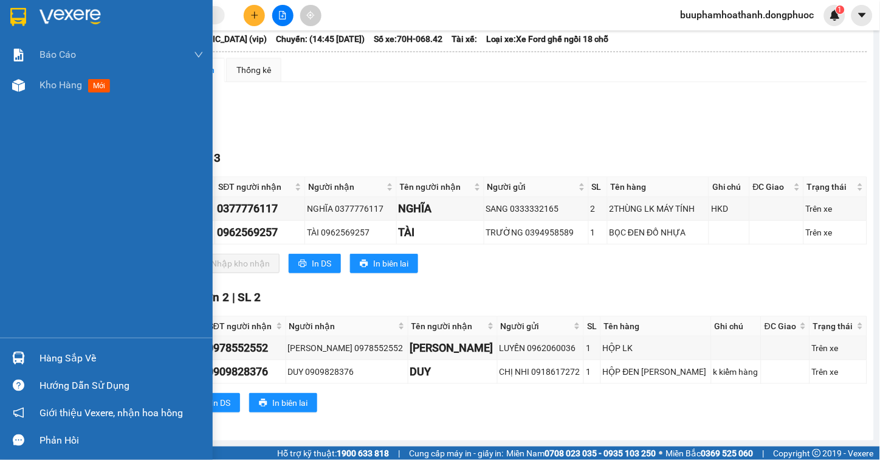
click at [13, 359] on img at bounding box center [18, 357] width 13 height 13
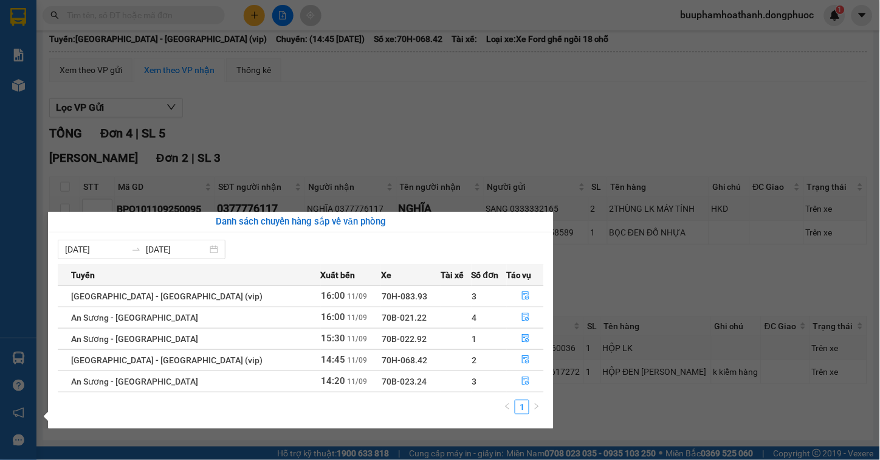
click at [630, 289] on section "Kết quả tìm kiếm ( 0 ) Bộ lọc No Data buuphamhoathanh.dongphuoc 1 Báo cáo Mẫu 1…" at bounding box center [440, 230] width 880 height 460
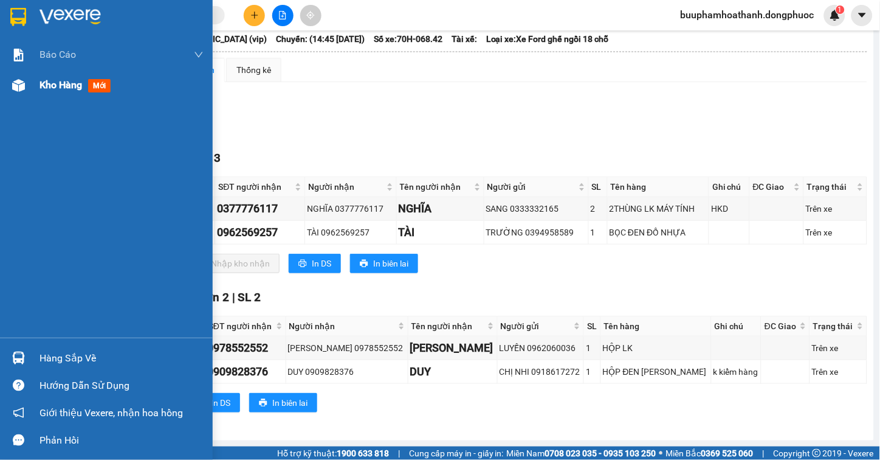
click at [22, 86] on img at bounding box center [18, 85] width 13 height 13
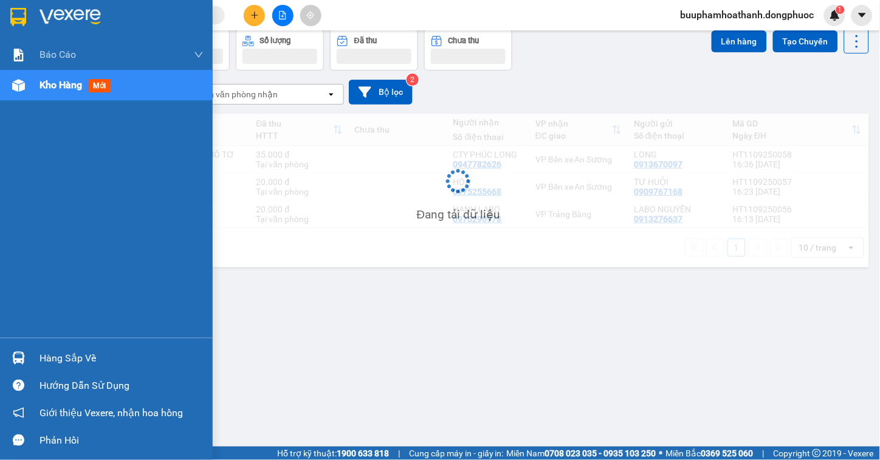
scroll to position [56, 0]
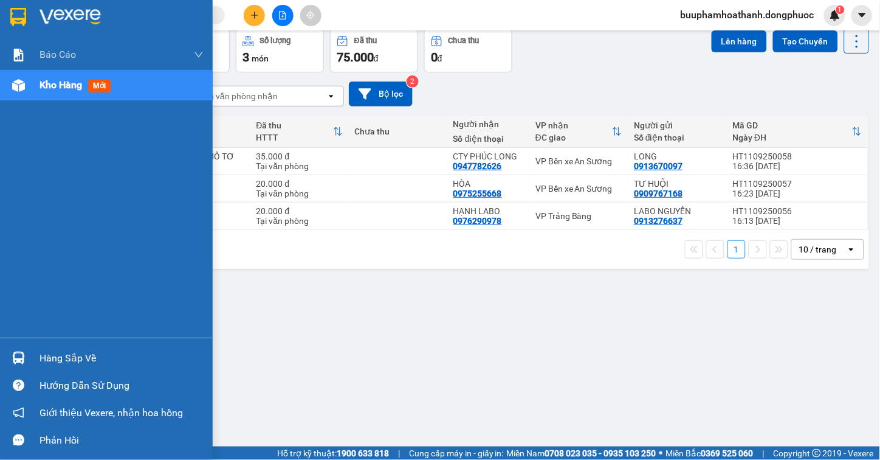
click at [108, 356] on div "Hàng sắp về" at bounding box center [122, 358] width 164 height 18
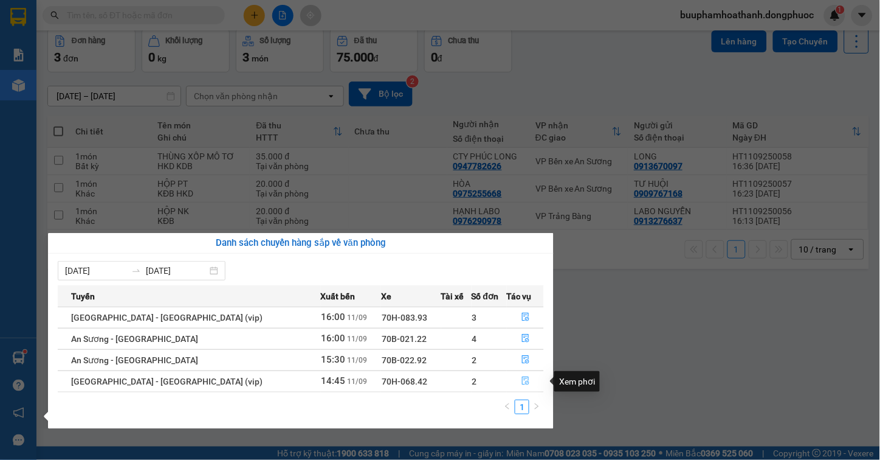
click at [511, 381] on button "button" at bounding box center [526, 380] width 36 height 19
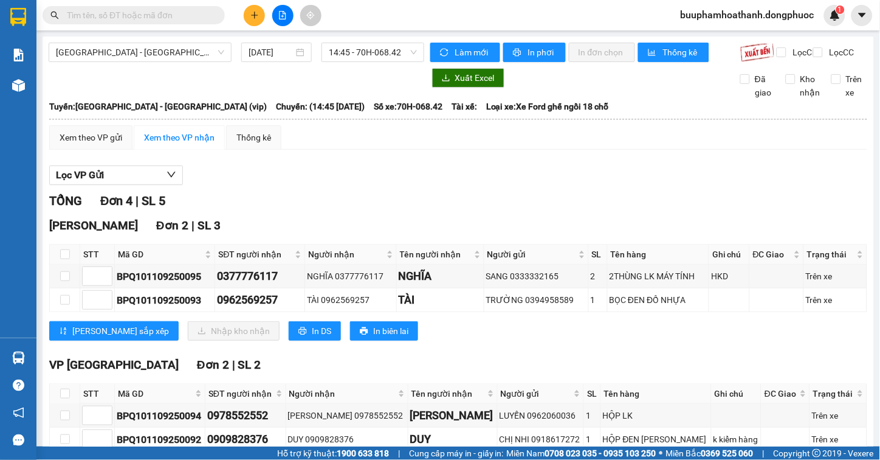
click at [508, 179] on div "Lọc VP Gửi" at bounding box center [458, 175] width 818 height 20
click at [530, 363] on div "TỔNG Đơn 4 | SL 5 Hòa Thành Đơn 2 | SL 3 STT Mã GD SĐT người nhận Người nhận Tê…" at bounding box center [458, 342] width 818 height 303
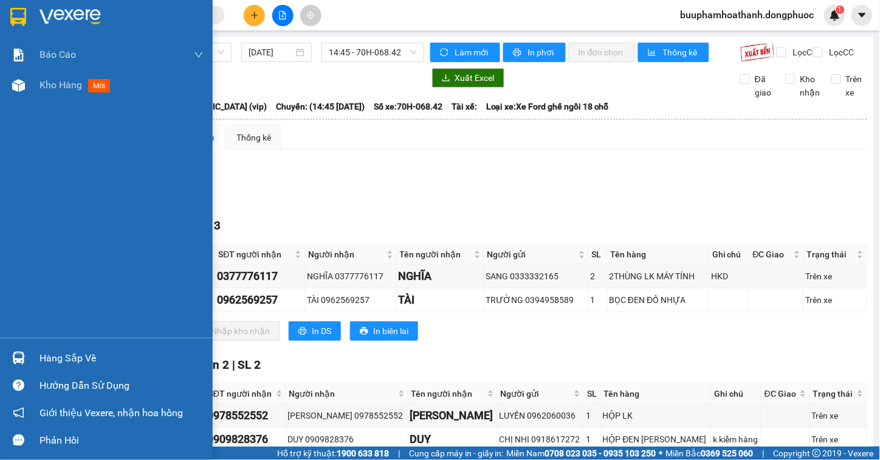
click at [25, 360] on div at bounding box center [18, 357] width 21 height 21
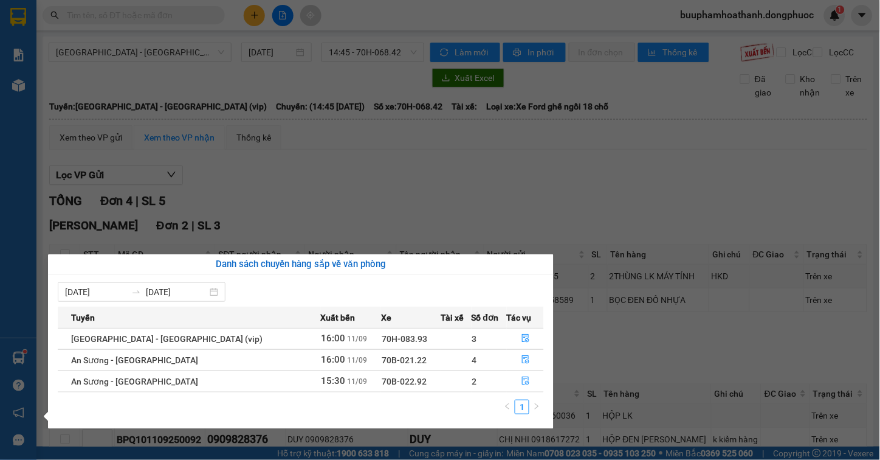
click at [351, 152] on section "Kết quả tìm kiếm ( 0 ) Bộ lọc No Data buuphamhoathanh.dongphuoc 1 Báo cáo Mẫu 1…" at bounding box center [440, 230] width 880 height 460
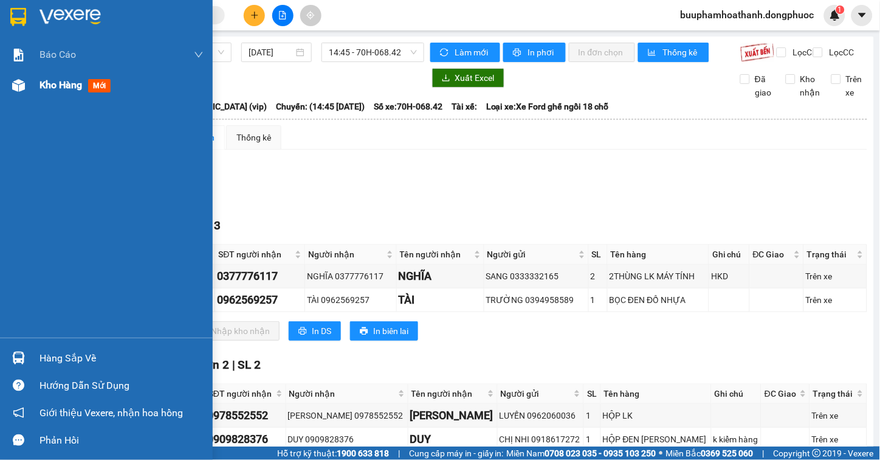
click at [24, 93] on div at bounding box center [18, 85] width 21 height 21
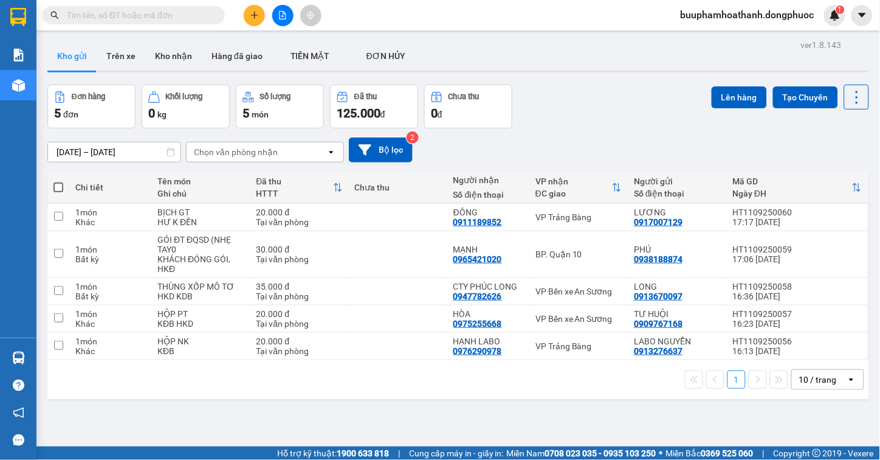
click at [212, 17] on span at bounding box center [134, 15] width 182 height 18
click at [212, 16] on span at bounding box center [134, 15] width 182 height 18
click at [210, 10] on span at bounding box center [134, 15] width 182 height 18
click at [182, 13] on input "text" at bounding box center [138, 15] width 143 height 13
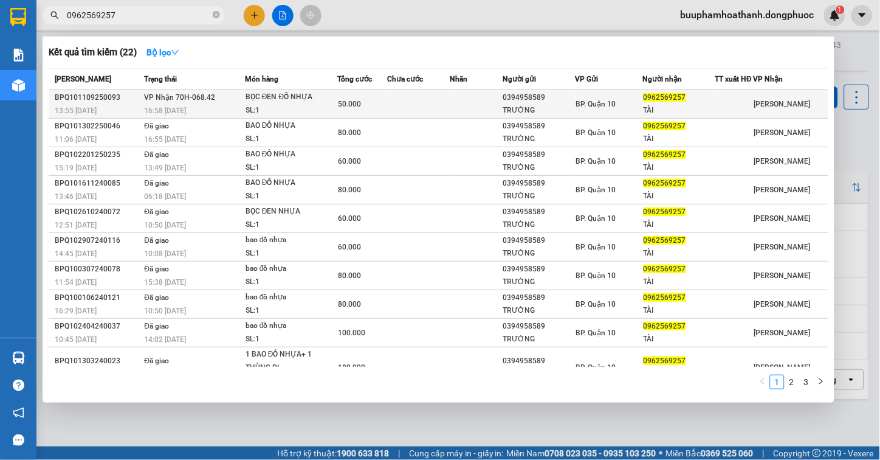
type input "0962569257"
click at [253, 104] on div "BỌC ĐEN ĐỒ NHỰA" at bounding box center [291, 97] width 91 height 13
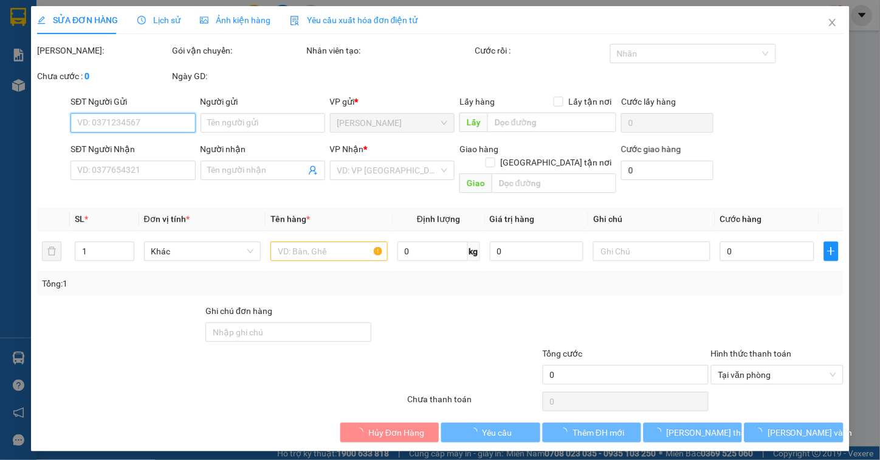
type input "0394958589"
type input "TRƯỜNG"
type input "0962569257"
type input "TÀI"
type input "50.000"
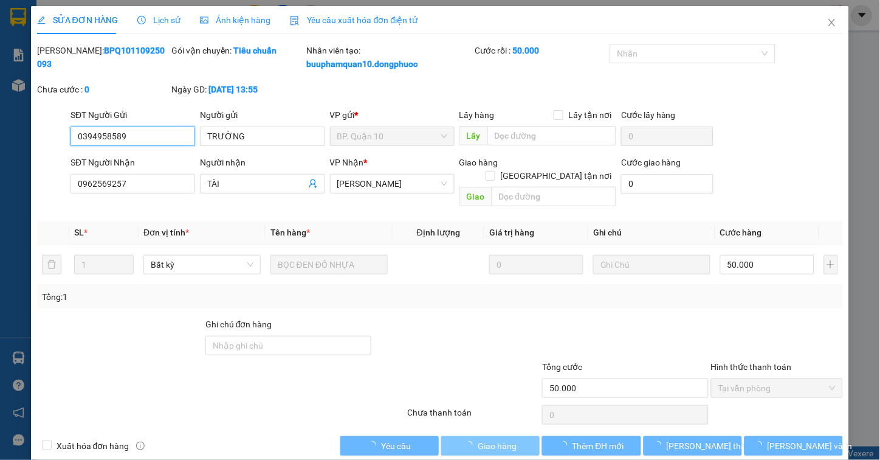
scroll to position [5, 0]
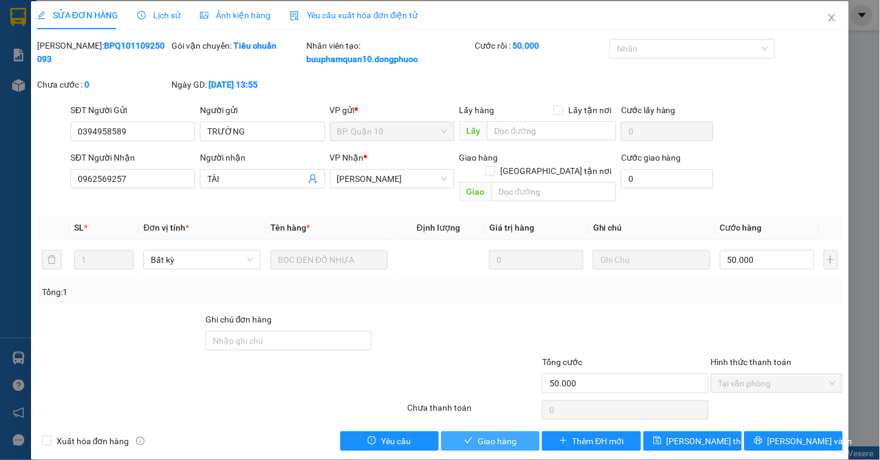
click at [503, 434] on span "Giao hàng" at bounding box center [497, 440] width 39 height 13
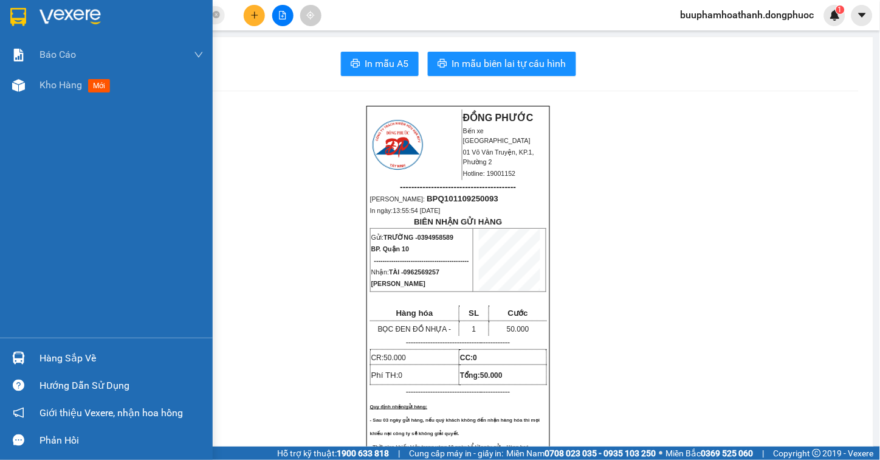
click at [26, 359] on div at bounding box center [18, 357] width 21 height 21
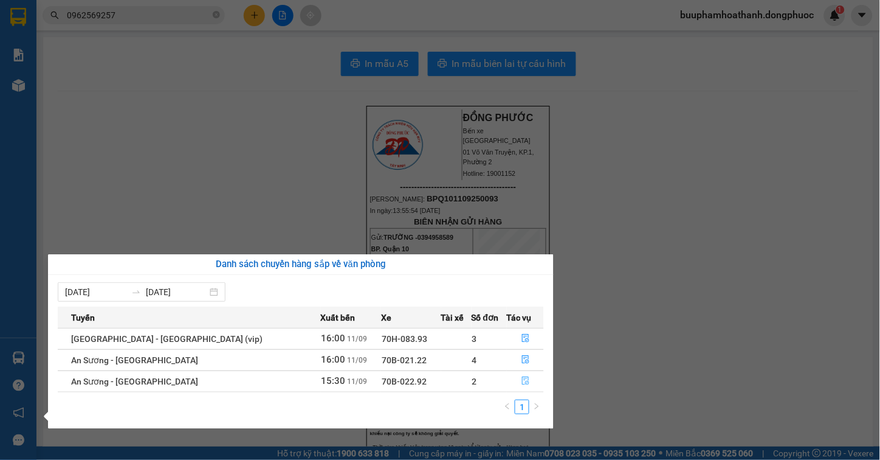
click at [522, 377] on icon "file-done" at bounding box center [525, 380] width 7 height 9
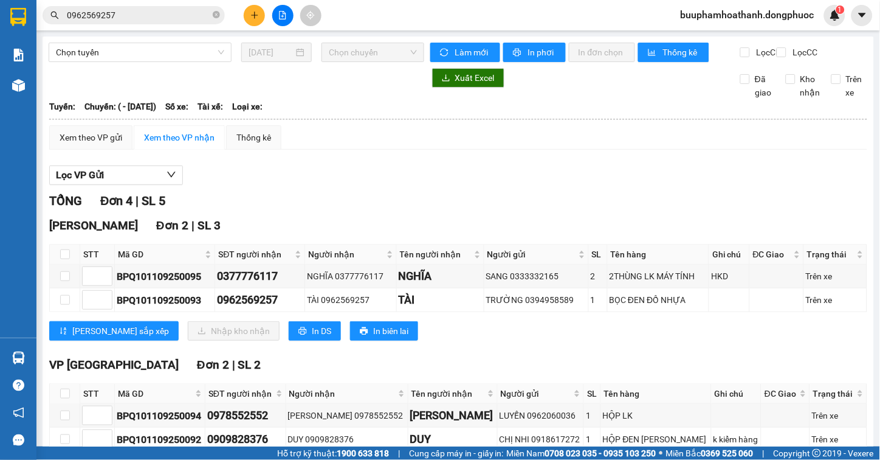
click at [642, 340] on div "Lưu sắp xếp Nhập kho nhận In DS In biên lai" at bounding box center [458, 330] width 818 height 19
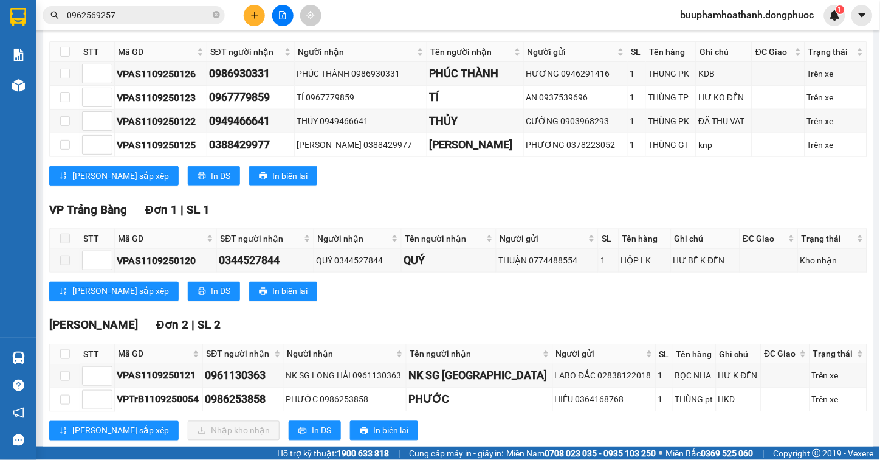
scroll to position [242, 0]
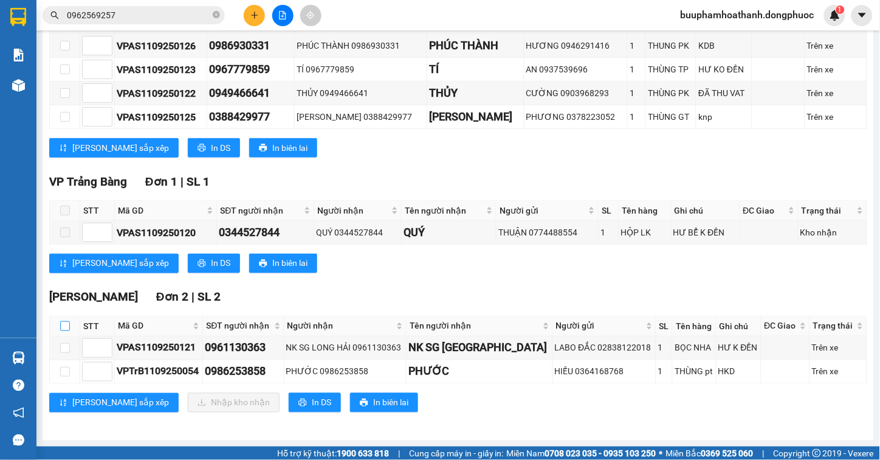
click at [61, 319] on label at bounding box center [65, 325] width 10 height 13
click at [61, 321] on input "checkbox" at bounding box center [65, 326] width 10 height 10
checkbox input "true"
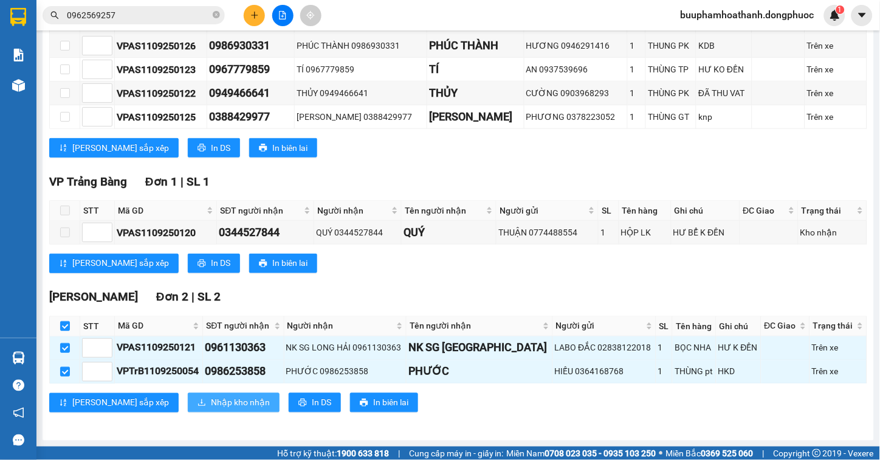
click at [211, 399] on span "Nhập kho nhận" at bounding box center [240, 402] width 59 height 13
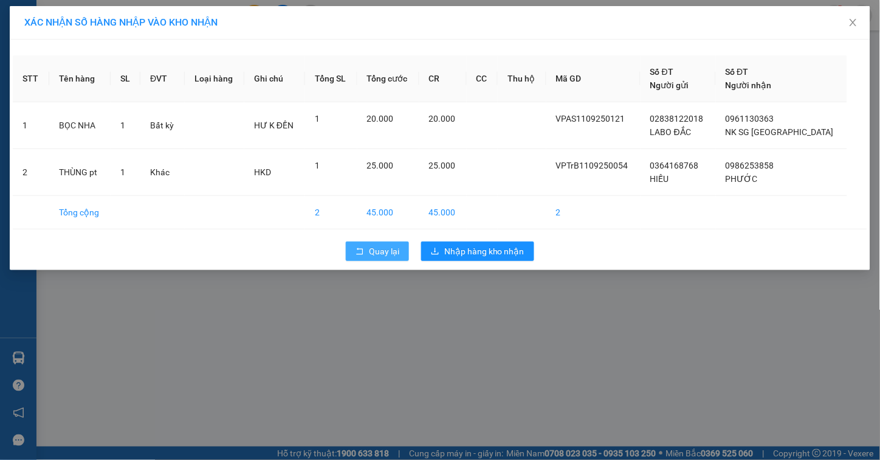
click at [363, 256] on span "rollback" at bounding box center [360, 252] width 9 height 10
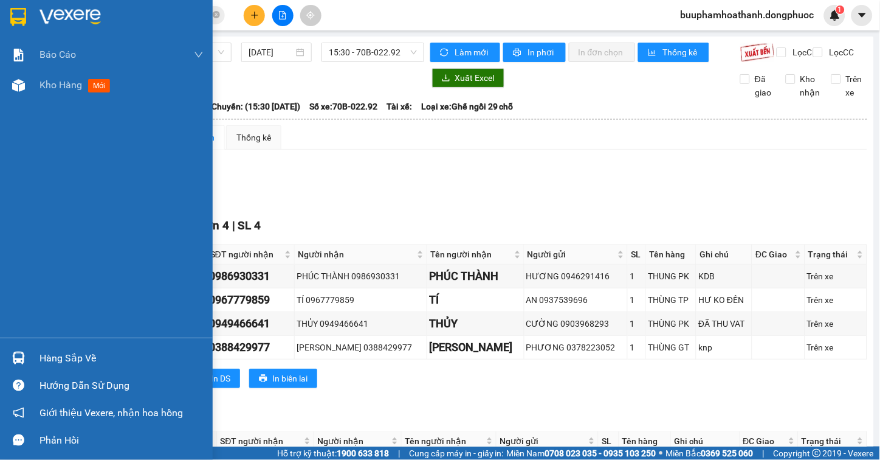
click at [30, 362] on div "Hàng sắp về" at bounding box center [106, 357] width 213 height 27
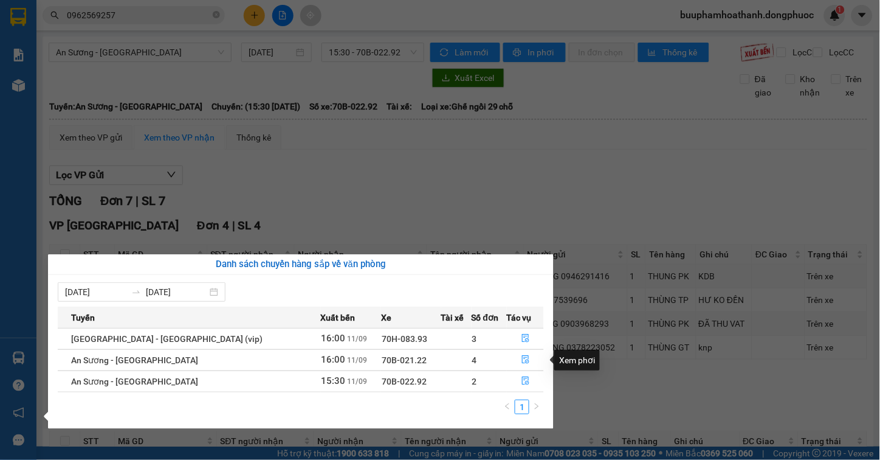
click at [511, 248] on section "Kết quả tìm kiếm ( 22 ) Bộ lọc Mã ĐH Trạng thái Món hàng Tổng cước Chưa cước Nh…" at bounding box center [440, 230] width 880 height 460
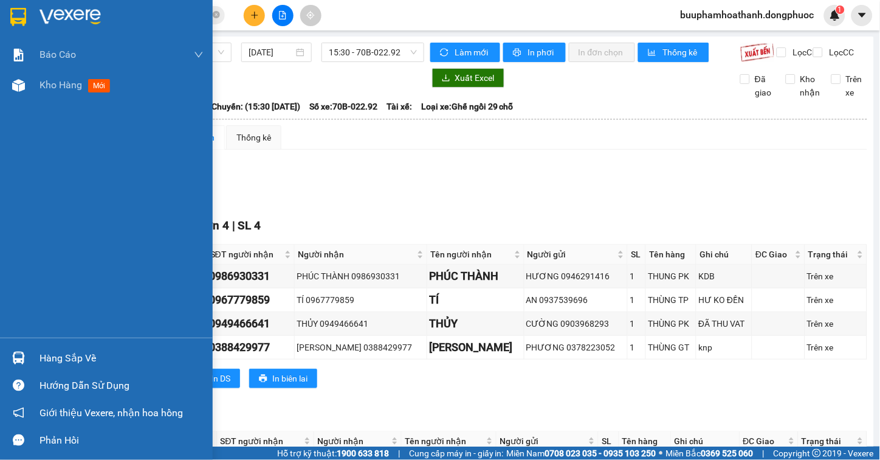
click at [10, 354] on div at bounding box center [18, 357] width 21 height 21
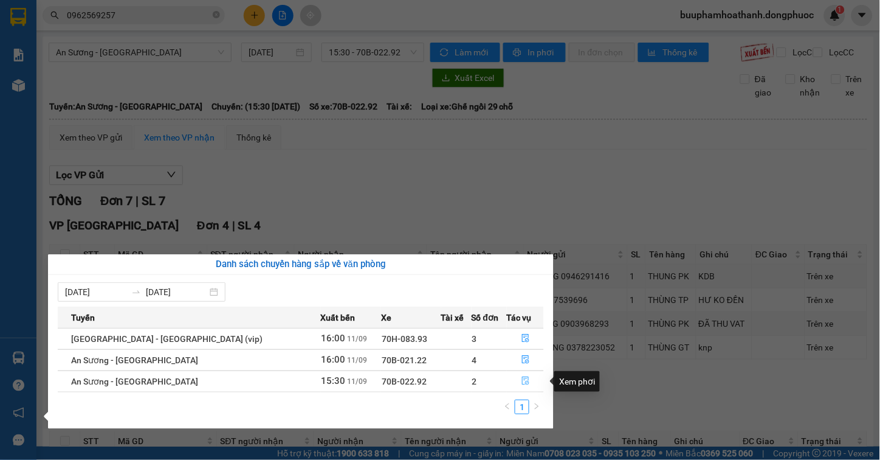
click at [511, 378] on button "button" at bounding box center [526, 380] width 36 height 19
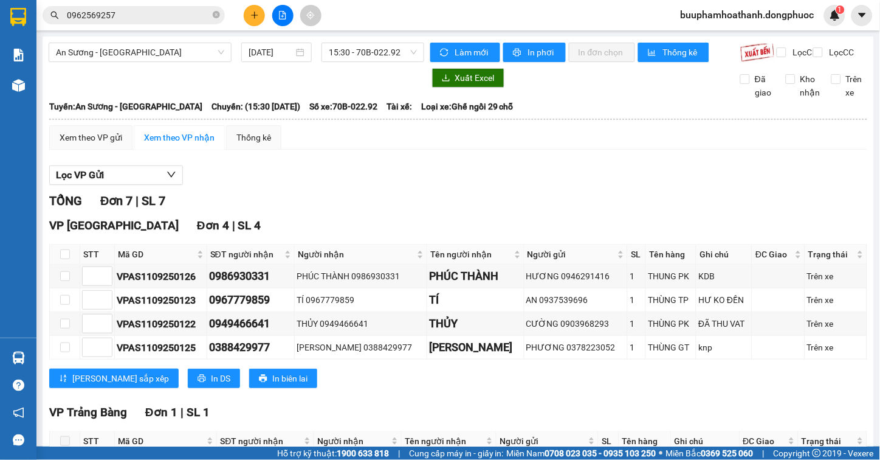
click at [486, 185] on div "Lọc VP Gửi" at bounding box center [458, 175] width 818 height 20
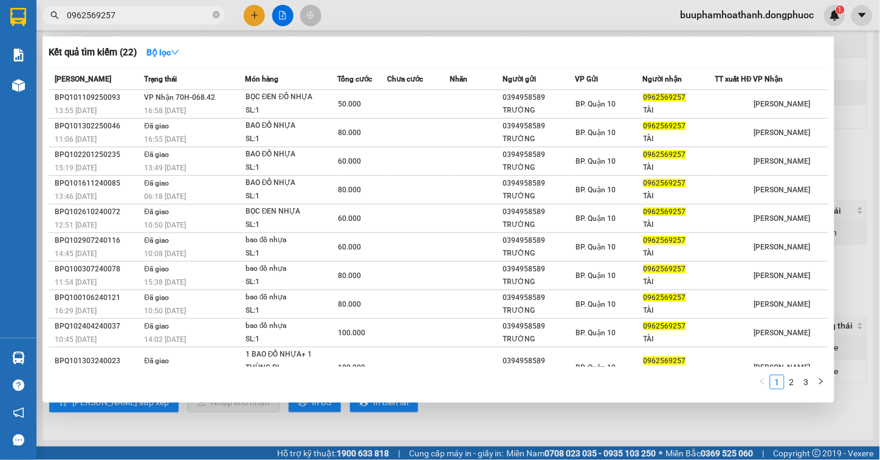
click at [124, 19] on input "0962569257" at bounding box center [138, 15] width 143 height 13
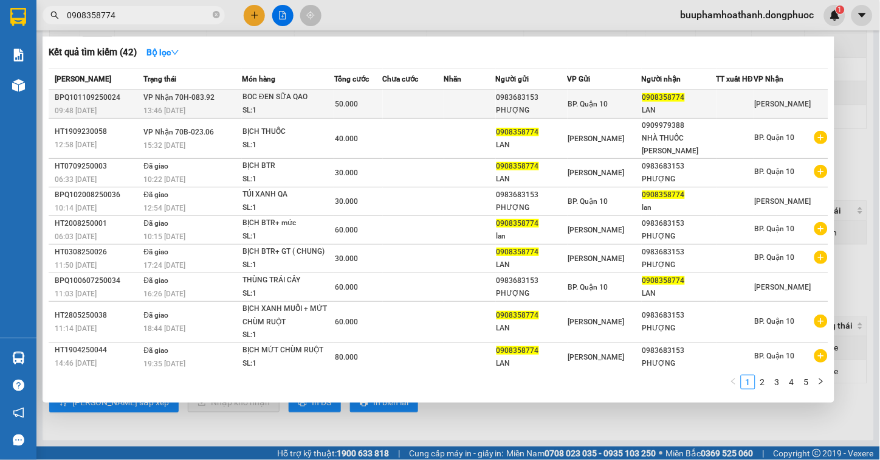
type input "0908358774"
click at [277, 104] on div "BOC ĐEN SỮA QAO" at bounding box center [288, 97] width 91 height 13
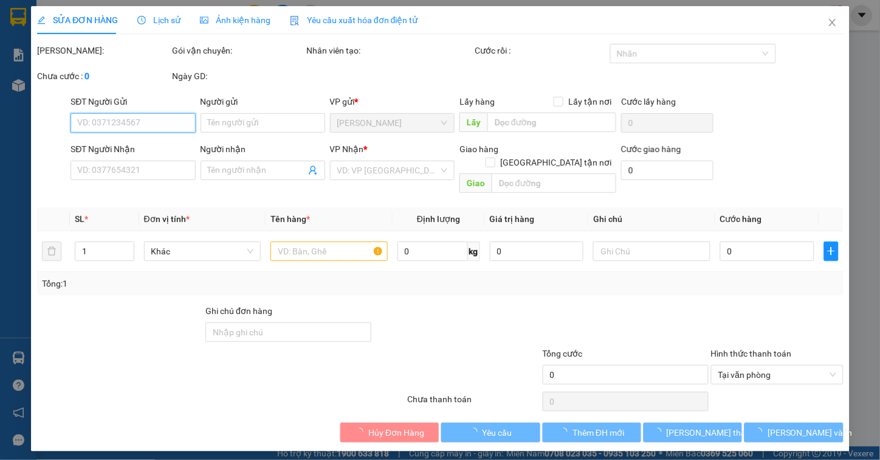
type input "0983683153"
type input "PHƯỢNG"
type input "0908358774"
type input "LAN"
type input "50.000"
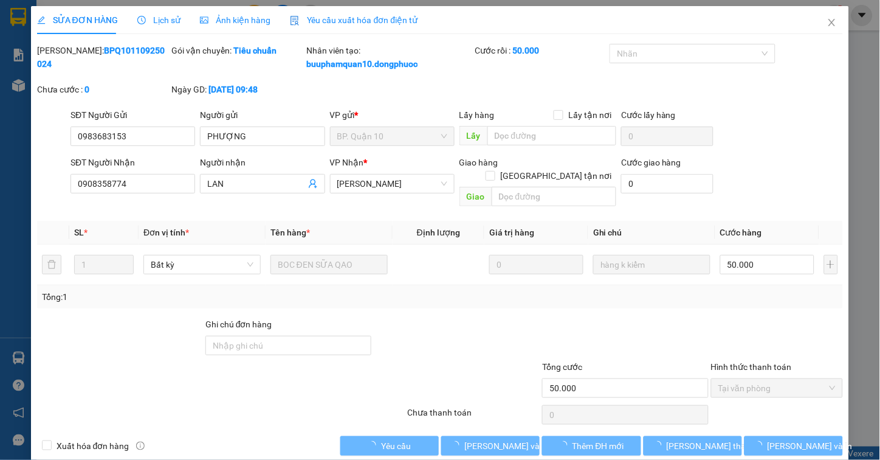
click at [486, 413] on div "Chưa thanh toán" at bounding box center [474, 415] width 135 height 21
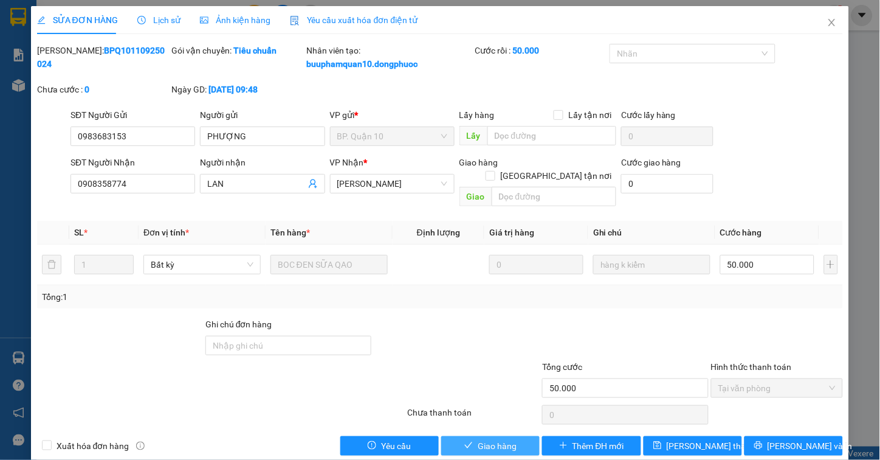
click at [487, 439] on span "Giao hàng" at bounding box center [497, 445] width 39 height 13
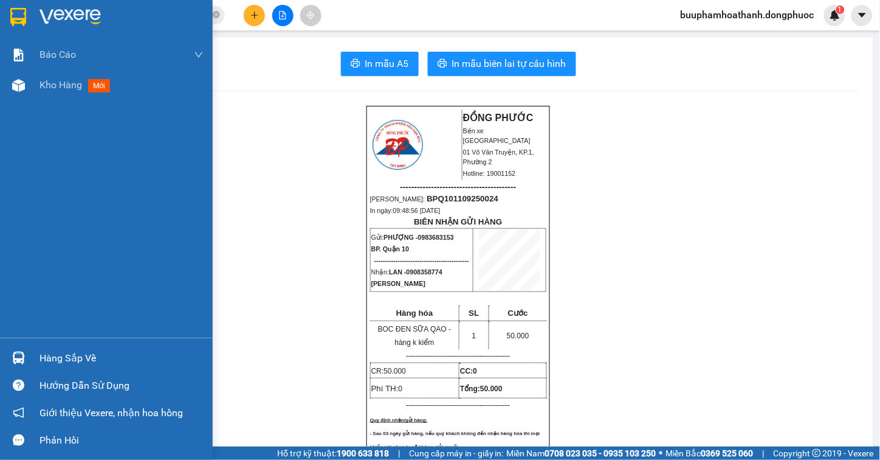
click at [19, 354] on img at bounding box center [18, 357] width 13 height 13
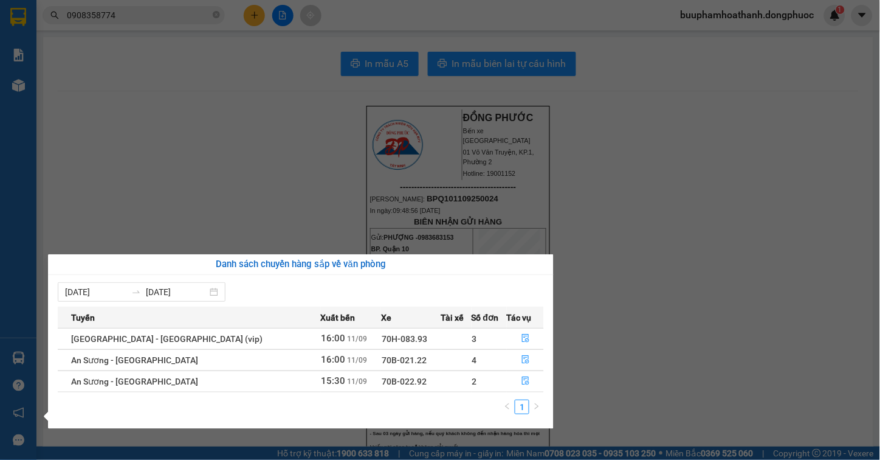
click at [329, 166] on section "Kết quả tìm kiếm ( 42 ) Bộ lọc Mã ĐH Trạng thái Món hàng Tổng cước Chưa cước Nh…" at bounding box center [440, 230] width 880 height 460
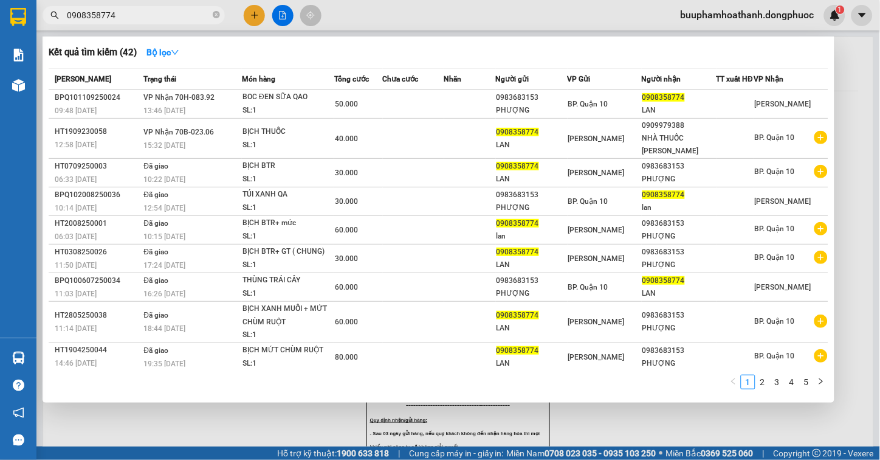
click at [171, 16] on input "0908358774" at bounding box center [138, 15] width 143 height 13
click at [271, 416] on div at bounding box center [440, 230] width 880 height 460
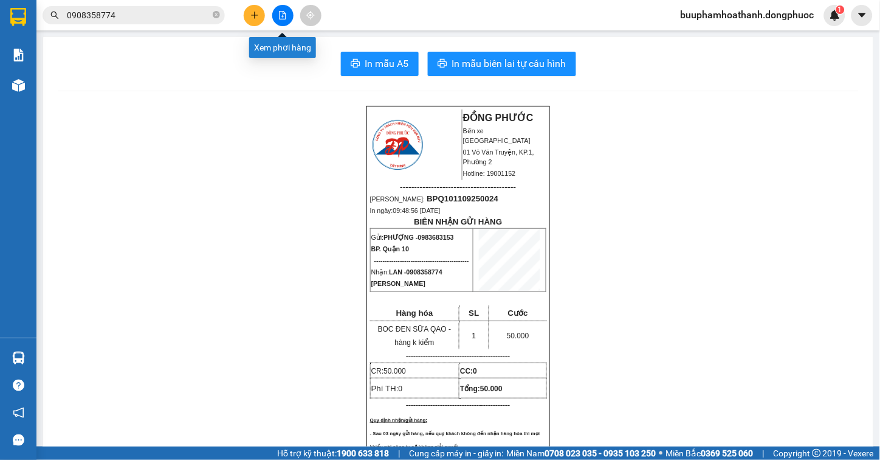
click at [282, 20] on button at bounding box center [282, 15] width 21 height 21
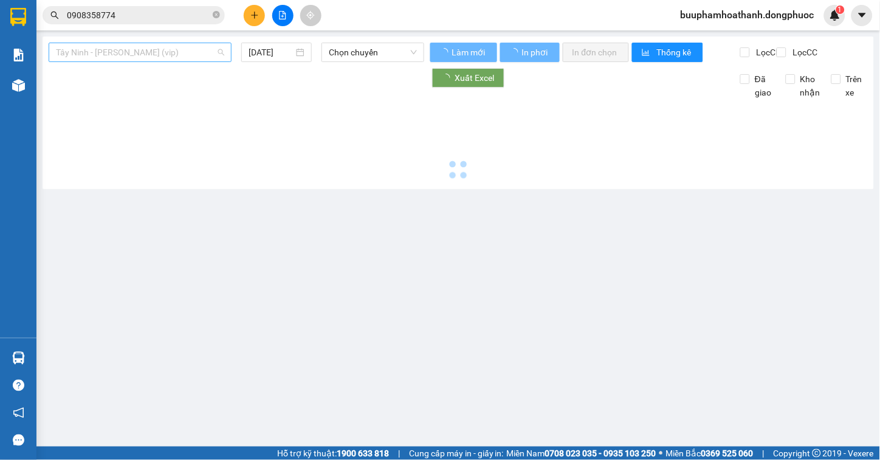
click at [173, 53] on span "Tây Ninh - Hồ Chí Minh (vip)" at bounding box center [140, 52] width 168 height 18
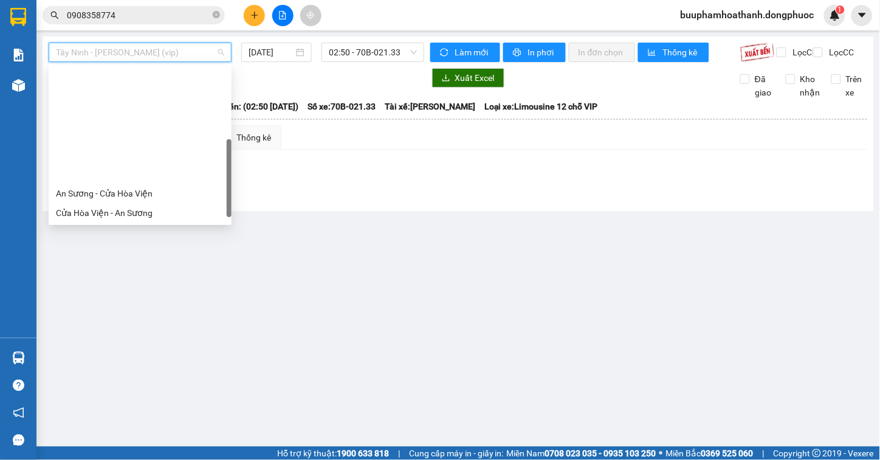
scroll to position [136, 0]
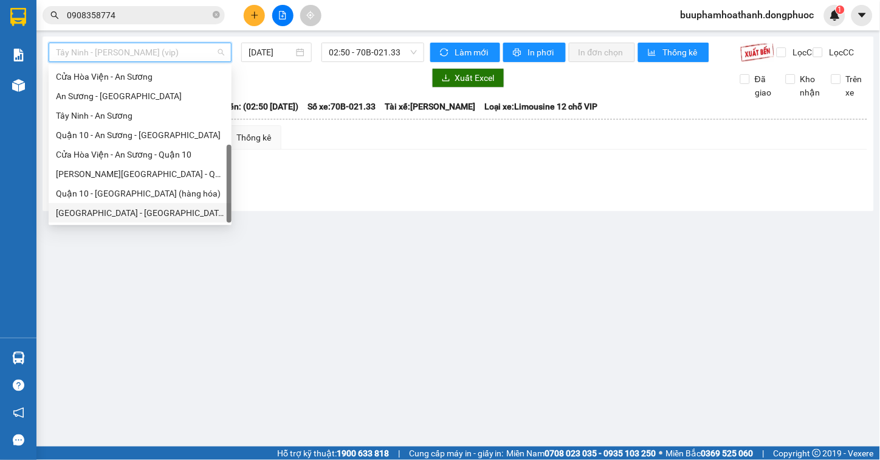
drag, startPoint x: 132, startPoint y: 215, endPoint x: 165, endPoint y: 196, distance: 38.4
click at [133, 214] on div "[GEOGRAPHIC_DATA] - [GEOGRAPHIC_DATA] (vip)" at bounding box center [140, 212] width 168 height 13
type input "[DATE]"
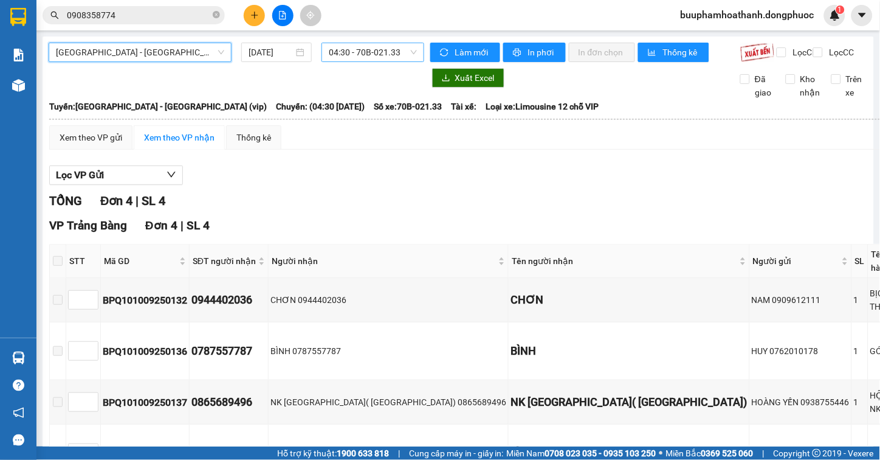
click at [348, 55] on span "04:30 - 70B-021.33" at bounding box center [373, 52] width 88 height 18
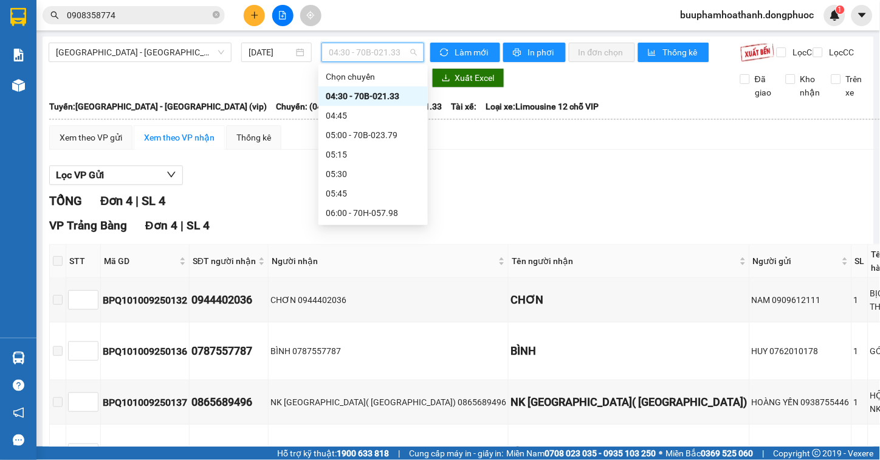
type input "2"
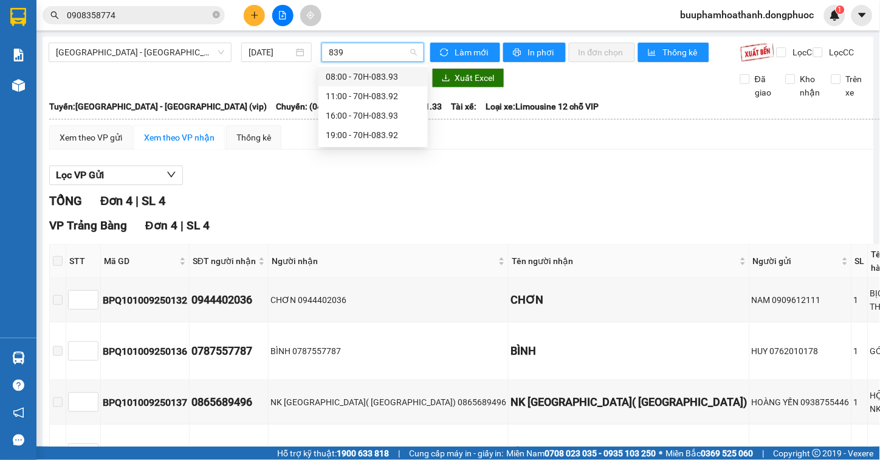
type input "8392"
click at [357, 75] on div "11:00 - 70H-083.92" at bounding box center [373, 76] width 95 height 13
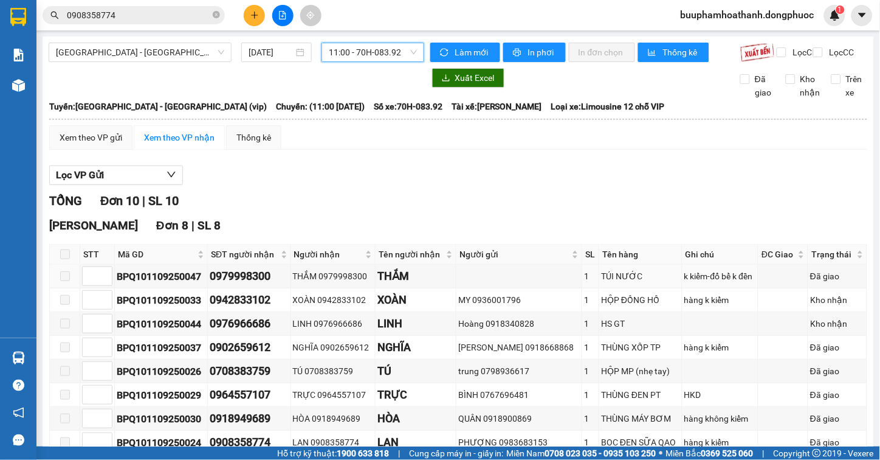
scroll to position [222, 0]
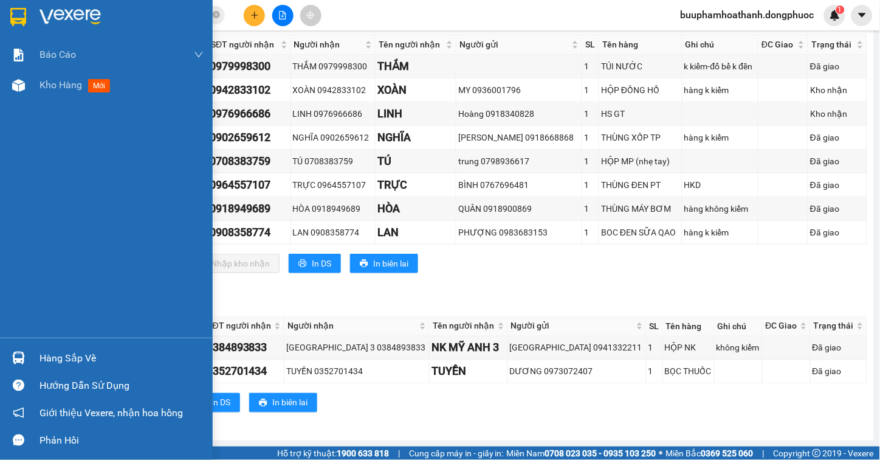
click at [24, 354] on img at bounding box center [18, 357] width 13 height 13
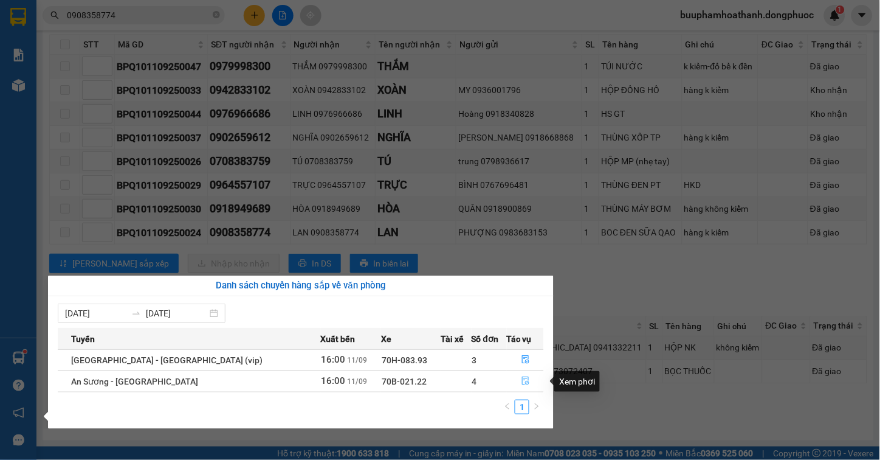
click at [523, 377] on icon "file-done" at bounding box center [526, 380] width 9 height 9
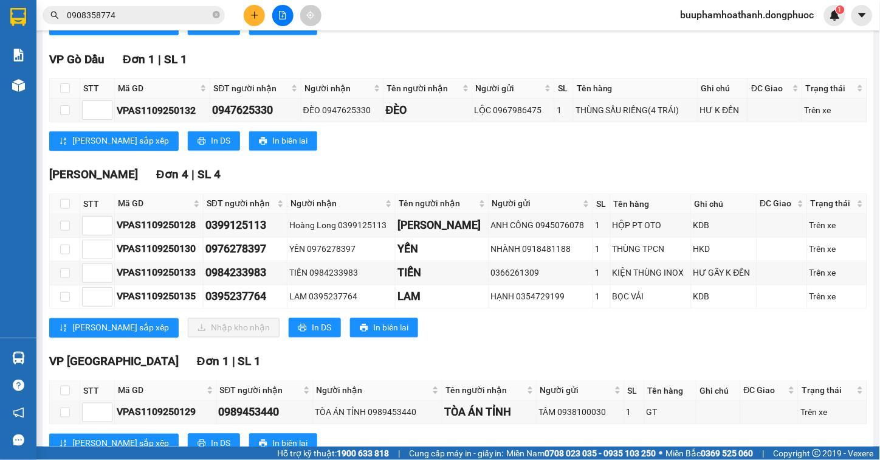
scroll to position [416, 0]
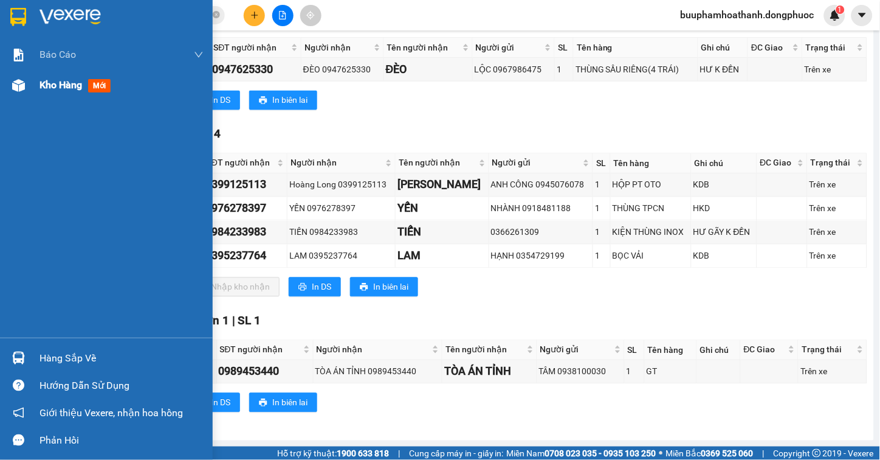
click at [19, 76] on div at bounding box center [18, 85] width 21 height 21
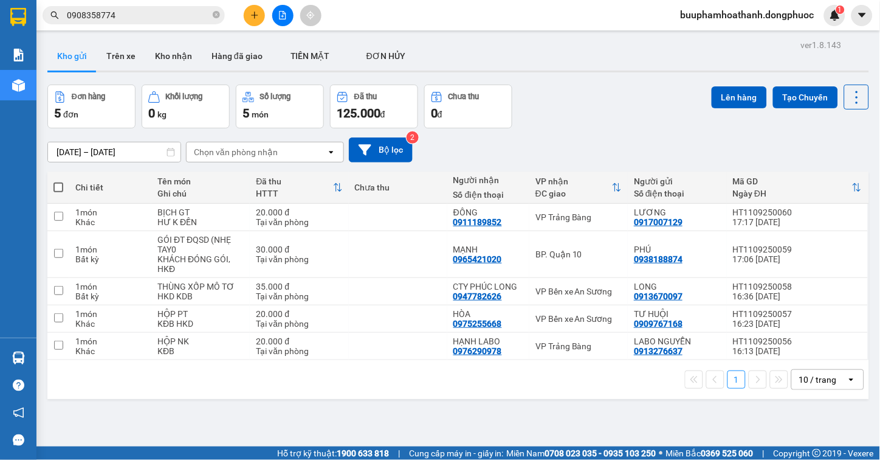
scroll to position [56, 0]
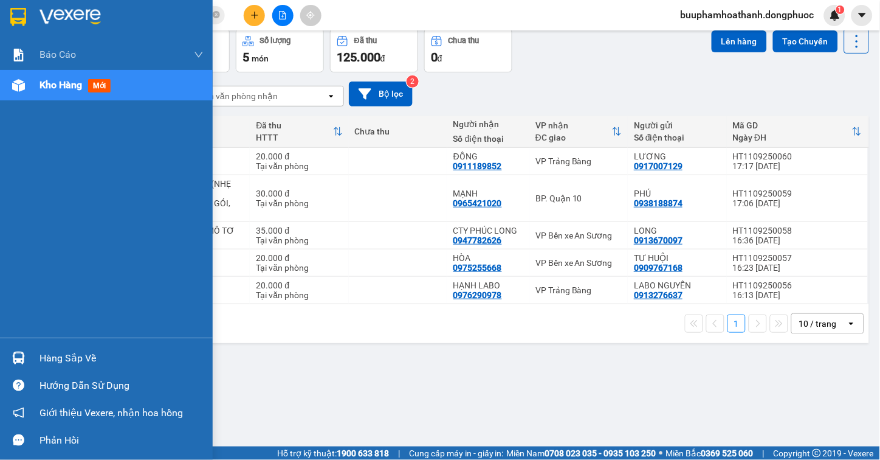
click at [31, 354] on div "Hàng sắp về" at bounding box center [106, 357] width 213 height 27
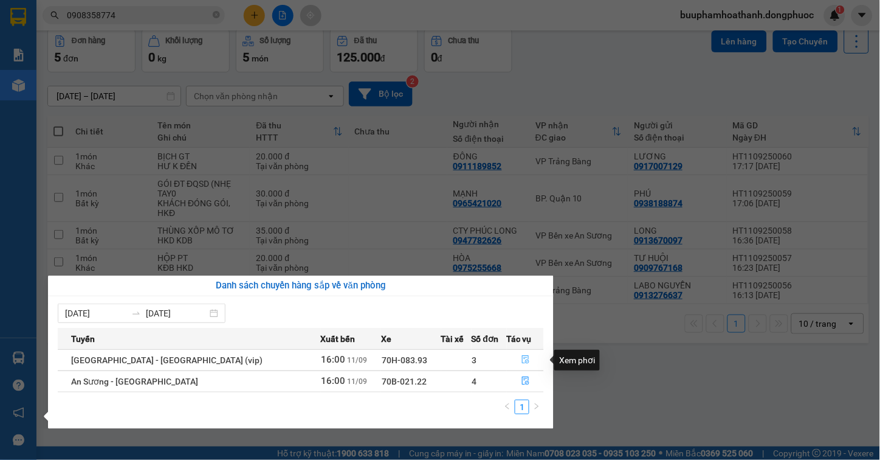
click at [512, 360] on button "button" at bounding box center [526, 359] width 36 height 19
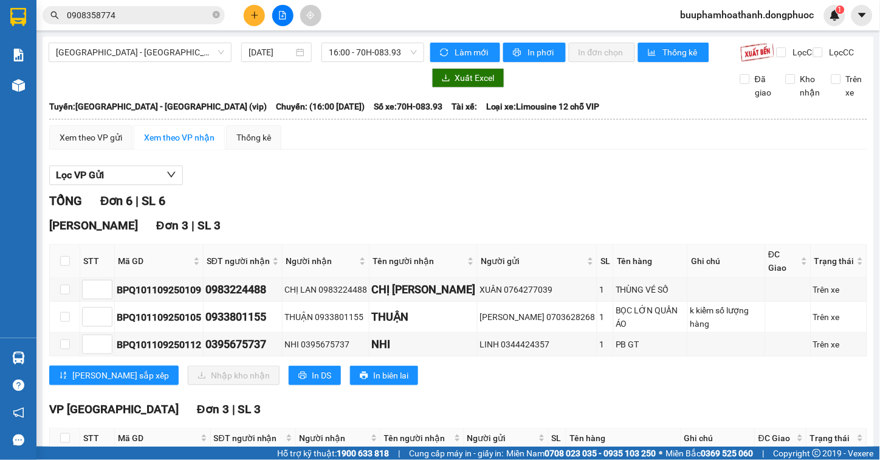
click at [572, 208] on div "TỔNG Đơn 6 | SL 6" at bounding box center [458, 200] width 818 height 19
click at [562, 378] on div "Hòa Thành Đơn 3 | SL 3 STT Mã GD SĐT người nhận Người nhận Tên người nhận Người…" at bounding box center [458, 304] width 818 height 177
click at [618, 198] on div "Lọc VP Gửi TỔNG Đơn 6 | SL 6 Hòa Thành Đơn 3 | SL 3 STT Mã GD SĐT người nhận N…" at bounding box center [458, 361] width 818 height 404
click at [588, 196] on div "Lọc VP Gửi TỔNG Đơn 6 | SL 6 Hòa Thành Đơn 3 | SL 3 STT Mã GD SĐT người nhận N…" at bounding box center [458, 361] width 818 height 404
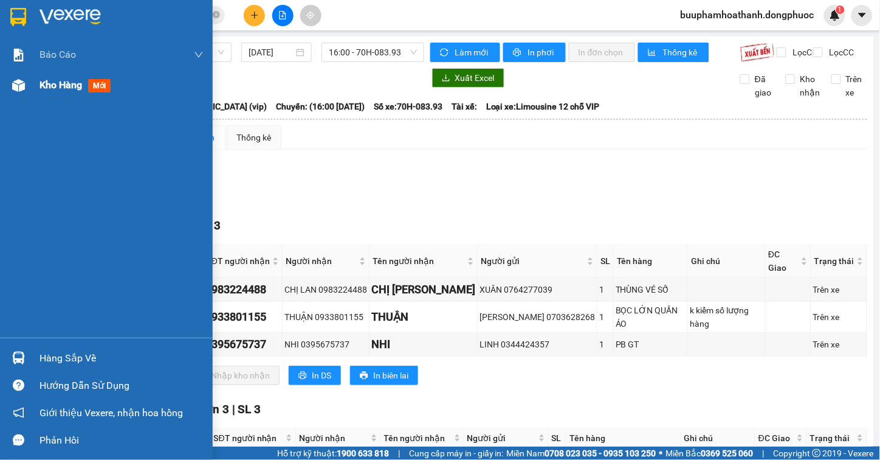
click at [33, 86] on div "Kho hàng mới" at bounding box center [106, 85] width 213 height 30
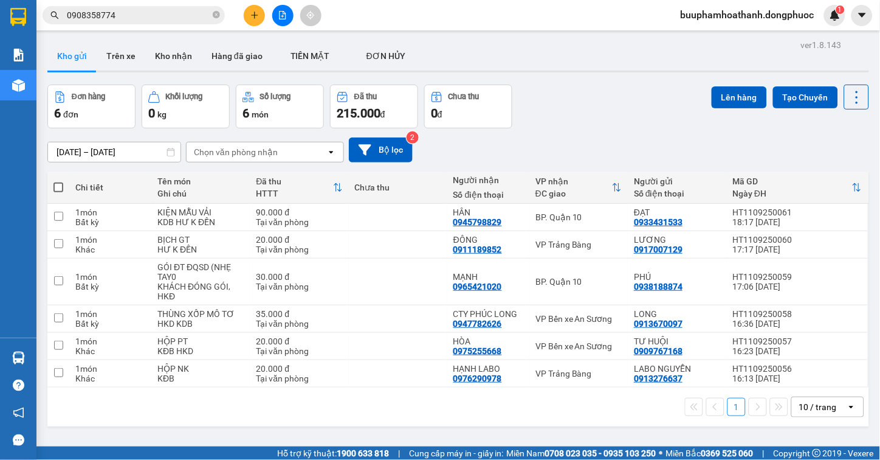
scroll to position [56, 0]
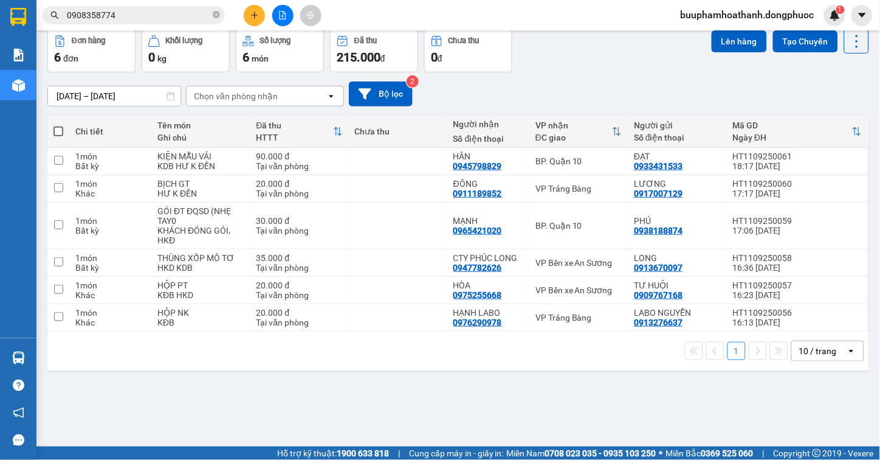
click at [590, 409] on div "ver 1.8.143 Kho gửi Trên xe Kho nhận Hàng đã giao TIỀN MẶT ĐƠN HỦY Đơn hàng 6…" at bounding box center [458, 211] width 831 height 460
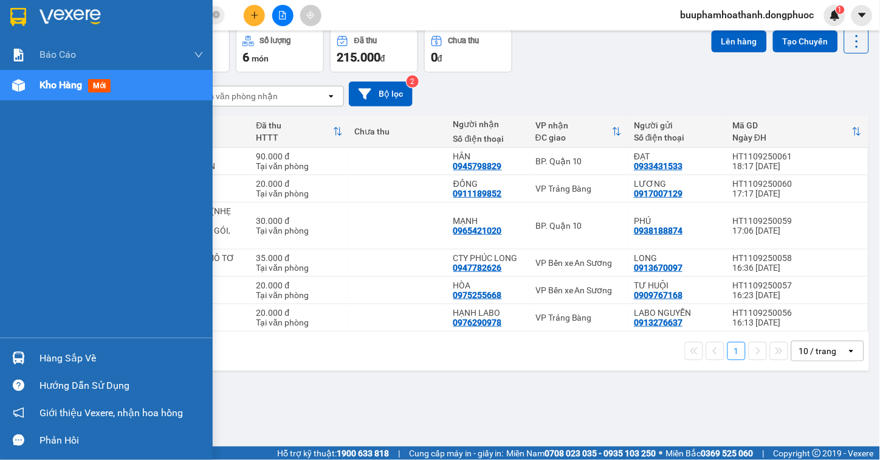
click at [19, 360] on img at bounding box center [18, 357] width 13 height 13
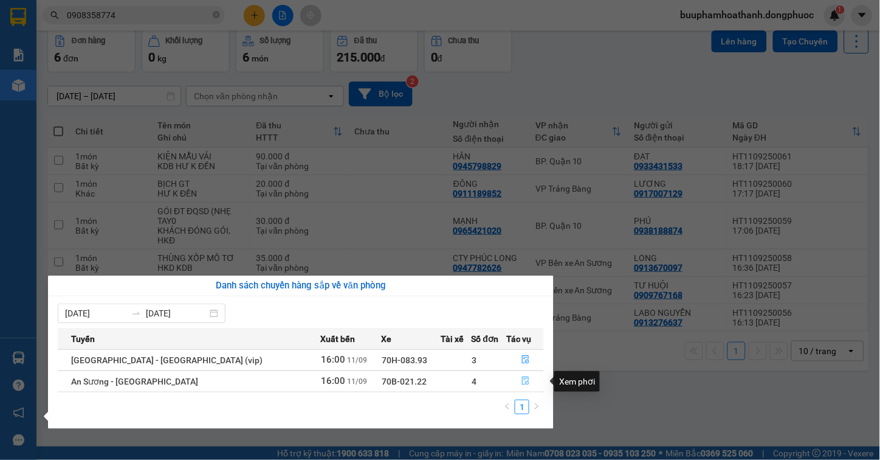
click at [514, 379] on button "button" at bounding box center [526, 380] width 36 height 19
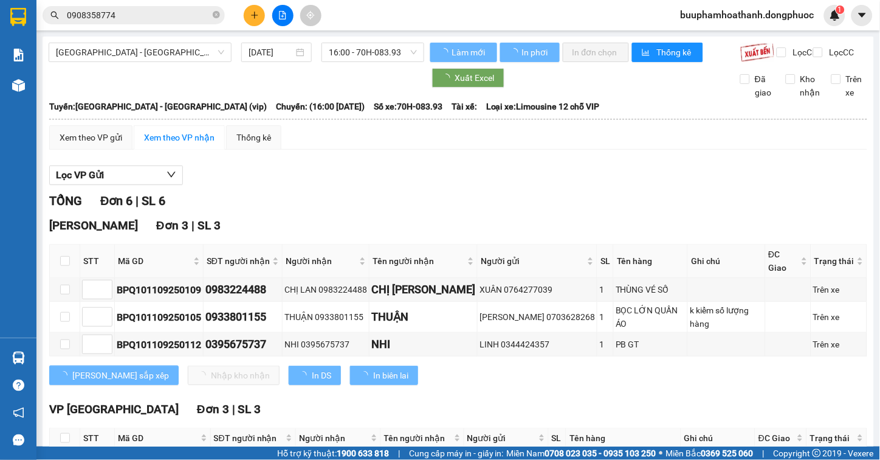
click at [456, 210] on div "TỔNG Đơn 6 | SL 6" at bounding box center [458, 200] width 818 height 19
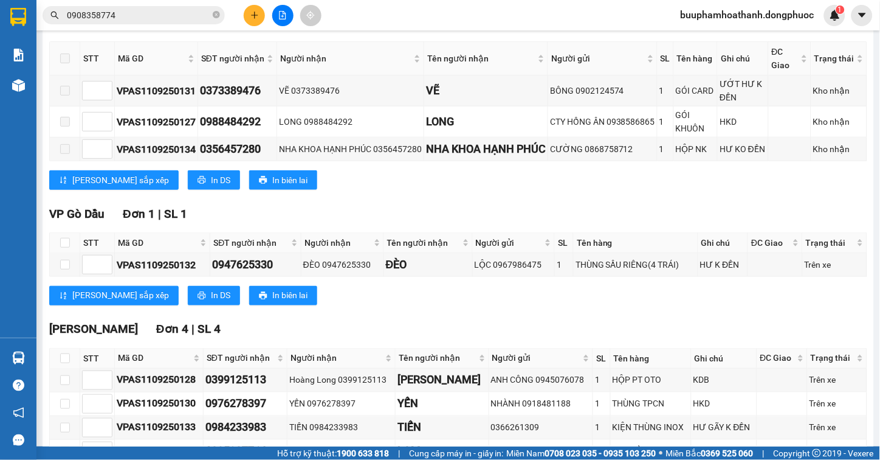
scroll to position [270, 0]
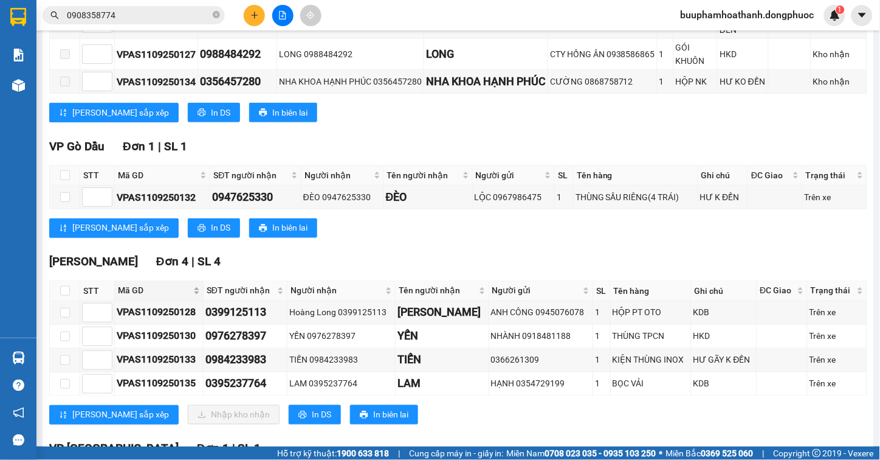
click at [136, 297] on span "Mã GD" at bounding box center [154, 290] width 73 height 13
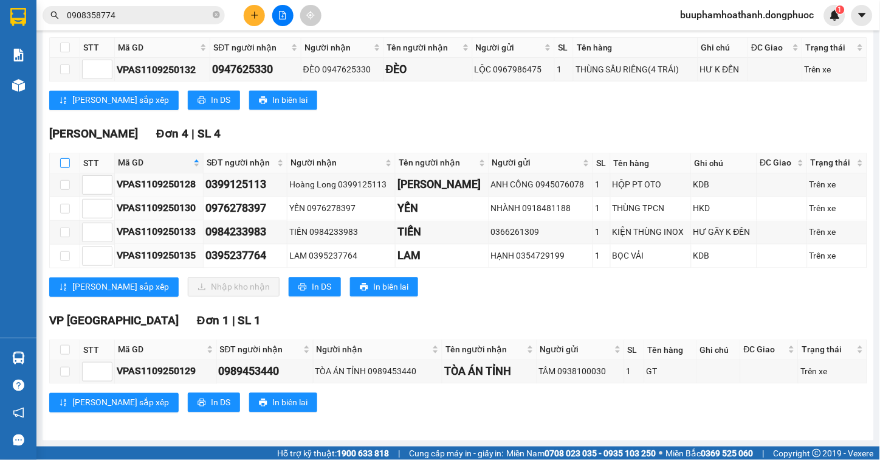
click at [65, 159] on input "checkbox" at bounding box center [65, 163] width 10 height 10
checkbox input "true"
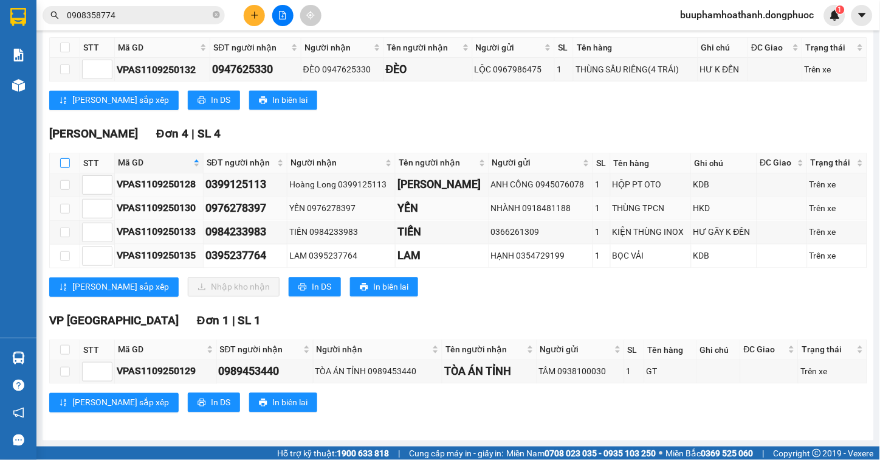
checkbox input "true"
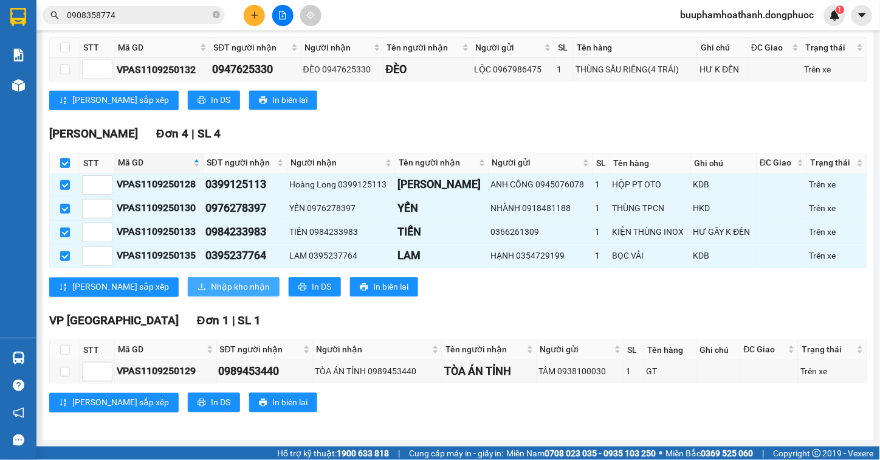
click at [211, 286] on span "Nhập kho nhận" at bounding box center [240, 286] width 59 height 13
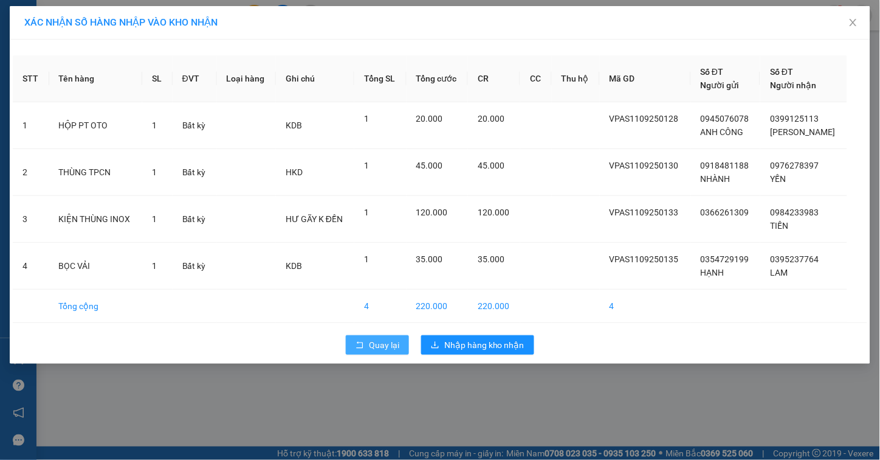
click at [377, 347] on span "Quay lại" at bounding box center [384, 344] width 30 height 13
